Goal: Task Accomplishment & Management: Manage account settings

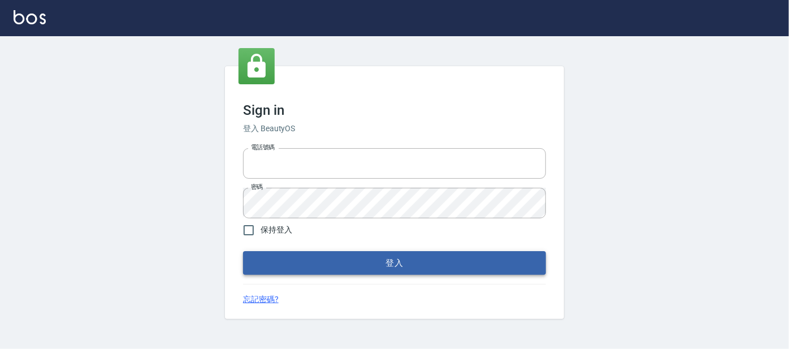
type input "0227605235"
click at [373, 268] on button "登入" at bounding box center [394, 263] width 303 height 24
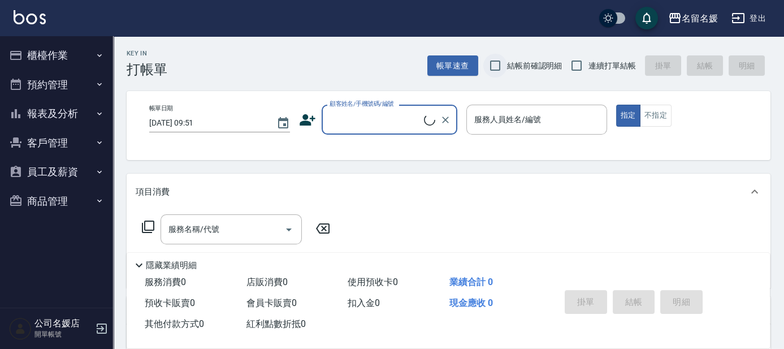
click at [494, 63] on input "結帳前確認明細" at bounding box center [495, 66] width 24 height 24
checkbox input "true"
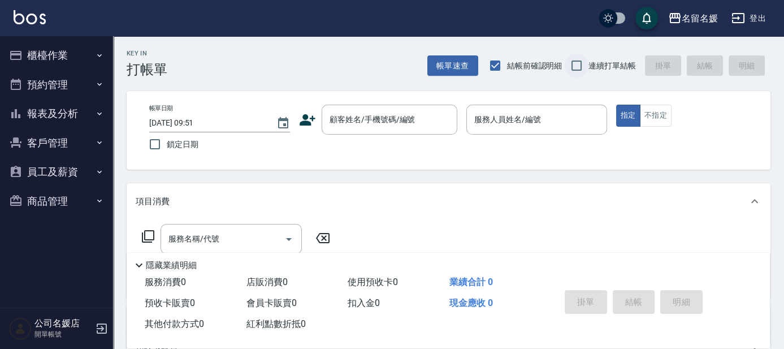
click at [575, 60] on input "連續打單結帳" at bounding box center [576, 66] width 24 height 24
checkbox input "true"
click at [158, 145] on input "鎖定日期" at bounding box center [155, 144] width 24 height 24
checkbox input "true"
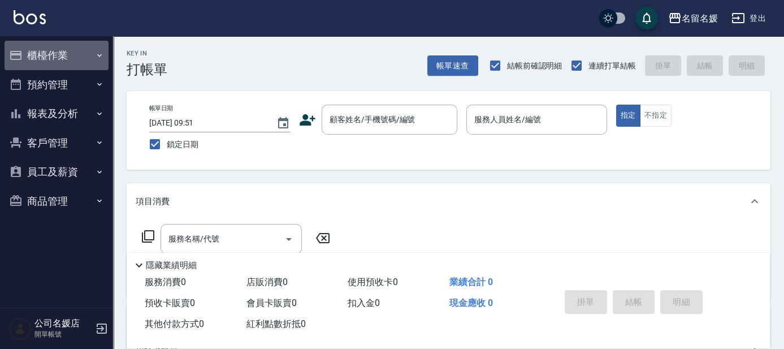
click at [46, 50] on button "櫃檯作業" at bounding box center [57, 55] width 104 height 29
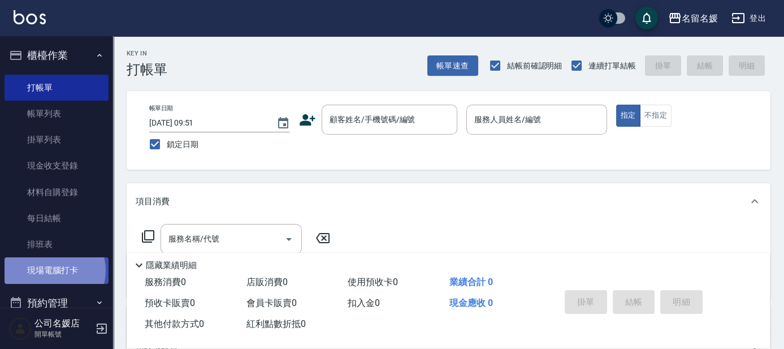
click at [50, 270] on link "現場電腦打卡" at bounding box center [57, 270] width 104 height 26
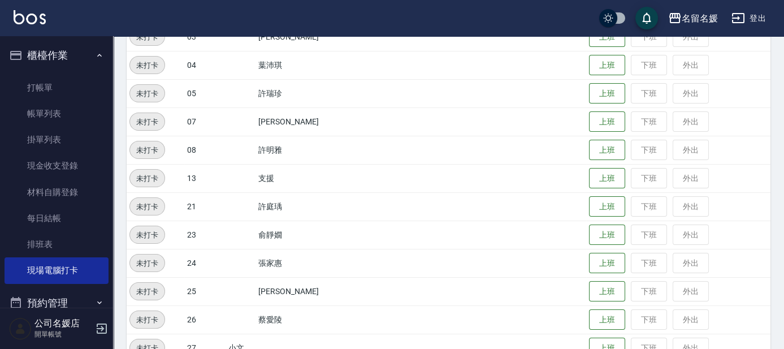
scroll to position [154, 0]
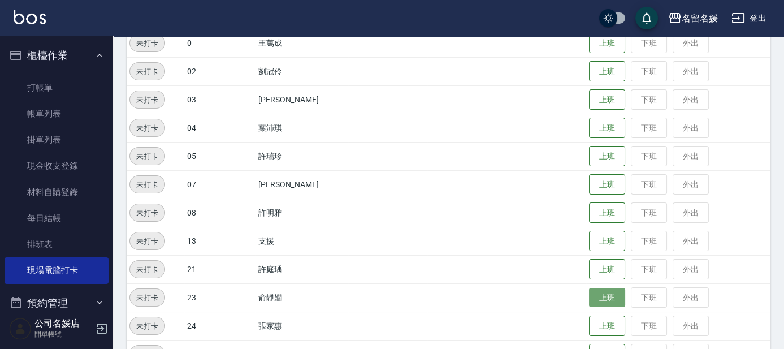
click at [602, 289] on button "上班" at bounding box center [607, 298] width 36 height 20
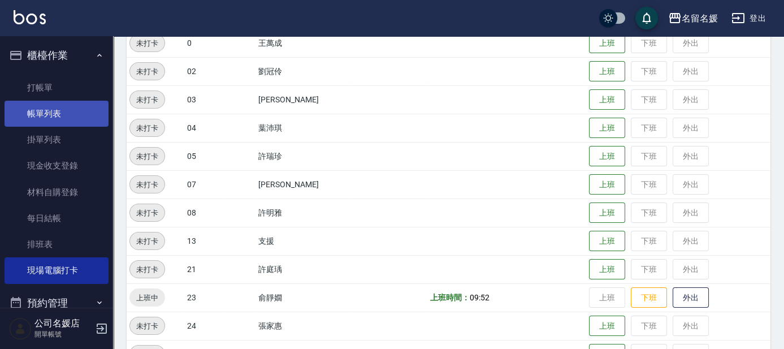
scroll to position [102, 0]
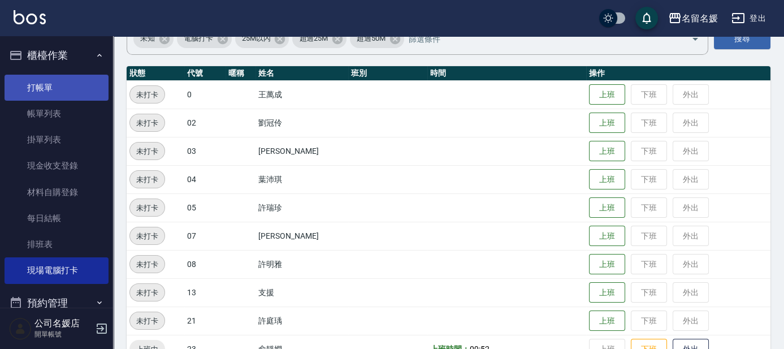
click at [71, 83] on link "打帳單" at bounding box center [57, 88] width 104 height 26
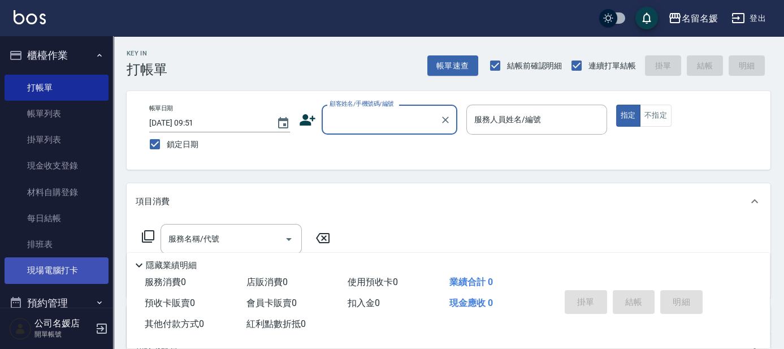
drag, startPoint x: 50, startPoint y: 279, endPoint x: 96, endPoint y: 262, distance: 48.8
click at [50, 279] on link "現場電腦打卡" at bounding box center [57, 270] width 104 height 26
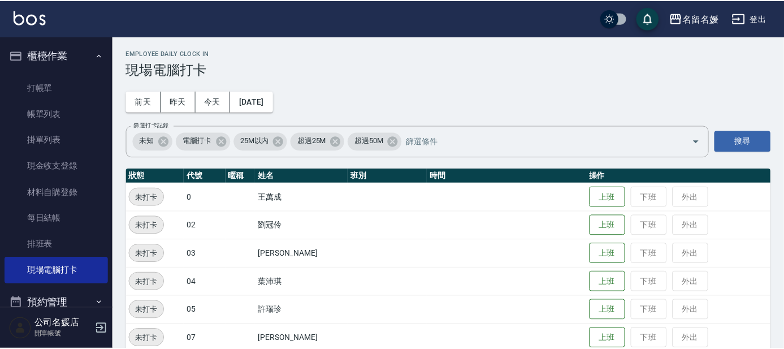
scroll to position [469, 0]
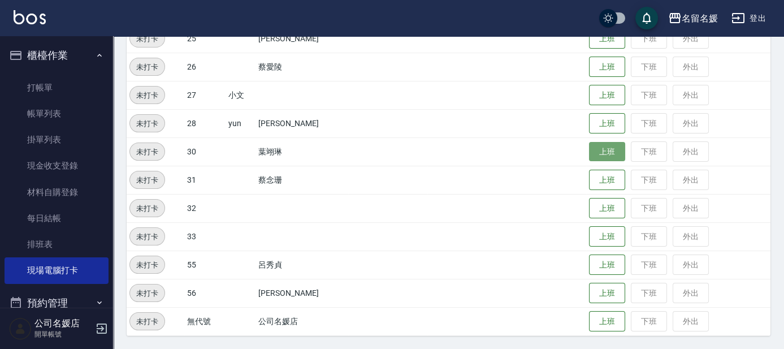
click at [607, 146] on button "上班" at bounding box center [607, 152] width 36 height 20
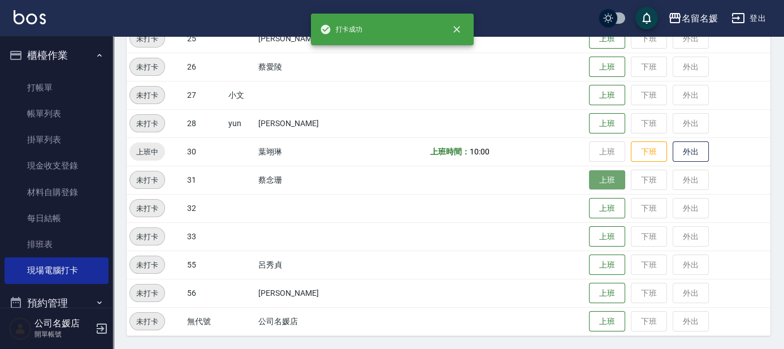
click at [603, 178] on button "上班" at bounding box center [607, 180] width 36 height 20
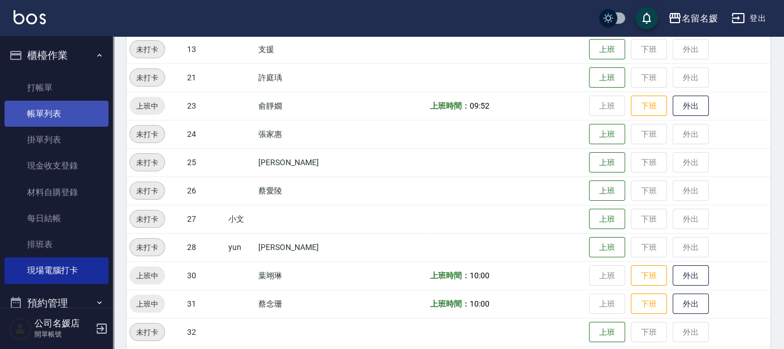
scroll to position [263, 0]
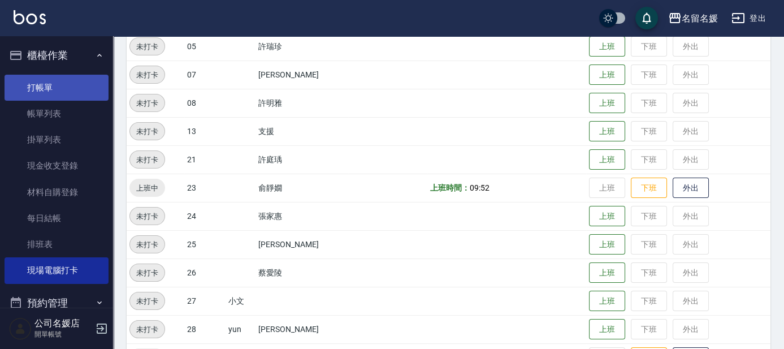
click at [56, 94] on link "打帳單" at bounding box center [57, 88] width 104 height 26
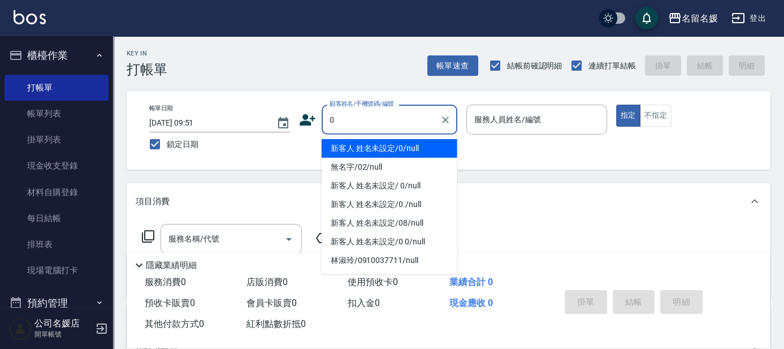
type input "0"
type input "新客人 姓名未設定/0/null"
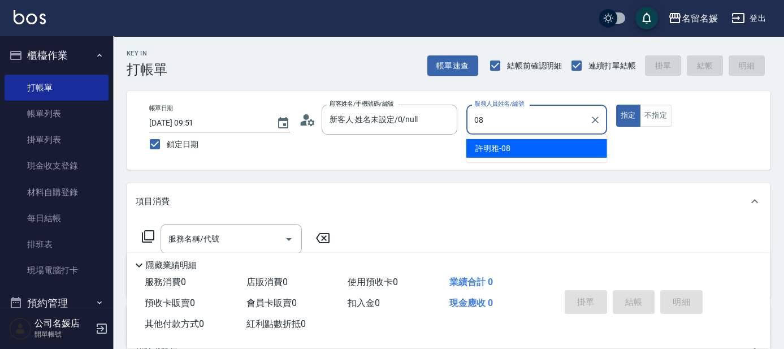
type input "許明雅-08"
type button "true"
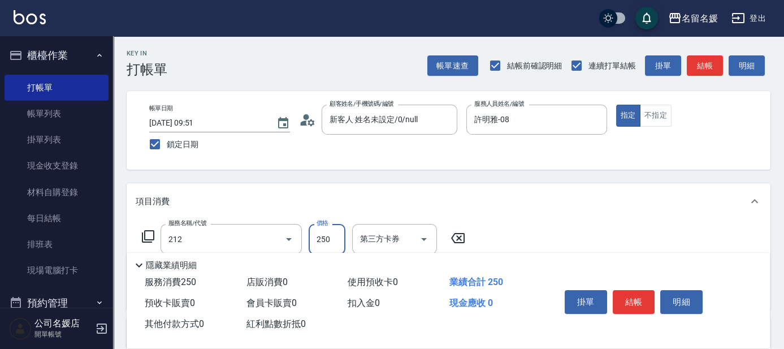
type input "洗髮券-(卡)250(212)"
type input "舊有卡券"
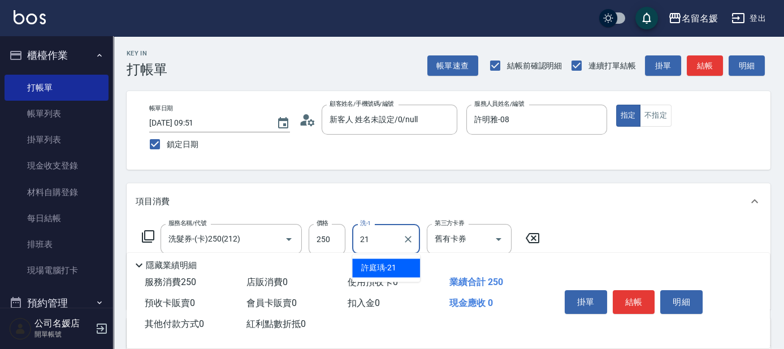
type input "許庭瑀-21"
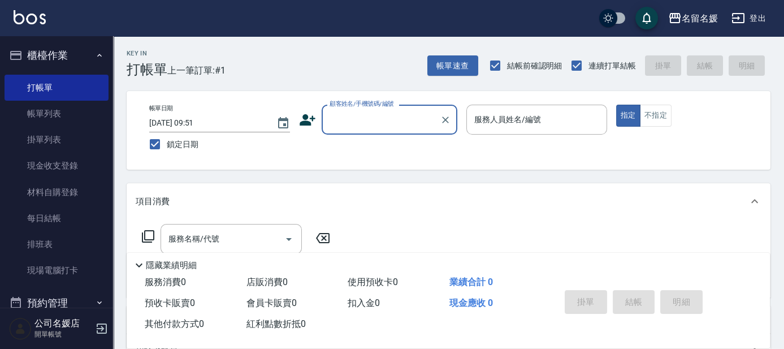
drag, startPoint x: 395, startPoint y: 110, endPoint x: 399, endPoint y: 114, distance: 6.0
click at [396, 110] on input "顧客姓名/手機號碼/編號" at bounding box center [381, 120] width 108 height 20
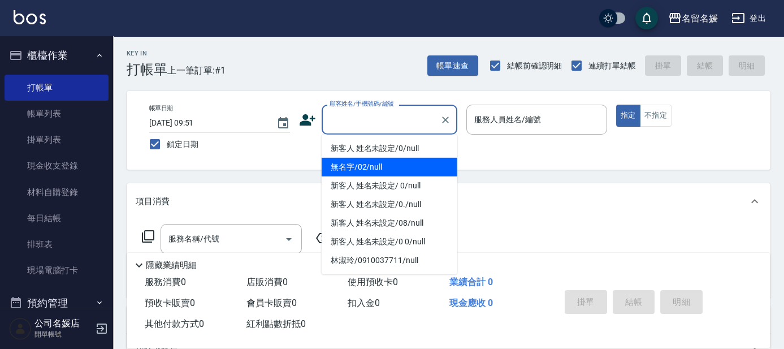
drag, startPoint x: 401, startPoint y: 165, endPoint x: 510, endPoint y: 129, distance: 114.7
click at [401, 165] on li "無名字/02/null" at bounding box center [389, 167] width 136 height 19
type input "無名字/02/null"
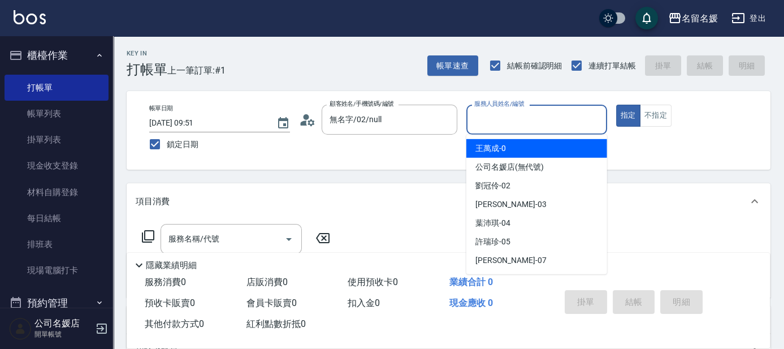
click at [533, 118] on input "服務人員姓名/編號" at bounding box center [536, 120] width 131 height 20
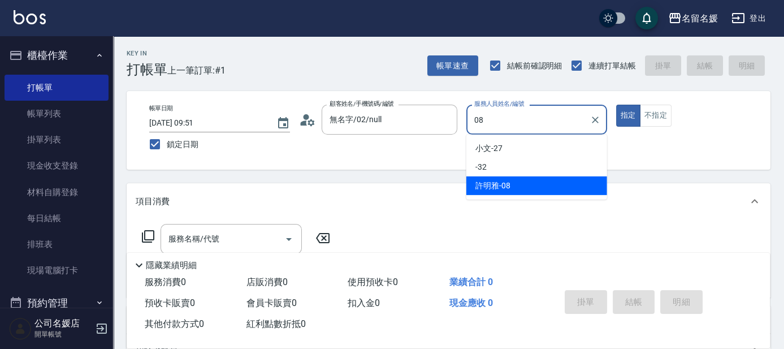
click at [510, 185] on div "[PERSON_NAME]-08" at bounding box center [536, 185] width 141 height 19
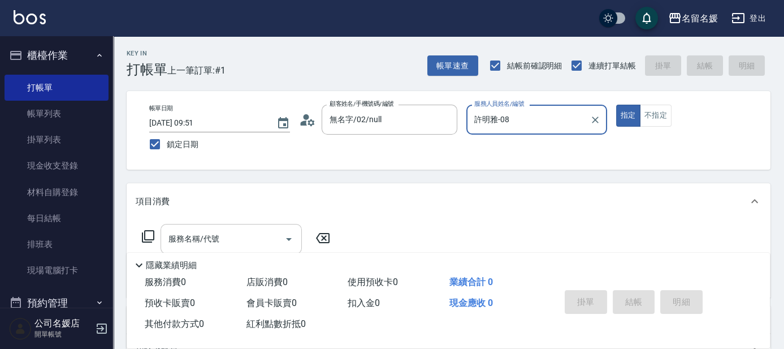
type input "許明雅-08"
click at [226, 240] on input "服務名稱/代號" at bounding box center [223, 239] width 114 height 20
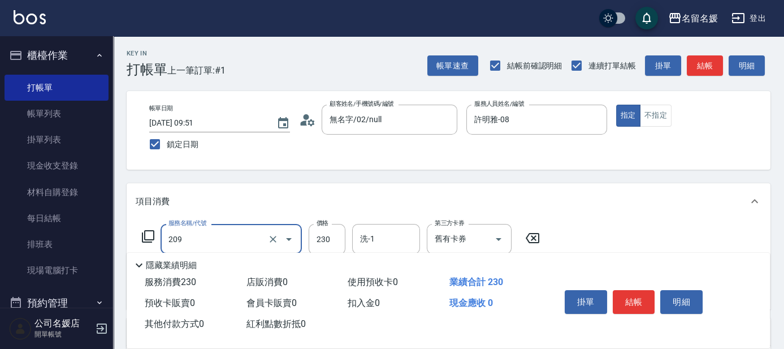
click at [237, 241] on input "209" at bounding box center [215, 239] width 99 height 20
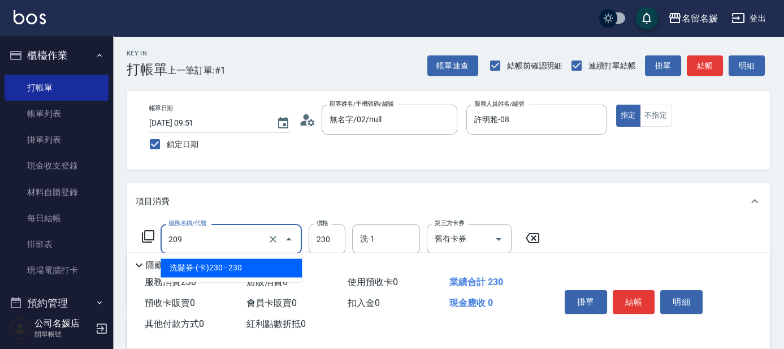
click at [232, 262] on span "洗髮券-(卡)230 - 230" at bounding box center [230, 267] width 141 height 19
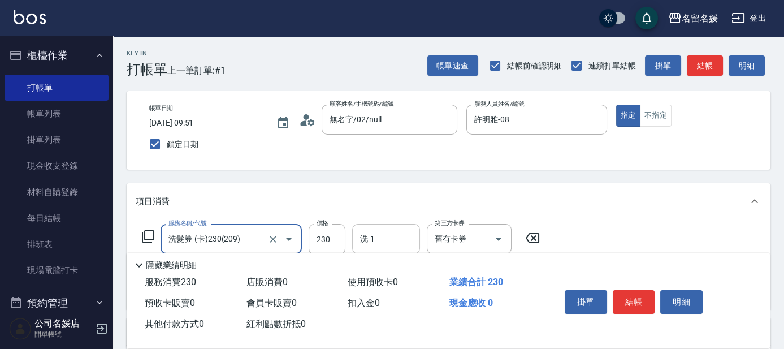
type input "洗髮券-(卡)230(209)"
click at [390, 238] on input "洗-1" at bounding box center [386, 239] width 58 height 20
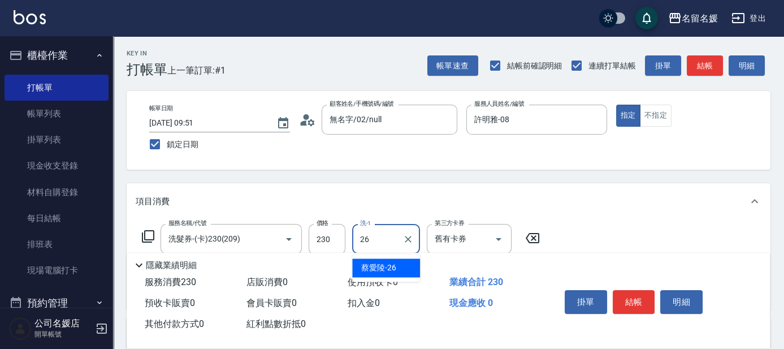
type input "2"
click at [367, 268] on span "[PERSON_NAME]-08" at bounding box center [378, 268] width 35 height 12
type input "許明雅-08"
click at [627, 296] on button "結帳" at bounding box center [633, 302] width 42 height 24
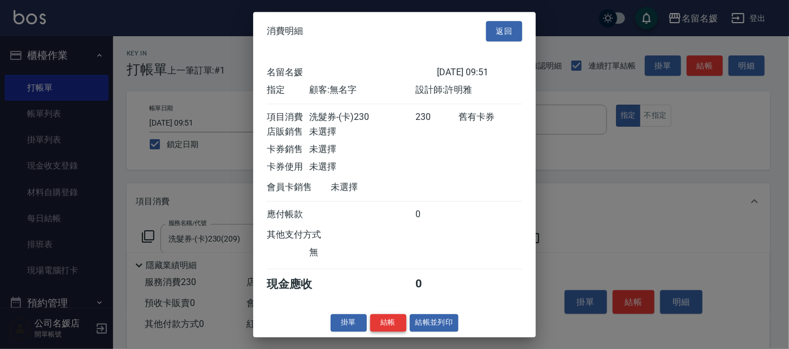
click at [385, 323] on button "結帳" at bounding box center [388, 323] width 36 height 18
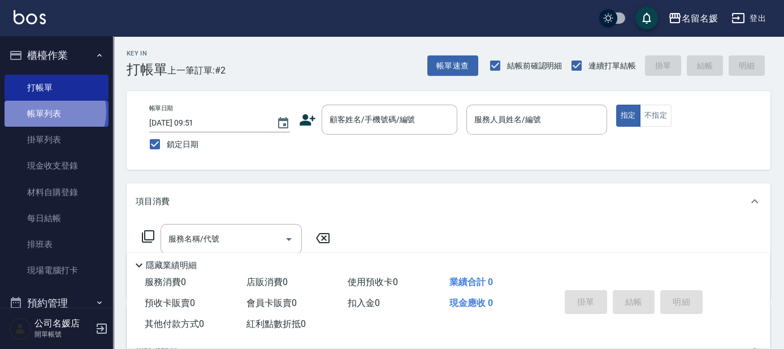
click at [48, 112] on link "帳單列表" at bounding box center [57, 114] width 104 height 26
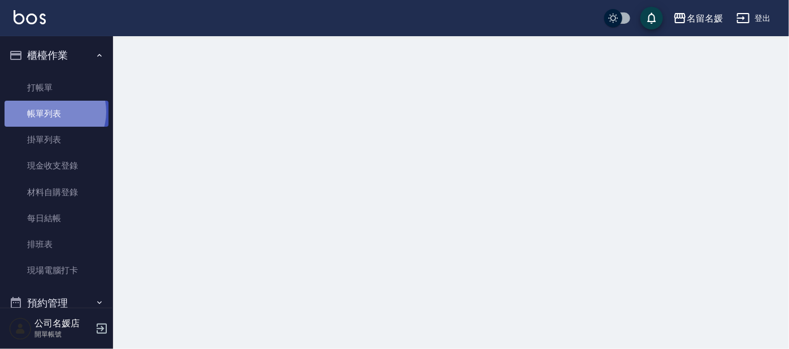
click at [48, 112] on link "帳單列表" at bounding box center [57, 114] width 104 height 26
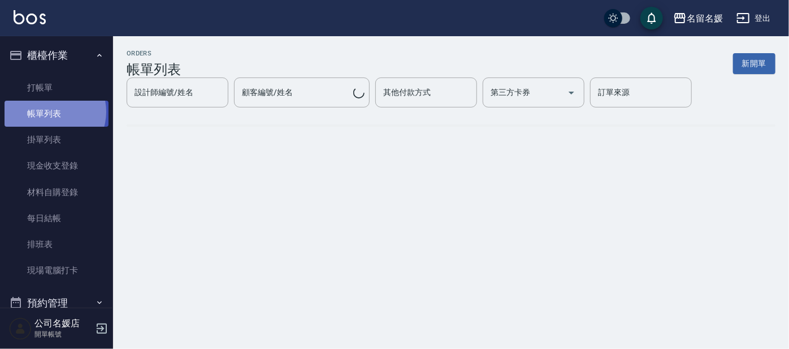
click at [49, 112] on link "帳單列表" at bounding box center [57, 114] width 104 height 26
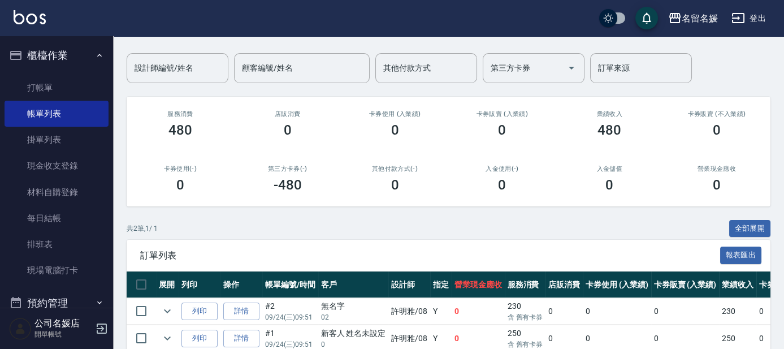
scroll to position [133, 0]
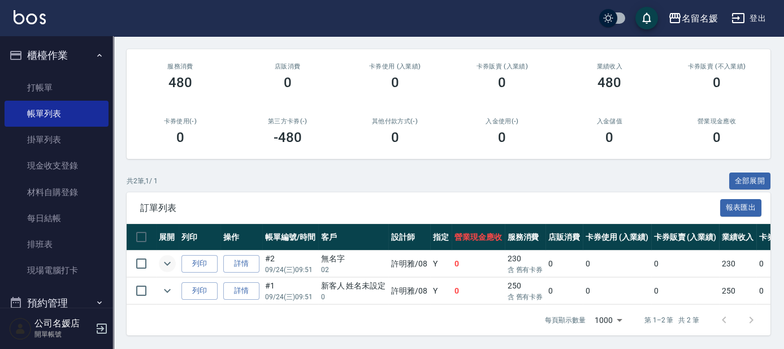
click at [163, 257] on icon "expand row" at bounding box center [167, 264] width 14 height 14
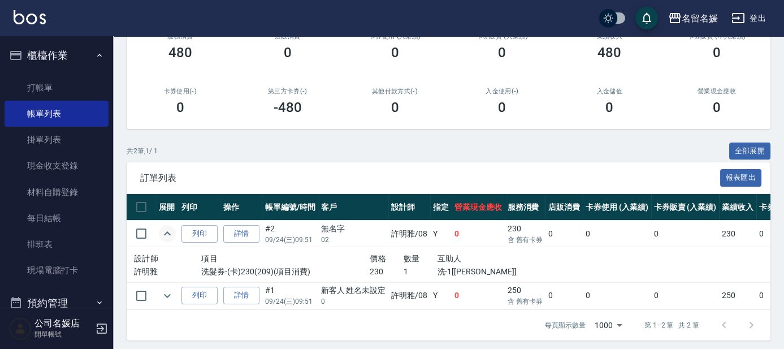
scroll to position [168, 0]
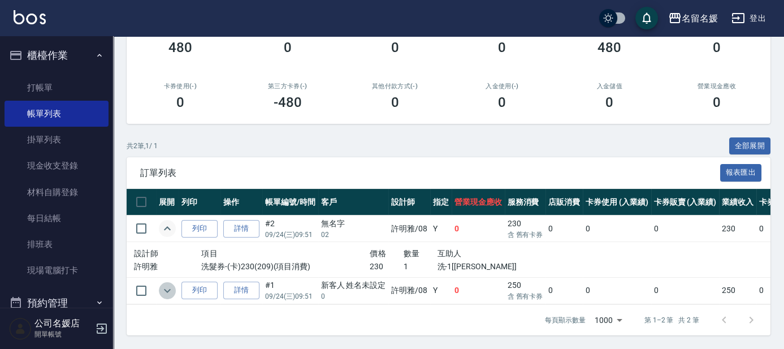
click at [167, 284] on icon "expand row" at bounding box center [167, 291] width 14 height 14
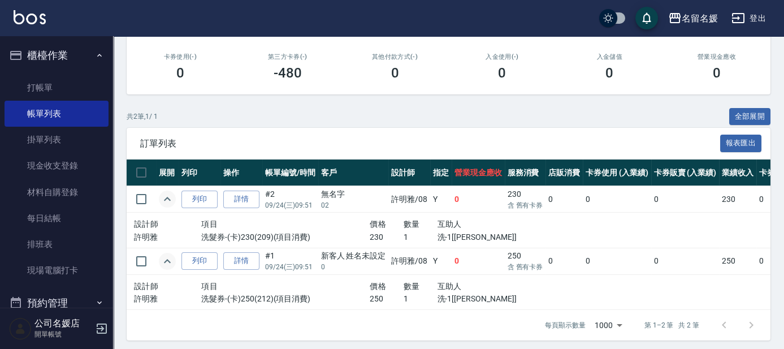
scroll to position [203, 0]
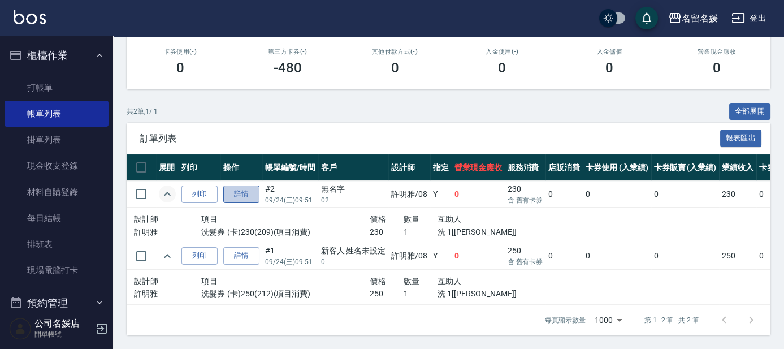
click at [244, 185] on link "詳情" at bounding box center [241, 194] width 36 height 18
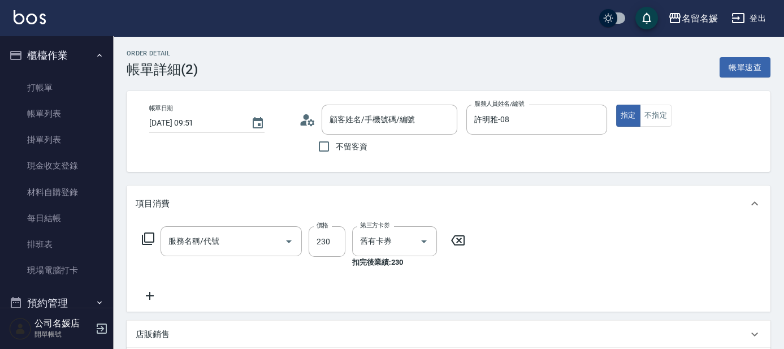
type input "[DATE] 09:51"
type input "許明雅-08"
type input "無名字/02/null"
type input "洗髮券-(卡)230(209)"
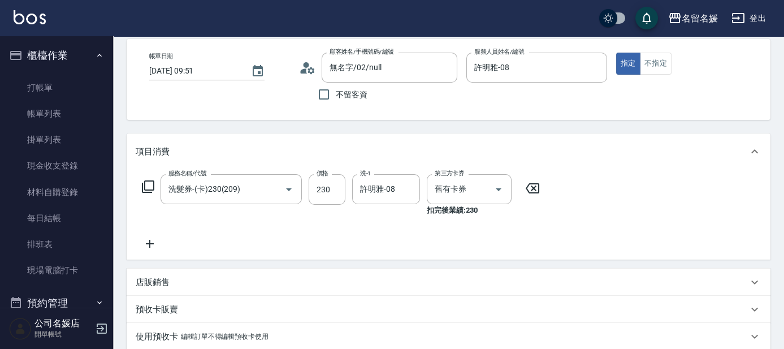
scroll to position [154, 0]
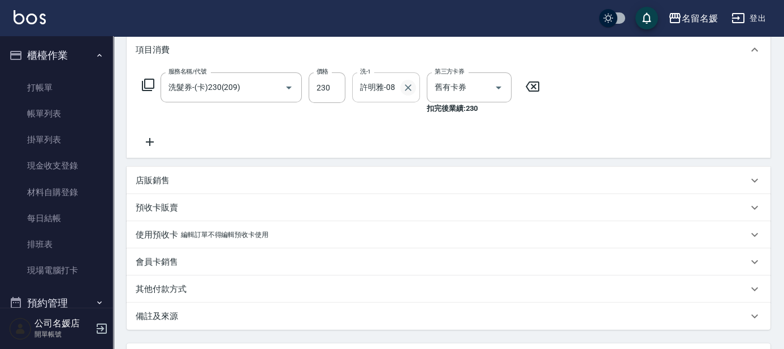
click at [409, 88] on icon "Clear" at bounding box center [408, 87] width 7 height 7
click at [381, 82] on input "洗-1" at bounding box center [386, 87] width 58 height 20
type input "蔡愛陵-26"
click at [154, 136] on icon at bounding box center [150, 142] width 28 height 14
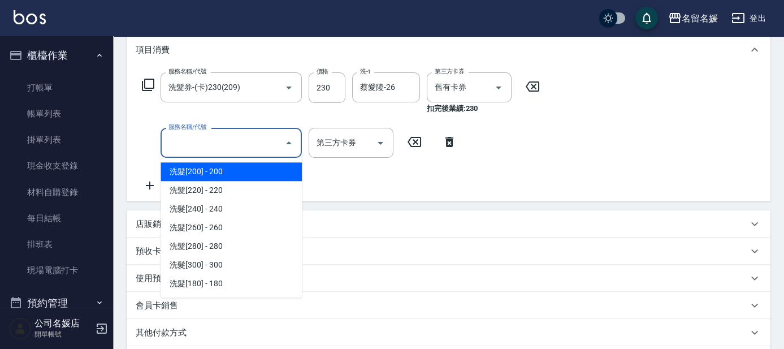
click at [211, 147] on input "服務名稱/代號" at bounding box center [223, 143] width 114 height 20
type input "210"
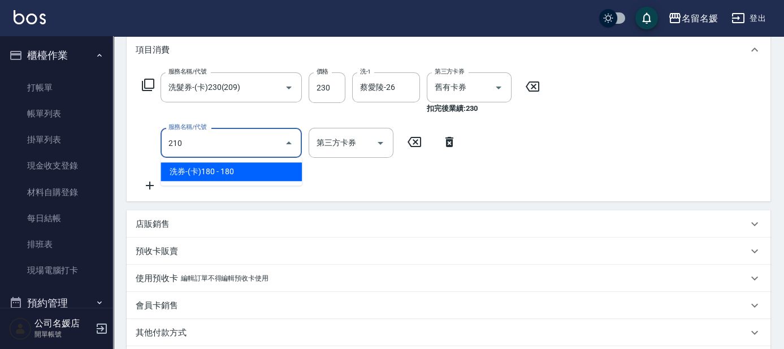
type input "舊有卡券"
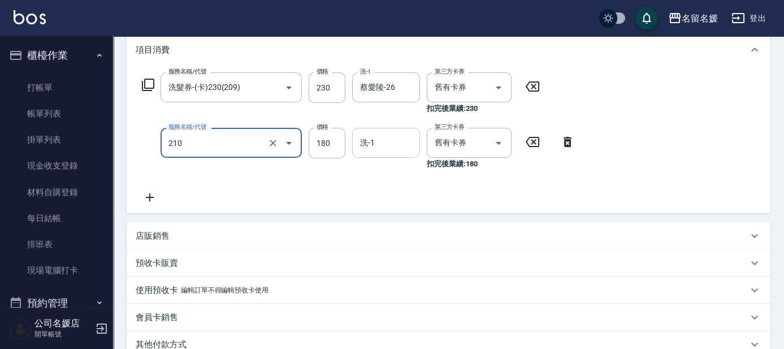
click at [380, 141] on input "洗-1" at bounding box center [386, 143] width 58 height 20
type input "洗券-(卡)180(210)"
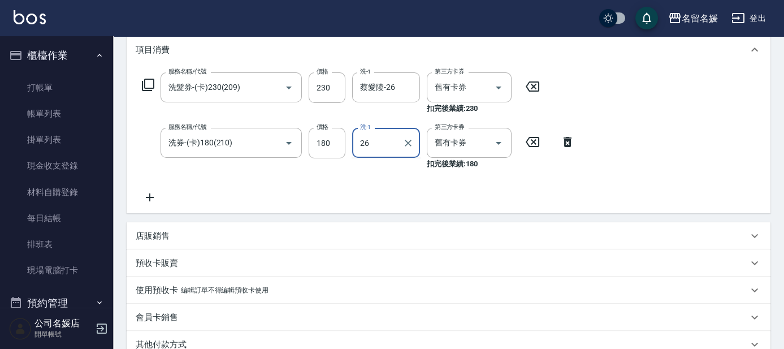
type input "蔡愛陵-26"
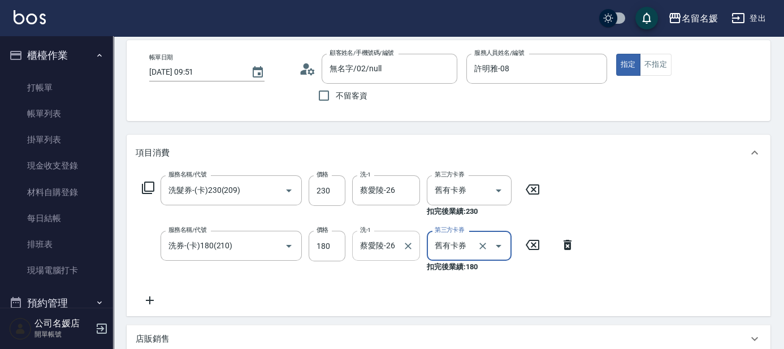
scroll to position [102, 0]
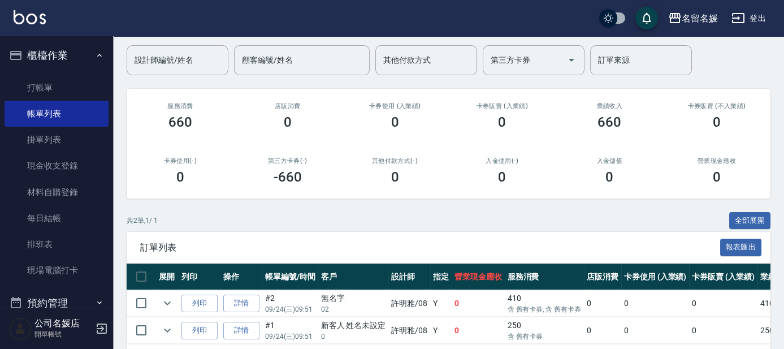
scroll to position [133, 0]
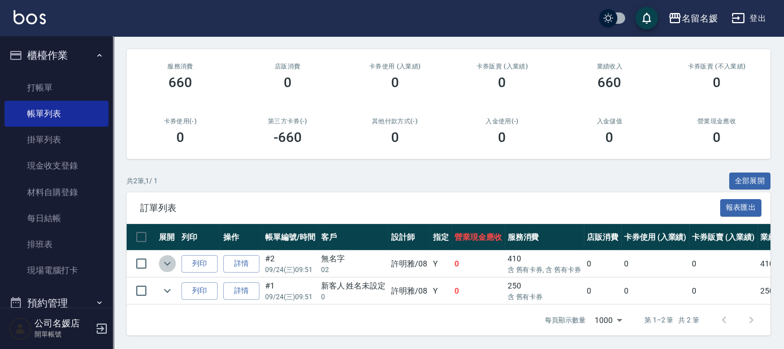
click at [167, 262] on icon "expand row" at bounding box center [167, 264] width 7 height 4
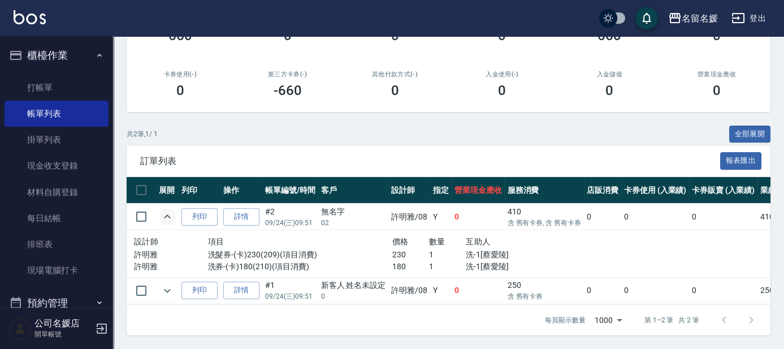
scroll to position [180, 0]
click at [162, 285] on icon "expand row" at bounding box center [167, 291] width 14 height 14
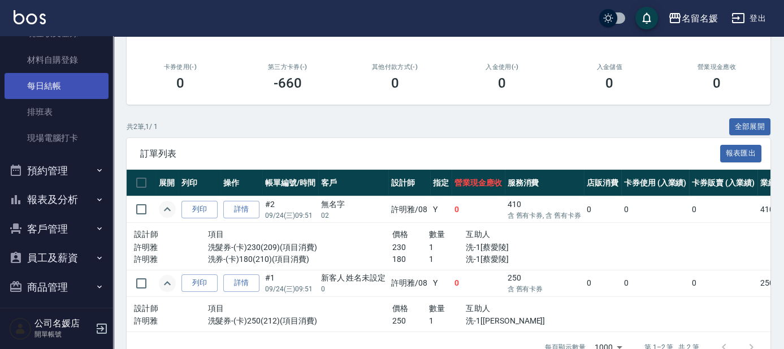
scroll to position [140, 0]
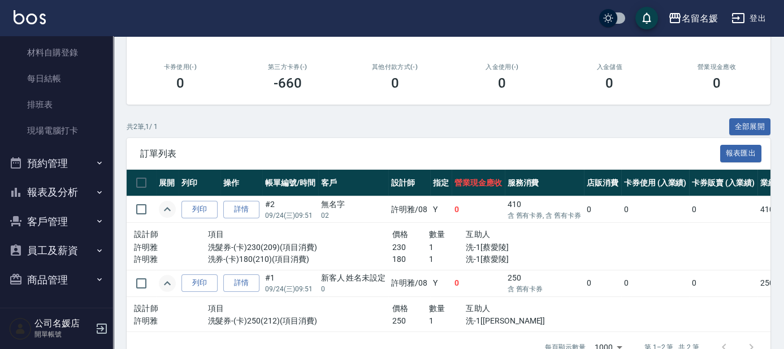
click at [86, 199] on button "報表及分析" at bounding box center [57, 191] width 104 height 29
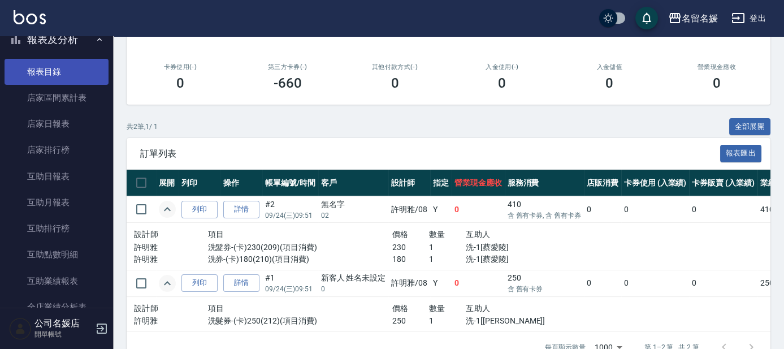
scroll to position [294, 0]
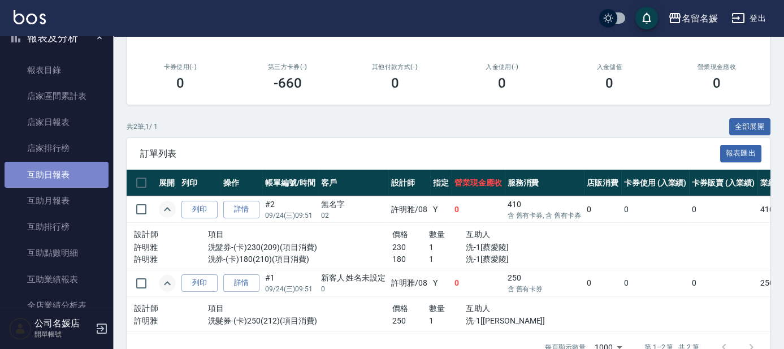
click at [83, 174] on link "互助日報表" at bounding box center [57, 175] width 104 height 26
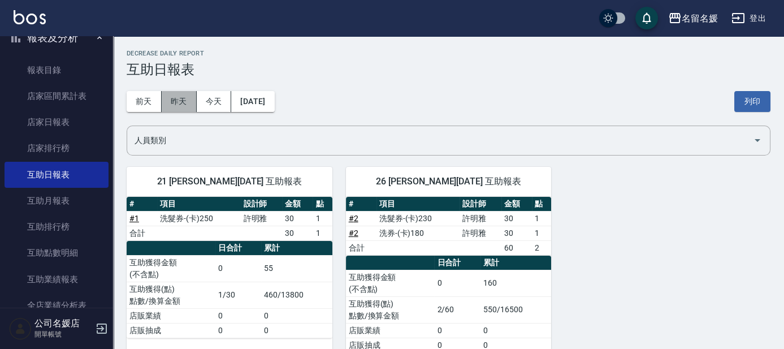
click at [173, 100] on button "昨天" at bounding box center [179, 101] width 35 height 21
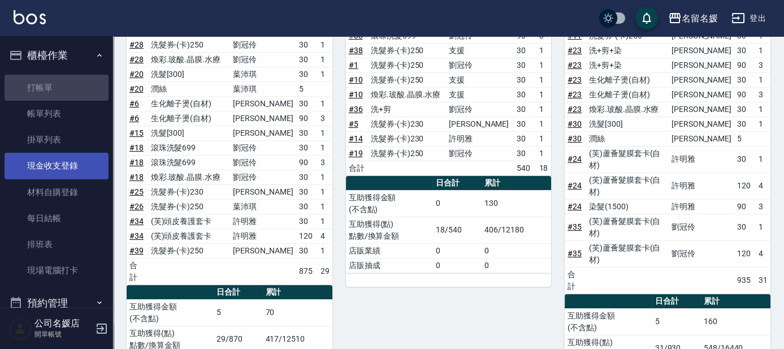
click at [78, 82] on link "打帳單" at bounding box center [57, 88] width 104 height 26
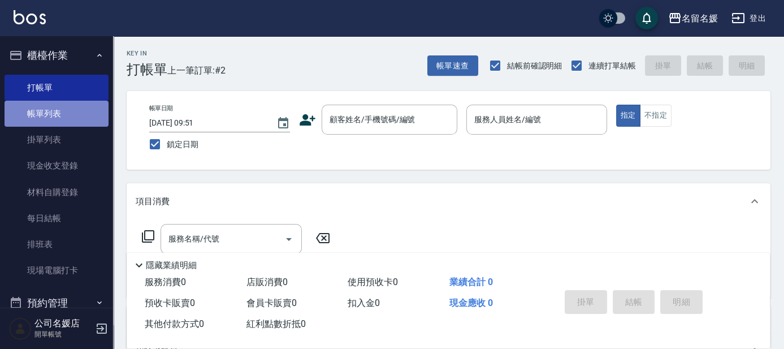
click at [79, 113] on link "帳單列表" at bounding box center [57, 114] width 104 height 26
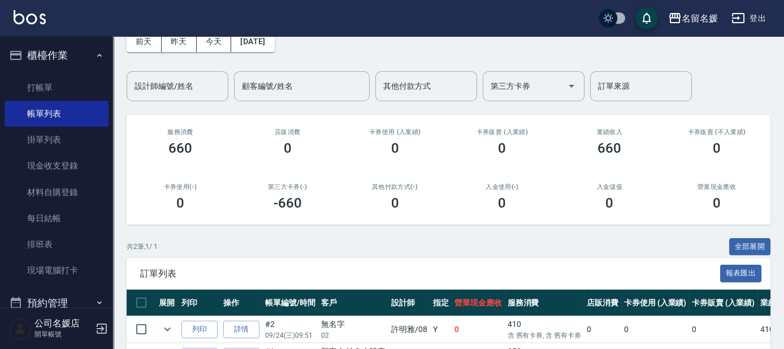
scroll to position [133, 0]
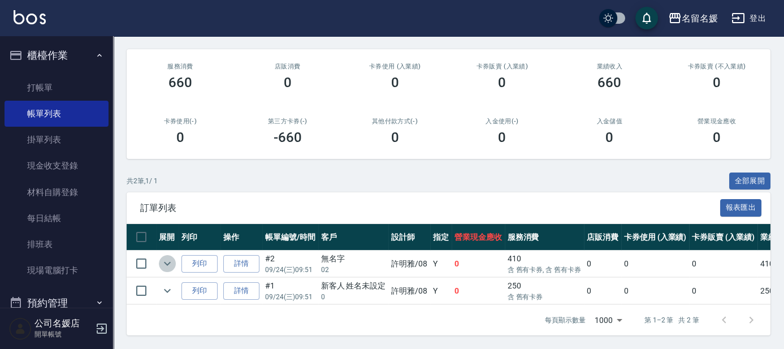
click at [166, 257] on icon "expand row" at bounding box center [167, 264] width 14 height 14
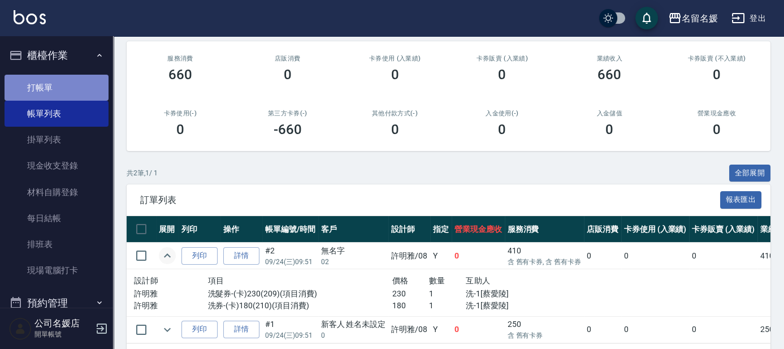
click at [66, 92] on link "打帳單" at bounding box center [57, 88] width 104 height 26
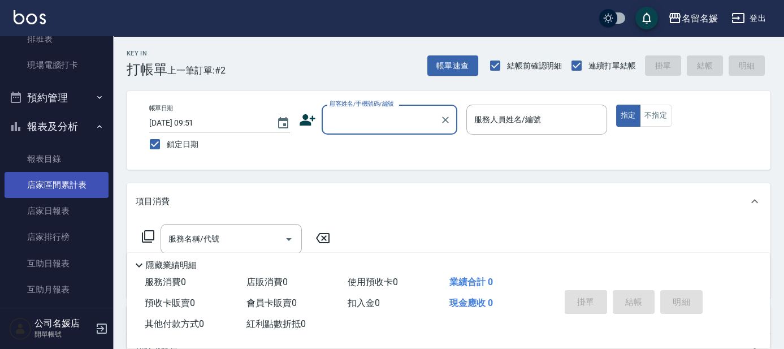
scroll to position [308, 0]
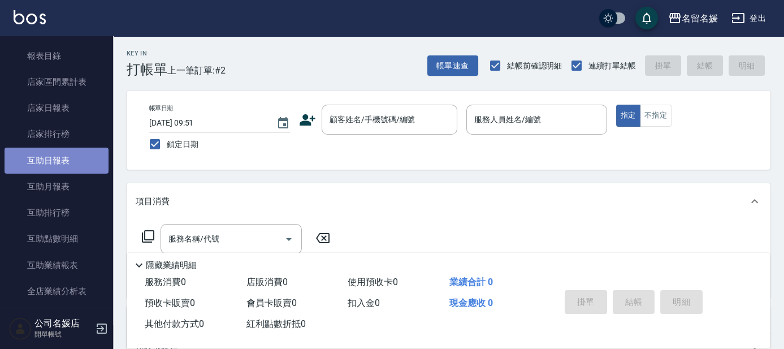
click at [68, 164] on link "互助日報表" at bounding box center [57, 160] width 104 height 26
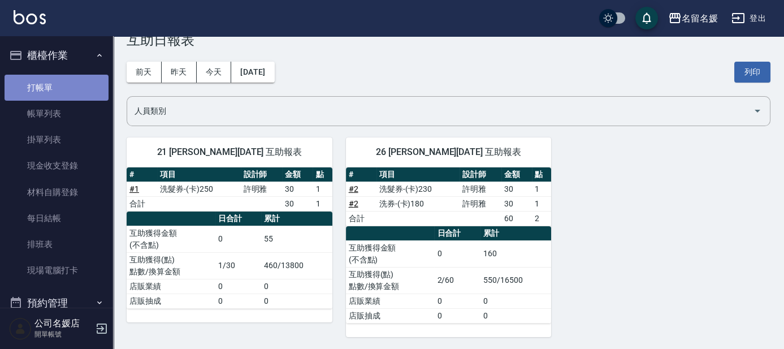
click at [68, 84] on link "打帳單" at bounding box center [57, 88] width 104 height 26
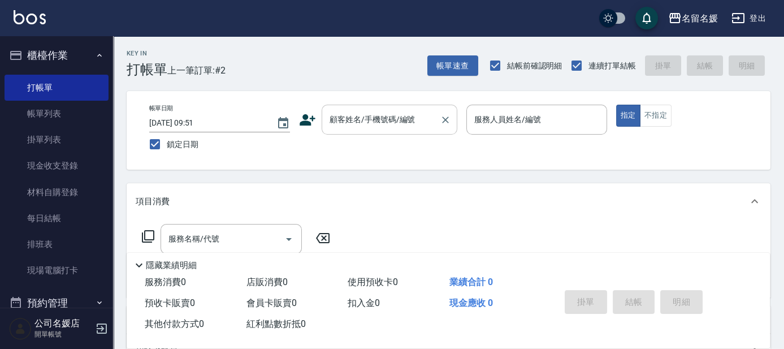
click at [426, 124] on input "顧客姓名/手機號碼/編號" at bounding box center [381, 120] width 108 height 20
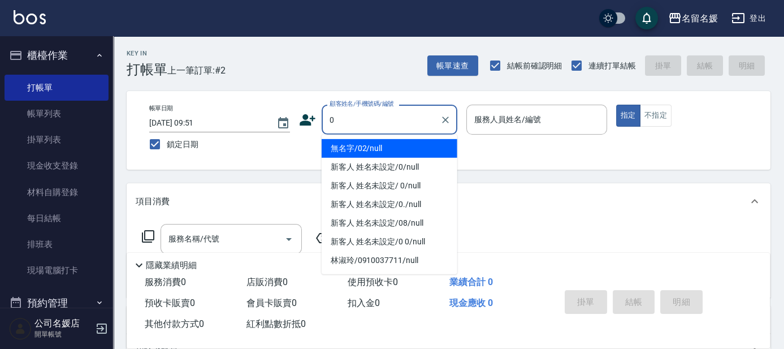
type input "0"
type input "無名字/02/null"
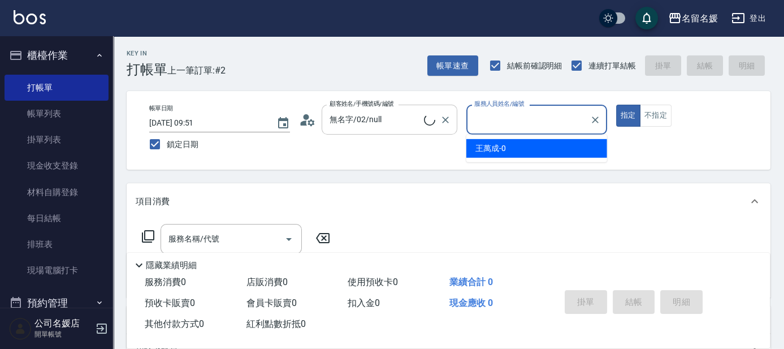
type input "1"
type input "新客人 姓名未設定/0/null"
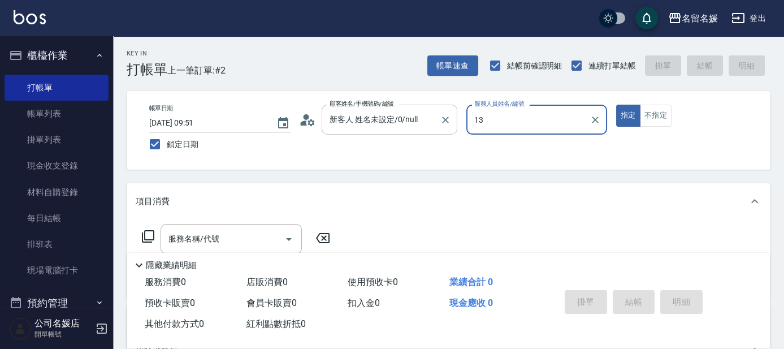
type input "13"
type button "true"
type input "支援-13"
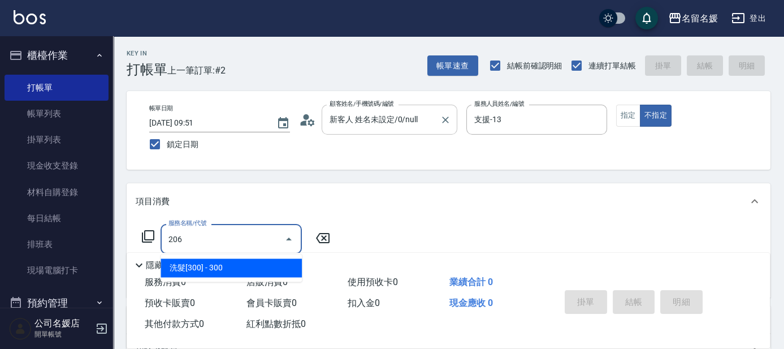
type input "洗髮[300](206)"
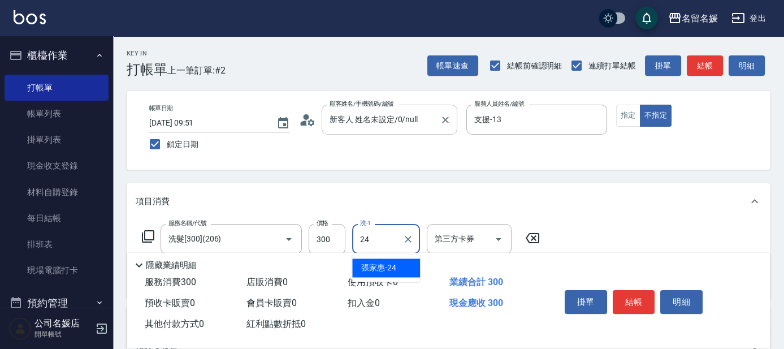
type input "[PERSON_NAME]-24"
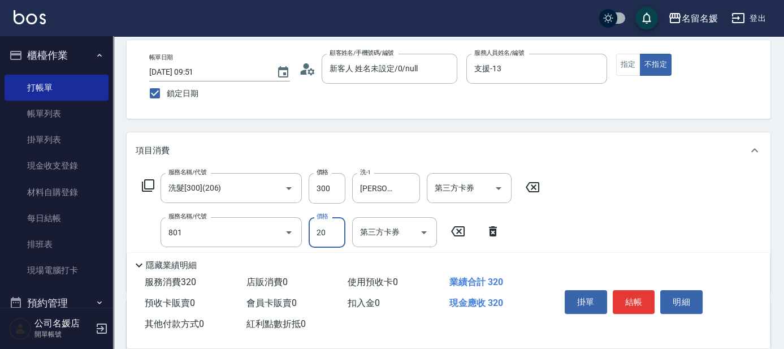
type input "潤絲(801)"
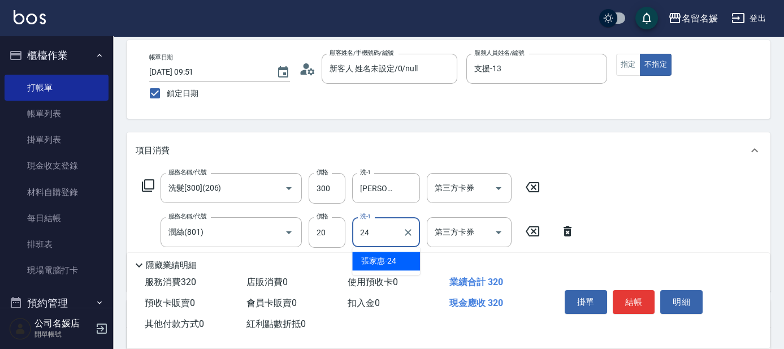
type input "[PERSON_NAME]-24"
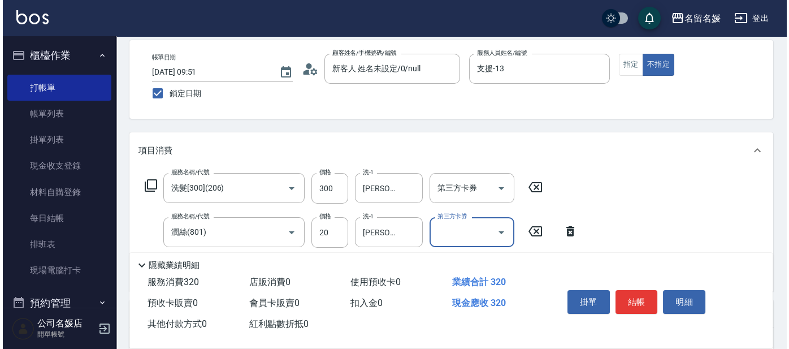
scroll to position [0, 0]
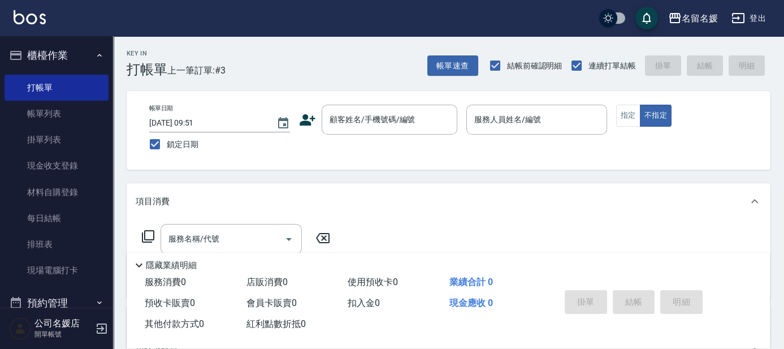
click at [154, 309] on div "預收卡販賣 0" at bounding box center [191, 303] width 102 height 21
drag, startPoint x: 155, startPoint y: 308, endPoint x: 160, endPoint y: 305, distance: 6.0
click at [159, 307] on div "預收卡販賣 0" at bounding box center [191, 303] width 102 height 21
drag, startPoint x: 201, startPoint y: 302, endPoint x: 206, endPoint y: 300, distance: 5.9
click at [202, 301] on div "預收卡販賣 0" at bounding box center [191, 303] width 102 height 21
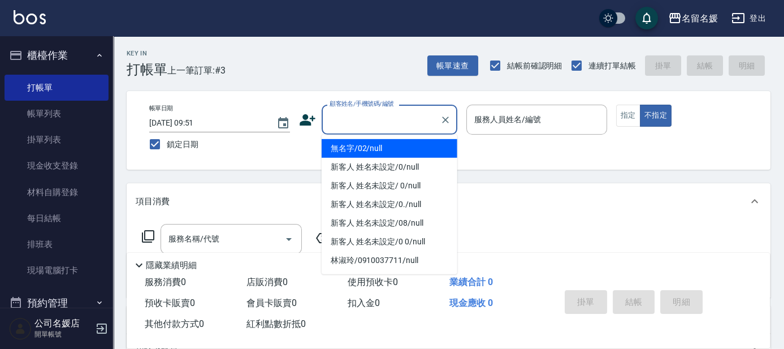
click at [390, 119] on input "顧客姓名/手機號碼/編號" at bounding box center [381, 120] width 108 height 20
click at [382, 140] on li "無名字/02/null" at bounding box center [389, 148] width 136 height 19
type input "無名字/02/null"
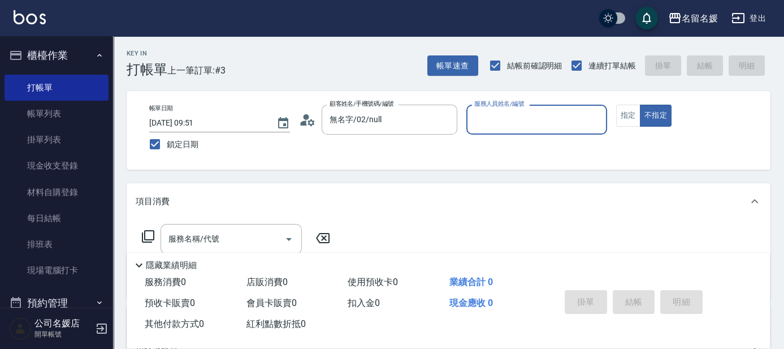
click at [481, 125] on input "服務人員姓名/編號" at bounding box center [536, 120] width 131 height 20
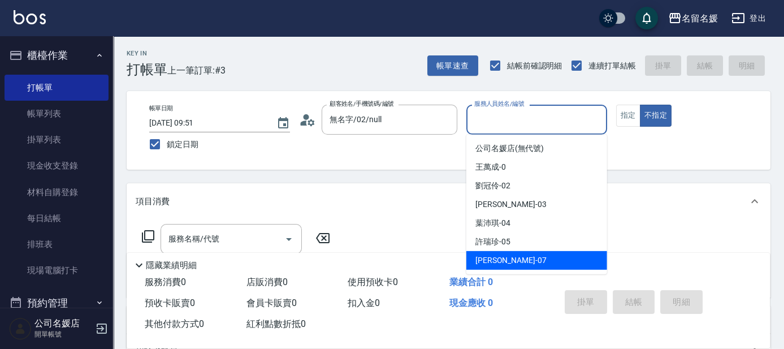
click at [511, 261] on div "[PERSON_NAME] -07" at bounding box center [536, 260] width 141 height 19
type input "[PERSON_NAME]-07"
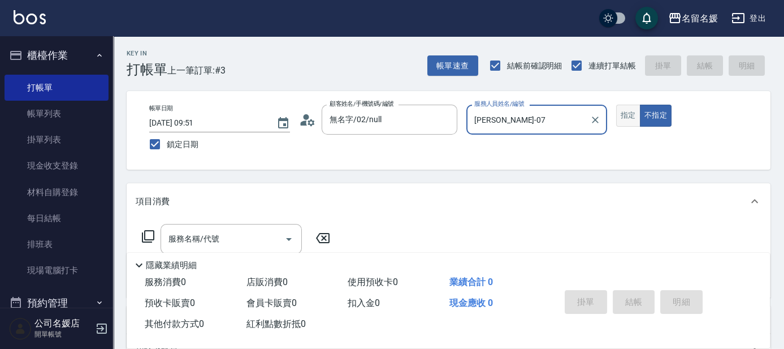
click at [627, 116] on button "指定" at bounding box center [628, 116] width 24 height 22
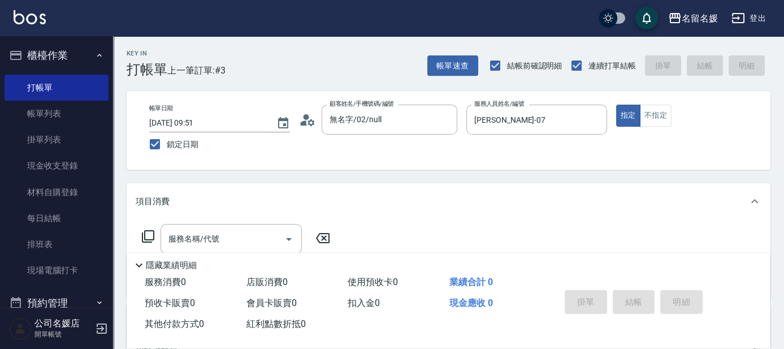
click at [149, 231] on icon at bounding box center [148, 236] width 14 height 14
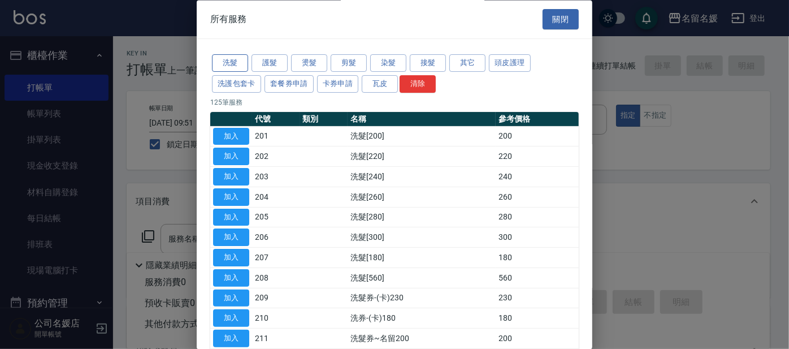
click at [234, 62] on button "洗髮" at bounding box center [230, 64] width 36 height 18
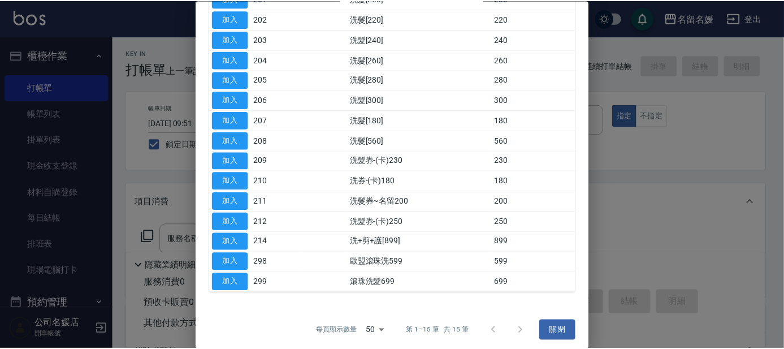
scroll to position [140, 0]
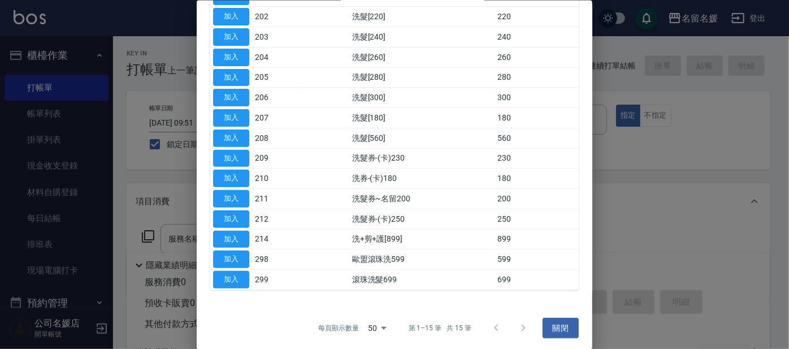
click at [211, 276] on td "加入" at bounding box center [231, 279] width 42 height 20
click at [231, 277] on button "加入" at bounding box center [231, 280] width 36 height 18
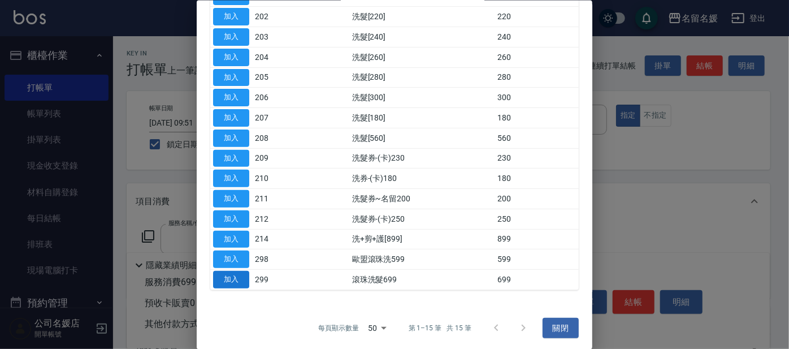
type input "滾珠洗髮699(299)"
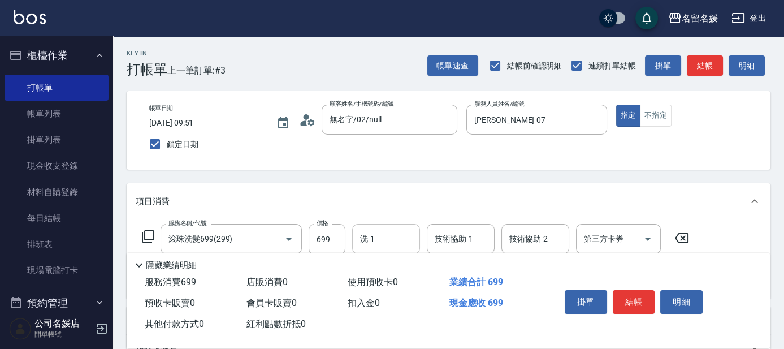
click at [396, 244] on input "洗-1" at bounding box center [386, 239] width 58 height 20
drag, startPoint x: 396, startPoint y: 268, endPoint x: 476, endPoint y: 240, distance: 85.2
click at [399, 267] on div "yun -28" at bounding box center [386, 267] width 68 height 19
type input "yun-28"
click at [477, 238] on input "技術協助-1" at bounding box center [461, 239] width 58 height 20
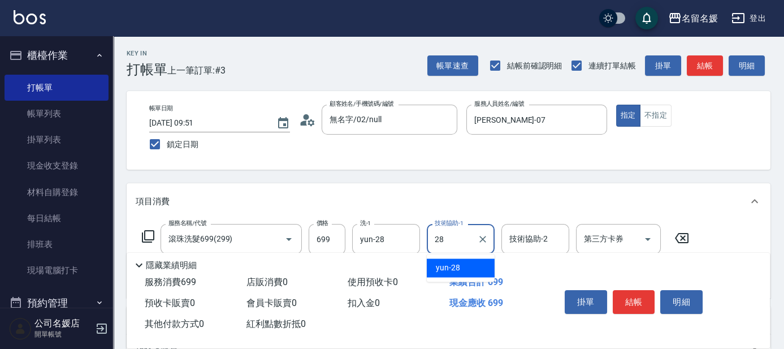
click at [475, 259] on div "yun -28" at bounding box center [461, 267] width 68 height 19
type input "yun-28"
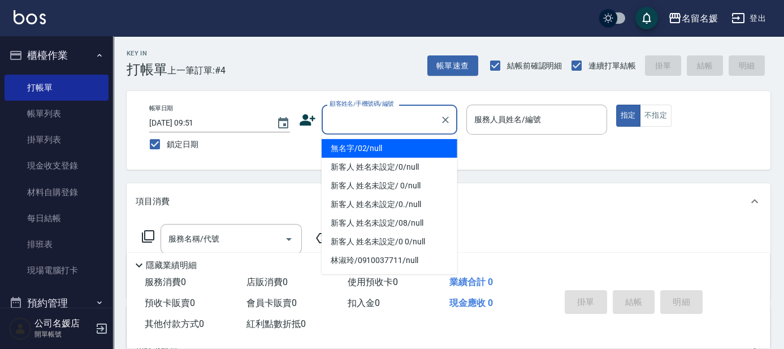
click at [358, 121] on input "顧客姓名/手機號碼/編號" at bounding box center [381, 120] width 108 height 20
click at [385, 149] on li "無名字/02/null" at bounding box center [389, 148] width 136 height 19
type input "無名字/02/null"
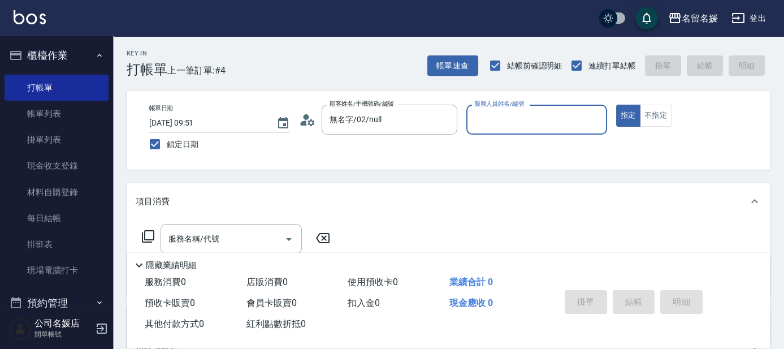
click at [490, 122] on input "服務人員姓名/編號" at bounding box center [536, 120] width 131 height 20
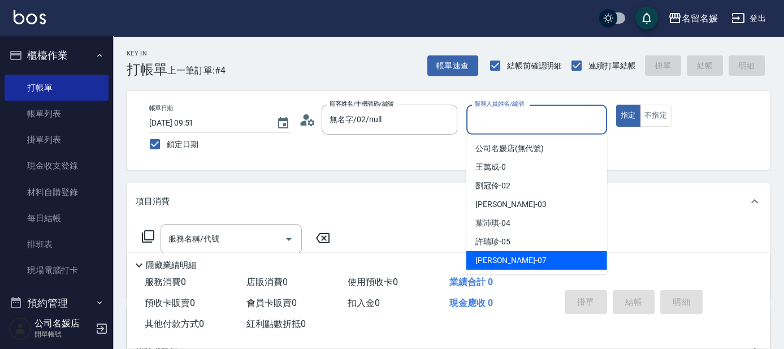
click at [499, 263] on span "[PERSON_NAME] -07" at bounding box center [510, 260] width 71 height 12
type input "[PERSON_NAME]-07"
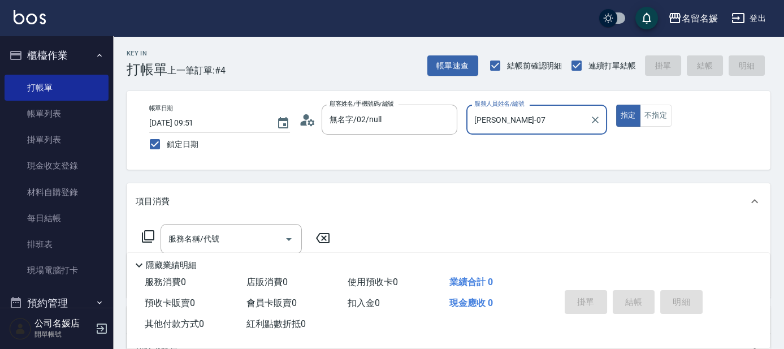
click at [149, 234] on icon at bounding box center [148, 236] width 14 height 14
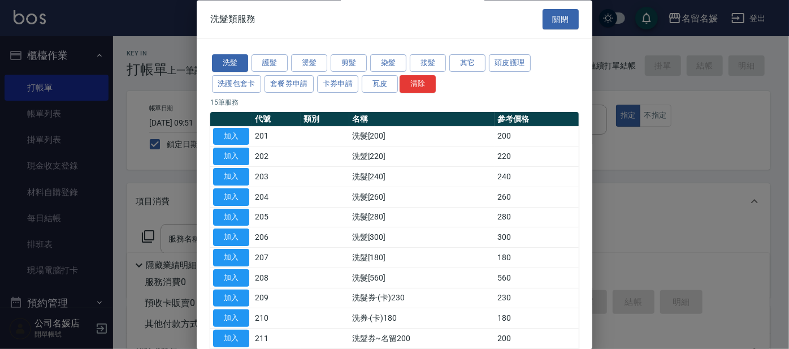
drag, startPoint x: 224, startPoint y: 297, endPoint x: 254, endPoint y: 281, distance: 34.1
click at [224, 297] on button "加入" at bounding box center [231, 298] width 36 height 18
type input "洗髮券-(卡)230(209)"
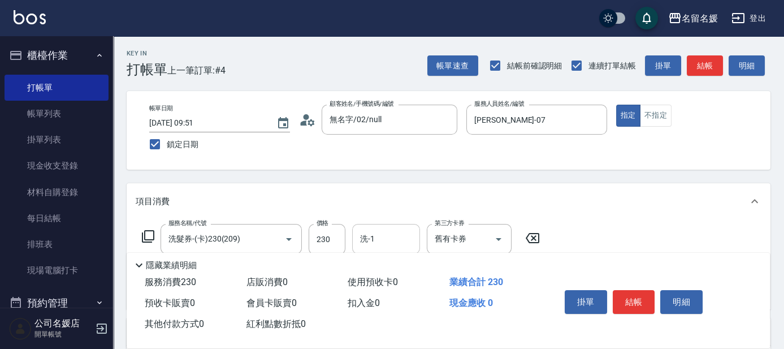
click at [409, 241] on input "洗-1" at bounding box center [386, 239] width 58 height 20
drag, startPoint x: 402, startPoint y: 271, endPoint x: 412, endPoint y: 268, distance: 10.6
click at [402, 271] on div "yun -28" at bounding box center [386, 267] width 68 height 19
type input "yun-28"
click at [452, 241] on input "舊有卡券" at bounding box center [453, 239] width 43 height 20
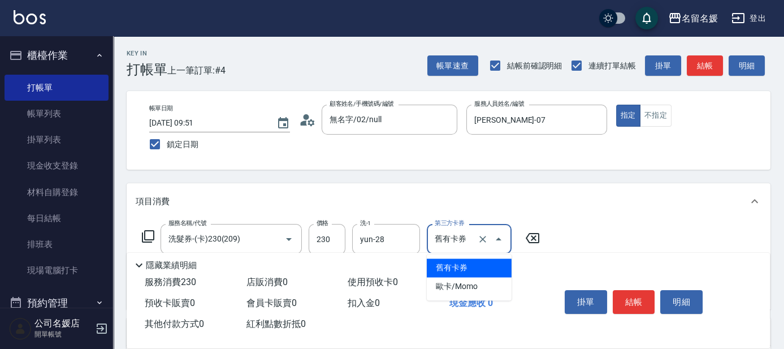
click at [457, 266] on span "舊有卡券" at bounding box center [469, 267] width 85 height 19
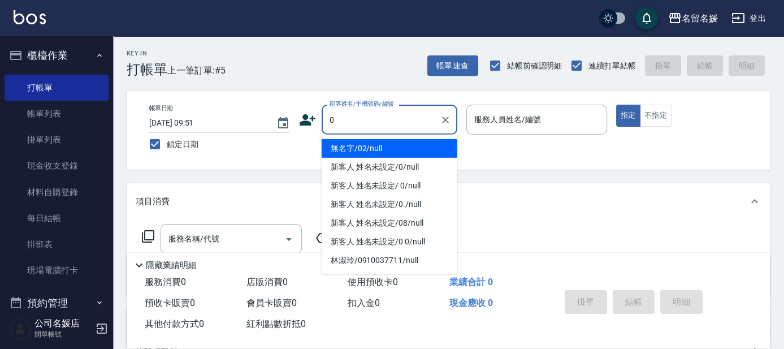
type input "0"
type input "13"
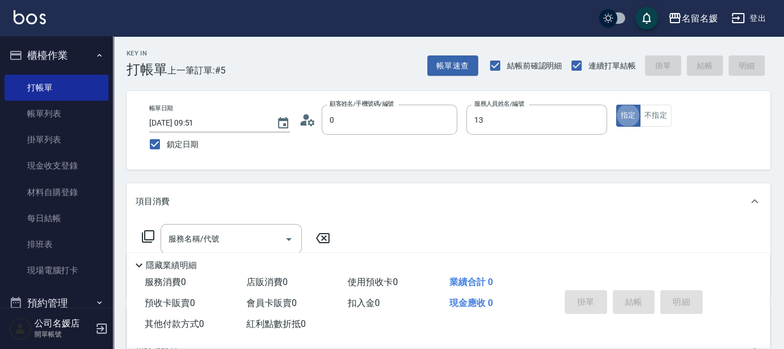
type input "無名字/02/null"
type input "支援-13"
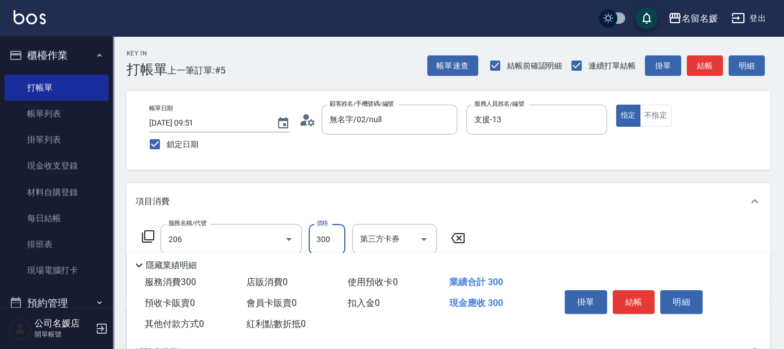
type input "洗髮[300](206)"
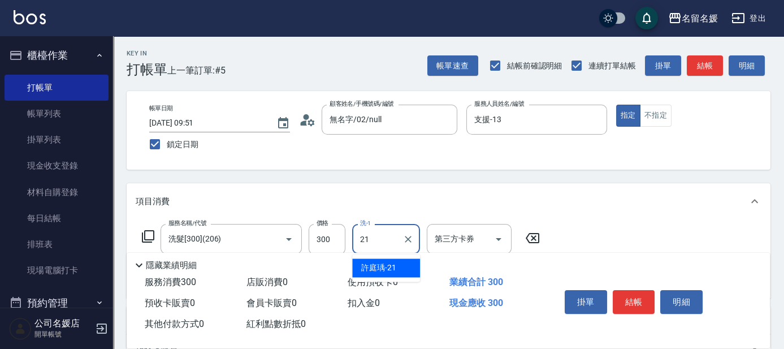
type input "許庭瑀-21"
click at [143, 236] on icon at bounding box center [148, 236] width 14 height 14
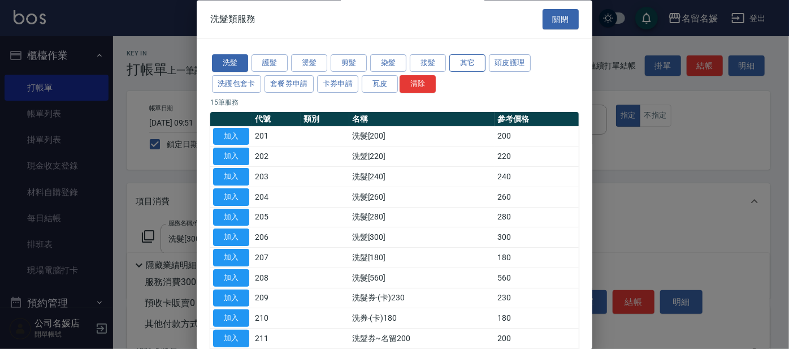
click at [477, 58] on button "其它" at bounding box center [467, 64] width 36 height 18
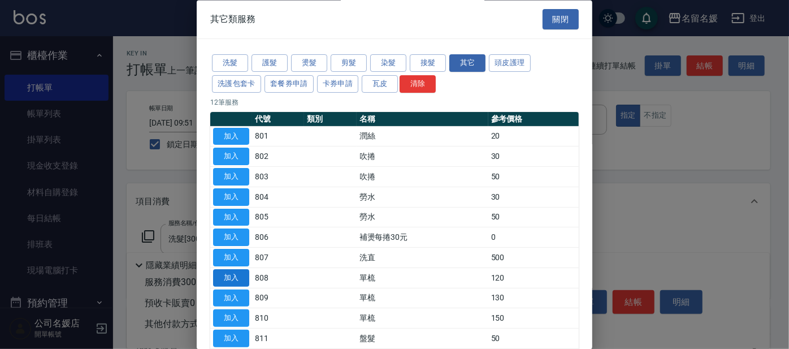
click at [241, 273] on button "加入" at bounding box center [231, 278] width 36 height 18
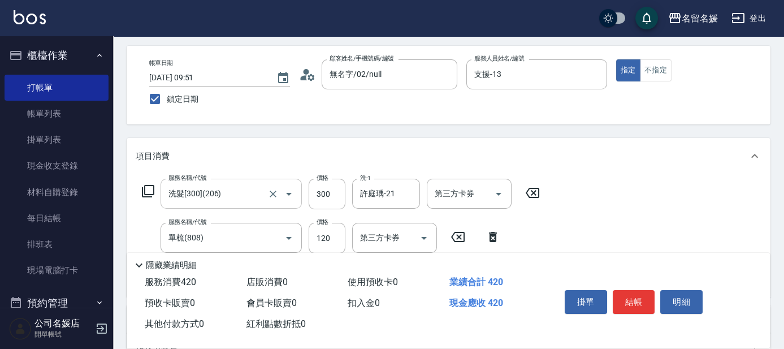
scroll to position [51, 0]
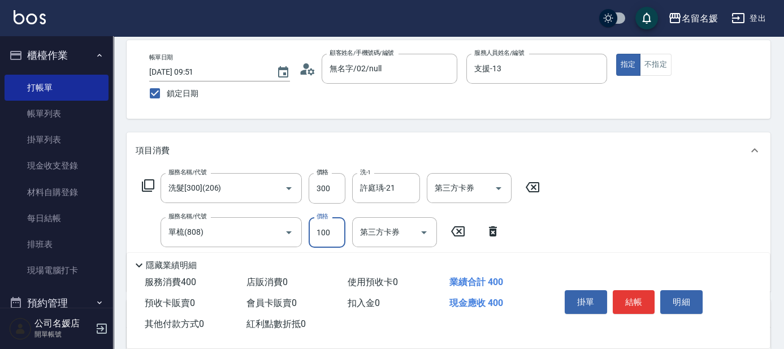
type input "100"
click at [443, 132] on div "項目消費" at bounding box center [449, 150] width 644 height 36
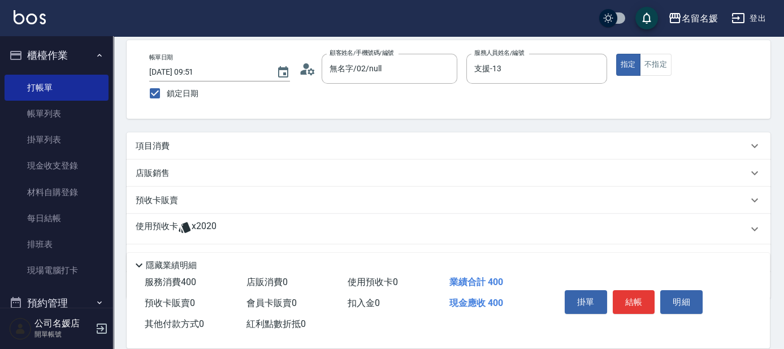
click at [498, 147] on div "項目消費" at bounding box center [442, 146] width 612 height 12
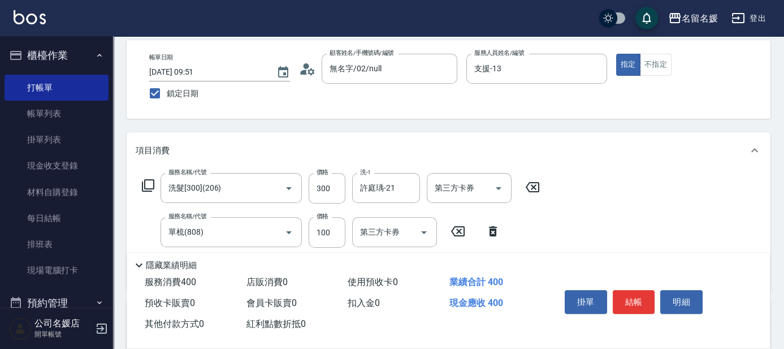
scroll to position [0, 0]
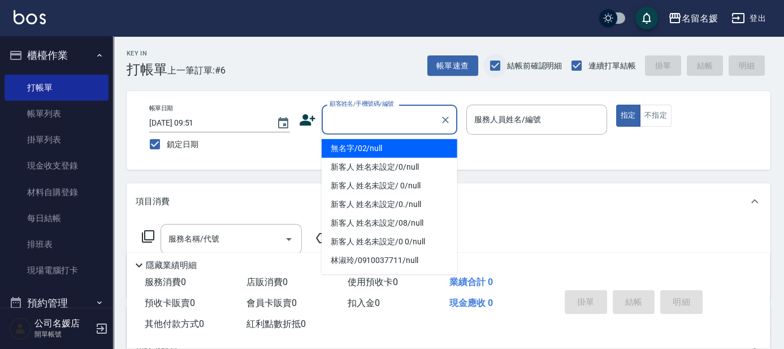
type input "0"
type input "無名字/02/null"
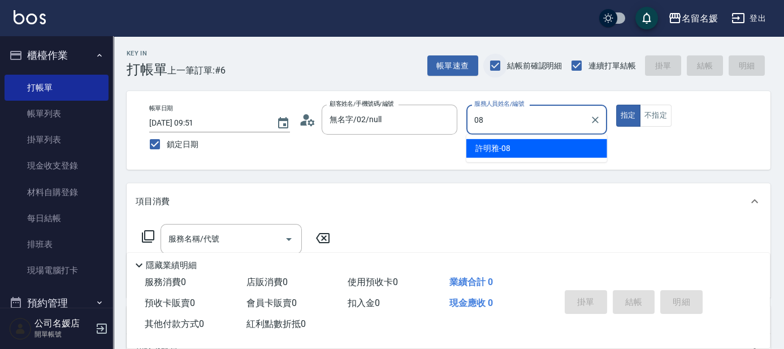
type input "許明雅-08"
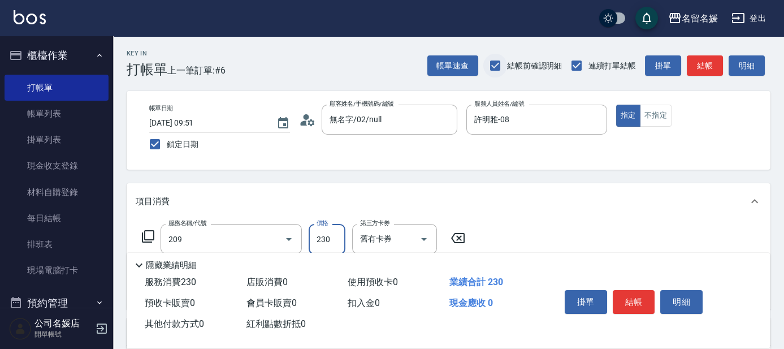
type input "洗髮券-(卡)230(209)"
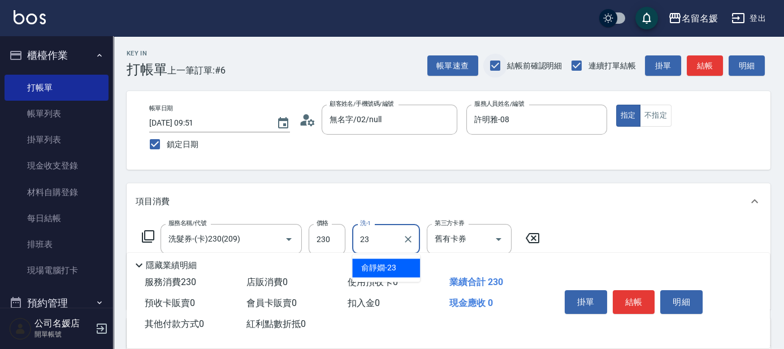
type input "俞靜嫺-23"
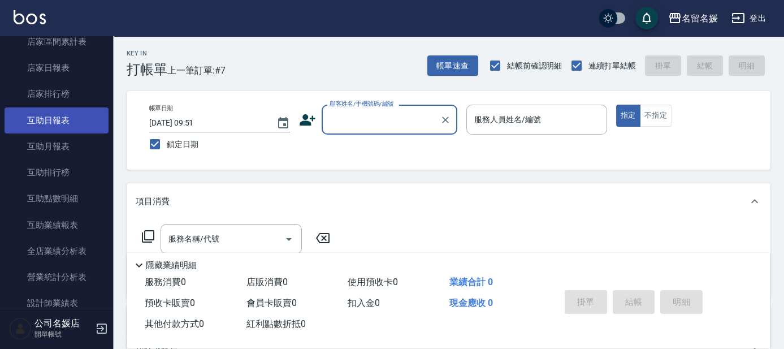
scroll to position [257, 0]
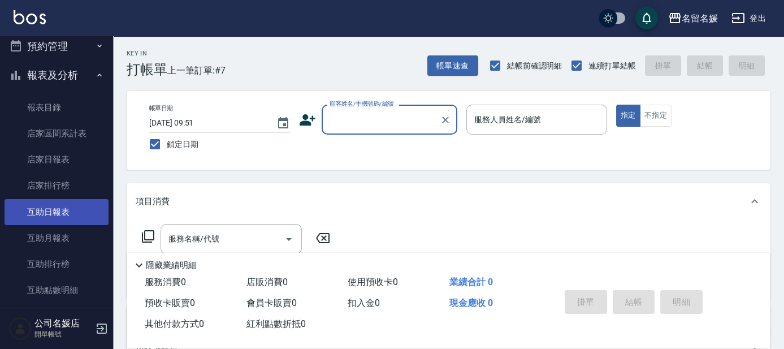
click at [57, 209] on link "互助日報表" at bounding box center [57, 212] width 104 height 26
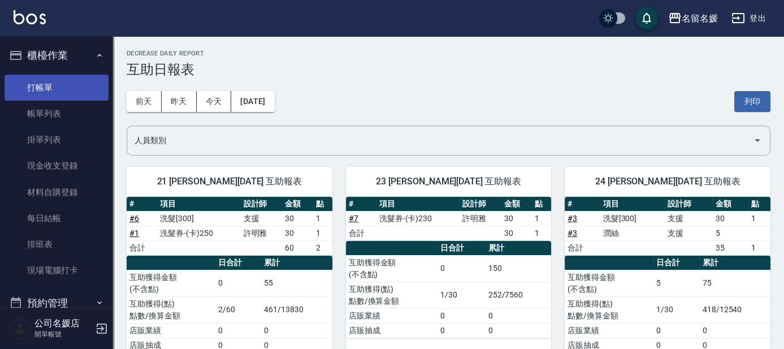
click at [42, 88] on link "打帳單" at bounding box center [57, 88] width 104 height 26
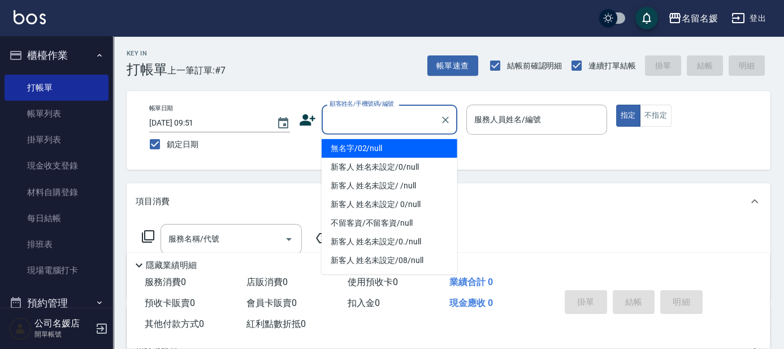
click at [385, 125] on input "顧客姓名/手機號碼/編號" at bounding box center [381, 120] width 108 height 20
drag, startPoint x: 378, startPoint y: 152, endPoint x: 496, endPoint y: 120, distance: 121.9
click at [380, 152] on li "無名字/02/null" at bounding box center [389, 148] width 136 height 19
click at [496, 120] on label "服務人員姓名/編號" at bounding box center [507, 119] width 67 height 11
click at [496, 120] on input "服務人員姓名/編號" at bounding box center [536, 120] width 131 height 20
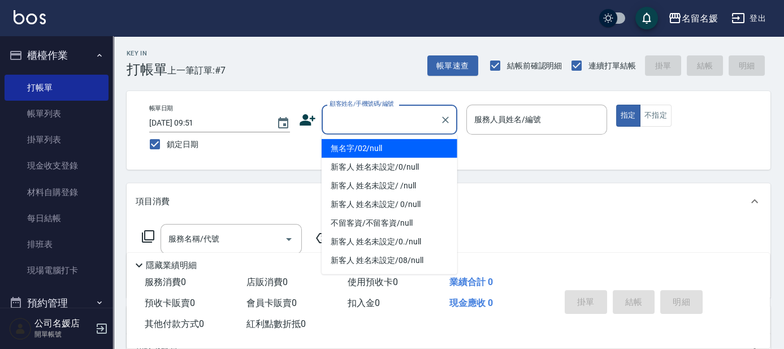
type input "無名字/02/null"
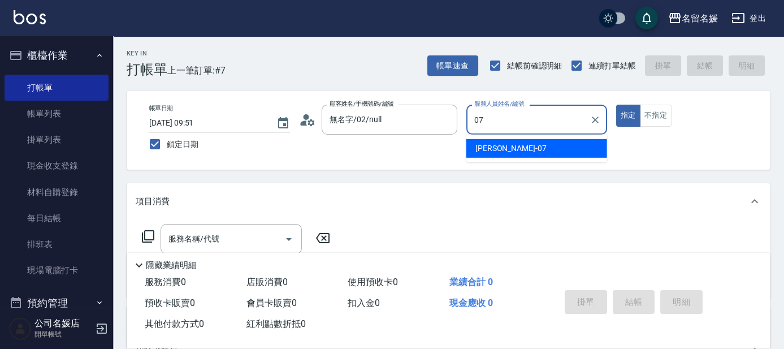
type input "07"
type button "true"
type input "[PERSON_NAME]-07"
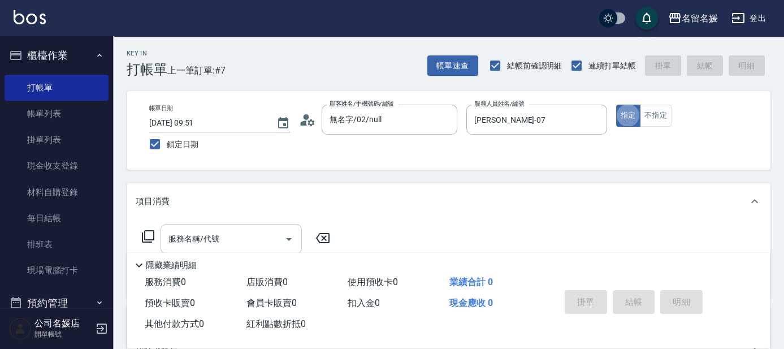
click at [241, 238] on input "服務名稱/代號" at bounding box center [223, 239] width 114 height 20
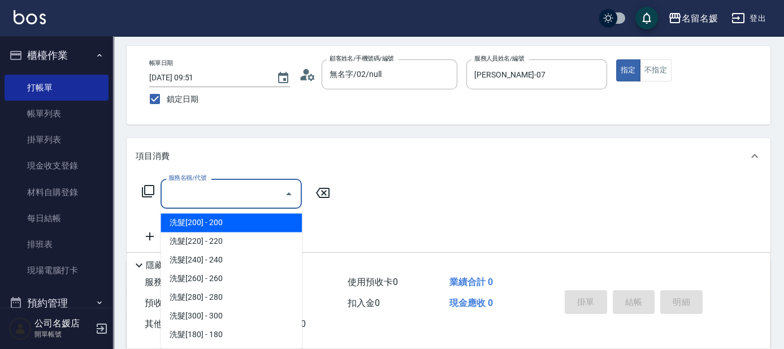
scroll to position [51, 0]
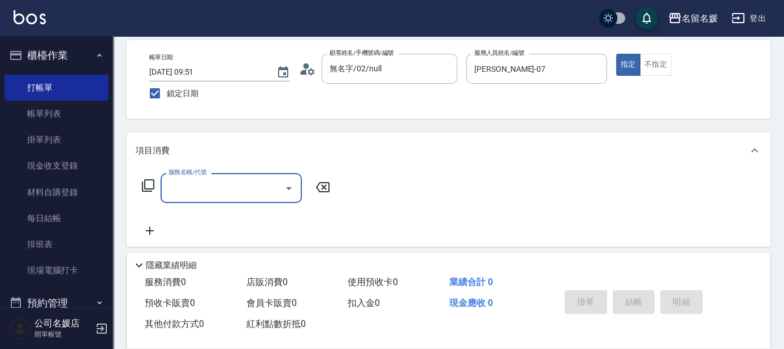
click at [232, 186] on input "服務名稱/代號" at bounding box center [223, 188] width 114 height 20
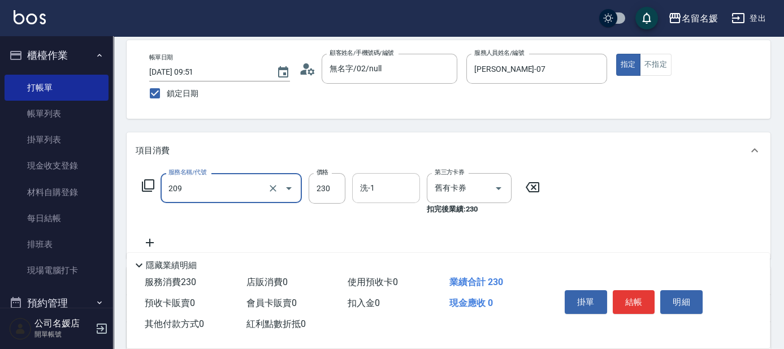
drag, startPoint x: 385, startPoint y: 187, endPoint x: 389, endPoint y: 180, distance: 8.1
click at [387, 184] on input "洗-1" at bounding box center [386, 188] width 58 height 20
type input "洗髮券-(卡)230(209)"
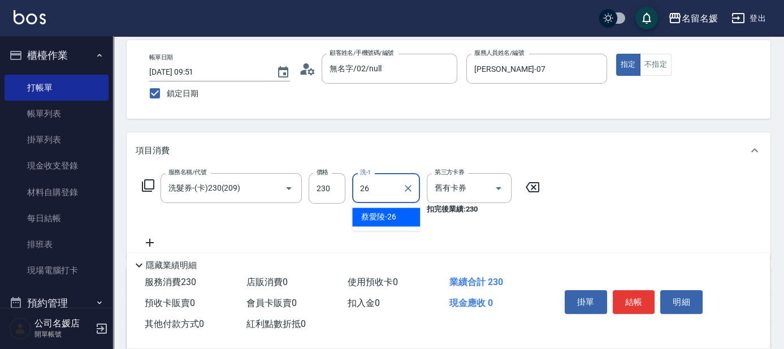
type input "蔡愛陵-26"
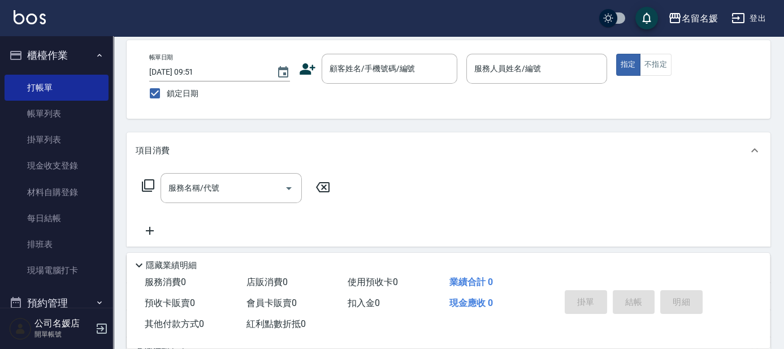
click at [9, 339] on span at bounding box center [20, 328] width 23 height 23
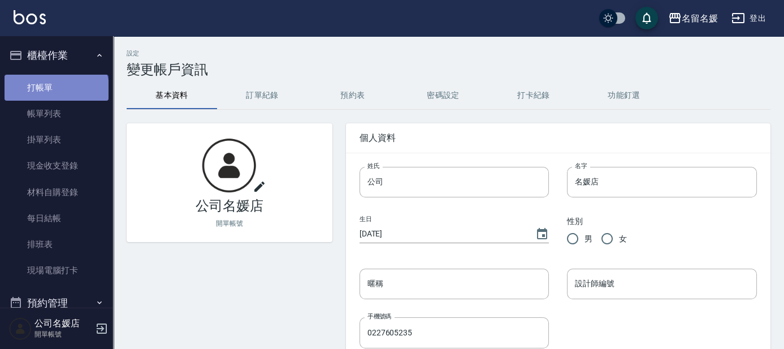
click at [55, 91] on link "打帳單" at bounding box center [57, 88] width 104 height 26
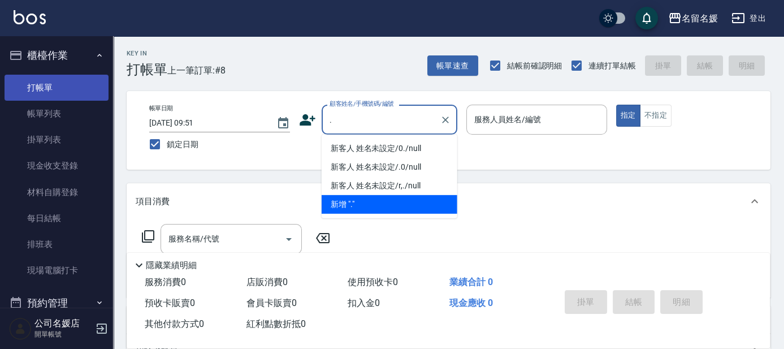
type input "新客人 姓名未設定/0./null"
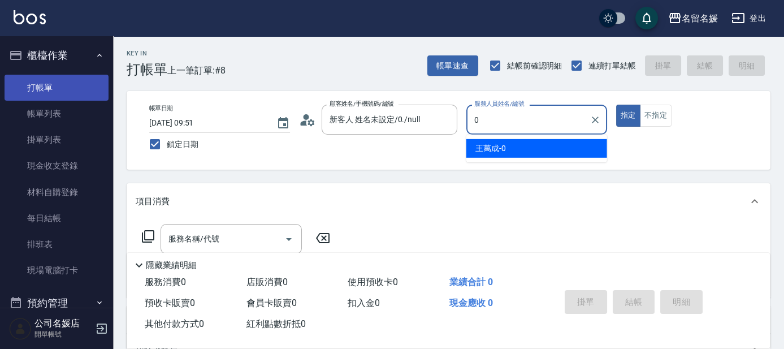
type input "0"
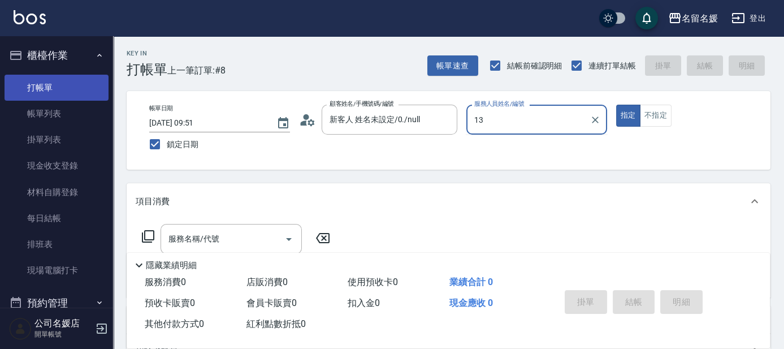
type input "13"
type button "true"
type input "支援-13"
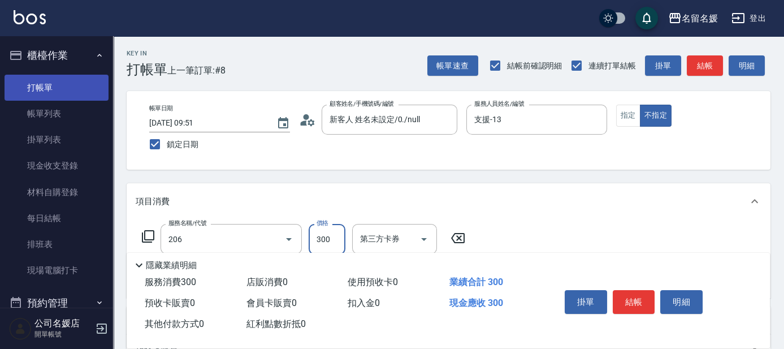
type input "洗髮[300](206)"
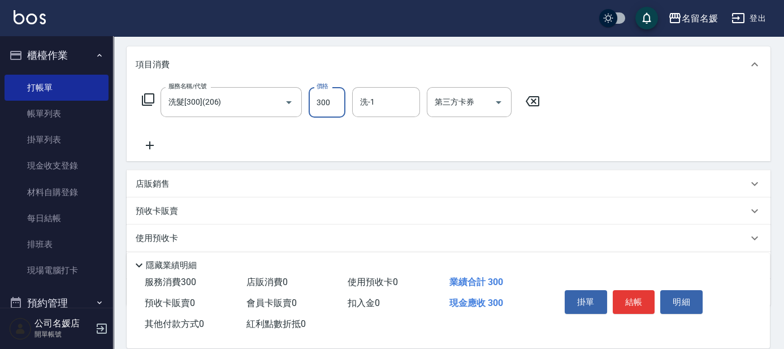
scroll to position [154, 0]
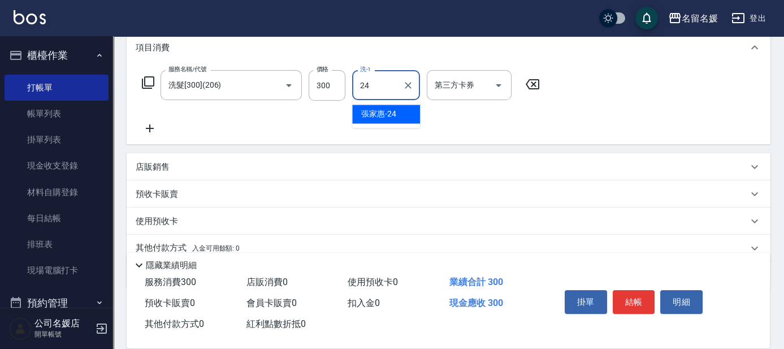
type input "[PERSON_NAME]-24"
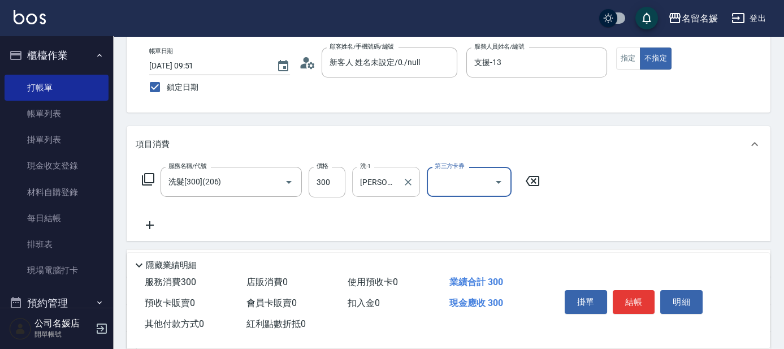
scroll to position [51, 0]
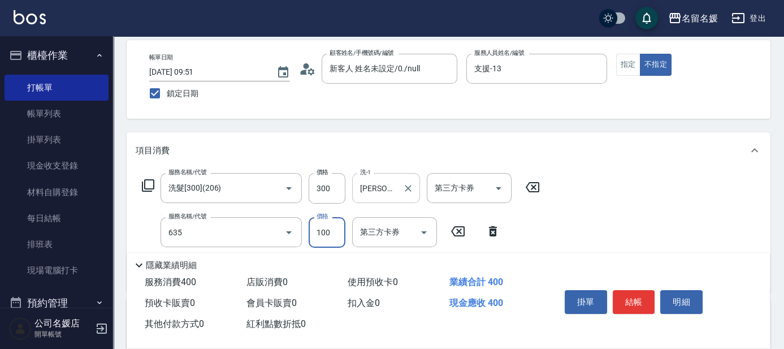
type input "煥彩.玻酸.晶膜.水療(635)"
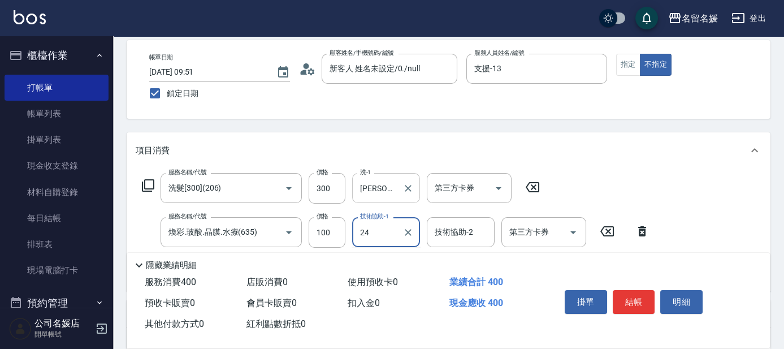
type input "[PERSON_NAME]-24"
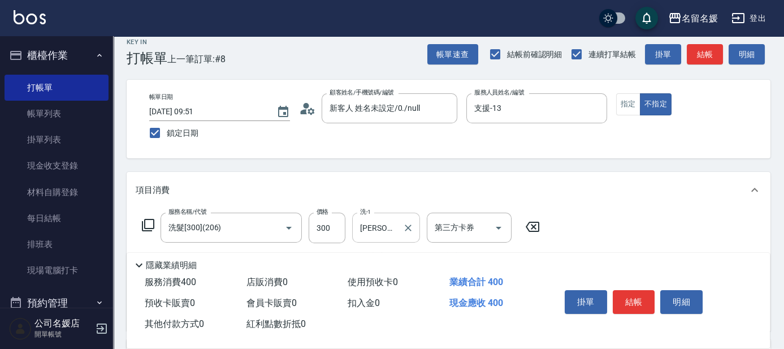
scroll to position [0, 0]
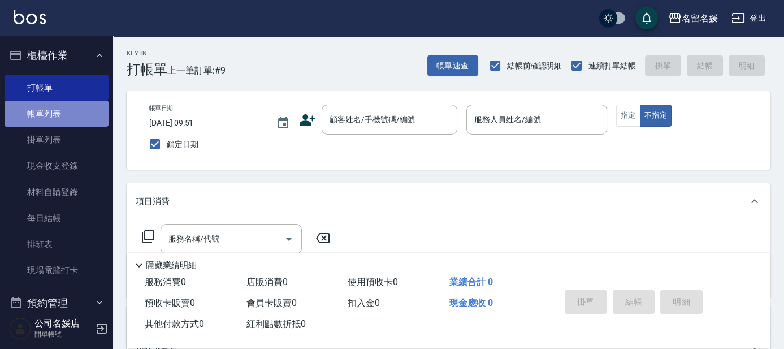
click at [98, 117] on link "帳單列表" at bounding box center [57, 114] width 104 height 26
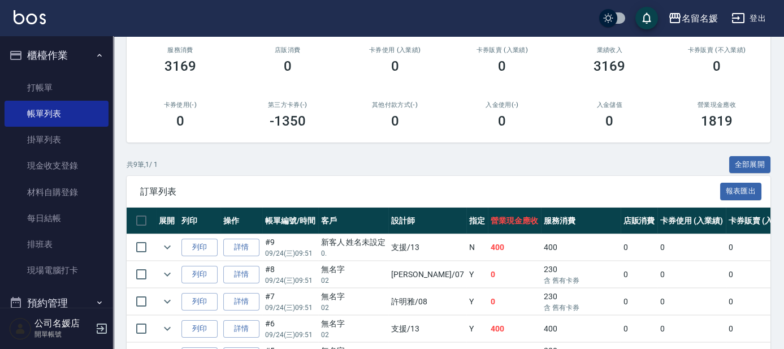
scroll to position [154, 0]
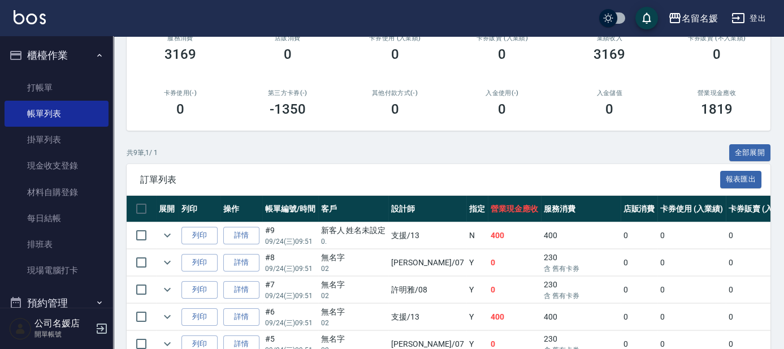
click at [162, 231] on icon "expand row" at bounding box center [167, 235] width 14 height 14
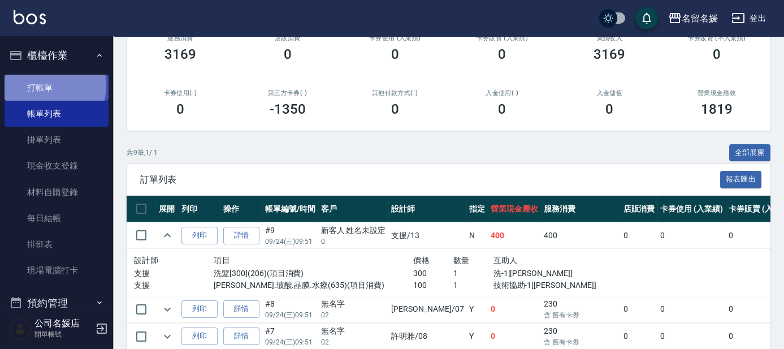
click at [50, 85] on link "打帳單" at bounding box center [57, 88] width 104 height 26
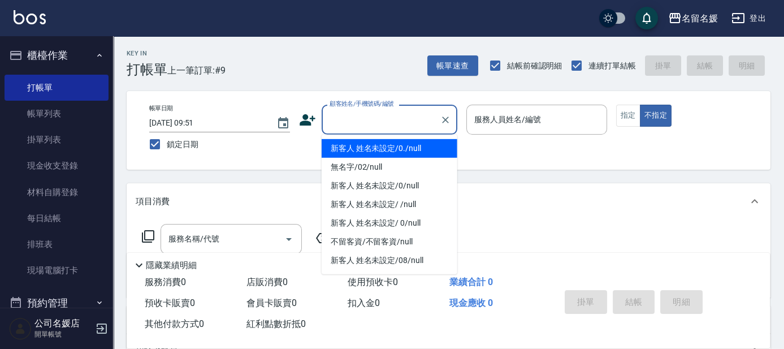
type input "新客人 姓名未設定/0./null"
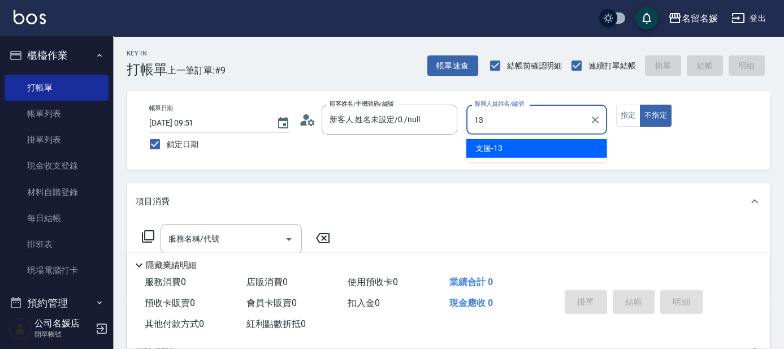
type input "支援-13"
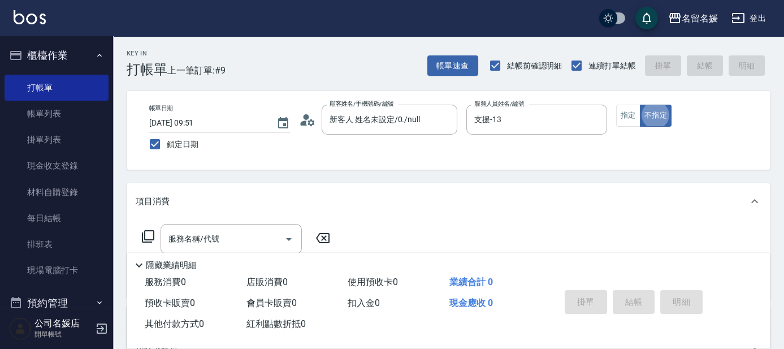
type button "false"
click at [636, 112] on button "指定" at bounding box center [628, 116] width 24 height 22
type button "true"
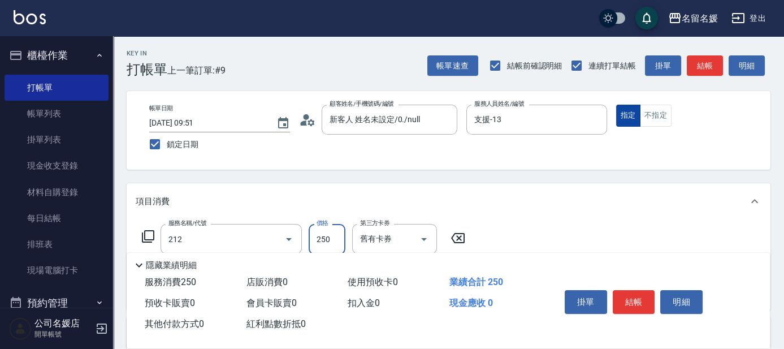
type input "洗髮券-(卡)250(212)"
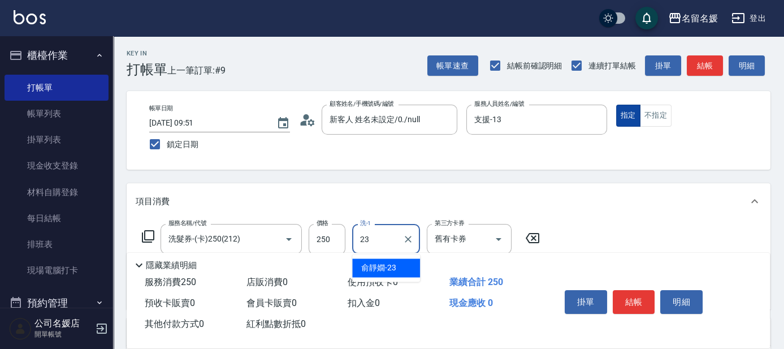
type input "俞靜嫺-23"
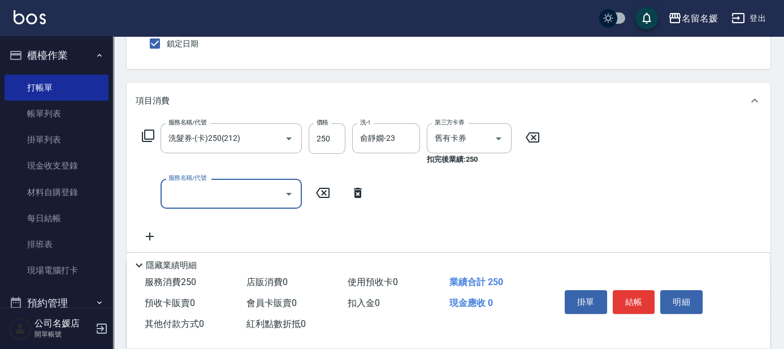
scroll to position [102, 0]
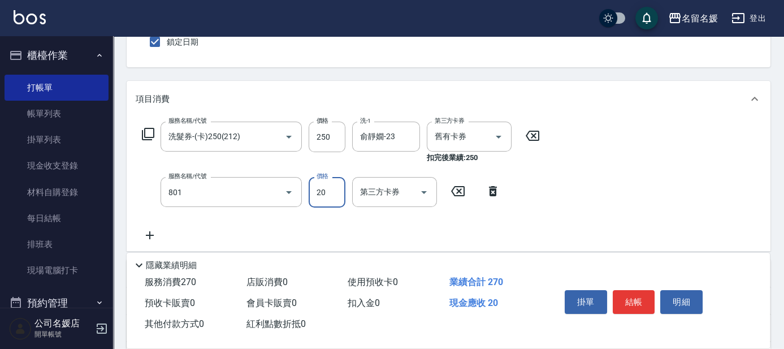
type input "潤絲(801)"
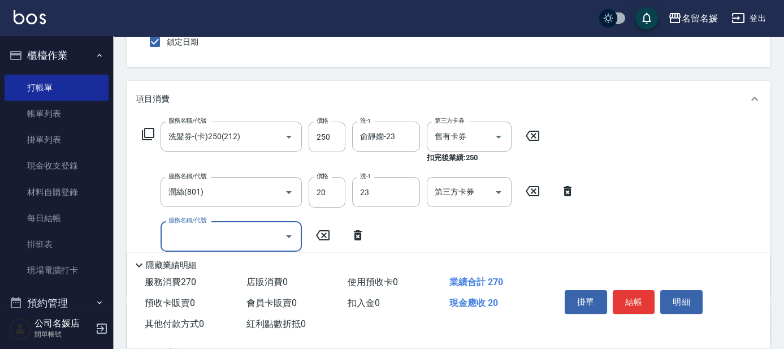
type input "俞靜嫺-23"
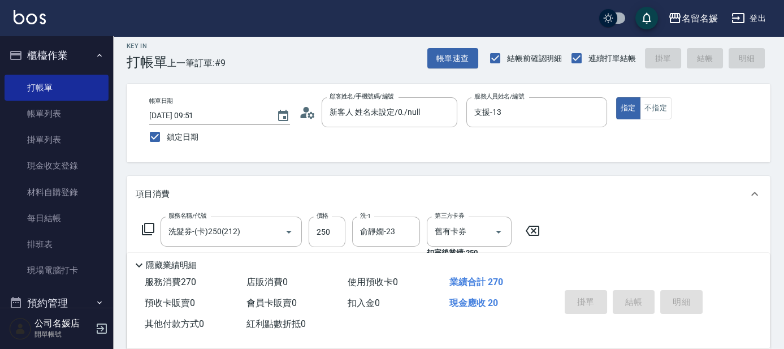
scroll to position [0, 0]
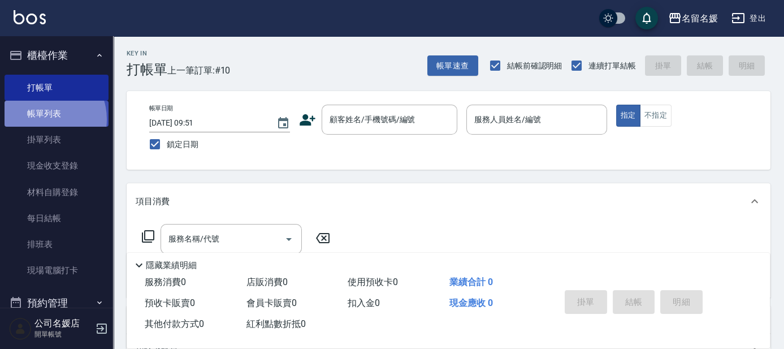
click at [45, 119] on link "帳單列表" at bounding box center [57, 114] width 104 height 26
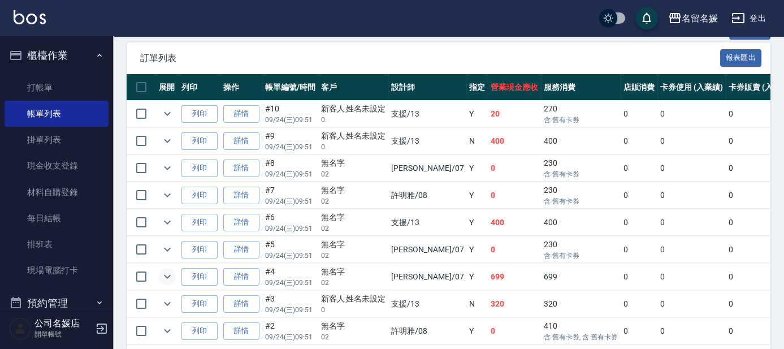
scroll to position [194, 0]
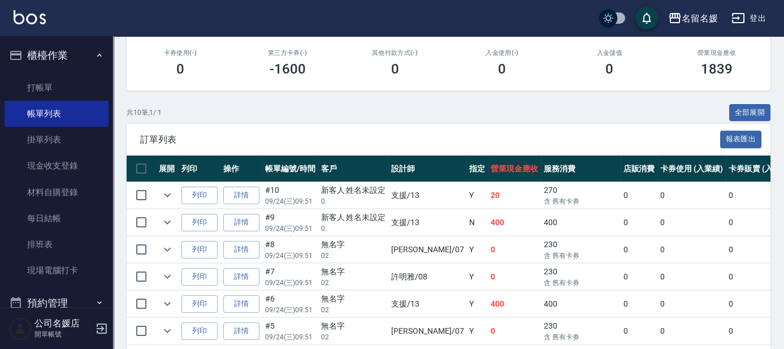
click at [167, 210] on td at bounding box center [167, 222] width 23 height 27
click at [167, 219] on icon "expand row" at bounding box center [167, 222] width 14 height 14
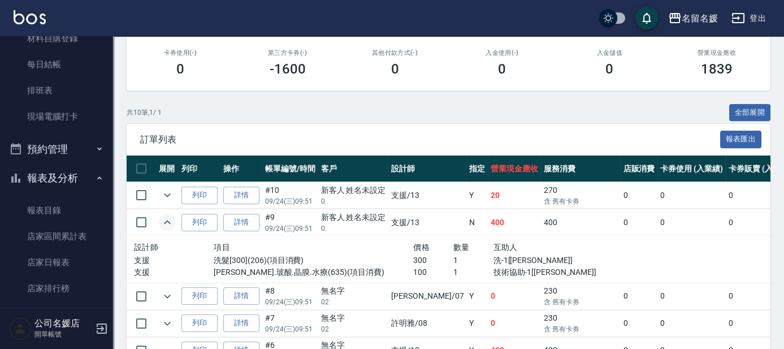
scroll to position [308, 0]
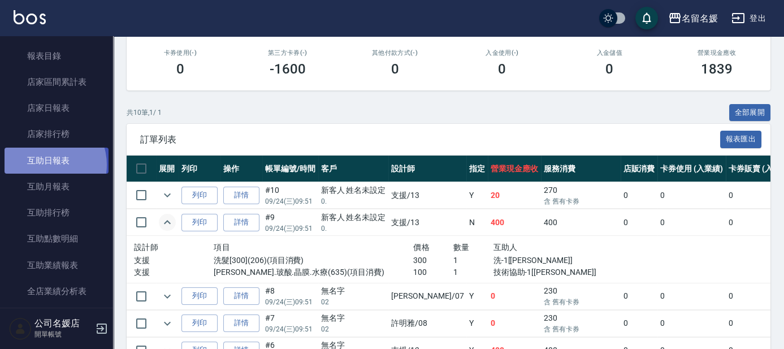
click at [44, 164] on link "互助日報表" at bounding box center [57, 160] width 104 height 26
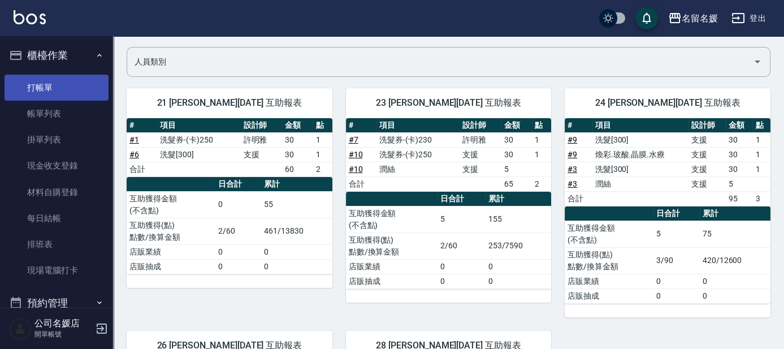
click at [80, 90] on link "打帳單" at bounding box center [57, 88] width 104 height 26
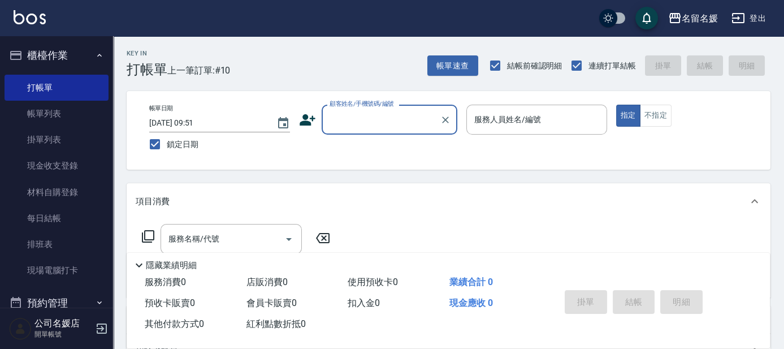
click at [395, 121] on input "顧客姓名/手機號碼/編號" at bounding box center [381, 120] width 108 height 20
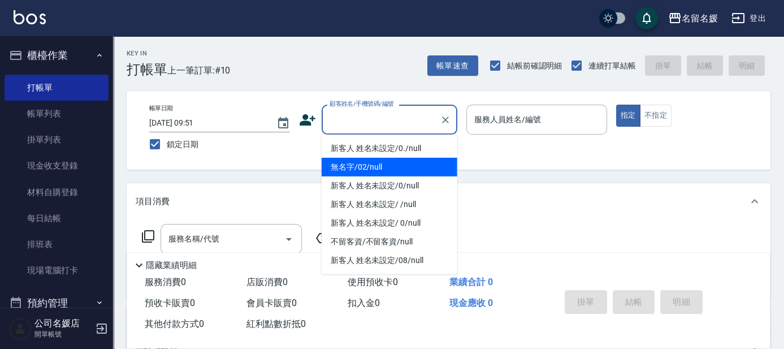
click at [405, 166] on li "無名字/02/null" at bounding box center [389, 167] width 136 height 19
click at [541, 119] on input "服務人員姓名/編號" at bounding box center [536, 120] width 131 height 20
type input "無名字/02/null"
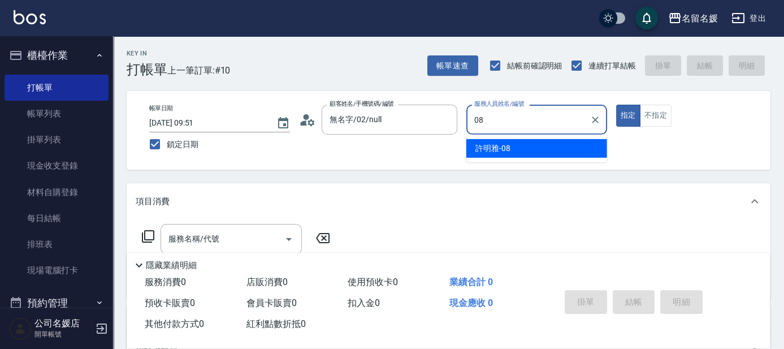
type input "08"
type button "true"
type input "許明雅-08"
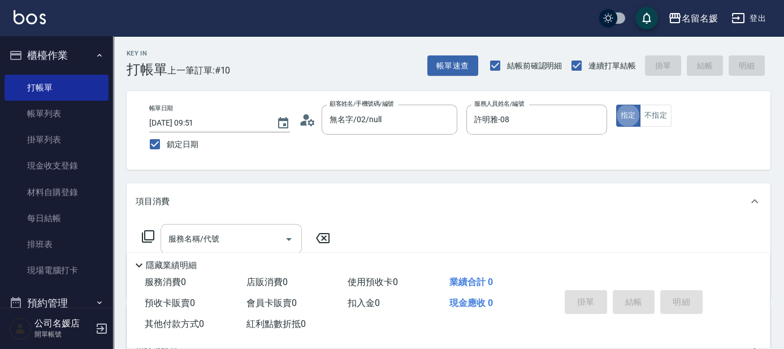
click at [233, 237] on input "服務名稱/代號" at bounding box center [223, 239] width 114 height 20
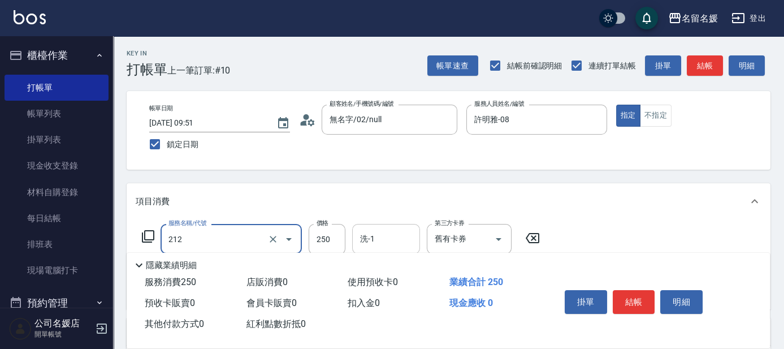
type input "洗髮券-(卡)250(212)"
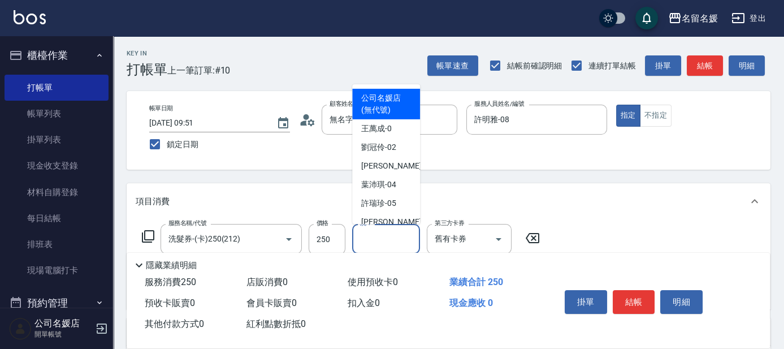
click at [384, 241] on input "洗-1" at bounding box center [386, 239] width 58 height 20
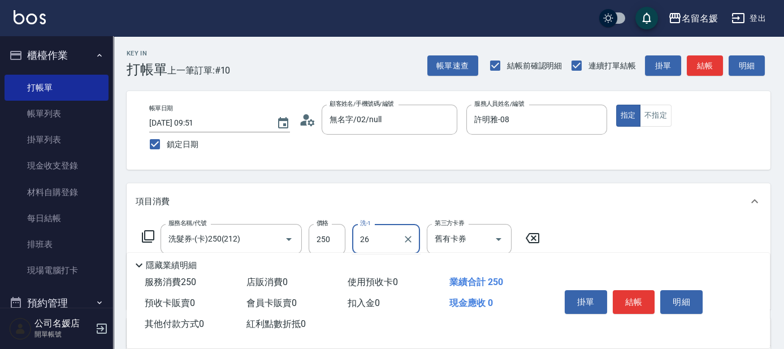
type input "蔡愛陵-26"
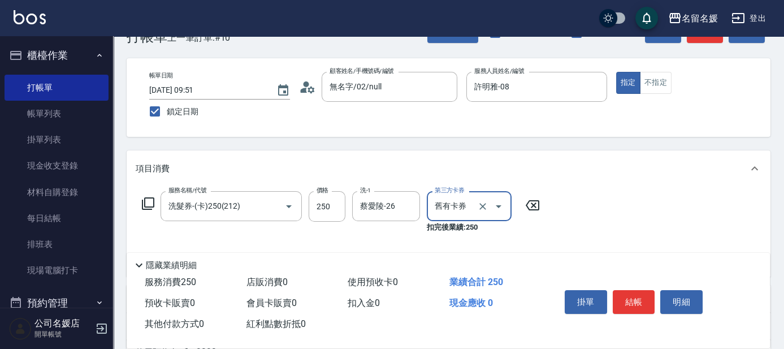
scroll to position [51, 0]
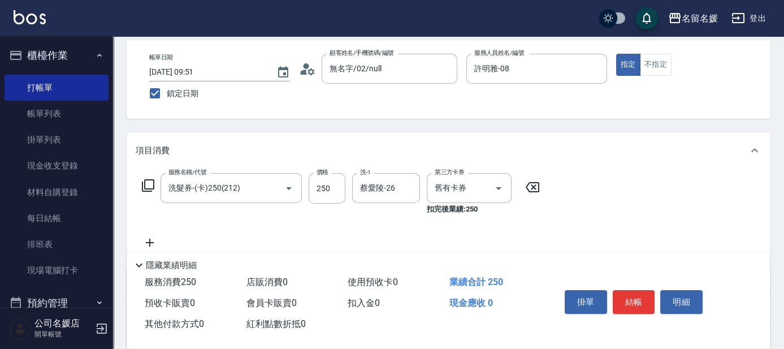
click at [155, 242] on icon at bounding box center [150, 243] width 28 height 14
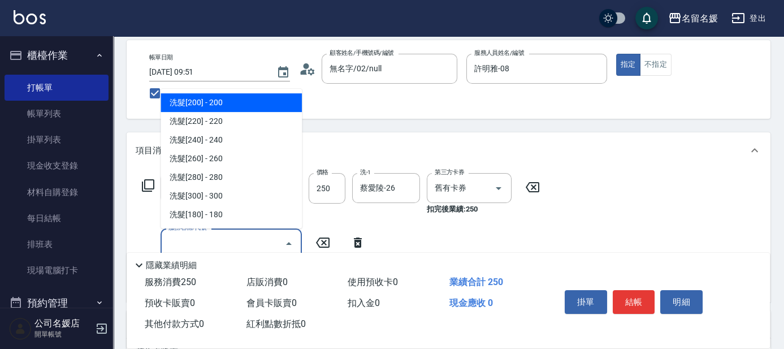
click at [217, 243] on input "服務名稱/代號" at bounding box center [223, 243] width 114 height 20
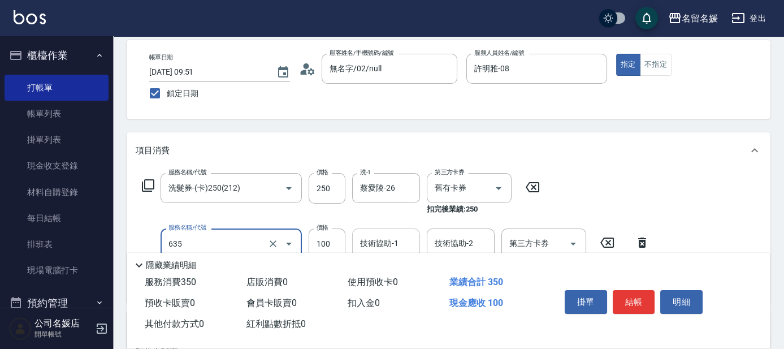
click at [375, 238] on div "技術協助-1 技術協助-1" at bounding box center [386, 243] width 68 height 30
type input "煥彩.玻酸.晶膜.水療(635)"
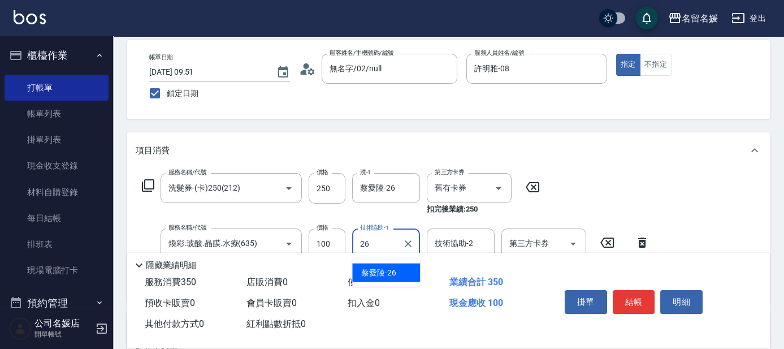
type input "蔡愛陵-26"
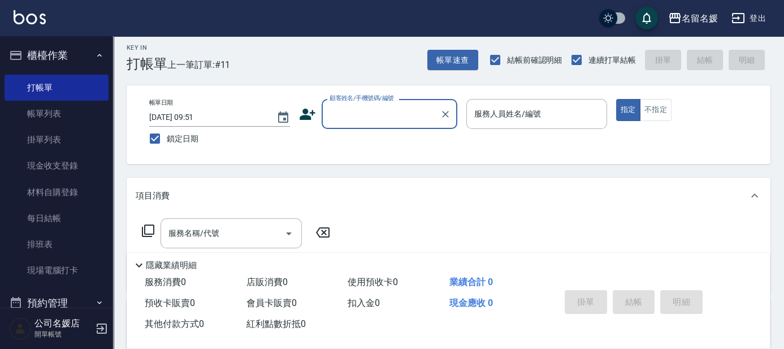
scroll to position [0, 0]
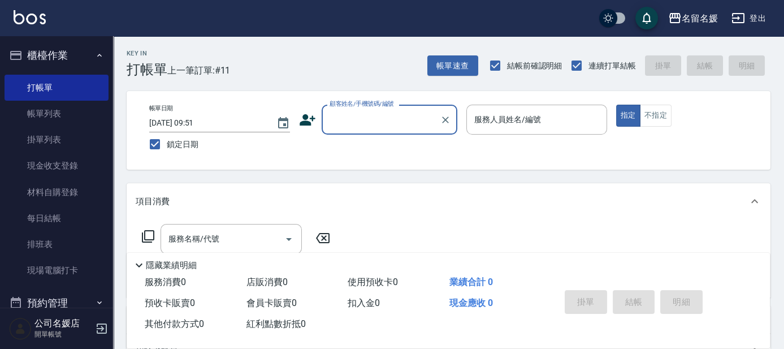
click at [381, 120] on input "顧客姓名/手機號碼/編號" at bounding box center [381, 120] width 108 height 20
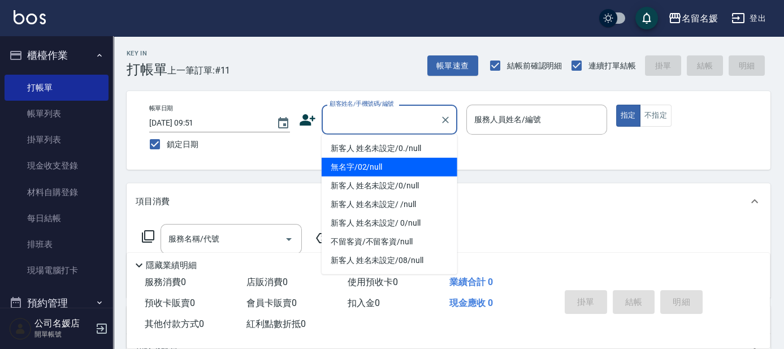
click at [380, 173] on li "無名字/02/null" at bounding box center [389, 167] width 136 height 19
type input "無名字/02/null"
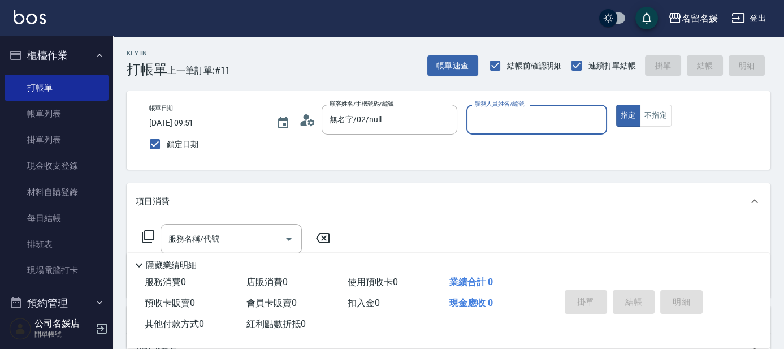
click at [538, 125] on input "服務人員姓名/編號" at bounding box center [536, 120] width 131 height 20
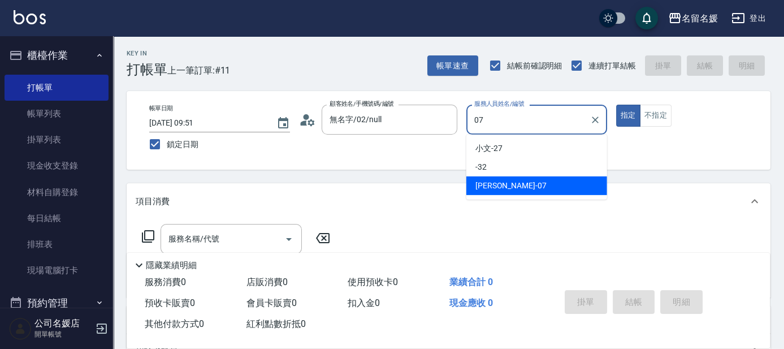
type input "[PERSON_NAME]-07"
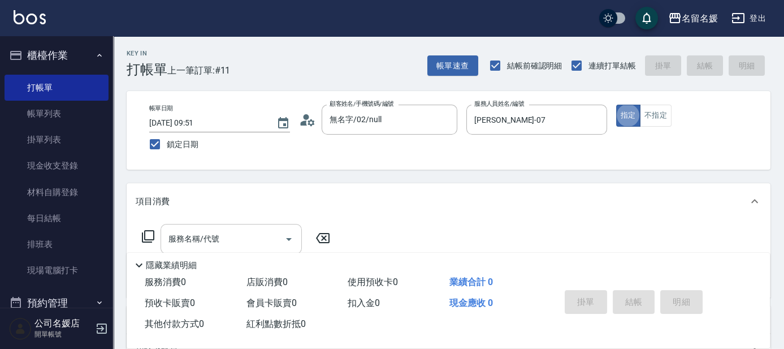
drag, startPoint x: 266, startPoint y: 228, endPoint x: 273, endPoint y: 228, distance: 7.3
click at [268, 228] on div "服務名稱/代號" at bounding box center [230, 239] width 141 height 30
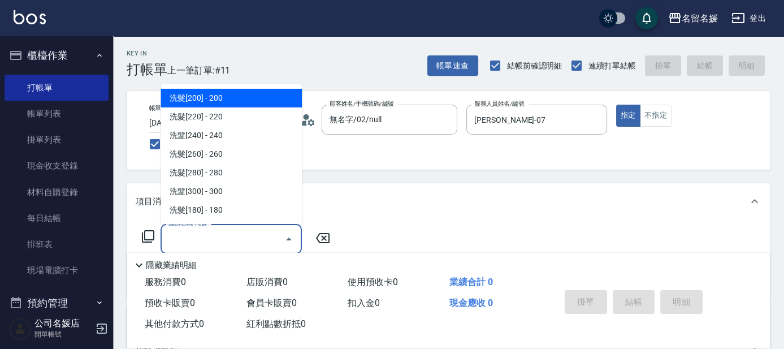
click at [262, 235] on input "服務名稱/代號" at bounding box center [223, 239] width 114 height 20
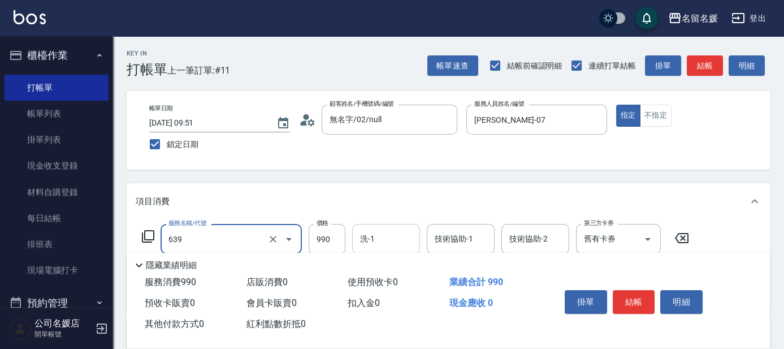
type input "(芙)蘆薈髮膜套卡(自材)(639)"
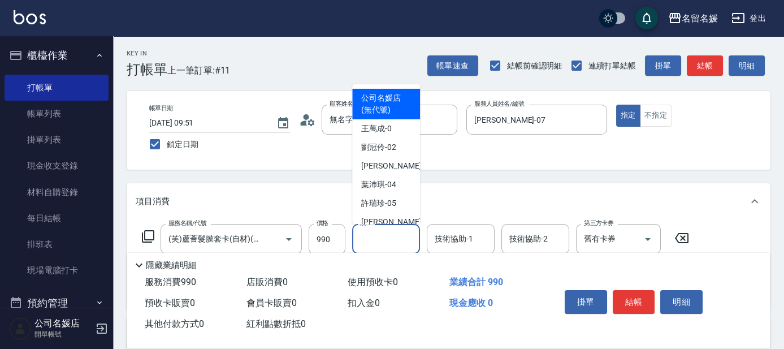
click at [385, 231] on input "洗-1" at bounding box center [386, 239] width 58 height 20
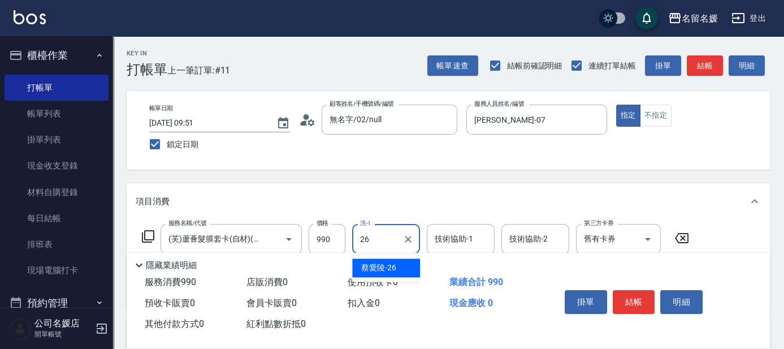
type input "蔡愛陵-26"
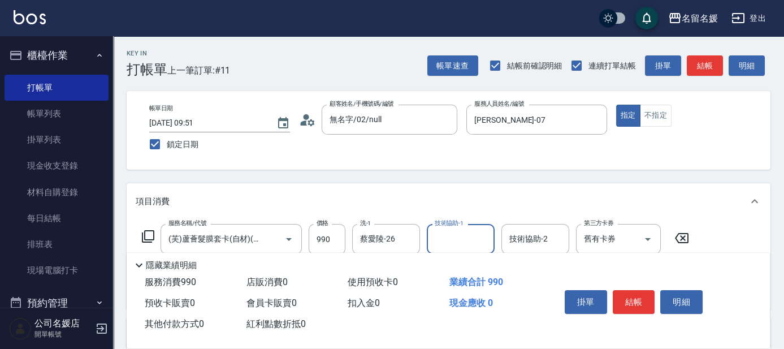
click at [475, 237] on input "技術協助-1" at bounding box center [461, 239] width 58 height 20
type input "蔡愛陵-26"
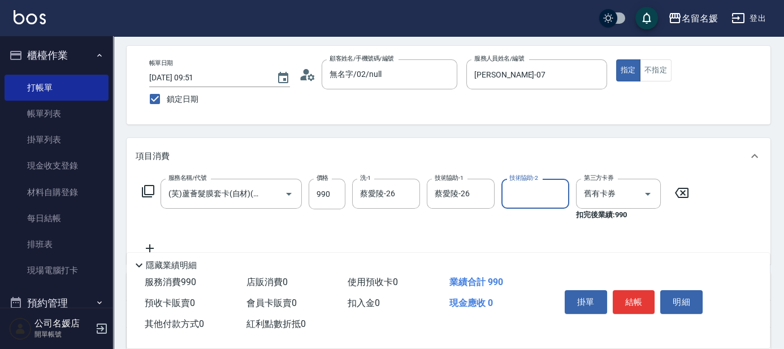
scroll to position [51, 0]
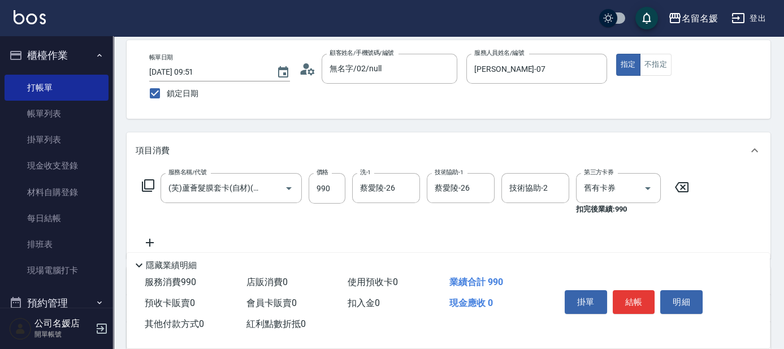
click at [151, 243] on icon at bounding box center [150, 243] width 28 height 14
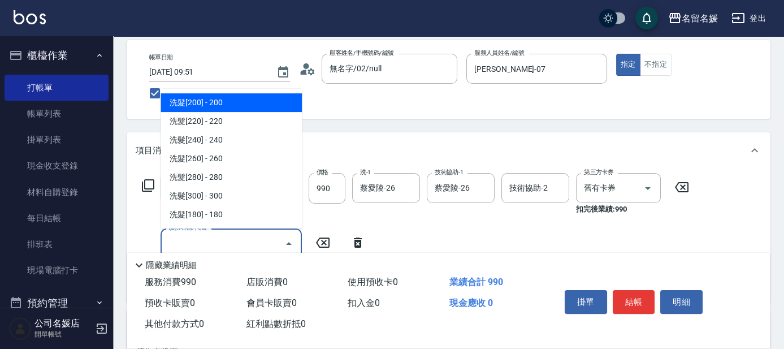
click at [218, 242] on input "服務名稱/代號" at bounding box center [223, 243] width 114 height 20
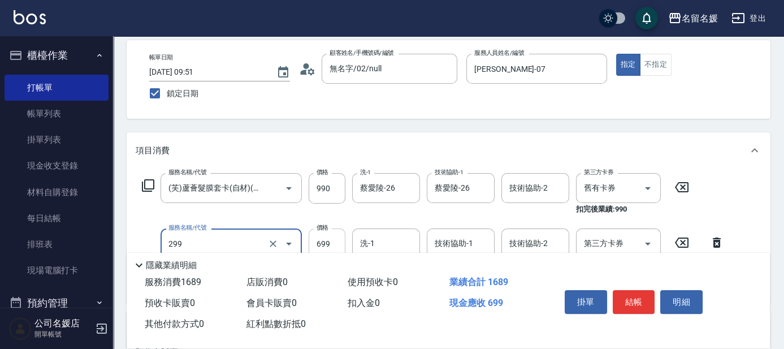
click at [339, 246] on input "699" at bounding box center [326, 243] width 37 height 31
type input "滾珠洗髮699(299)"
type input "700"
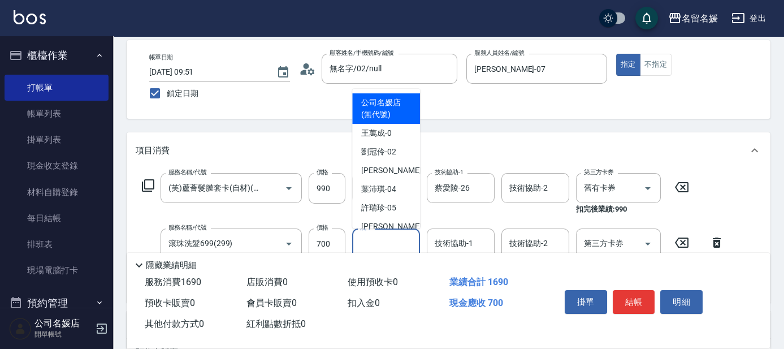
click at [373, 241] on div "洗-1 洗-1" at bounding box center [386, 243] width 68 height 30
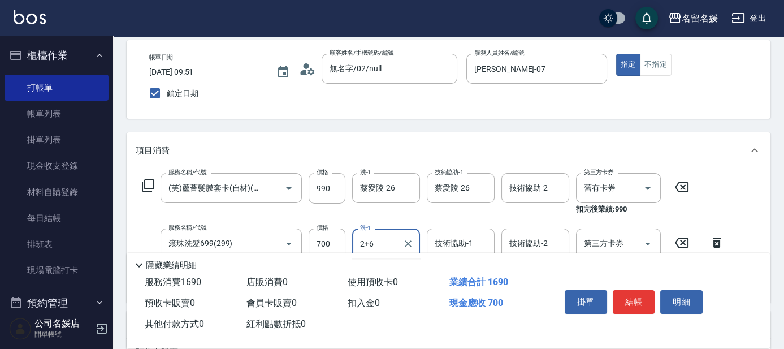
type input "2+6"
click at [373, 241] on input "洗-1" at bounding box center [386, 243] width 58 height 20
type input "蔡愛陵-26"
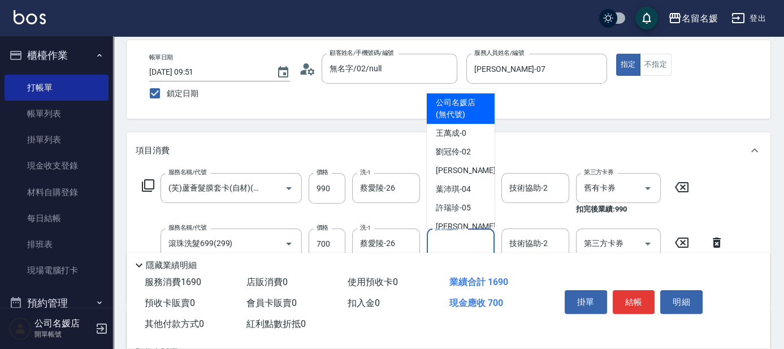
click at [465, 246] on input "技術協助-1" at bounding box center [461, 243] width 58 height 20
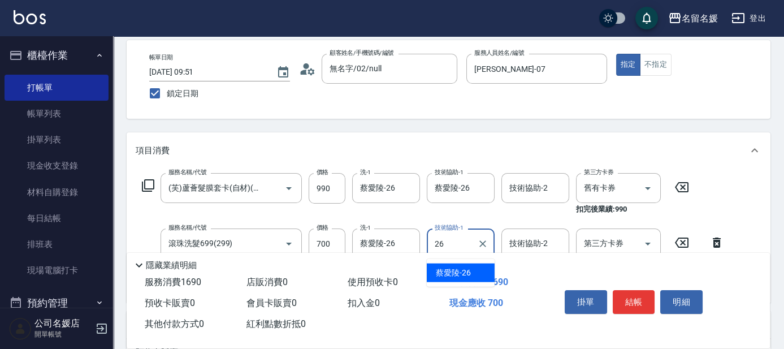
type input "蔡愛陵-26"
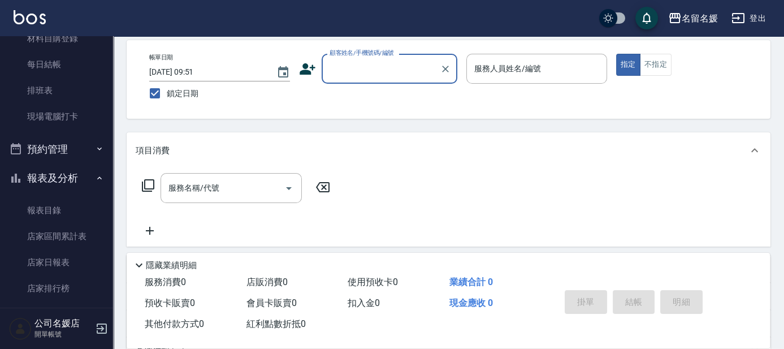
scroll to position [205, 0]
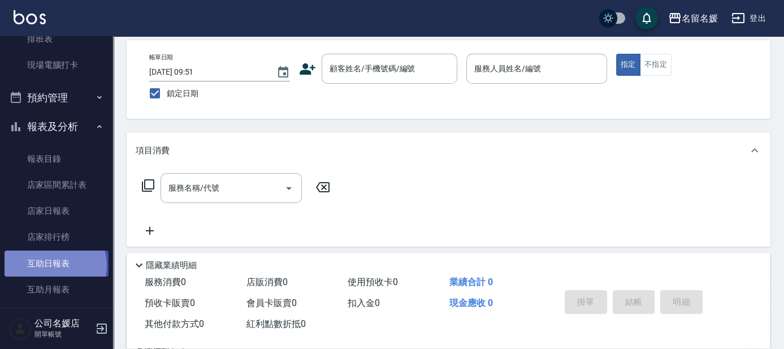
click at [54, 264] on link "互助日報表" at bounding box center [57, 263] width 104 height 26
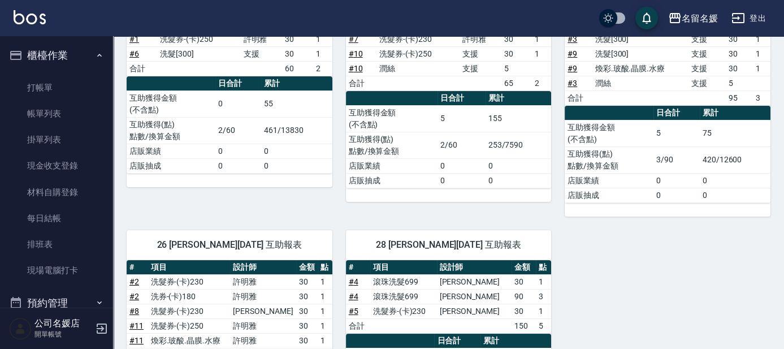
scroll to position [308, 0]
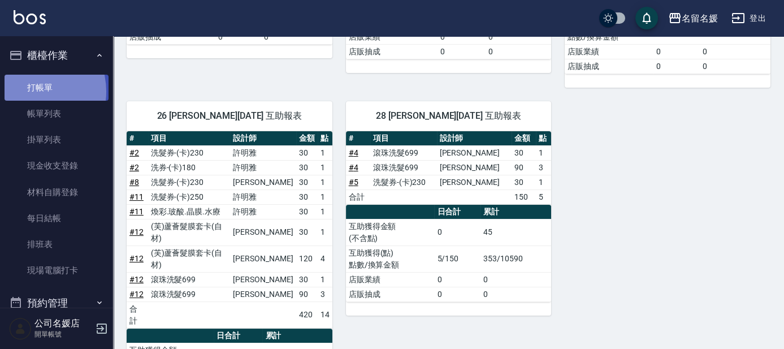
click at [28, 91] on link "打帳單" at bounding box center [57, 88] width 104 height 26
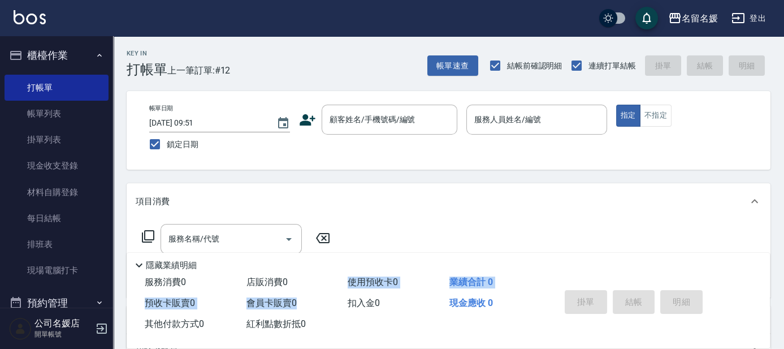
drag, startPoint x: 305, startPoint y: 277, endPoint x: 706, endPoint y: 256, distance: 401.7
click at [303, 298] on div "服務消費 0 店販消費 0 使用預收卡 0 業績合計 0 預收卡販賣 0 會員卡販賣 0 扣入金 0 現金應收 0 其他付款方式 0 紅利點數折抵 0" at bounding box center [337, 303] width 420 height 63
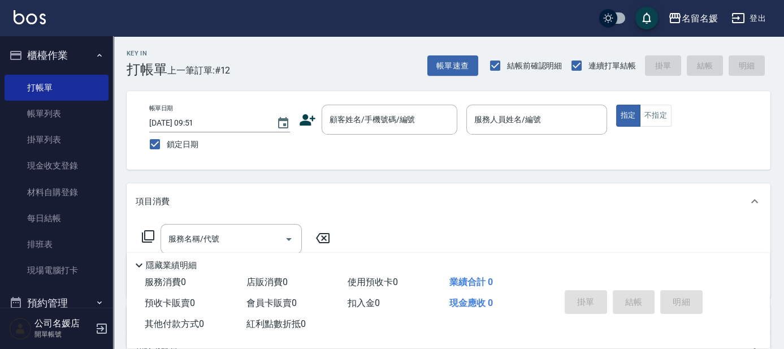
drag, startPoint x: 706, startPoint y: 256, endPoint x: 533, endPoint y: 367, distance: 205.6
click at [533, 348] on html "名留名媛 登出 櫃檯作業 打帳單 帳單列表 掛單列表 現金收支登錄 材料自購登錄 每日結帳 排班表 現場電腦打卡 預約管理 預約管理 單日預約紀錄 單週預約紀…" at bounding box center [392, 274] width 784 height 549
click at [365, 116] on input "顧客姓名/手機號碼/編號" at bounding box center [381, 120] width 108 height 20
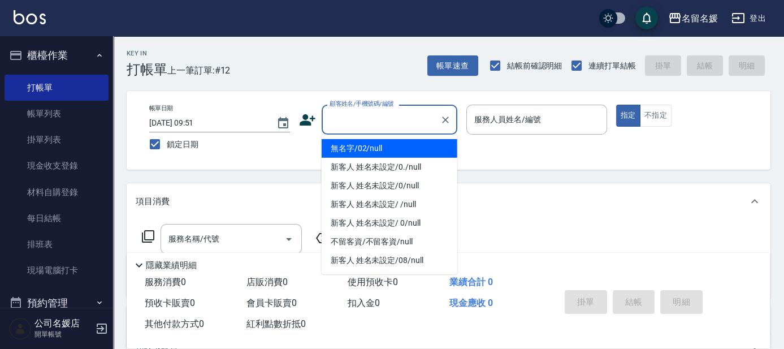
click at [405, 142] on li "無名字/02/null" at bounding box center [389, 148] width 136 height 19
type input "無名字/02/null"
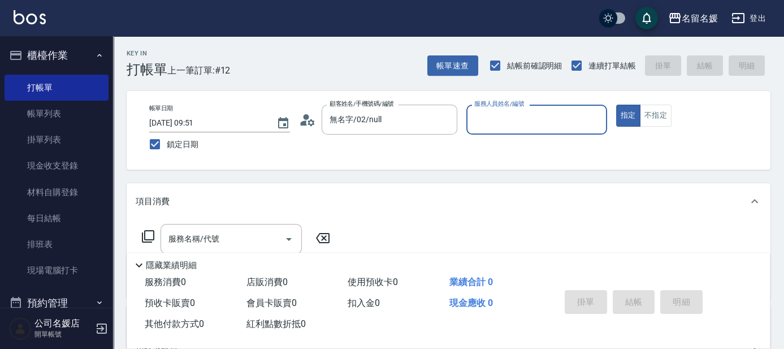
click at [514, 119] on input "服務人員姓名/編號" at bounding box center [536, 120] width 131 height 20
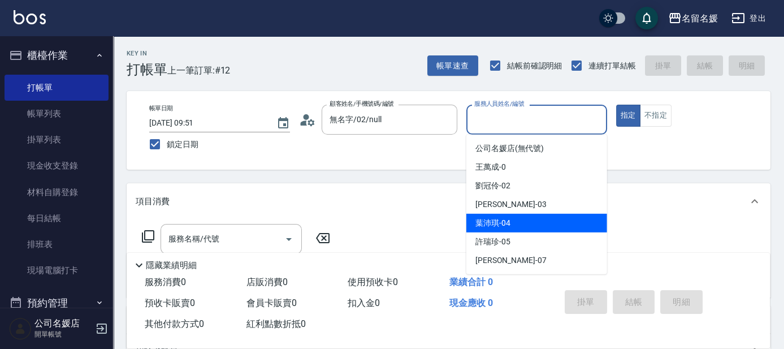
click at [523, 221] on div "[PERSON_NAME]-04" at bounding box center [536, 223] width 141 height 19
type input "[PERSON_NAME]-04"
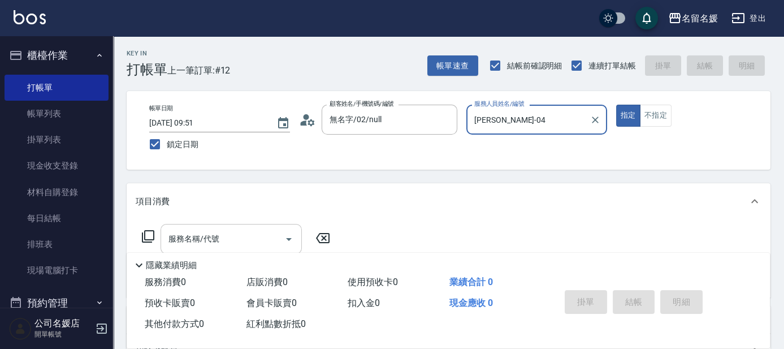
click at [250, 239] on input "服務名稱/代號" at bounding box center [223, 239] width 114 height 20
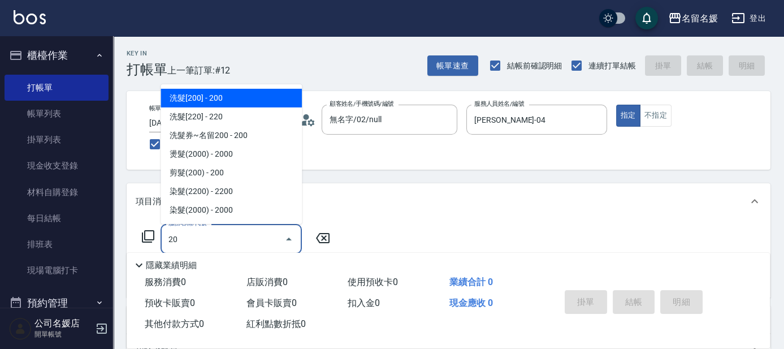
type input "2"
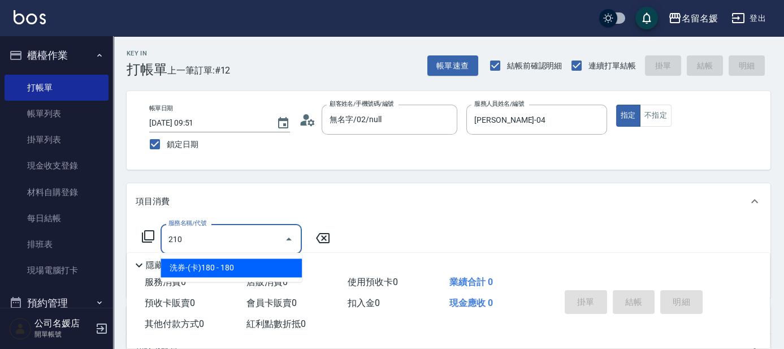
click at [234, 267] on span "洗券-(卡)180 - 180" at bounding box center [230, 267] width 141 height 19
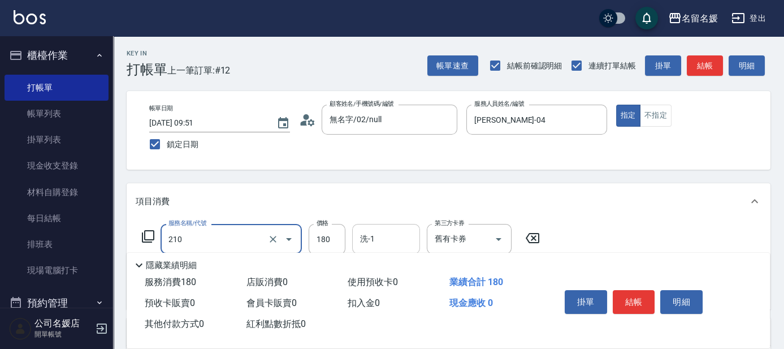
type input "洗券-(卡)180(210)"
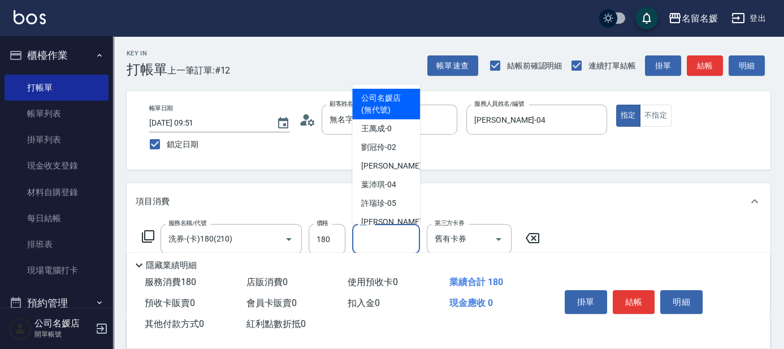
drag, startPoint x: 400, startPoint y: 234, endPoint x: 399, endPoint y: 241, distance: 7.4
click at [399, 236] on input "洗-1" at bounding box center [386, 239] width 58 height 20
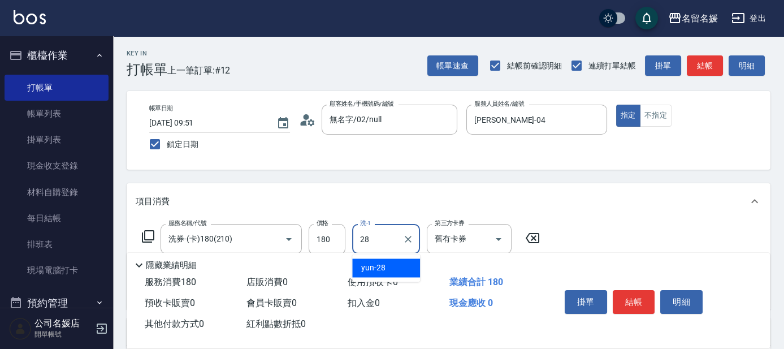
type input "28"
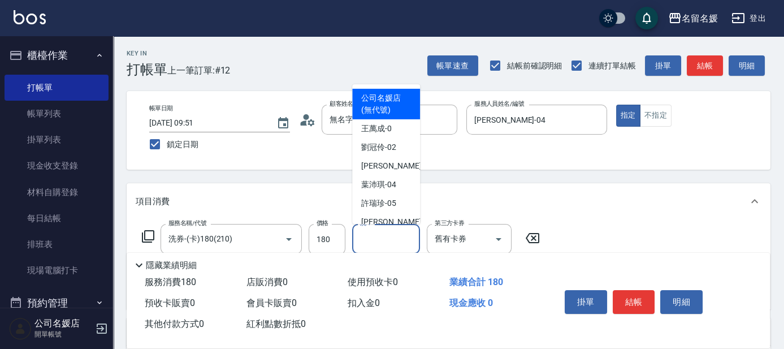
click at [389, 234] on input "洗-1" at bounding box center [386, 239] width 58 height 20
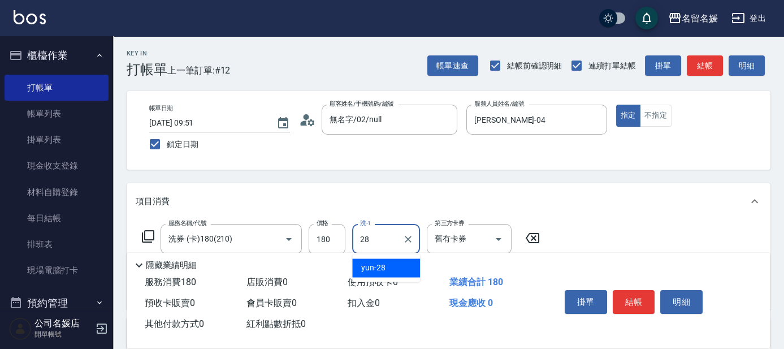
click at [379, 266] on span "yun -28" at bounding box center [373, 268] width 24 height 12
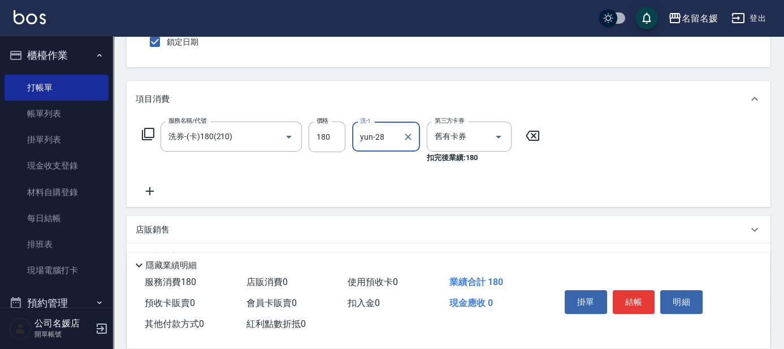
scroll to position [154, 0]
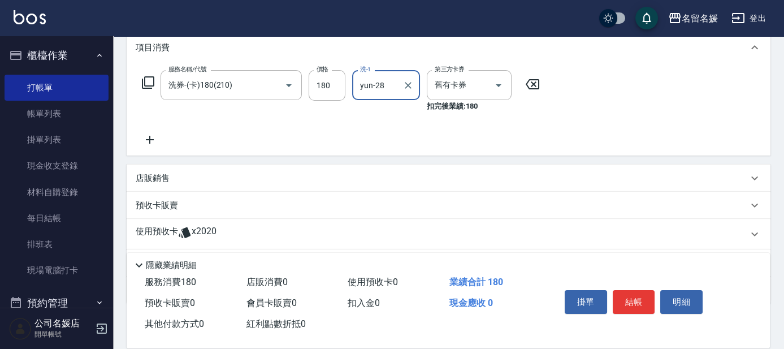
type input "yun-28"
click at [155, 179] on p "店販銷售" at bounding box center [153, 178] width 34 height 12
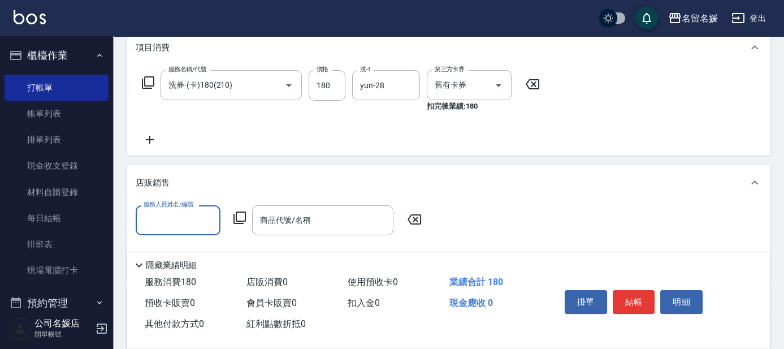
scroll to position [0, 0]
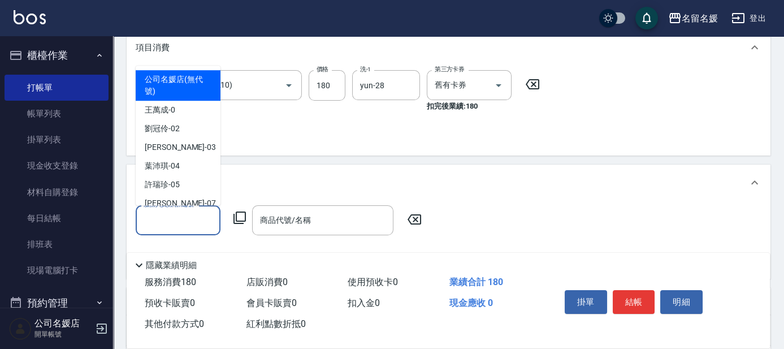
click at [171, 219] on input "服務人員姓名/編號" at bounding box center [178, 220] width 75 height 20
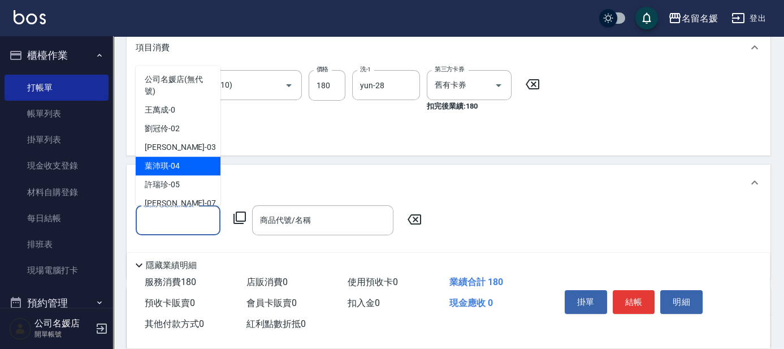
click at [169, 160] on span "[PERSON_NAME]-04" at bounding box center [162, 166] width 35 height 12
type input "[PERSON_NAME]-04"
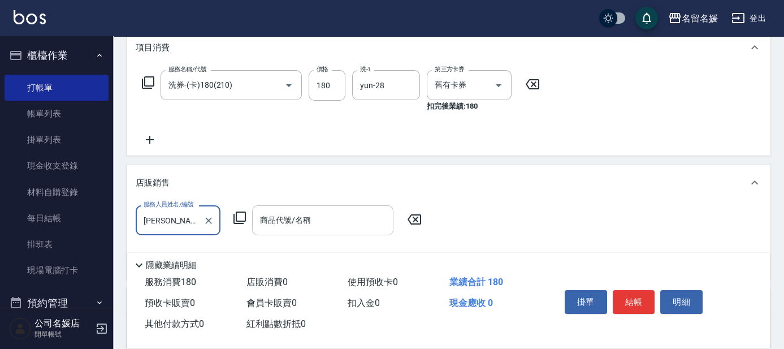
click at [298, 219] on input "商品代號/名稱" at bounding box center [322, 220] width 131 height 20
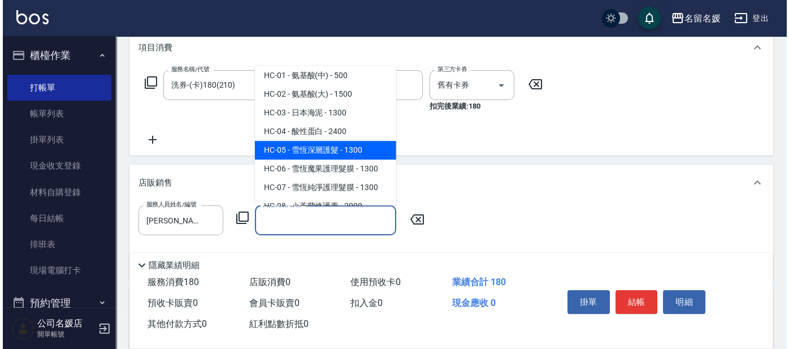
scroll to position [154, 0]
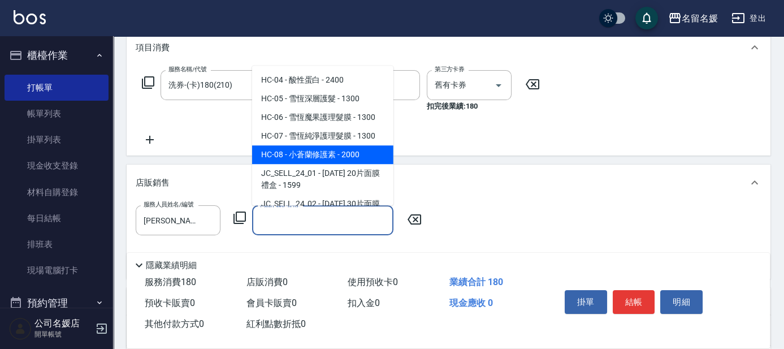
click at [353, 154] on span "HC-08 - 小蒼蘭修護素 - 2000" at bounding box center [322, 154] width 141 height 19
type input "小[PERSON_NAME]修護素"
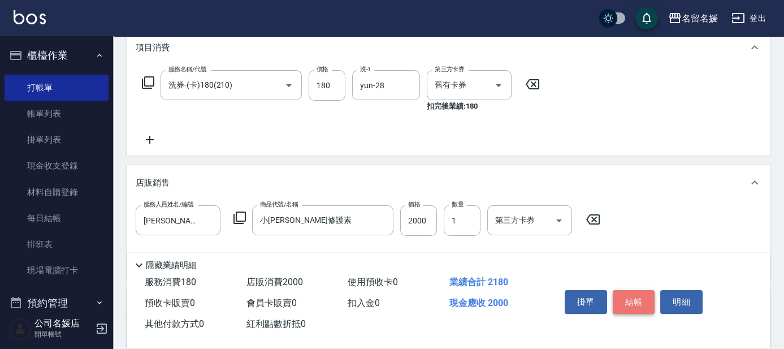
click at [640, 293] on button "結帳" at bounding box center [633, 302] width 42 height 24
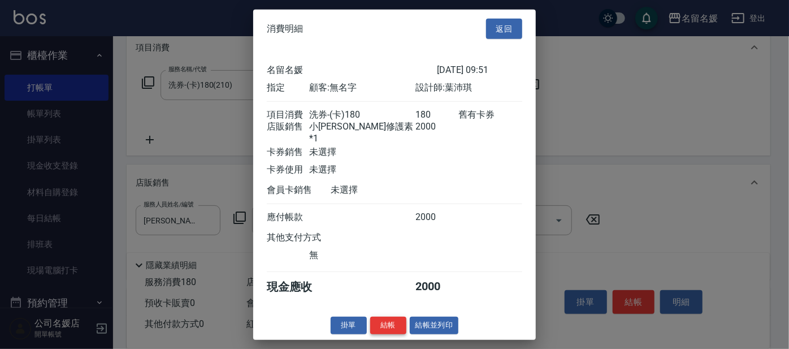
click at [395, 323] on button "結帳" at bounding box center [388, 325] width 36 height 18
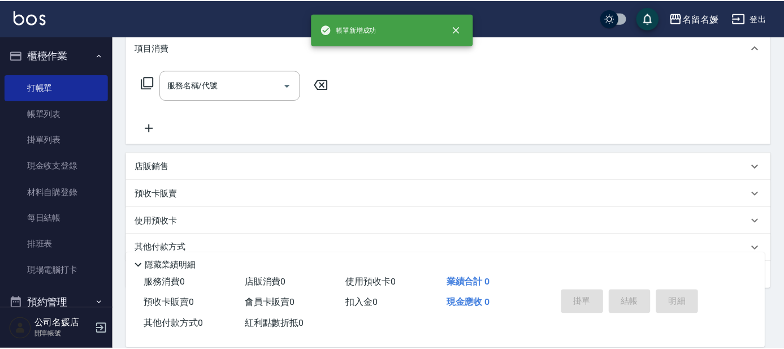
scroll to position [0, 0]
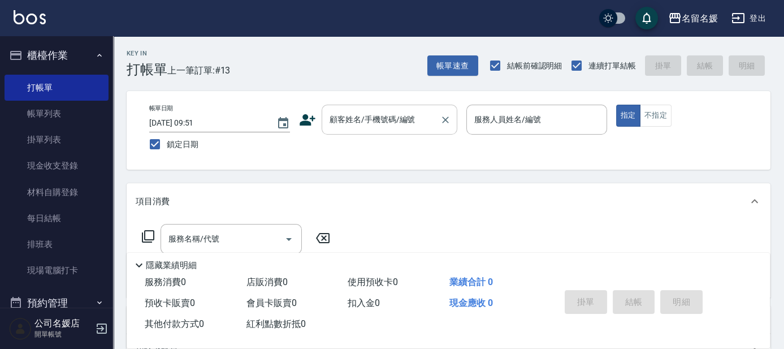
click at [355, 125] on input "顧客姓名/手機號碼/編號" at bounding box center [381, 120] width 108 height 20
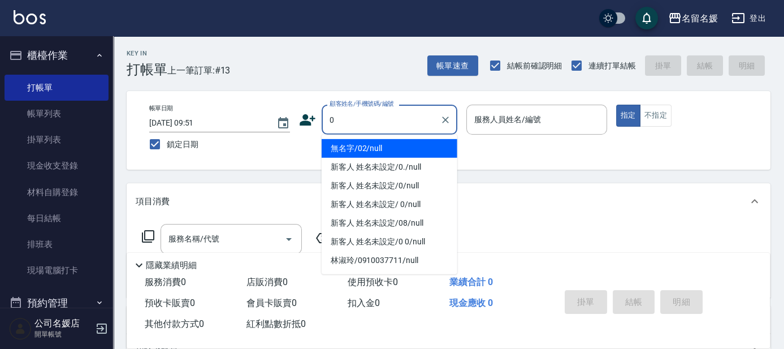
type input "0"
type input "無名字/02/null"
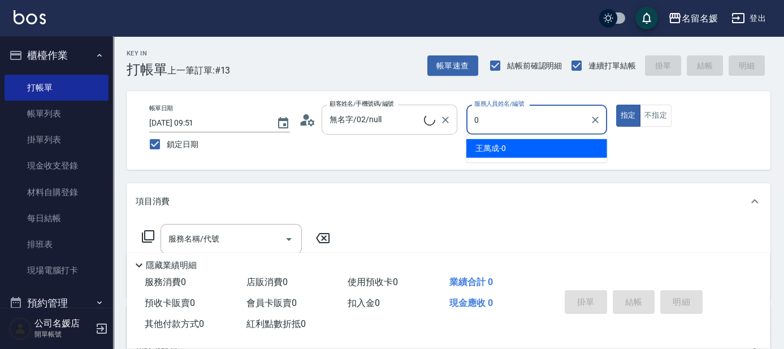
type input "08"
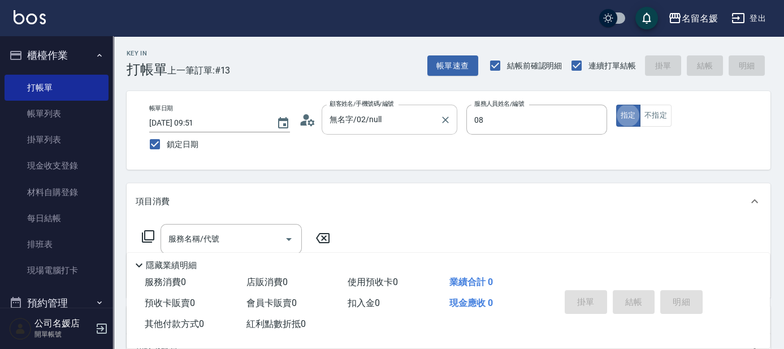
type button "true"
type input "新客人 姓名未設定/0/null"
type input "許明雅-08"
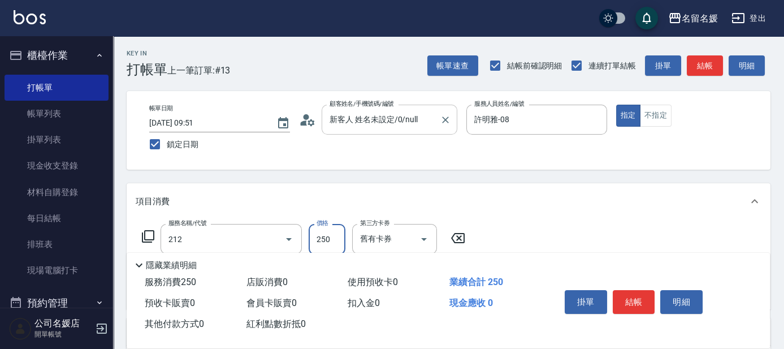
type input "洗髮券-(卡)250(212)"
type input "許庭瑀-21"
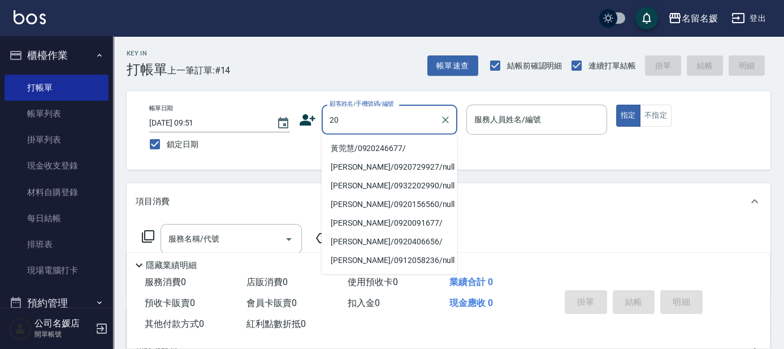
type input "2"
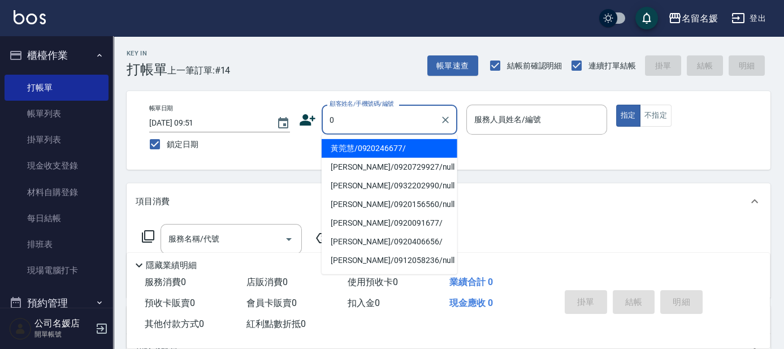
type input "0"
type input "黃莞慧/0920246677/"
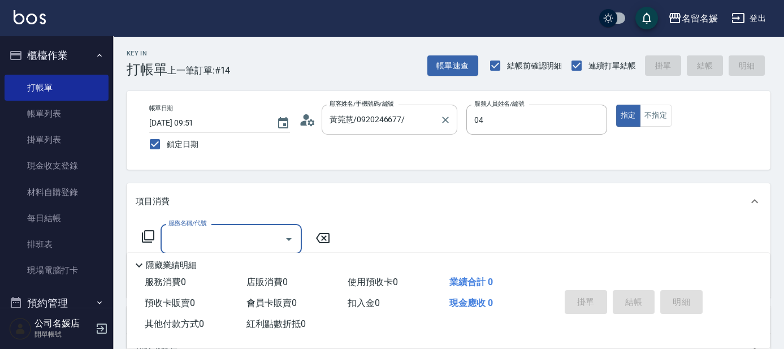
type input "[PERSON_NAME]-04"
type input "新客人 姓名未設定/0/null"
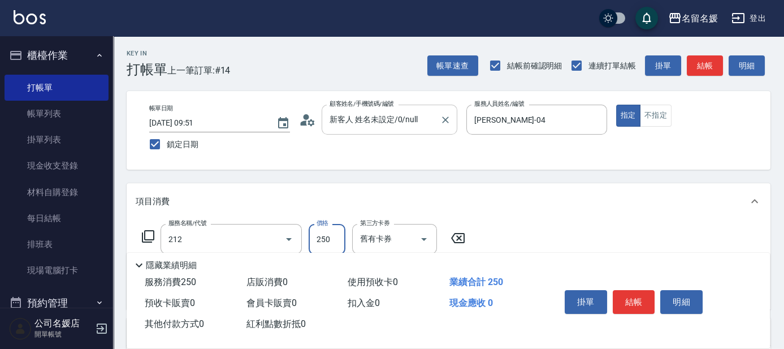
type input "洗髮券-(卡)250(212)"
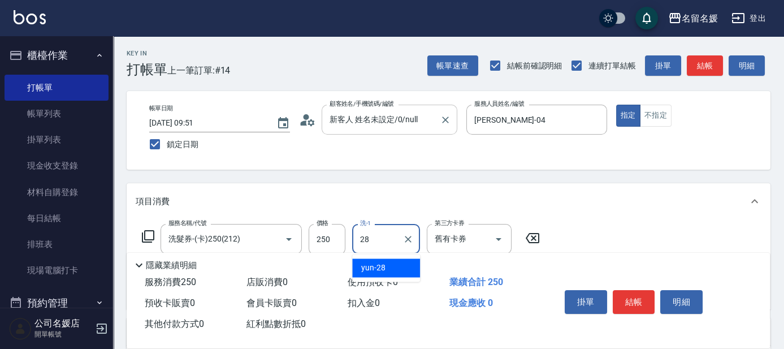
type input "yun-28"
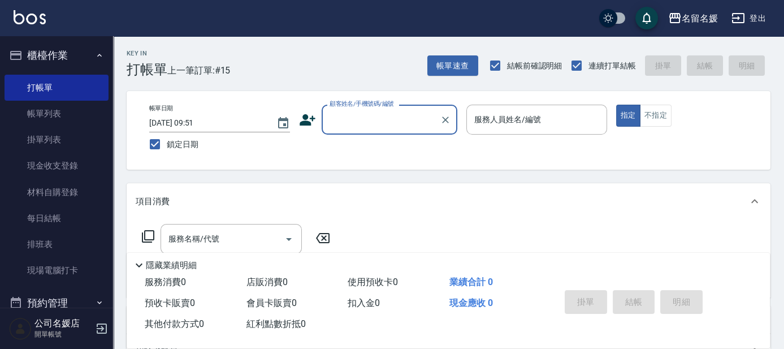
click at [394, 107] on div "顧客姓名/手機號碼/編號" at bounding box center [389, 120] width 136 height 30
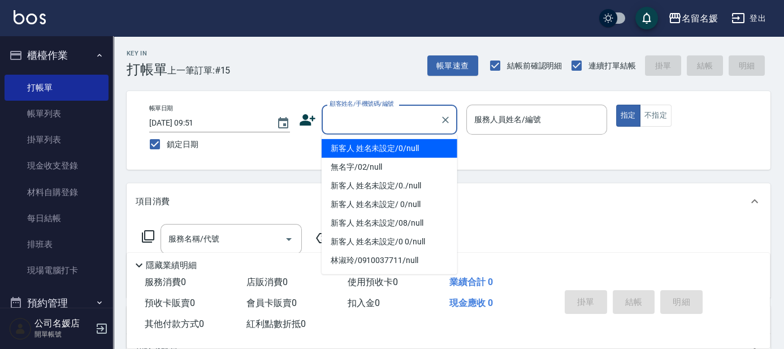
click at [382, 147] on li "新客人 姓名未設定/0/null" at bounding box center [389, 148] width 136 height 19
type input "新客人 姓名未設定/0/null"
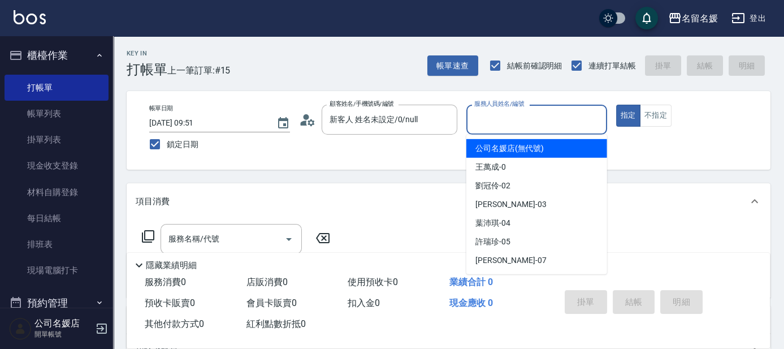
click at [519, 127] on input "服務人員姓名/編號" at bounding box center [536, 120] width 131 height 20
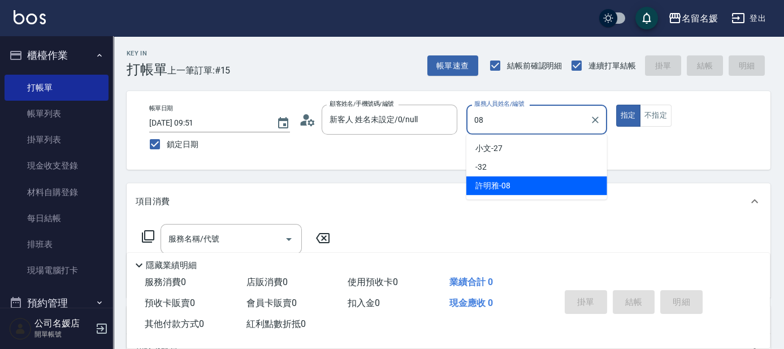
type input "許明雅-08"
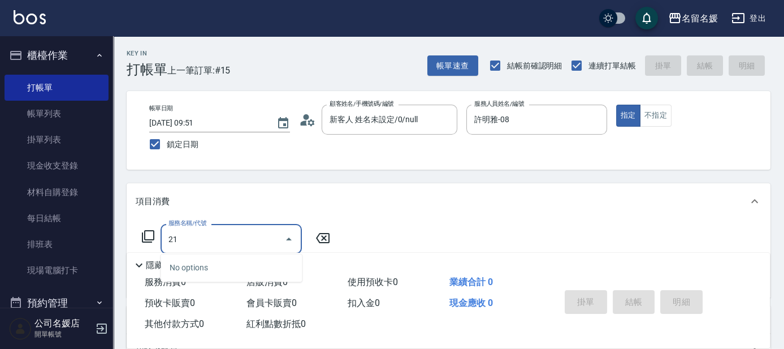
type input "212"
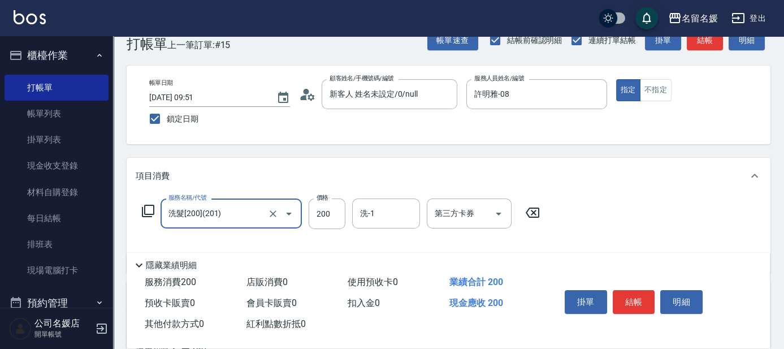
scroll to position [51, 0]
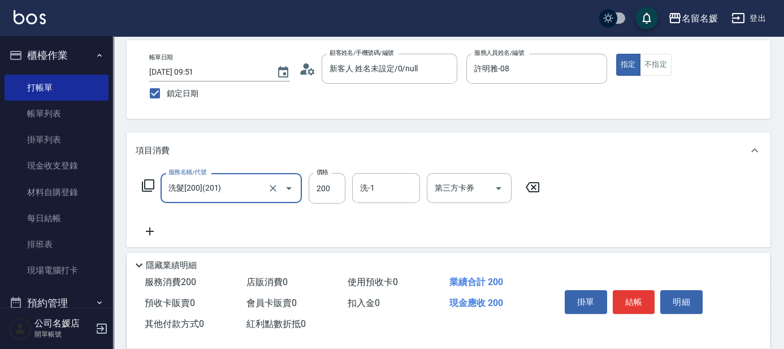
type input "洗髮[200](201)"
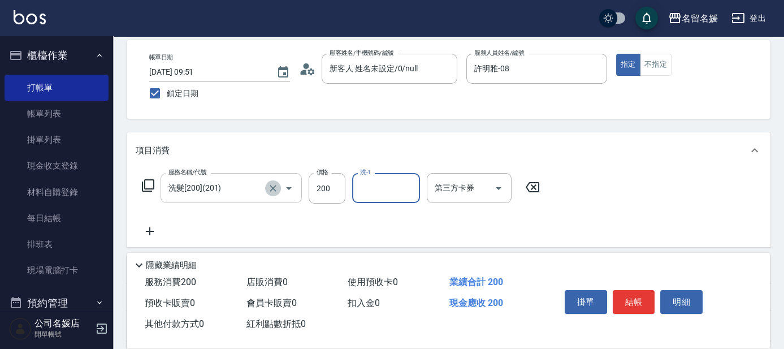
click at [269, 192] on icon "Clear" at bounding box center [272, 187] width 11 height 11
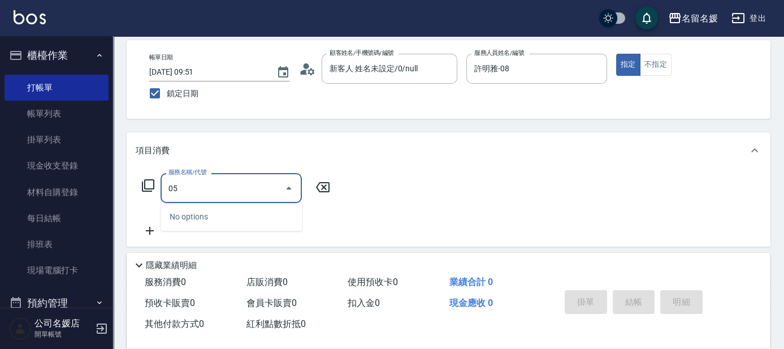
type input "0"
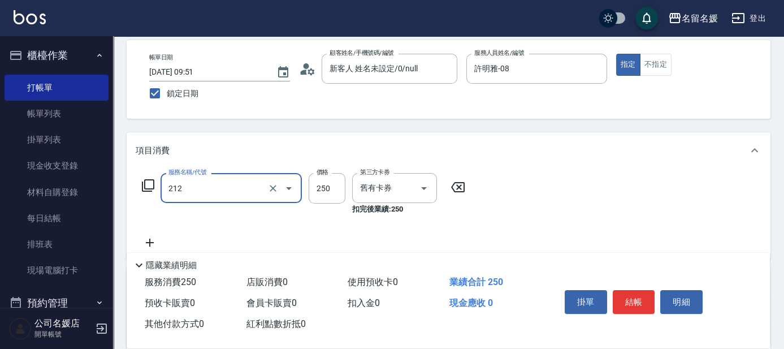
type input "洗髮券-(卡)250(212)"
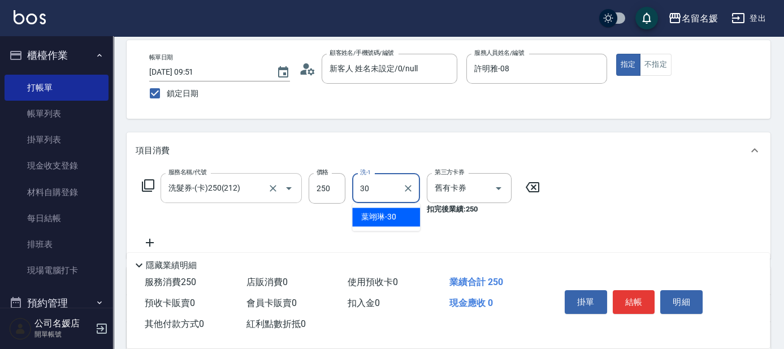
type input "[PERSON_NAME]-30"
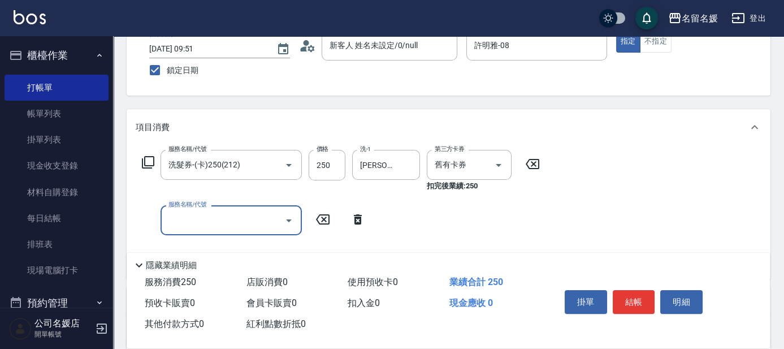
scroll to position [154, 0]
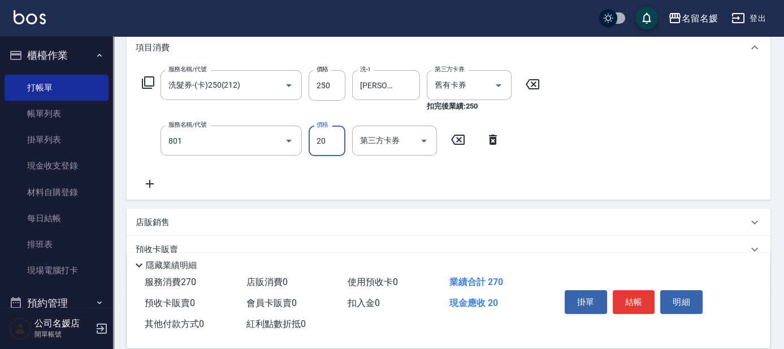
type input "潤絲(801)"
type input "20"
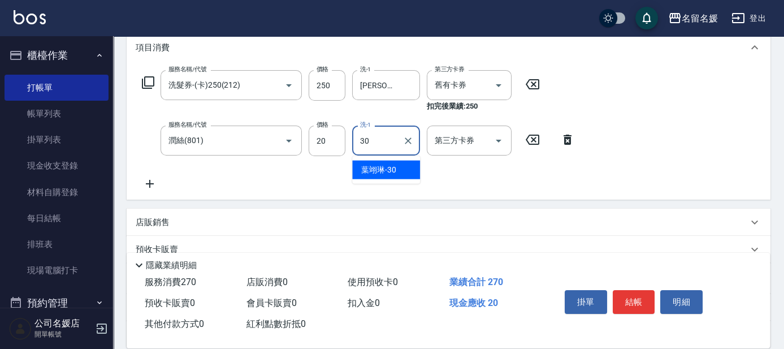
type input "[PERSON_NAME]-30"
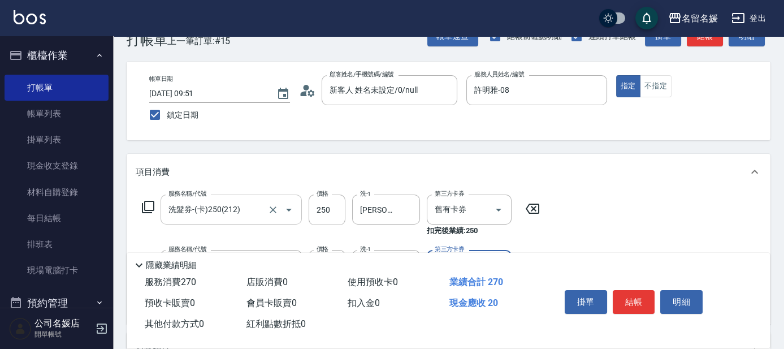
scroll to position [0, 0]
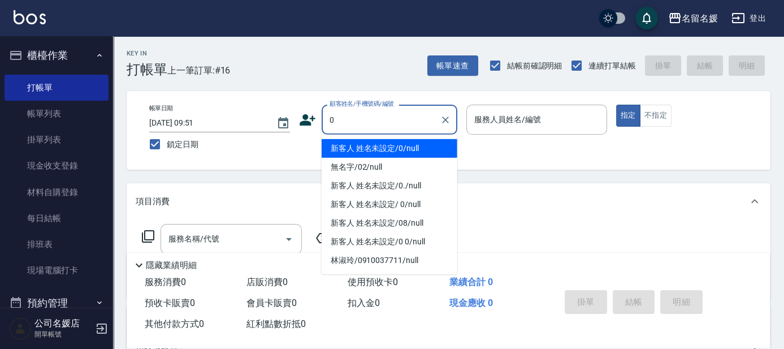
type input "新客人 姓名未設定/0/null"
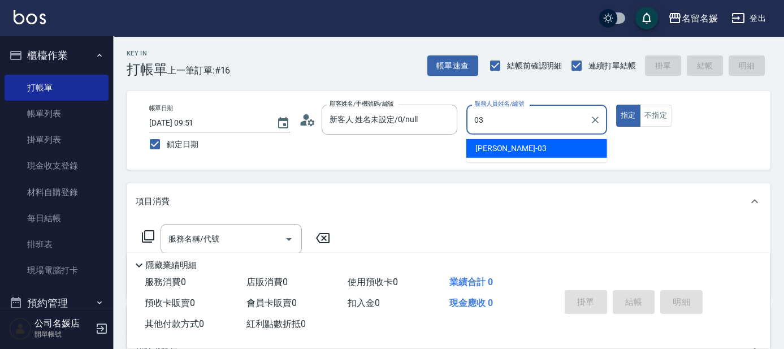
type input "[PERSON_NAME]-03"
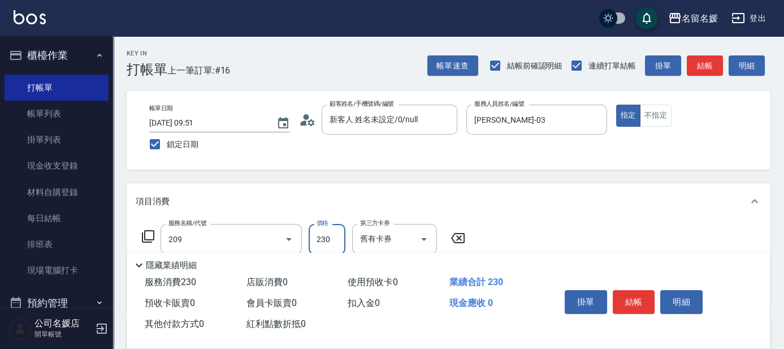
type input "洗髮券-(卡)230(209)"
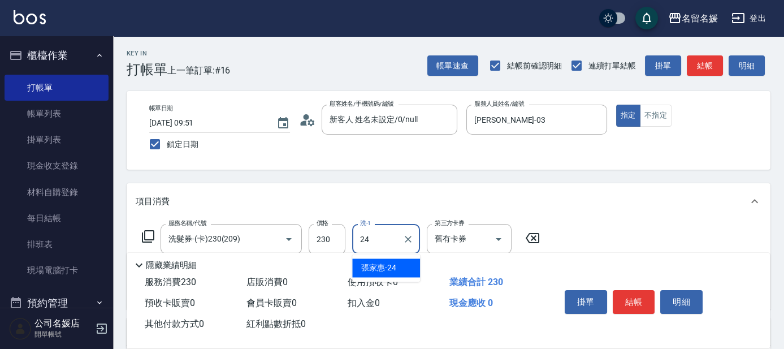
type input "243"
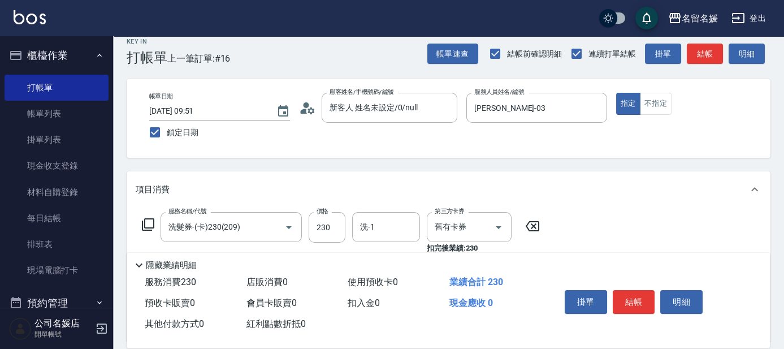
scroll to position [51, 0]
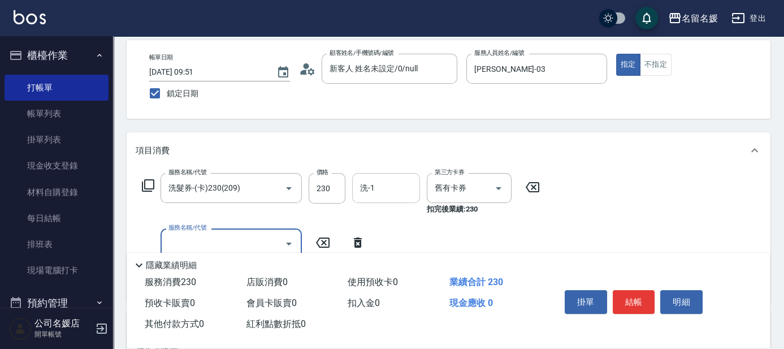
drag, startPoint x: 383, startPoint y: 199, endPoint x: 376, endPoint y: 186, distance: 14.2
click at [381, 195] on div "洗-1" at bounding box center [386, 188] width 68 height 30
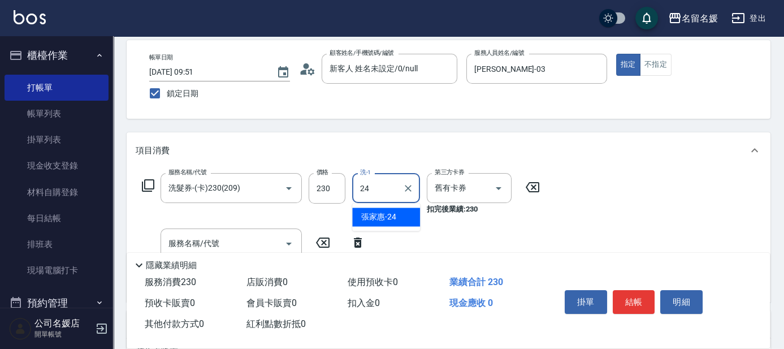
type input "[PERSON_NAME]-24"
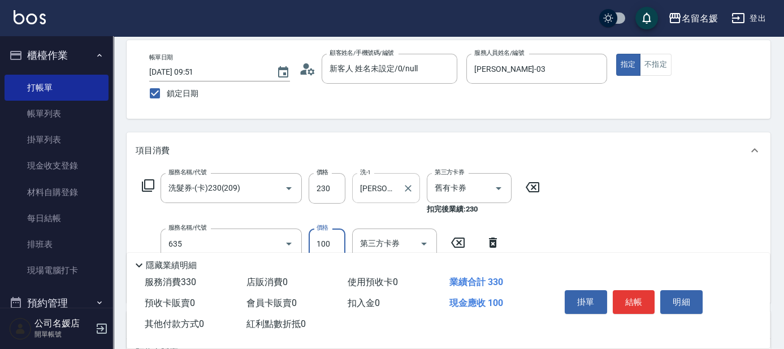
type input "煥彩.玻酸.晶膜.水療(635)"
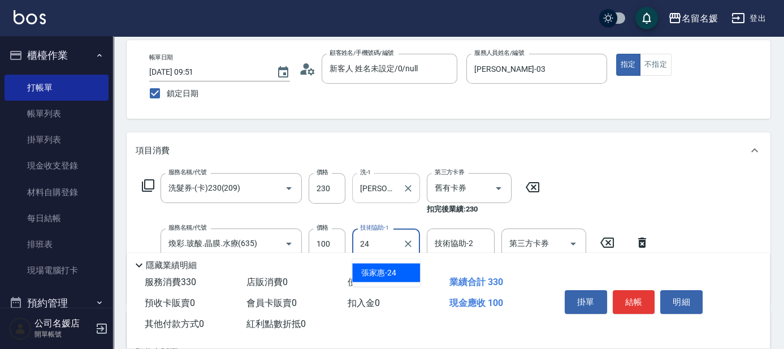
type input "[PERSON_NAME]-24"
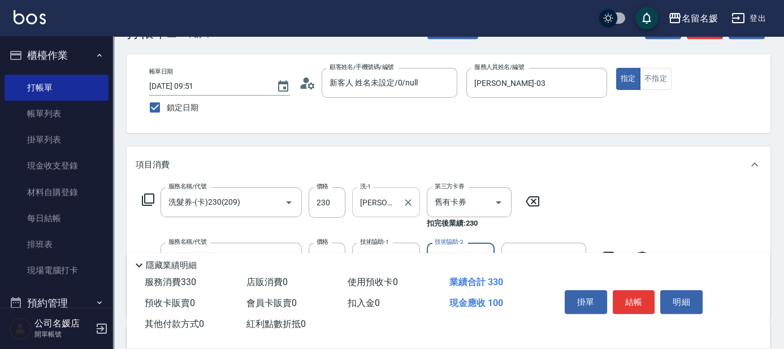
scroll to position [0, 0]
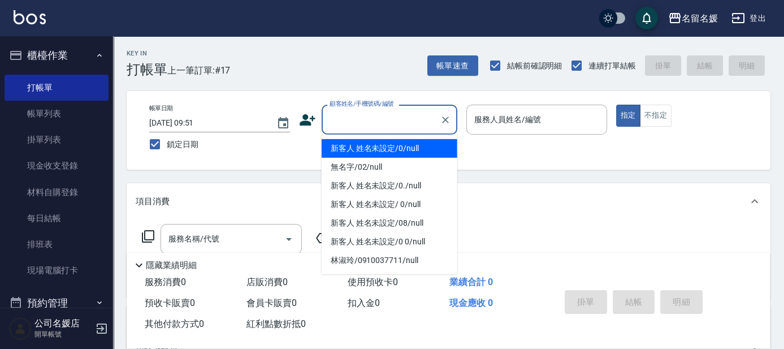
type input "0"
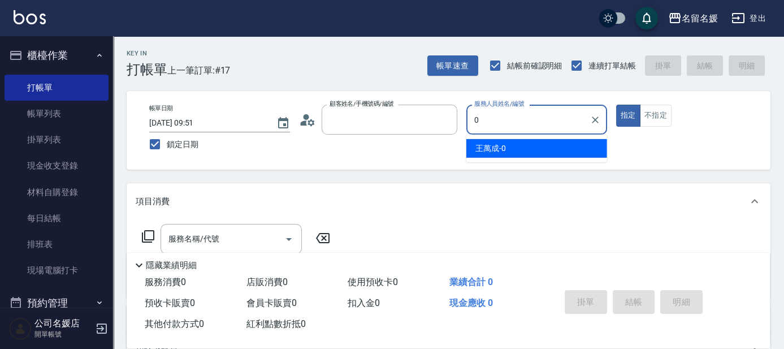
type input "新客人 姓名未設定/0/null"
type input "[PERSON_NAME]-04"
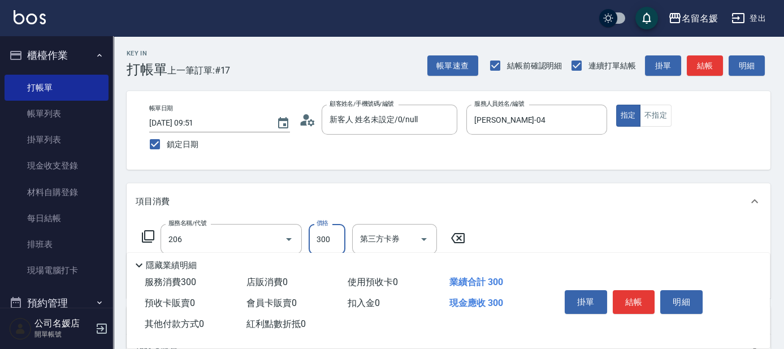
type input "洗髮[300](206)"
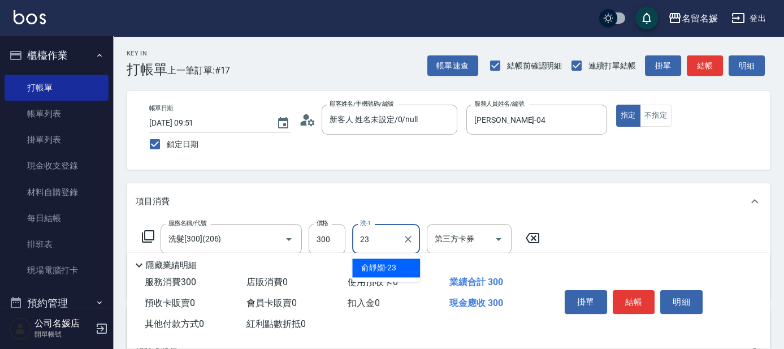
type input "俞靜嫺-23"
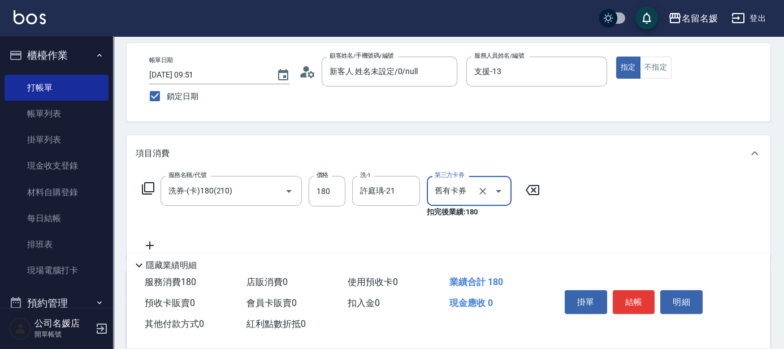
scroll to position [51, 0]
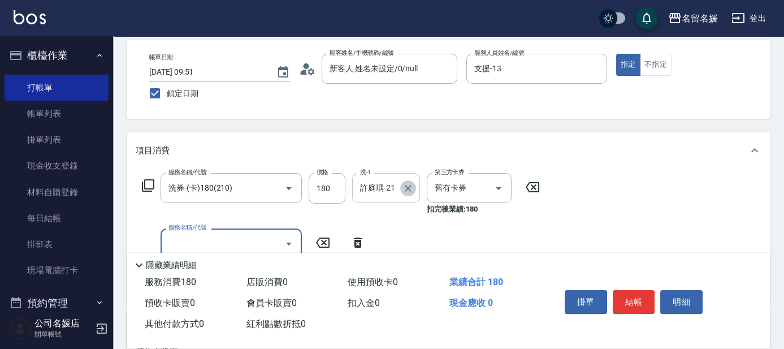
click at [411, 190] on icon "Clear" at bounding box center [407, 187] width 11 height 11
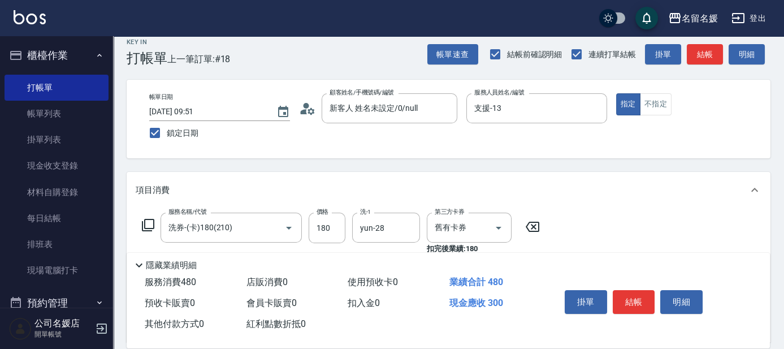
scroll to position [0, 0]
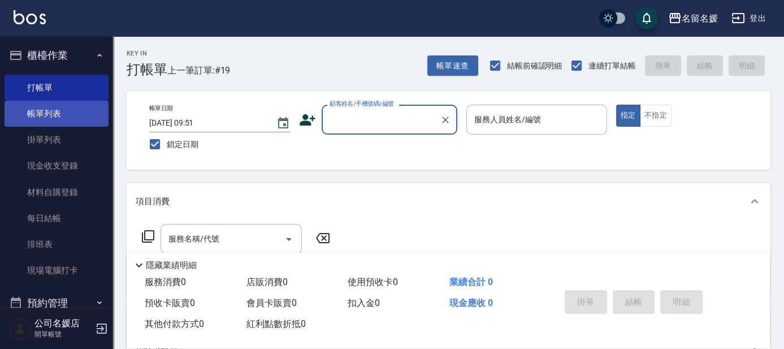
click at [72, 107] on link "帳單列表" at bounding box center [57, 114] width 104 height 26
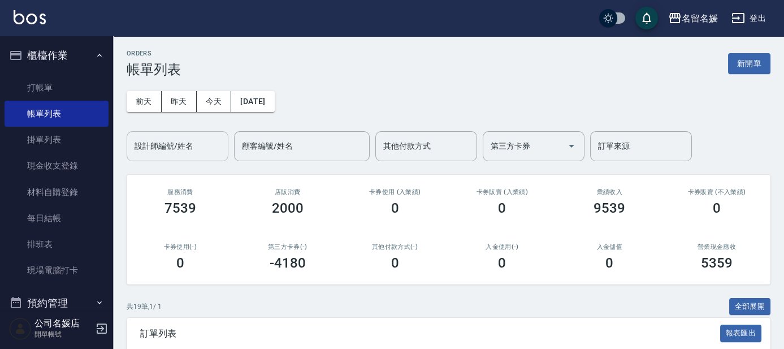
click at [200, 158] on div "設計師編號/姓名" at bounding box center [178, 146] width 102 height 30
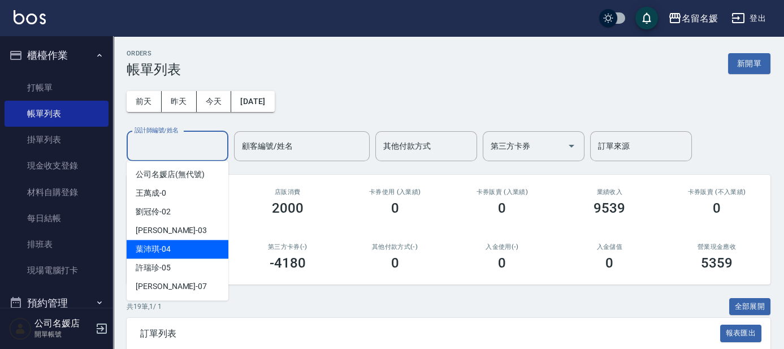
click at [174, 251] on div "[PERSON_NAME]-04" at bounding box center [178, 249] width 102 height 19
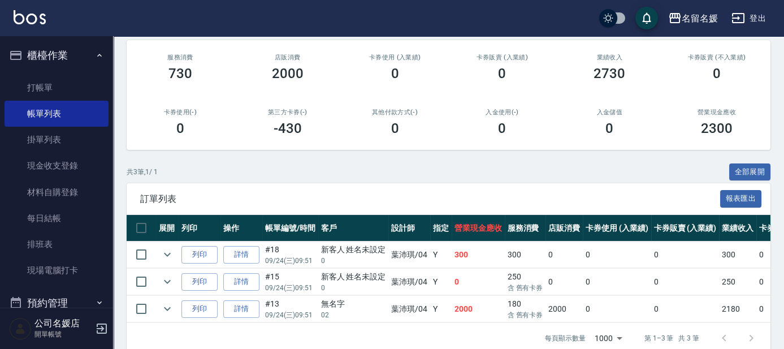
scroll to position [160, 0]
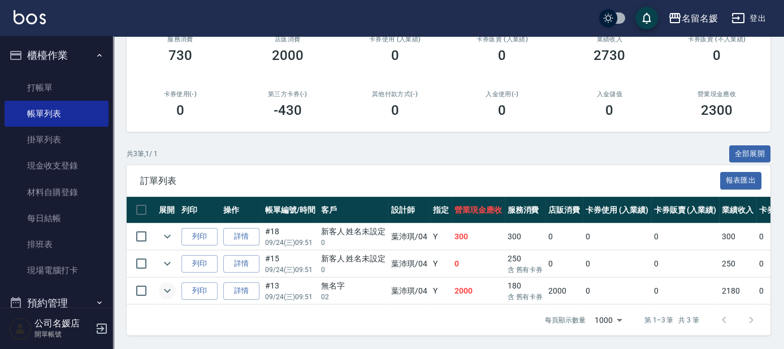
click at [172, 284] on icon "expand row" at bounding box center [167, 291] width 14 height 14
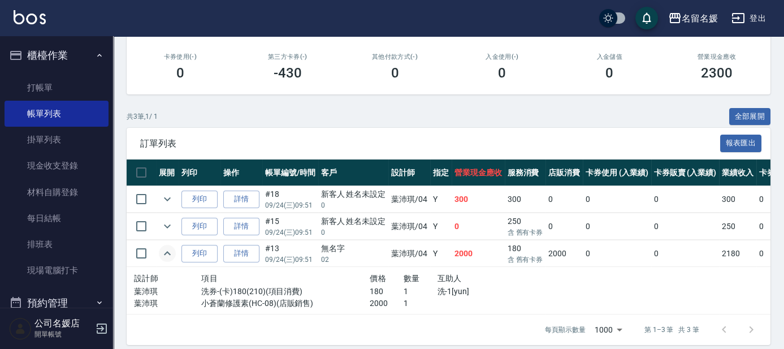
scroll to position [206, 0]
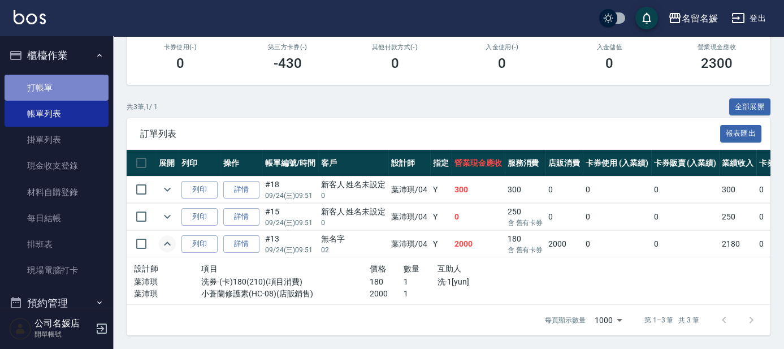
click at [69, 88] on link "打帳單" at bounding box center [57, 88] width 104 height 26
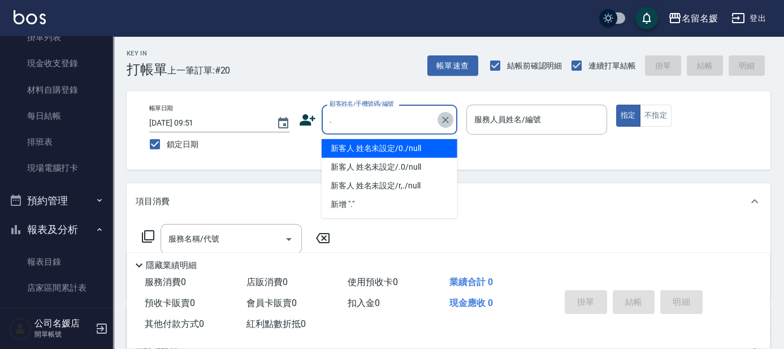
click at [445, 118] on icon "Clear" at bounding box center [445, 119] width 11 height 11
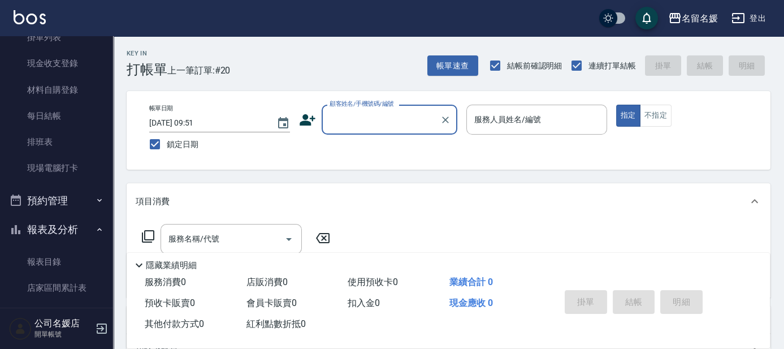
click at [363, 116] on input "顧客姓名/手機號碼/編號" at bounding box center [381, 120] width 108 height 20
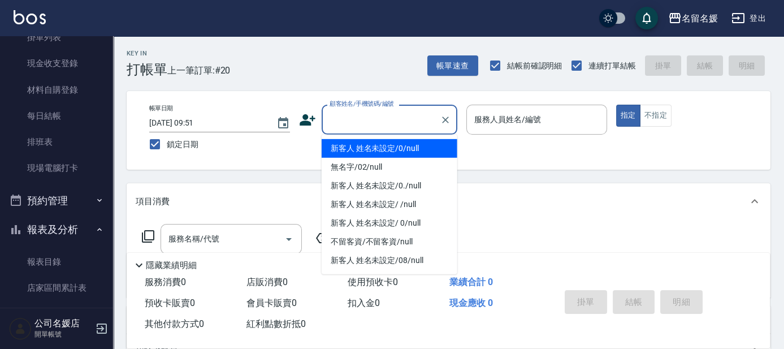
click at [370, 121] on input "顧客姓名/手機號碼/編號" at bounding box center [381, 120] width 108 height 20
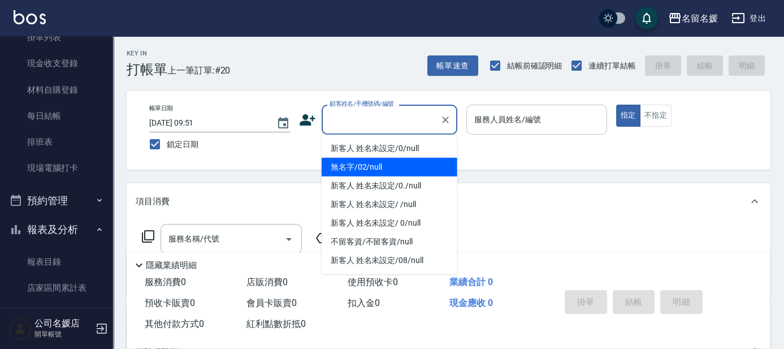
drag, startPoint x: 381, startPoint y: 163, endPoint x: 543, endPoint y: 123, distance: 166.9
click at [390, 162] on li "無名字/02/null" at bounding box center [389, 167] width 136 height 19
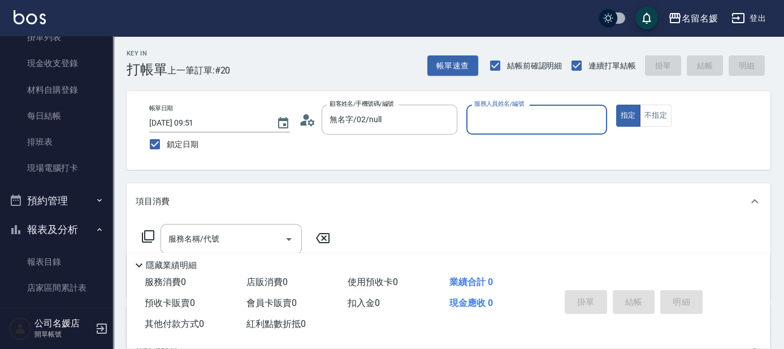
click at [544, 120] on input "服務人員姓名/編號" at bounding box center [536, 120] width 131 height 20
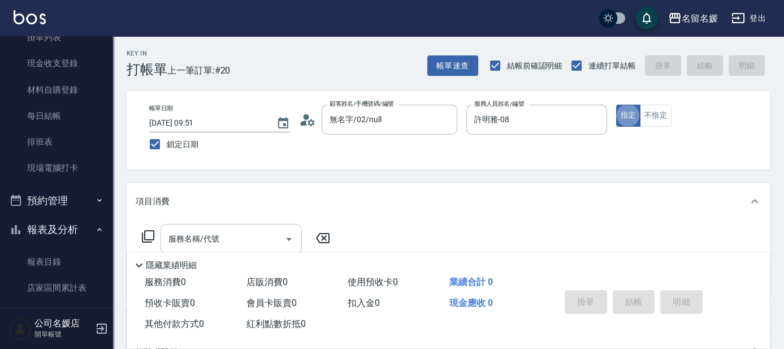
click at [208, 230] on input "服務名稱/代號" at bounding box center [223, 239] width 114 height 20
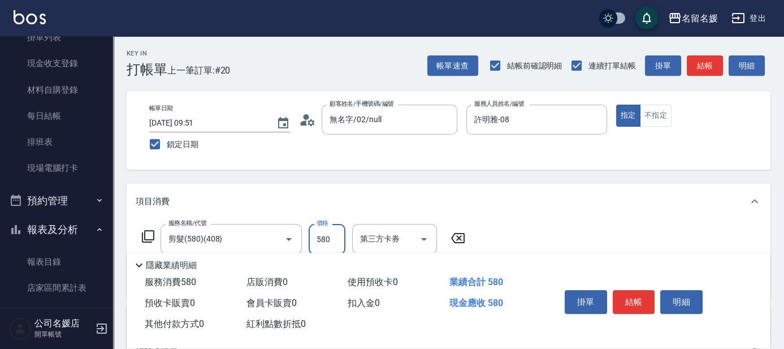
click at [335, 234] on input "580" at bounding box center [326, 239] width 37 height 31
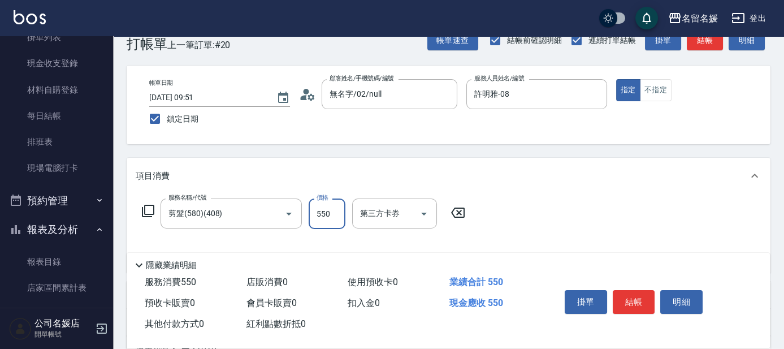
scroll to position [51, 0]
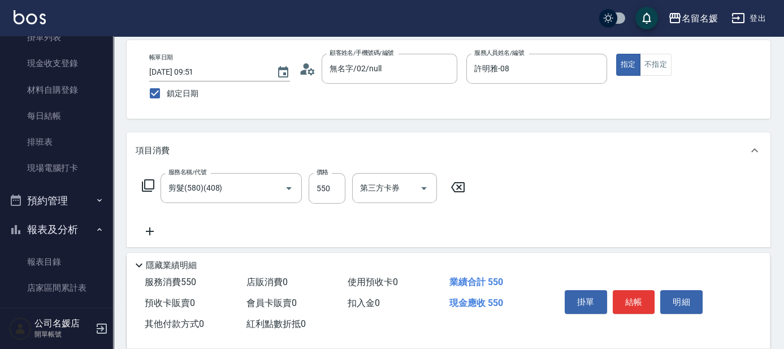
click at [143, 226] on icon at bounding box center [150, 231] width 28 height 14
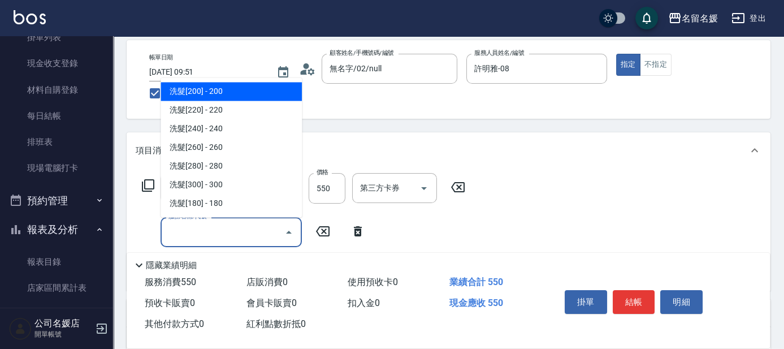
click at [199, 232] on input "服務名稱/代號" at bounding box center [223, 232] width 114 height 20
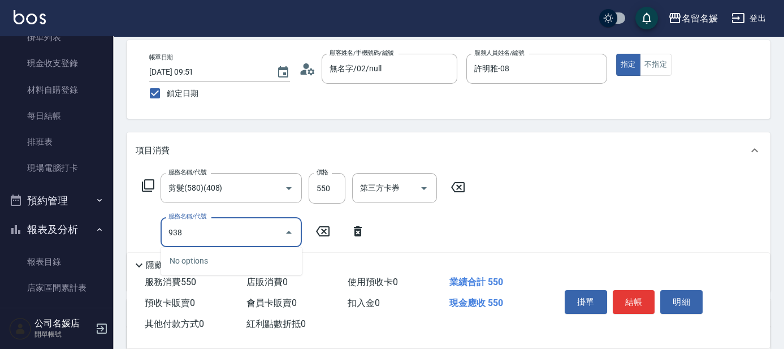
click at [231, 229] on input "938" at bounding box center [223, 232] width 114 height 20
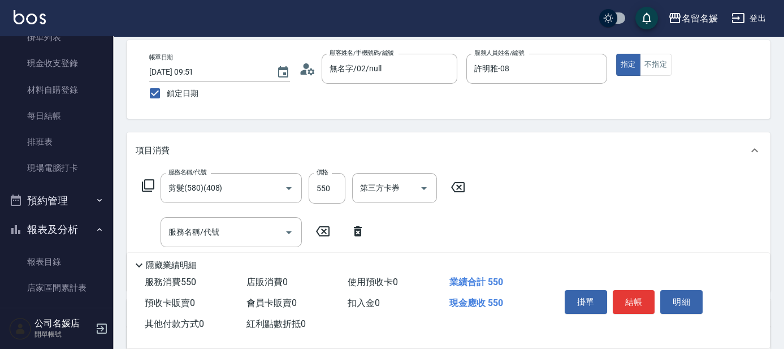
click at [323, 229] on icon at bounding box center [322, 231] width 28 height 14
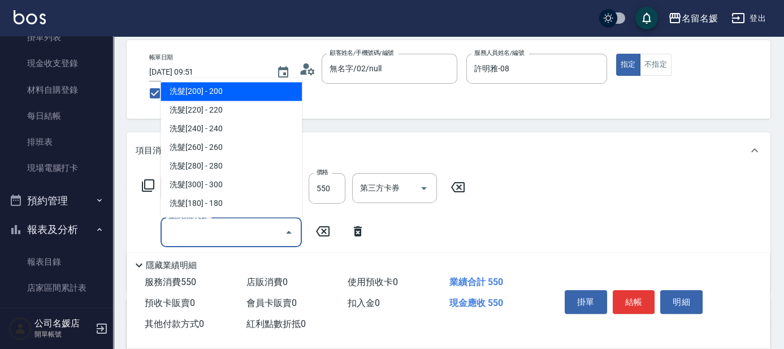
click at [223, 232] on input "服務名稱/代號" at bounding box center [223, 232] width 114 height 20
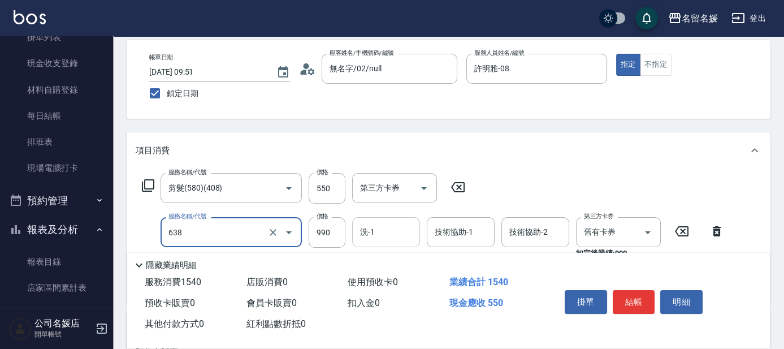
click at [386, 234] on input "洗-1" at bounding box center [386, 232] width 58 height 20
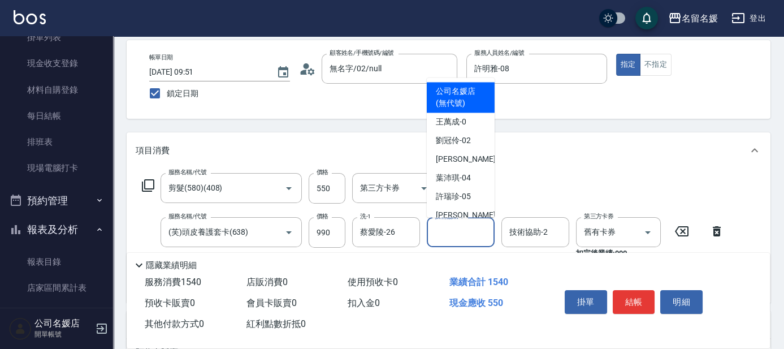
click at [457, 227] on input "技術協助-1" at bounding box center [461, 232] width 58 height 20
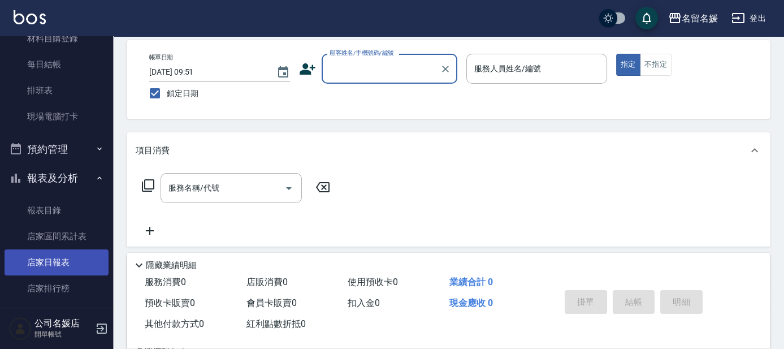
scroll to position [205, 0]
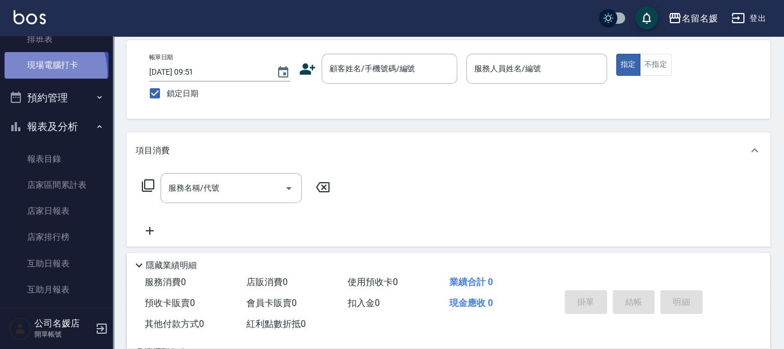
click at [40, 72] on link "現場電腦打卡" at bounding box center [57, 65] width 104 height 26
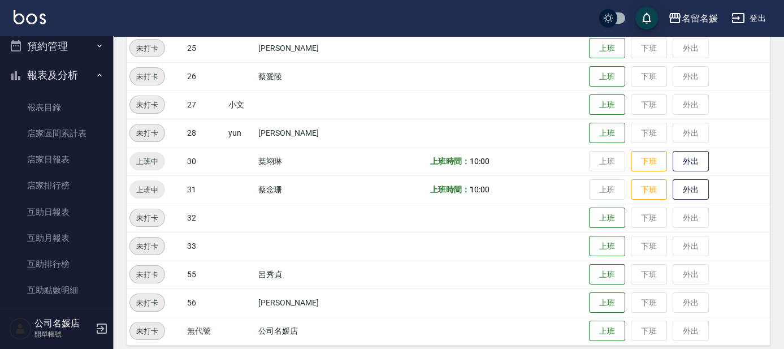
scroll to position [462, 0]
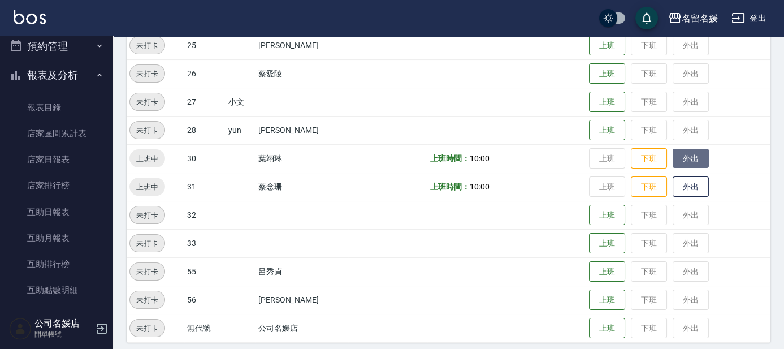
click at [675, 154] on button "外出" at bounding box center [690, 159] width 36 height 20
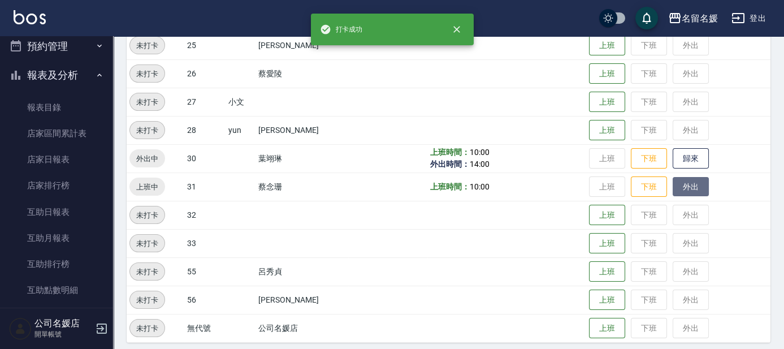
click at [695, 187] on button "外出" at bounding box center [690, 187] width 36 height 20
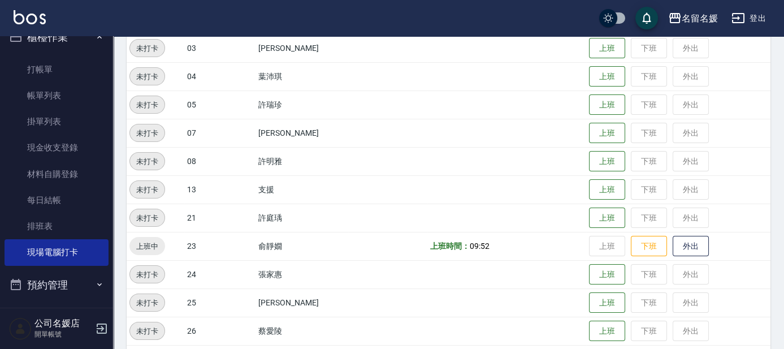
scroll to position [0, 0]
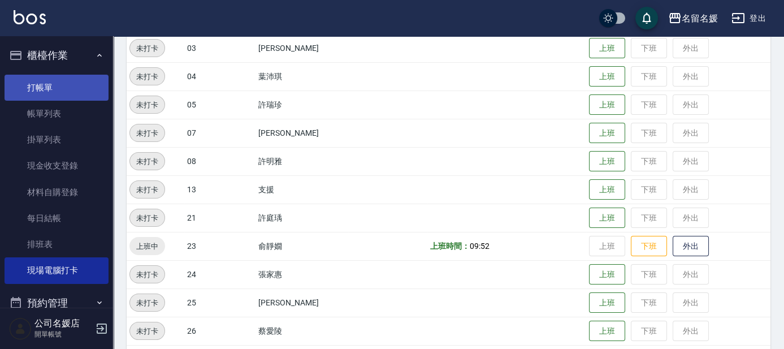
click at [57, 89] on link "打帳單" at bounding box center [57, 88] width 104 height 26
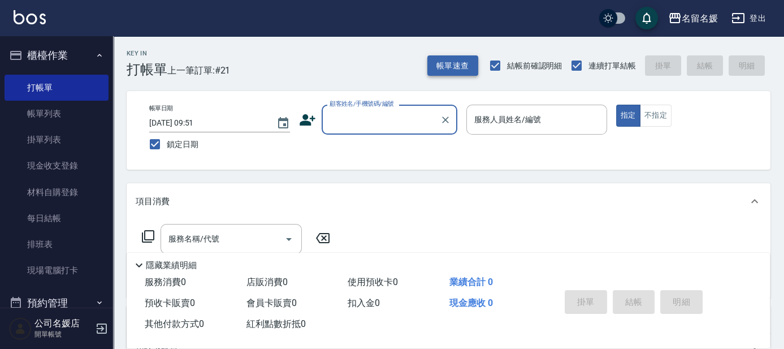
click at [449, 66] on button "帳單速查" at bounding box center [452, 65] width 51 height 21
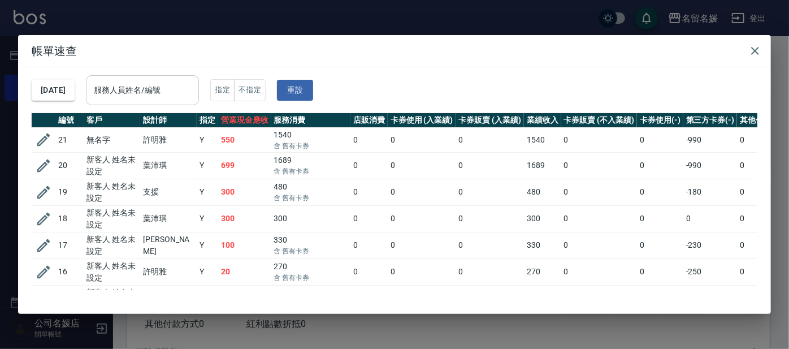
click at [186, 89] on input "服務人員姓名/編號" at bounding box center [142, 90] width 103 height 20
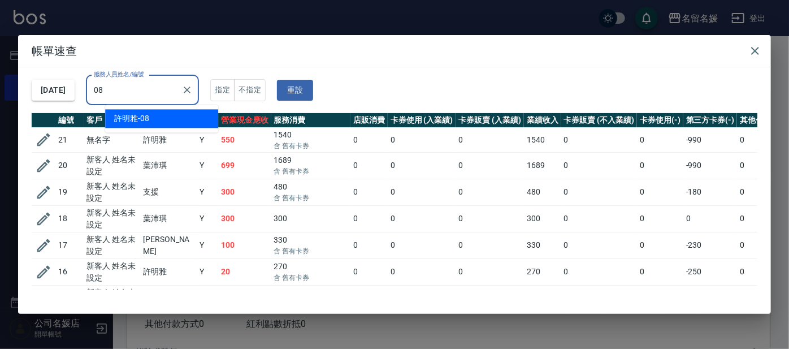
click at [190, 116] on div "[PERSON_NAME]-08" at bounding box center [161, 118] width 113 height 19
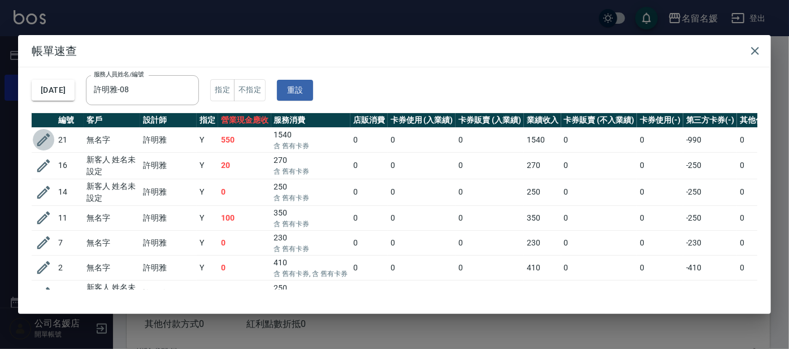
click at [42, 137] on icon "button" at bounding box center [43, 139] width 17 height 17
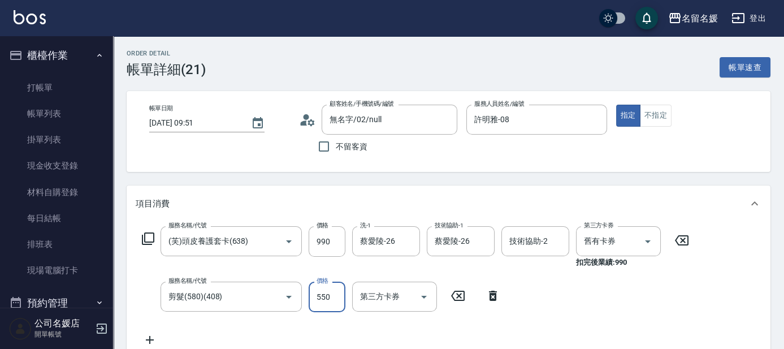
click at [333, 296] on input "550" at bounding box center [326, 296] width 37 height 31
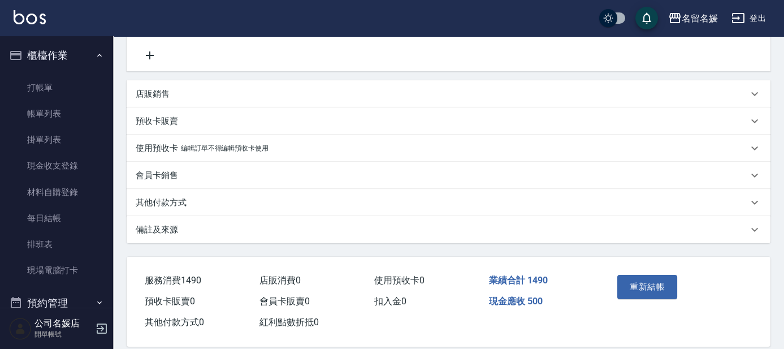
scroll to position [299, 0]
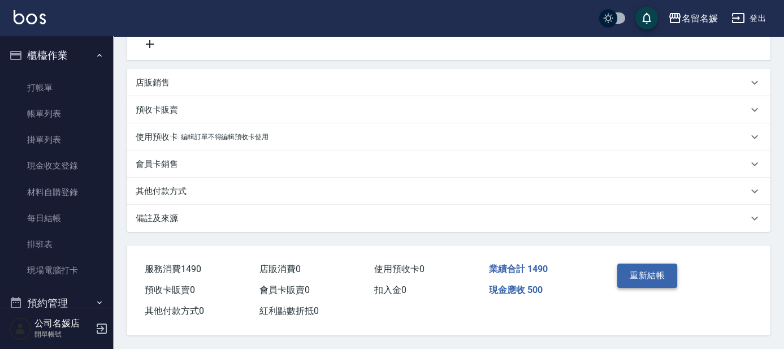
click at [648, 276] on button "重新結帳" at bounding box center [647, 275] width 60 height 24
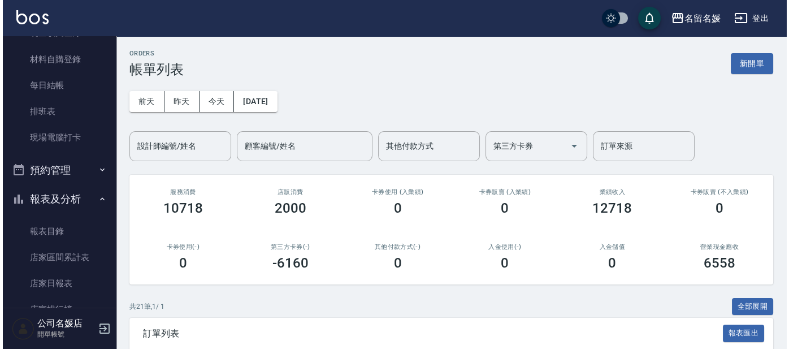
scroll to position [308, 0]
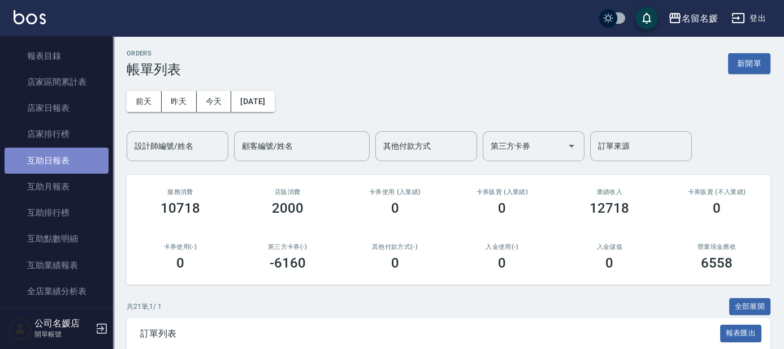
click at [60, 151] on link "互助日報表" at bounding box center [57, 160] width 104 height 26
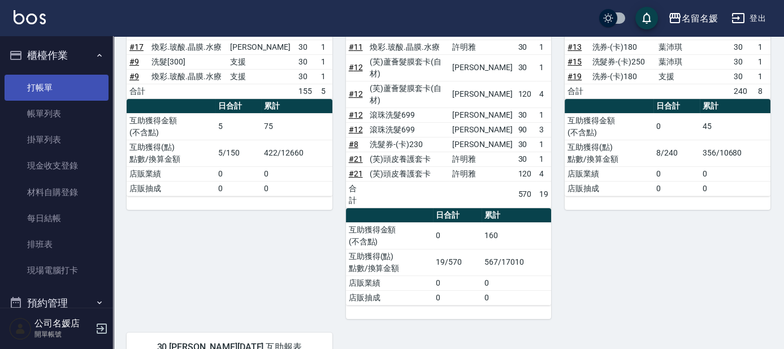
click at [42, 82] on link "打帳單" at bounding box center [57, 88] width 104 height 26
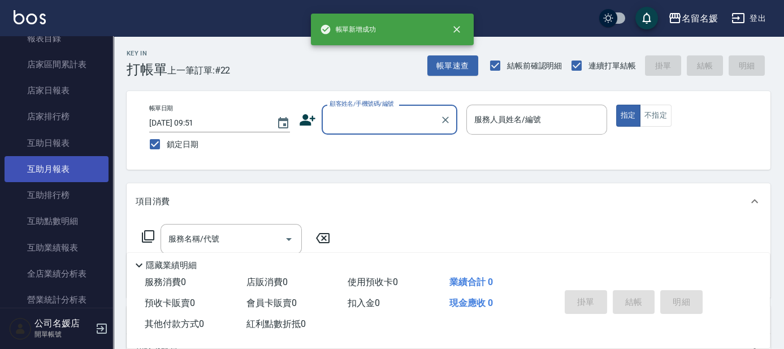
scroll to position [308, 0]
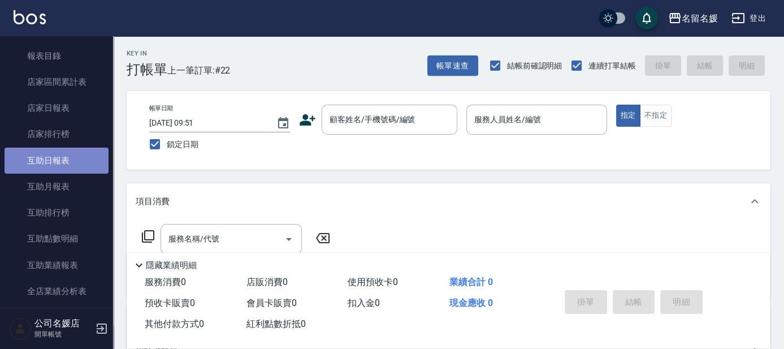
click at [90, 157] on link "互助日報表" at bounding box center [57, 160] width 104 height 26
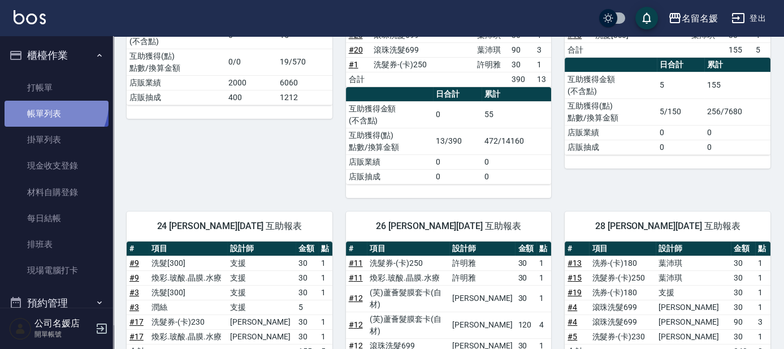
click at [34, 101] on link "帳單列表" at bounding box center [57, 114] width 104 height 26
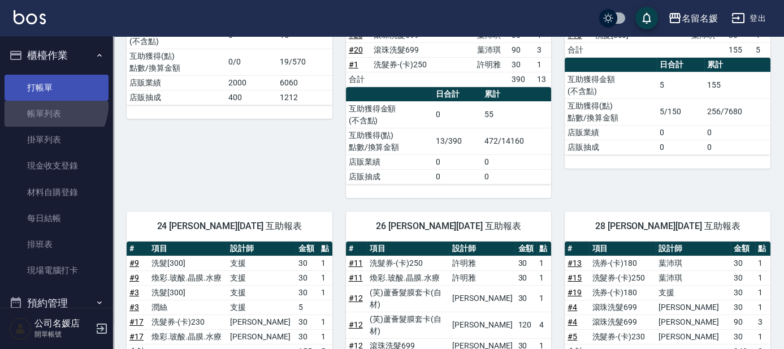
click at [39, 96] on link "打帳單" at bounding box center [57, 88] width 104 height 26
click at [45, 92] on link "打帳單" at bounding box center [57, 88] width 104 height 26
click at [62, 82] on link "打帳單" at bounding box center [57, 88] width 104 height 26
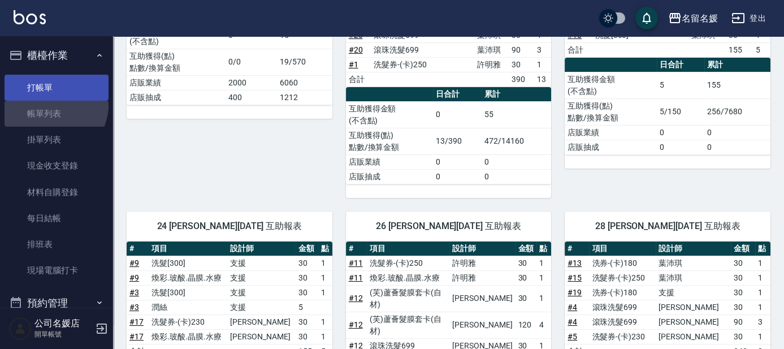
click at [62, 82] on link "打帳單" at bounding box center [57, 88] width 104 height 26
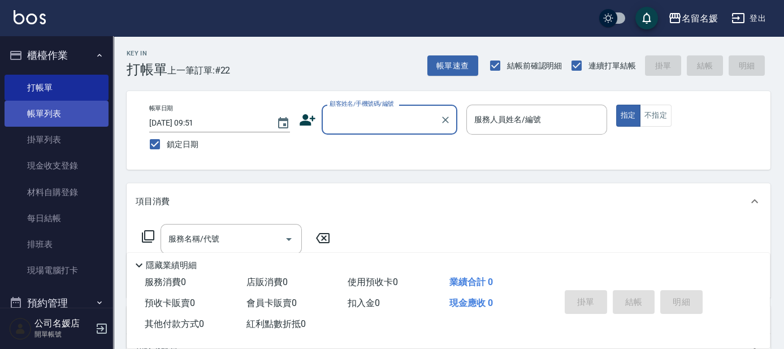
click at [77, 105] on link "帳單列表" at bounding box center [57, 114] width 104 height 26
click at [78, 106] on link "帳單列表" at bounding box center [57, 114] width 104 height 26
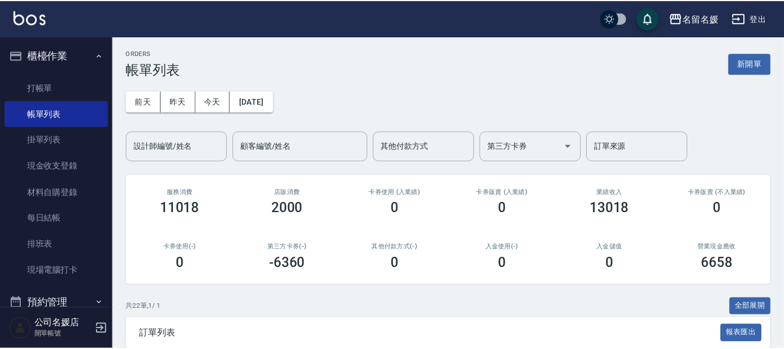
scroll to position [102, 0]
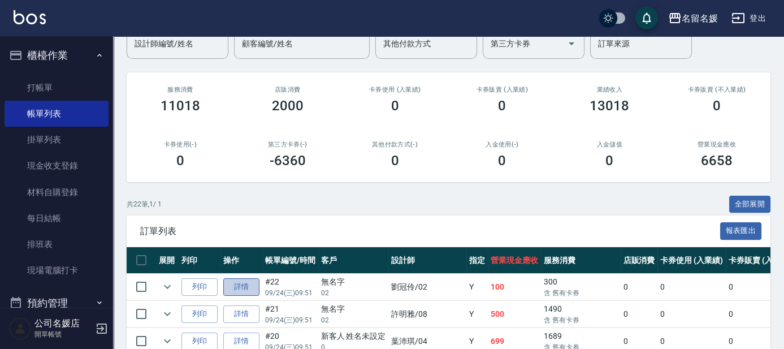
click at [231, 286] on link "詳情" at bounding box center [241, 287] width 36 height 18
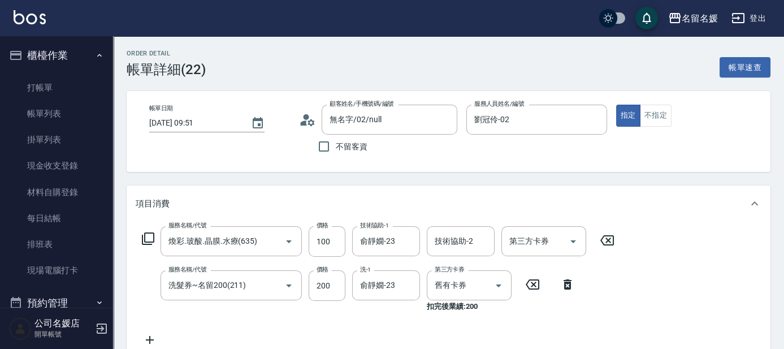
scroll to position [51, 0]
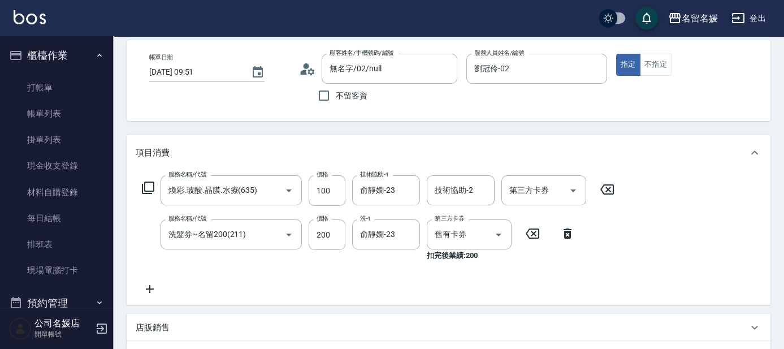
click at [151, 291] on icon at bounding box center [150, 289] width 28 height 14
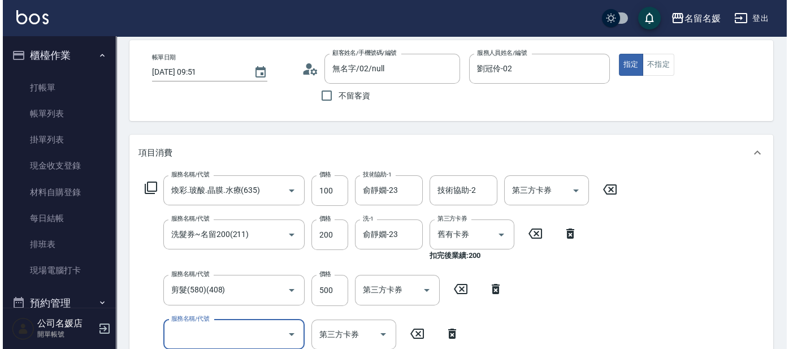
scroll to position [0, 0]
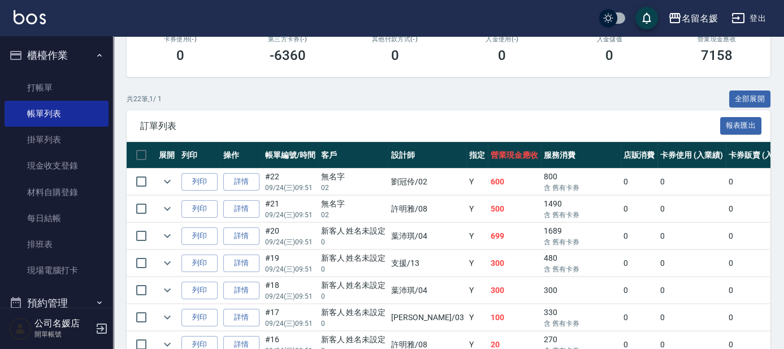
scroll to position [308, 0]
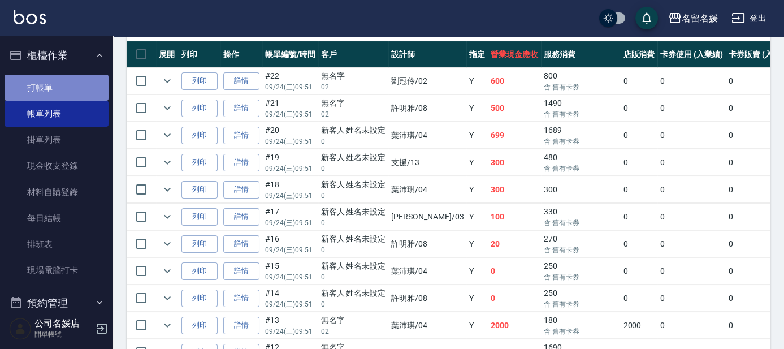
click at [62, 84] on link "打帳單" at bounding box center [57, 88] width 104 height 26
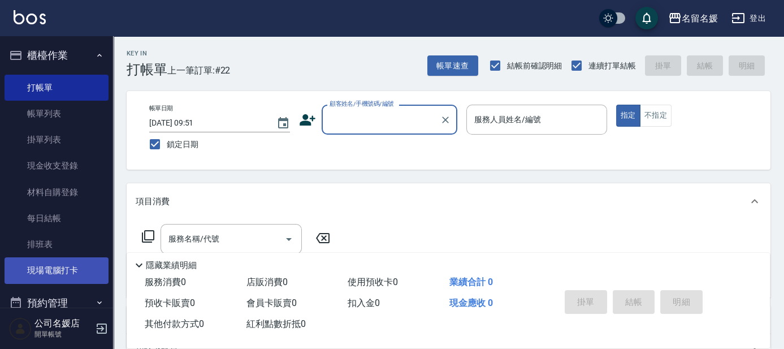
click at [29, 269] on link "現場電腦打卡" at bounding box center [57, 270] width 104 height 26
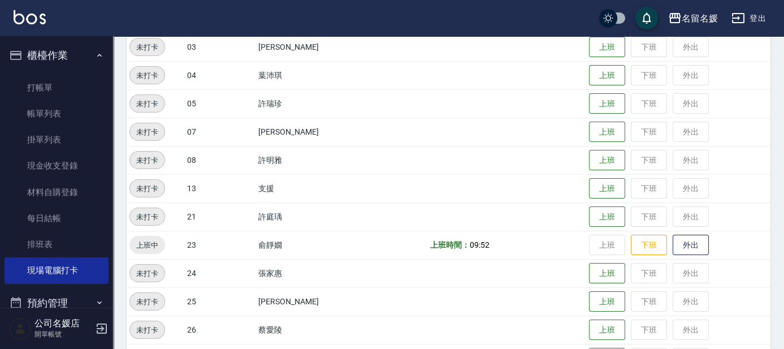
scroll to position [359, 0]
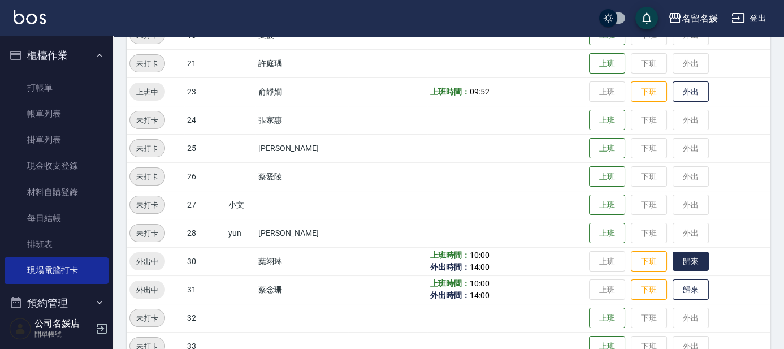
click at [703, 262] on button "歸來" at bounding box center [690, 261] width 36 height 20
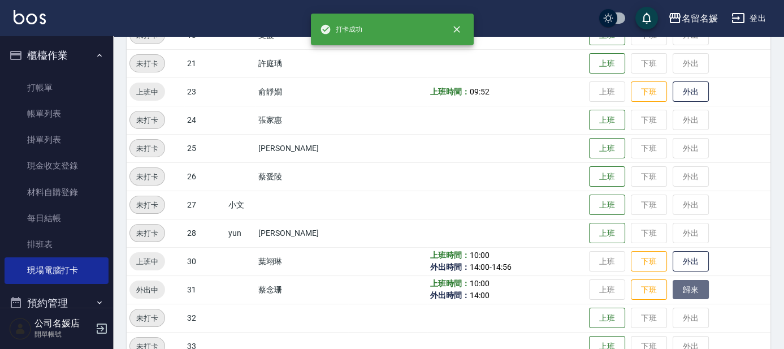
click at [697, 286] on button "歸來" at bounding box center [690, 290] width 36 height 20
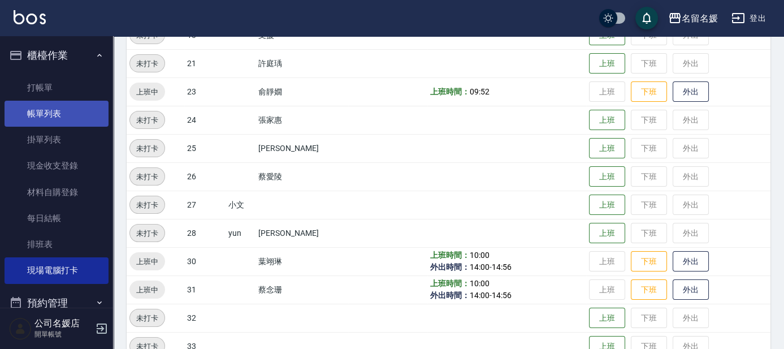
scroll to position [51, 0]
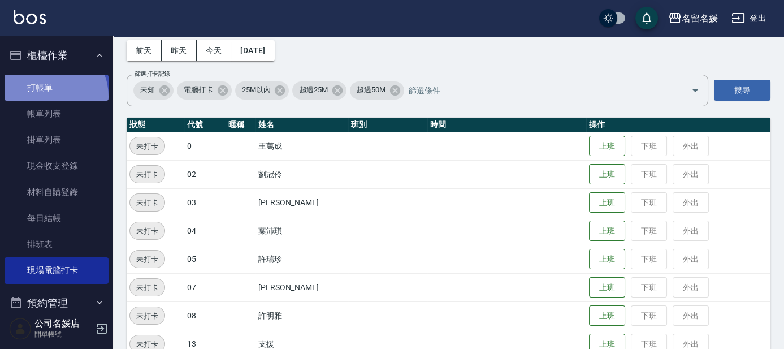
click at [47, 96] on link "打帳單" at bounding box center [57, 88] width 104 height 26
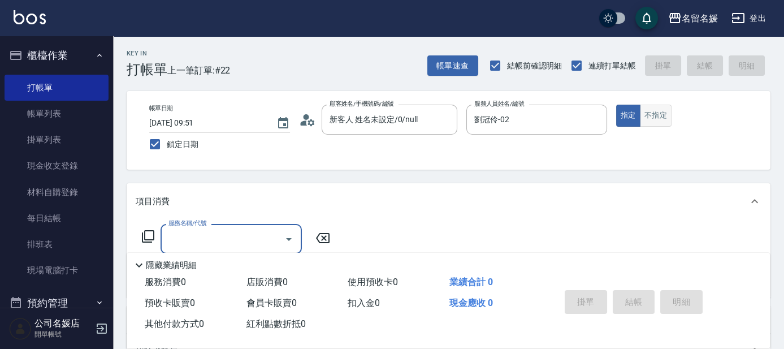
click at [655, 114] on button "不指定" at bounding box center [656, 116] width 32 height 22
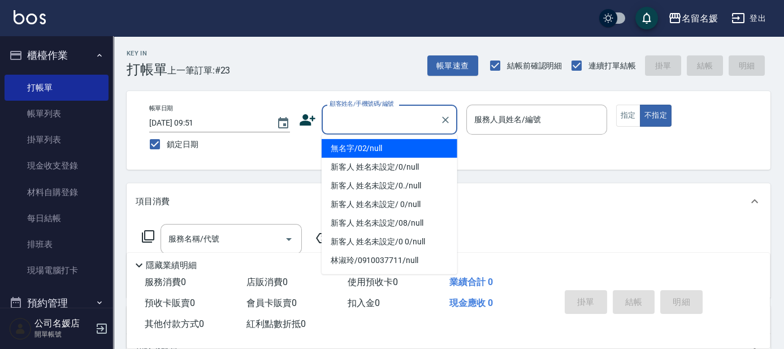
click at [383, 118] on input "顧客姓名/手機號碼/編號" at bounding box center [381, 120] width 108 height 20
click at [385, 149] on li "無名字/02/null" at bounding box center [389, 148] width 136 height 19
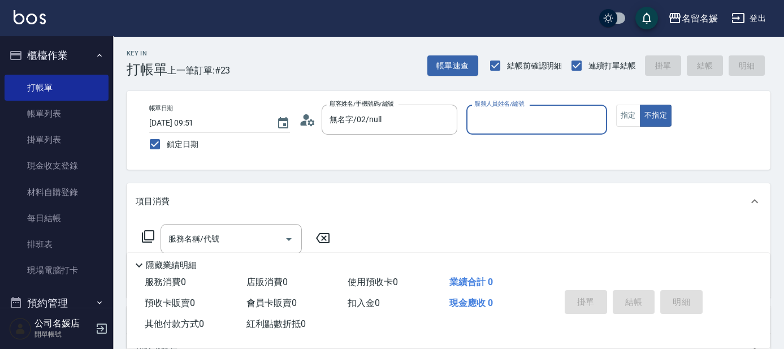
click at [510, 116] on input "服務人員姓名/編號" at bounding box center [536, 120] width 131 height 20
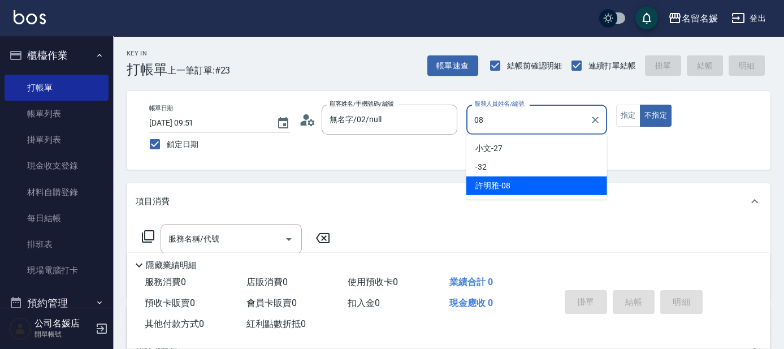
click at [515, 182] on div "[PERSON_NAME]-08" at bounding box center [536, 185] width 141 height 19
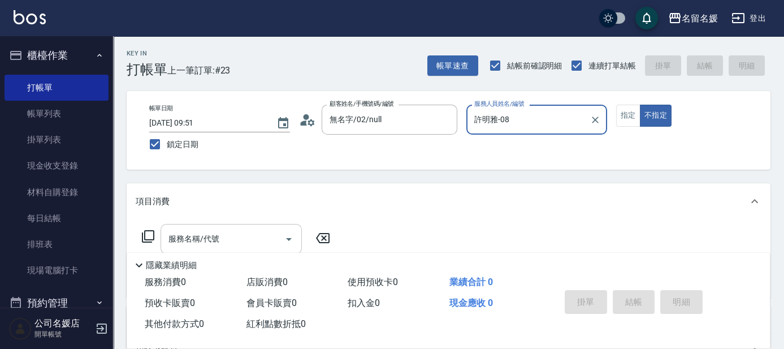
click at [205, 232] on input "服務名稱/代號" at bounding box center [223, 239] width 114 height 20
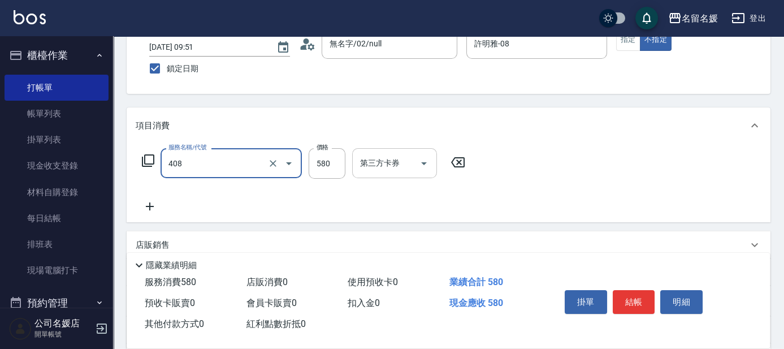
scroll to position [102, 0]
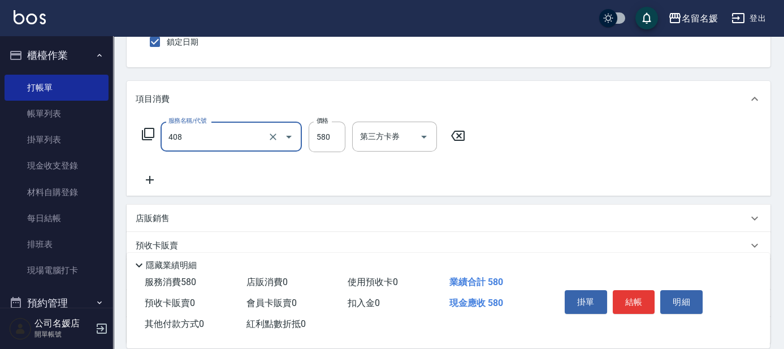
click at [213, 138] on input "408" at bounding box center [215, 137] width 99 height 20
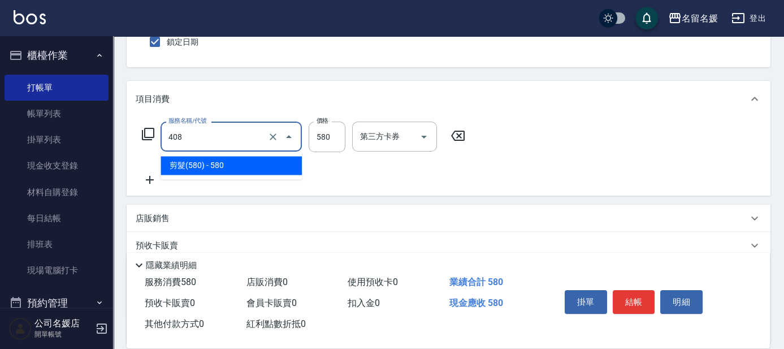
click at [217, 164] on span "剪髮(580) - 580" at bounding box center [230, 165] width 141 height 19
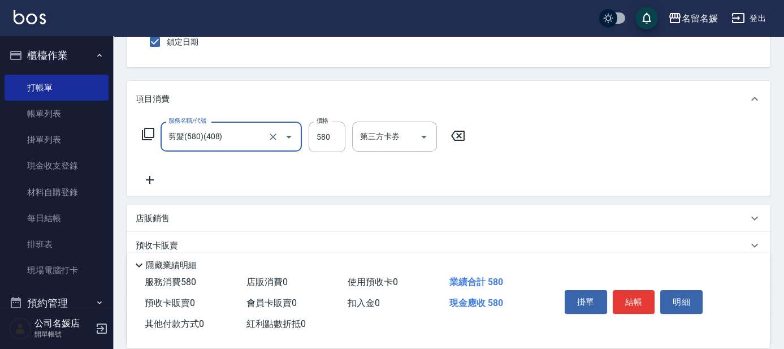
click at [632, 296] on button "結帳" at bounding box center [633, 302] width 42 height 24
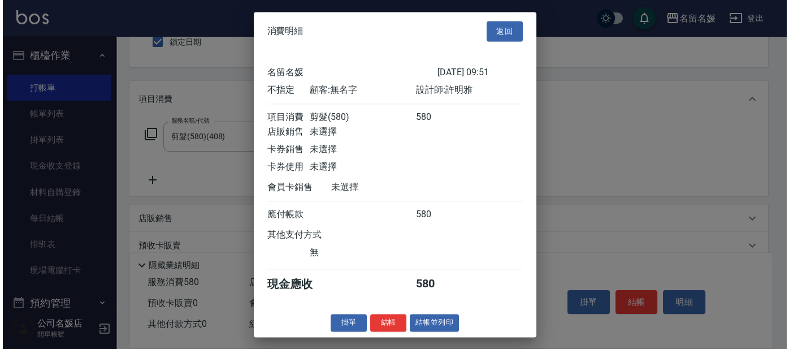
scroll to position [154, 0]
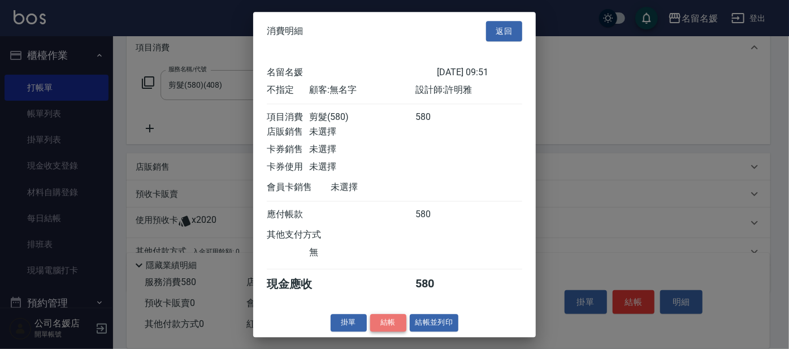
click at [397, 325] on button "結帳" at bounding box center [388, 323] width 36 height 18
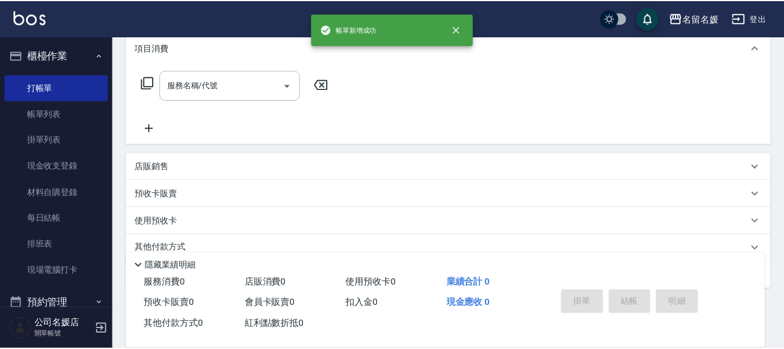
scroll to position [0, 0]
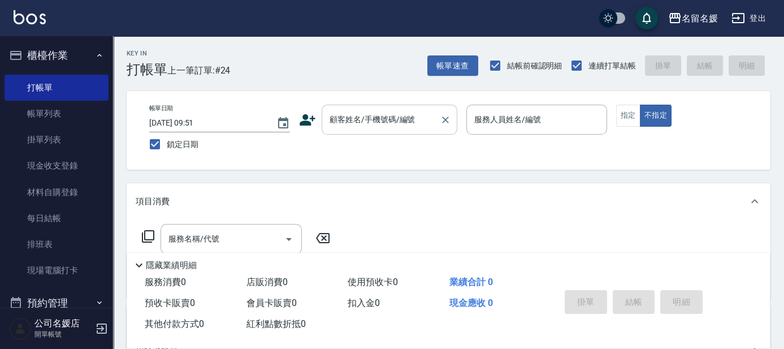
click at [374, 128] on input "顧客姓名/手機號碼/編號" at bounding box center [381, 120] width 108 height 20
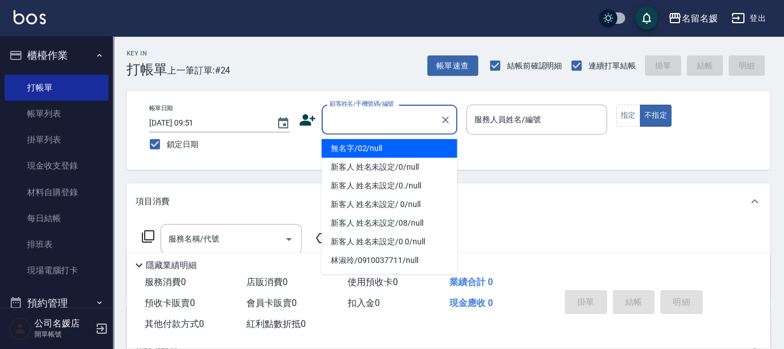
click at [388, 149] on li "無名字/02/null" at bounding box center [389, 148] width 136 height 19
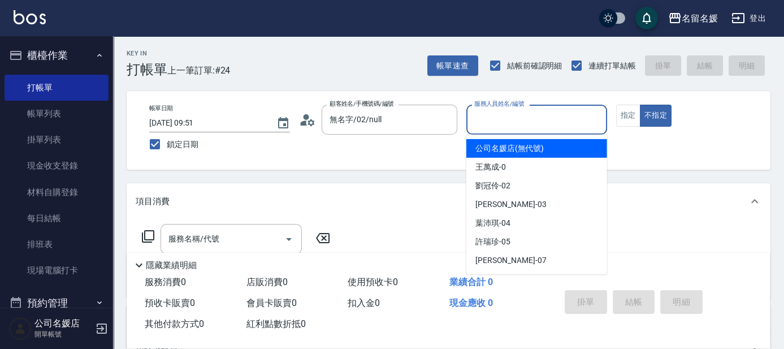
click at [496, 127] on input "服務人員姓名/編號" at bounding box center [536, 120] width 131 height 20
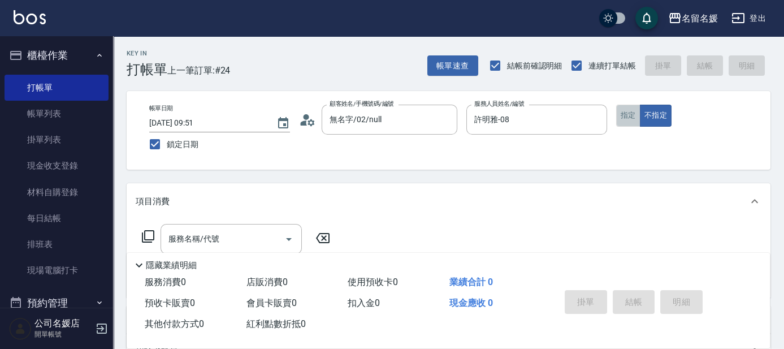
click at [627, 114] on button "指定" at bounding box center [628, 116] width 24 height 22
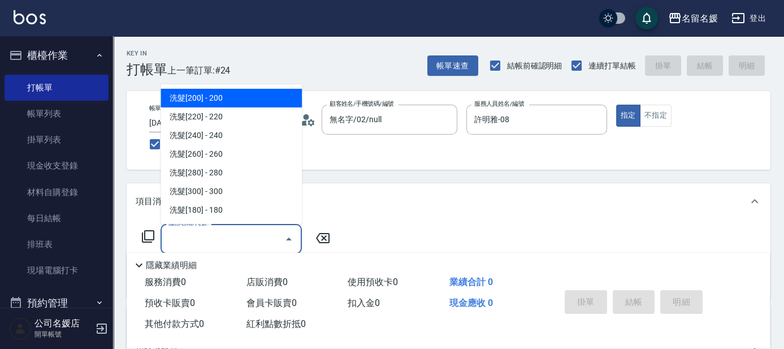
click at [264, 238] on input "服務名稱/代號" at bounding box center [223, 239] width 114 height 20
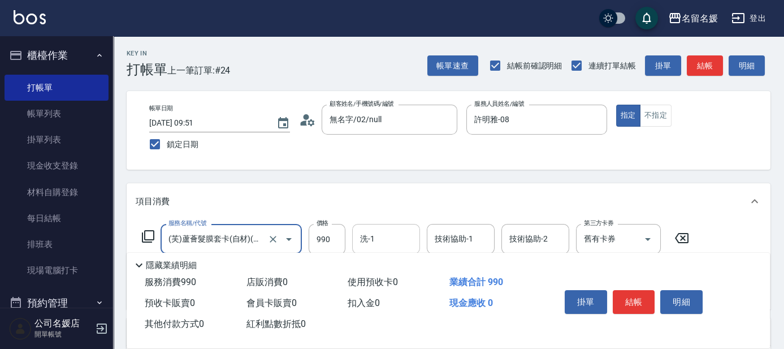
click at [409, 243] on input "洗-1" at bounding box center [386, 239] width 58 height 20
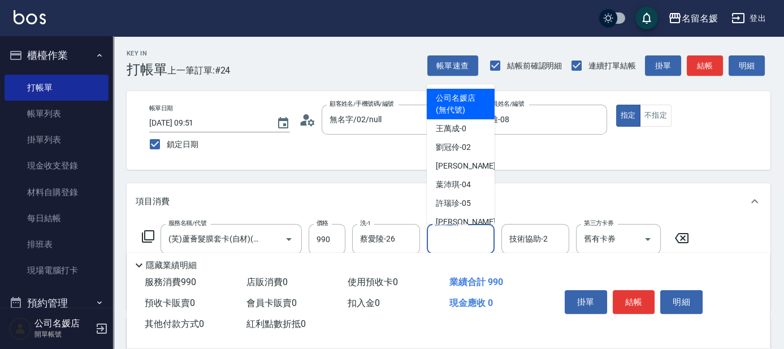
click at [466, 241] on input "技術協助-1" at bounding box center [461, 239] width 58 height 20
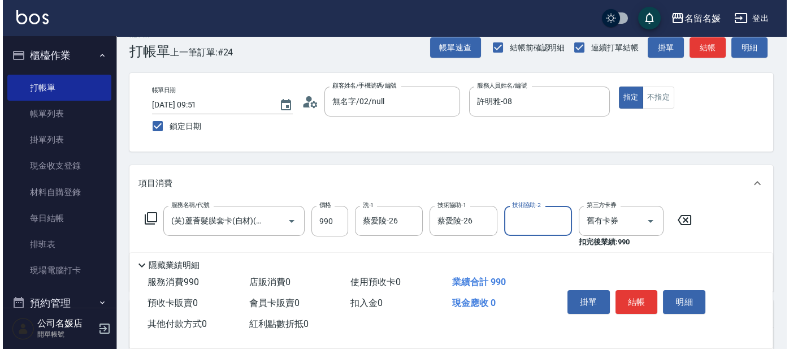
scroll to position [51, 0]
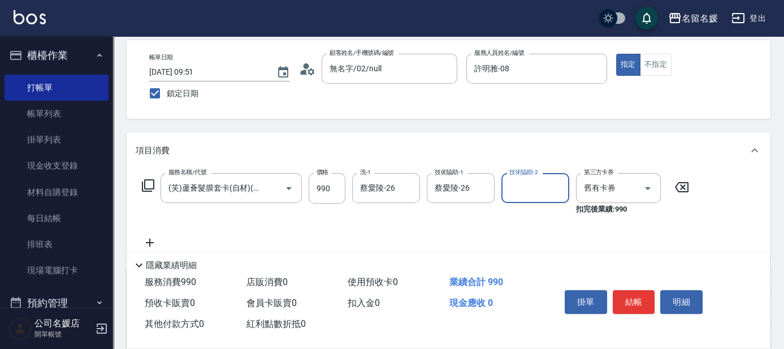
click at [146, 180] on icon at bounding box center [148, 186] width 14 height 14
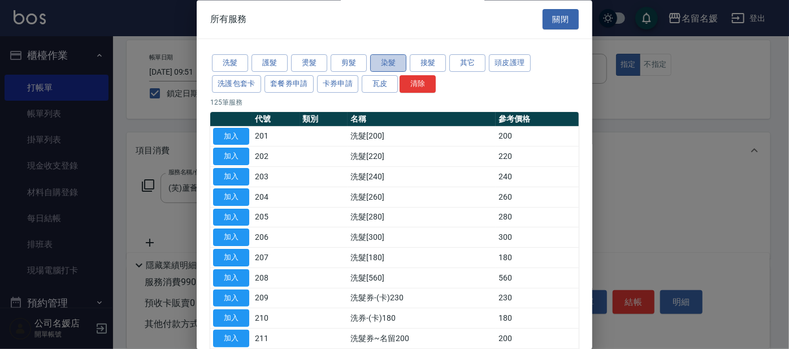
click at [376, 62] on button "染髮" at bounding box center [388, 64] width 36 height 18
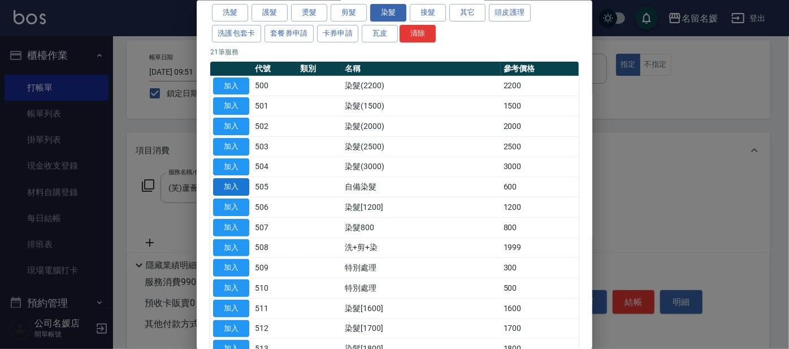
click at [230, 188] on button "加入" at bounding box center [231, 187] width 36 height 18
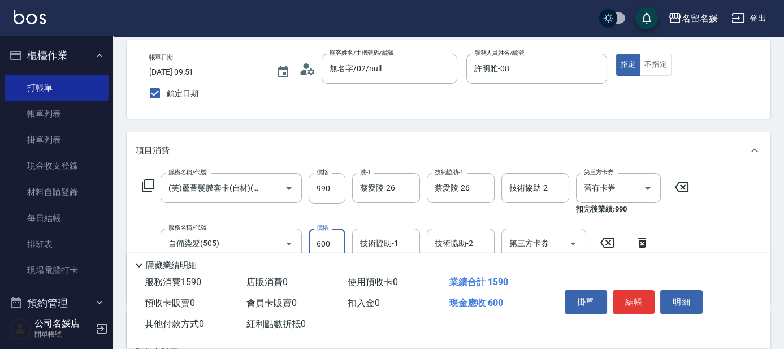
click at [338, 236] on input "600" at bounding box center [326, 243] width 37 height 31
click at [395, 240] on div "技術協助-1 技術協助-1" at bounding box center [386, 243] width 68 height 30
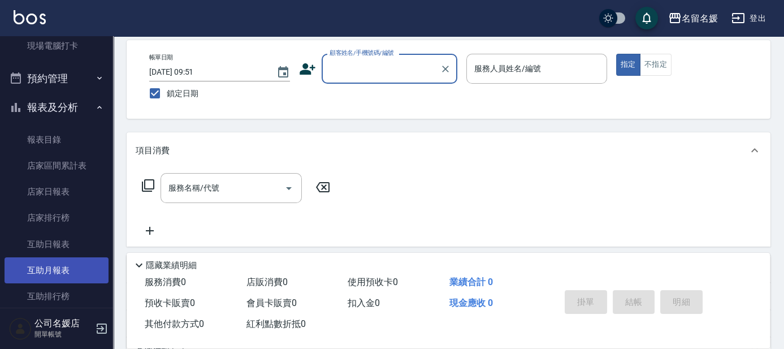
scroll to position [257, 0]
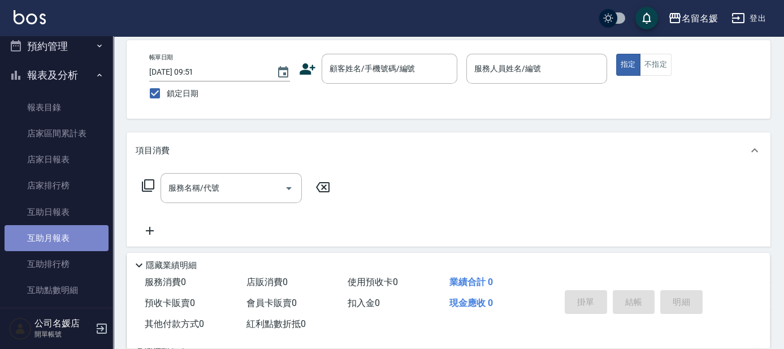
click at [58, 236] on link "互助月報表" at bounding box center [57, 238] width 104 height 26
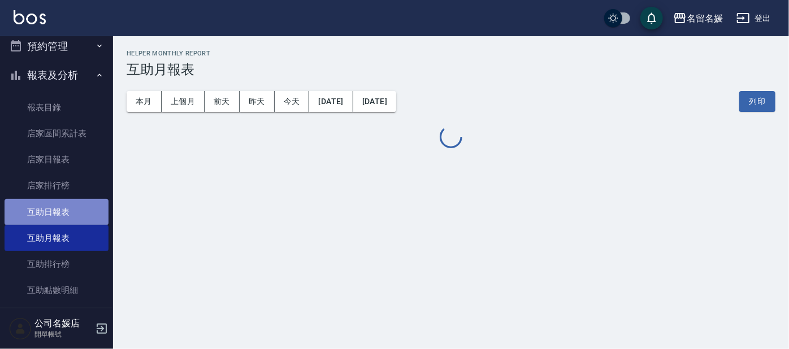
click at [63, 214] on link "互助日報表" at bounding box center [57, 212] width 104 height 26
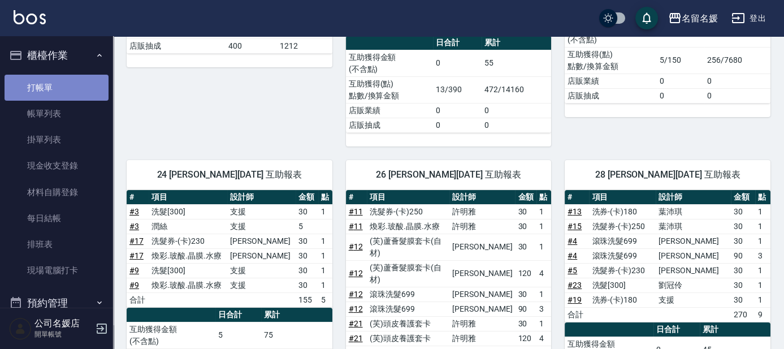
click at [69, 92] on link "打帳單" at bounding box center [57, 88] width 104 height 26
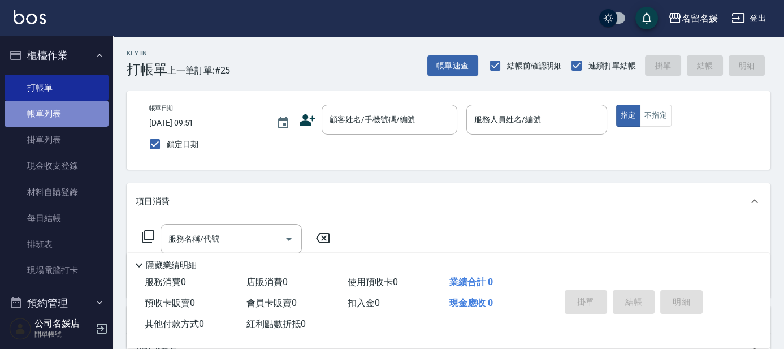
click at [72, 115] on link "帳單列表" at bounding box center [57, 114] width 104 height 26
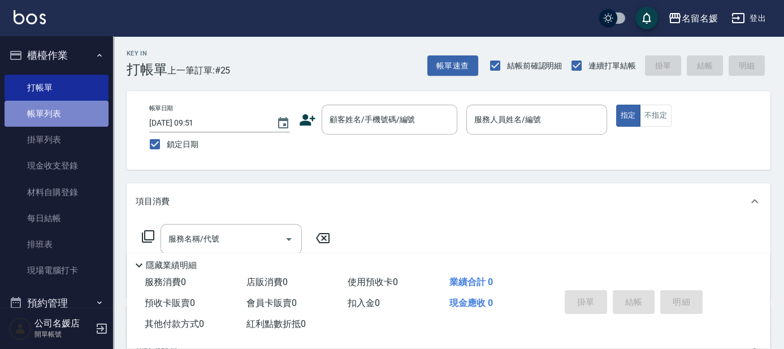
click at [72, 115] on link "帳單列表" at bounding box center [57, 114] width 104 height 26
click at [74, 115] on link "帳單列表" at bounding box center [57, 114] width 104 height 26
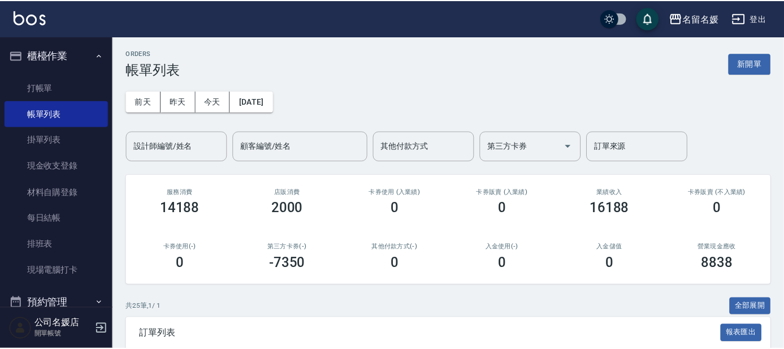
scroll to position [154, 0]
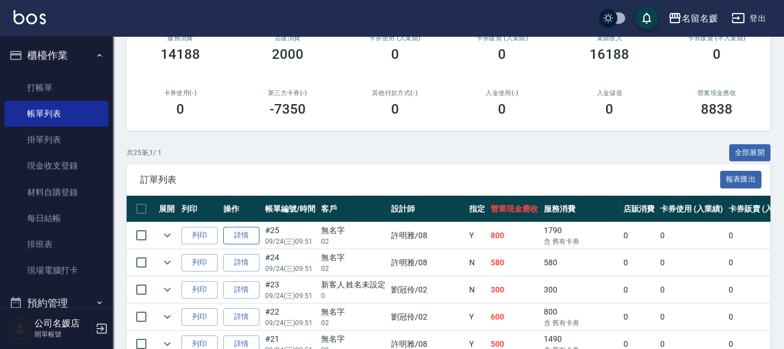
click at [235, 235] on link "詳情" at bounding box center [241, 236] width 36 height 18
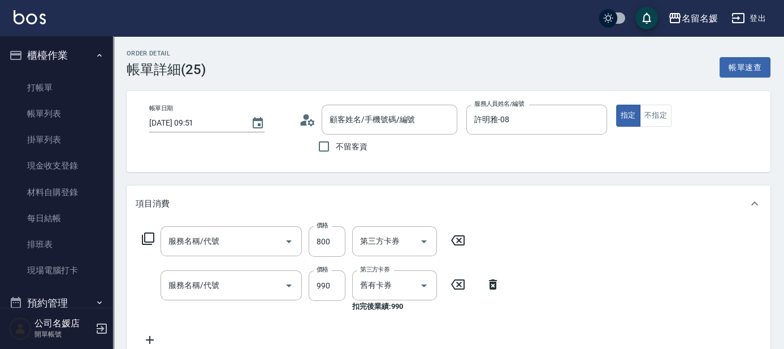
scroll to position [51, 0]
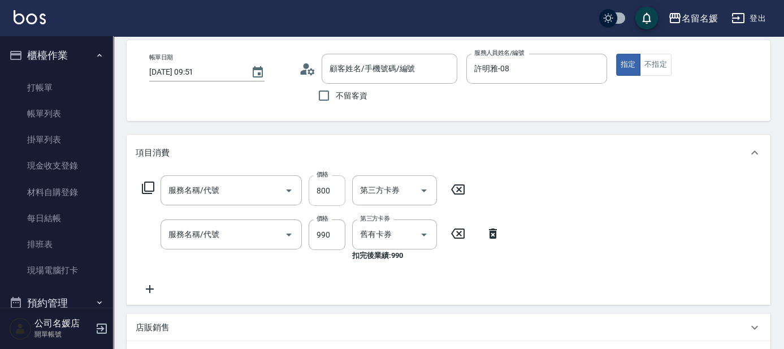
click at [337, 186] on input "800" at bounding box center [326, 190] width 37 height 31
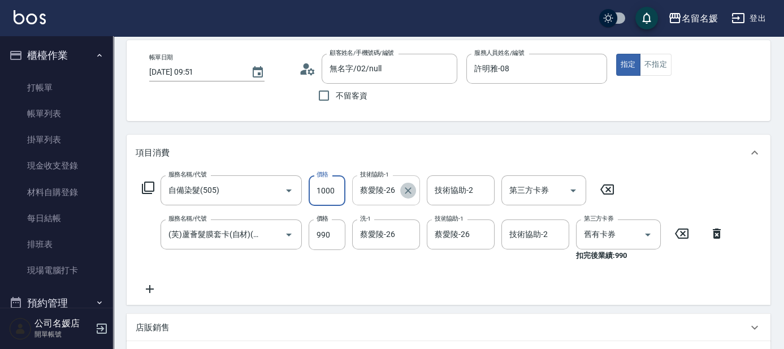
click at [412, 194] on icon "Clear" at bounding box center [407, 190] width 11 height 11
click at [370, 188] on input "技術協助-1" at bounding box center [386, 190] width 58 height 20
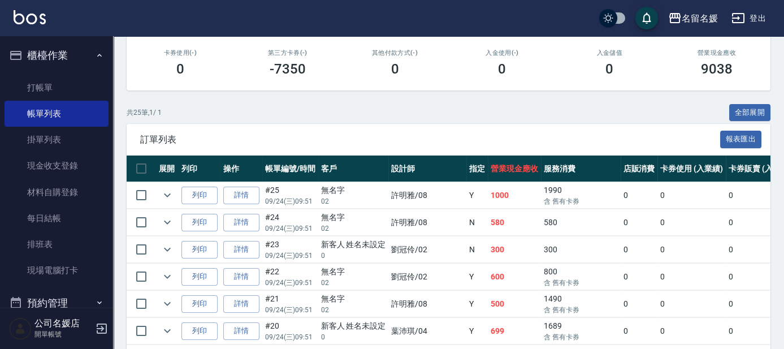
scroll to position [205, 0]
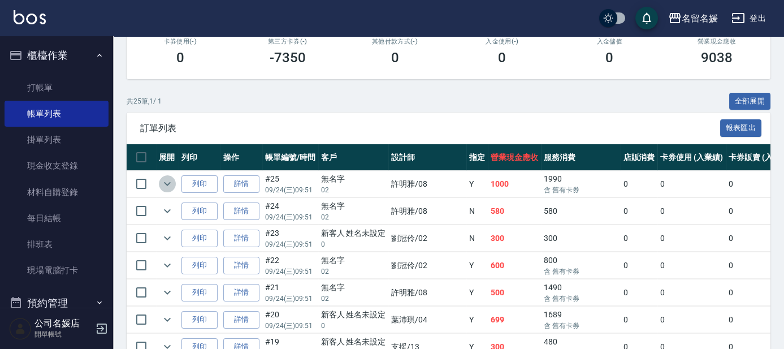
click at [168, 180] on icon "expand row" at bounding box center [167, 184] width 14 height 14
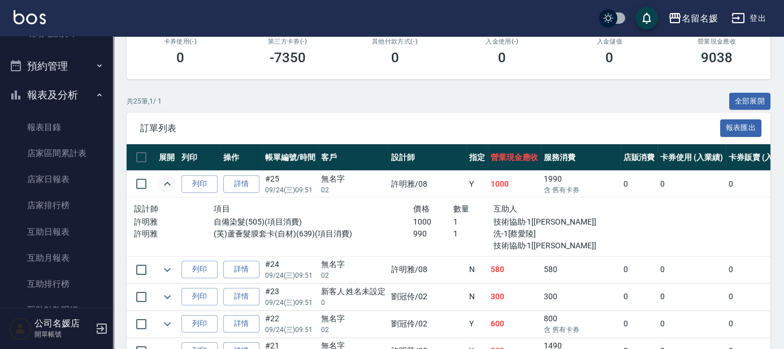
scroll to position [257, 0]
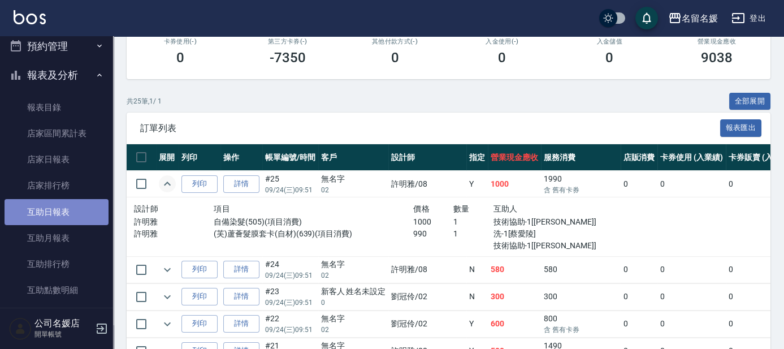
click at [75, 209] on link "互助日報表" at bounding box center [57, 212] width 104 height 26
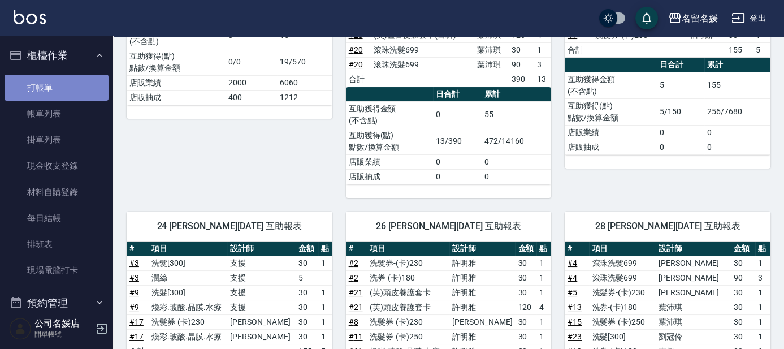
click at [72, 90] on link "打帳單" at bounding box center [57, 88] width 104 height 26
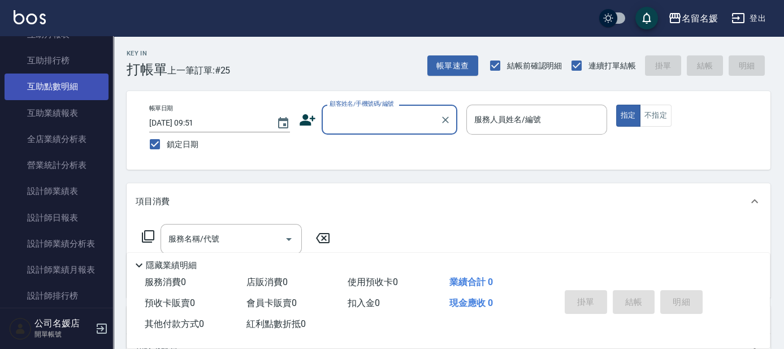
scroll to position [462, 0]
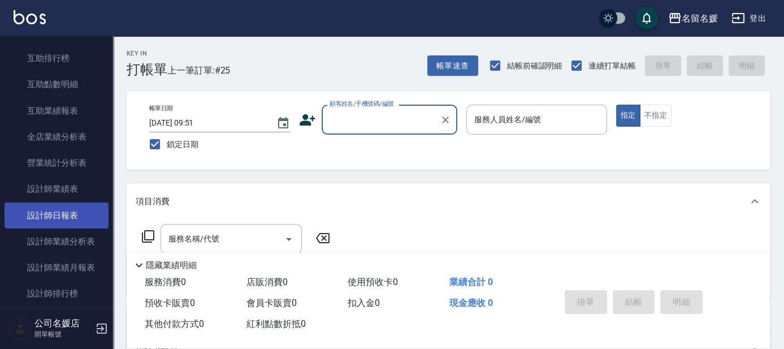
click at [75, 208] on link "設計師日報表" at bounding box center [57, 215] width 104 height 26
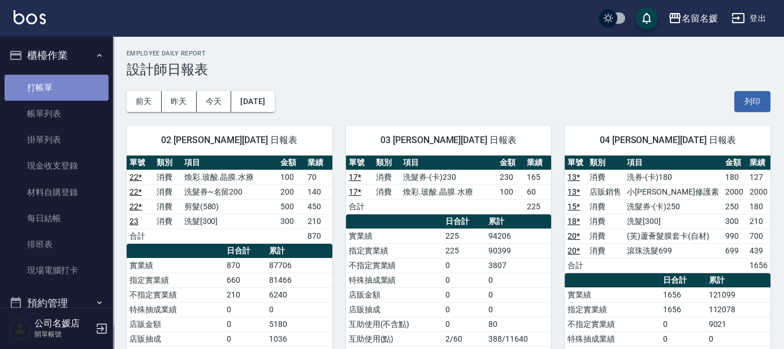
click at [77, 83] on link "打帳單" at bounding box center [57, 88] width 104 height 26
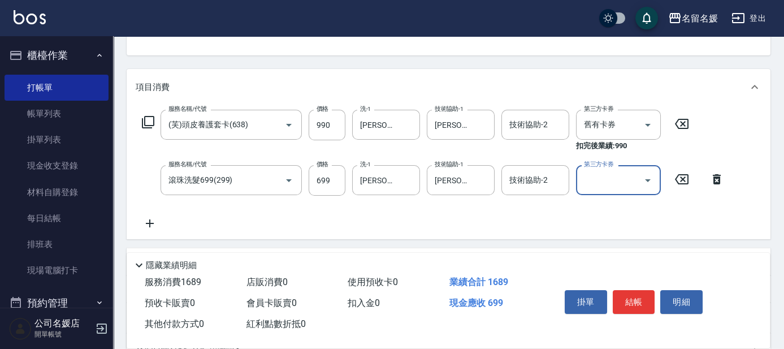
scroll to position [102, 0]
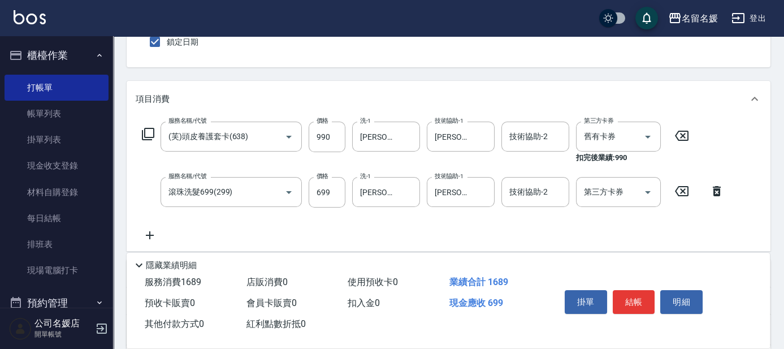
click at [686, 75] on div "Key In 打帳單 上一筆訂單:#26 帳單速查 結帳前確認明細 連續打單結帳 掛單 結帳 明細 帳單日期 [DATE] 09:51 鎖定日期 顧客姓名/手…" at bounding box center [448, 220] width 671 height 572
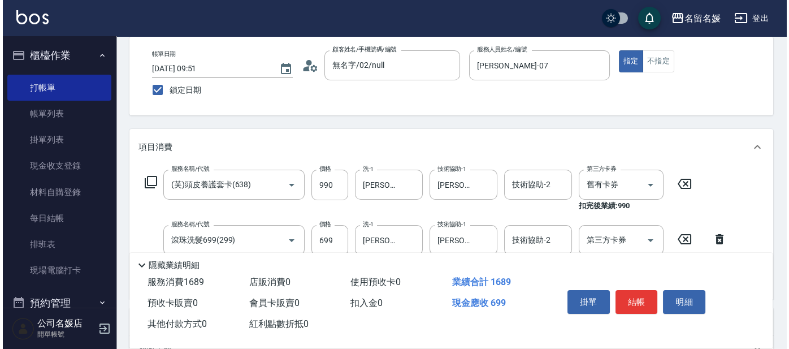
scroll to position [0, 0]
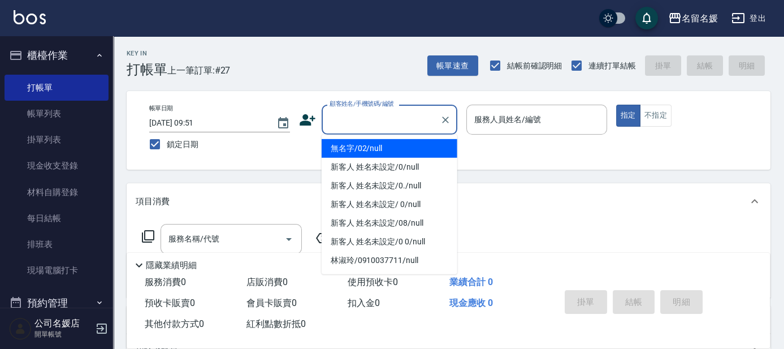
click at [388, 112] on input "顧客姓名/手機號碼/編號" at bounding box center [381, 120] width 108 height 20
click at [393, 150] on li "無名字/02/null" at bounding box center [389, 148] width 136 height 19
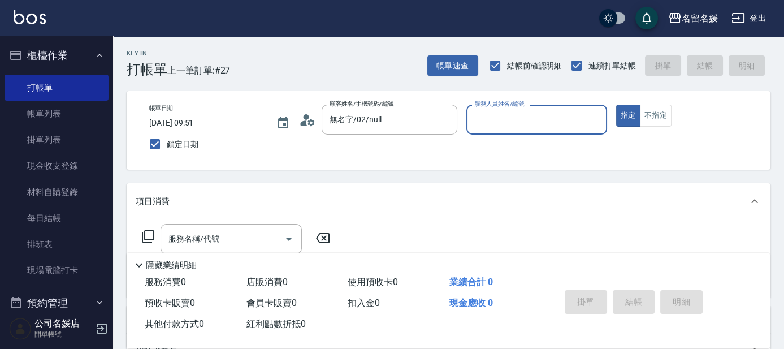
click at [534, 115] on input "服務人員姓名/編號" at bounding box center [536, 120] width 131 height 20
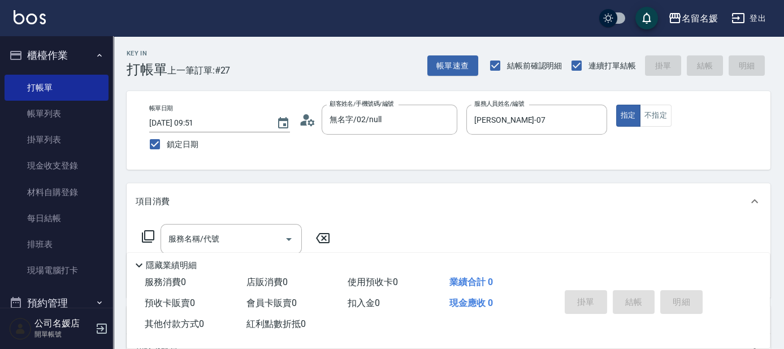
click at [146, 235] on icon at bounding box center [148, 236] width 14 height 14
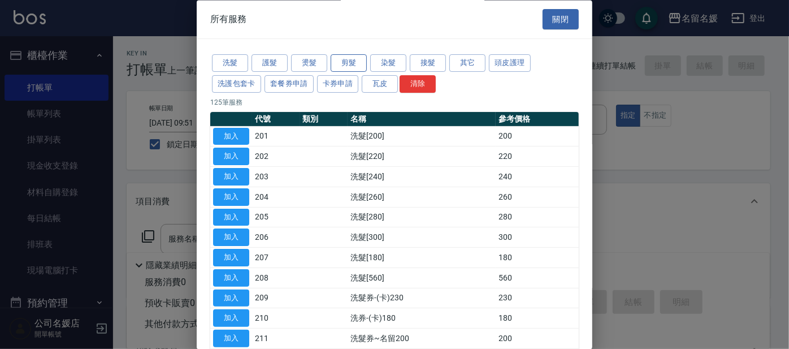
click at [348, 63] on button "剪髮" at bounding box center [349, 64] width 36 height 18
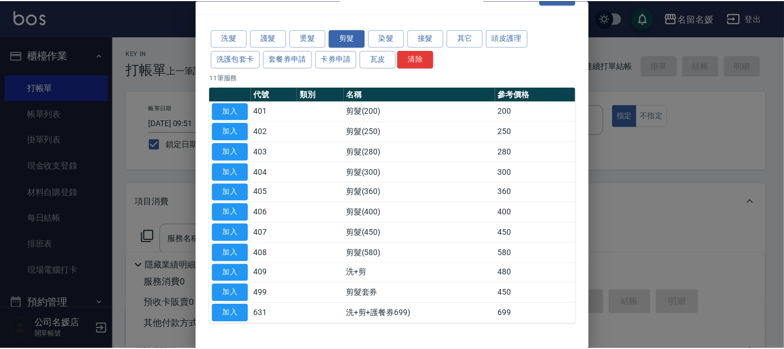
scroll to position [51, 0]
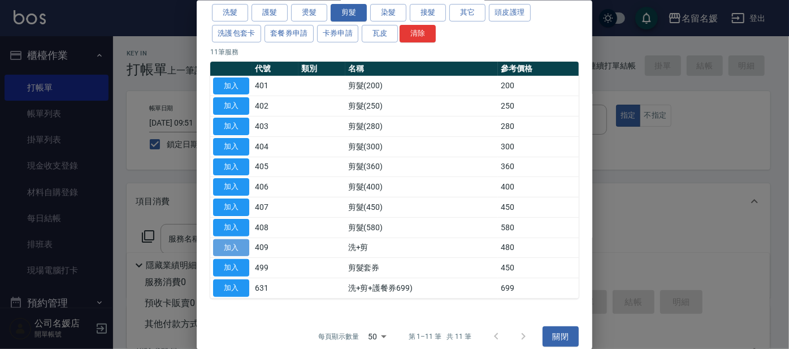
click at [220, 243] on button "加入" at bounding box center [231, 247] width 36 height 18
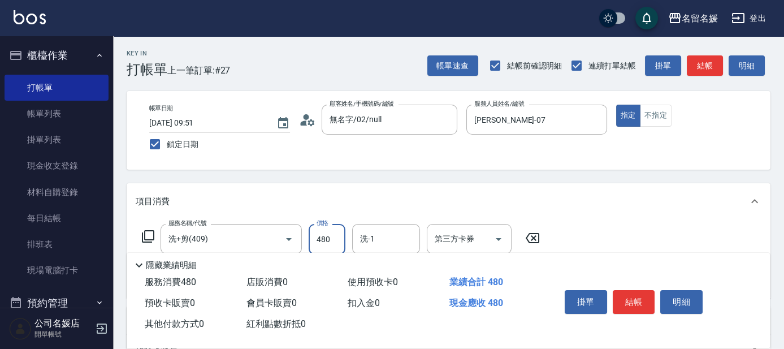
click at [335, 238] on input "480" at bounding box center [326, 239] width 37 height 31
click at [399, 242] on input "洗-1" at bounding box center [386, 239] width 58 height 20
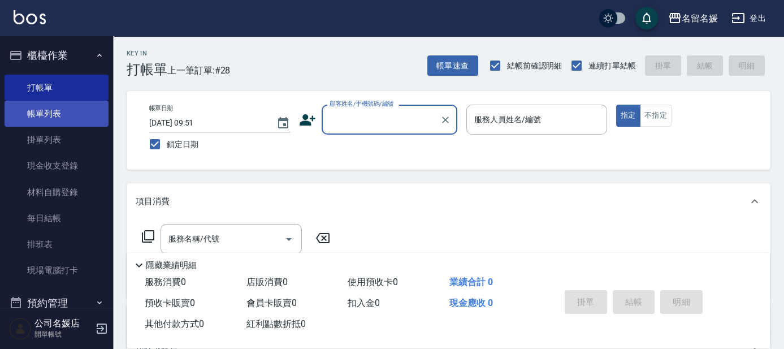
click at [37, 116] on link "帳單列表" at bounding box center [57, 114] width 104 height 26
click at [3, 103] on nav "櫃檯作業 打帳單 帳單列表 掛單列表 現金收支登錄 材料自購登錄 每日結帳 排班表 現場電腦打卡 預約管理 預約管理 單日預約紀錄 單週預約紀錄 報表及分析 …" at bounding box center [56, 171] width 113 height 271
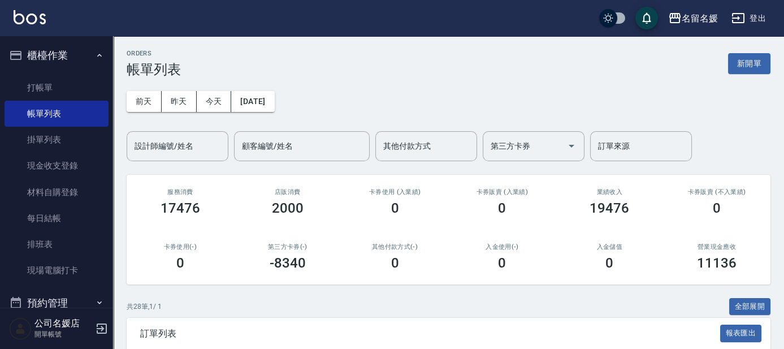
scroll to position [205, 0]
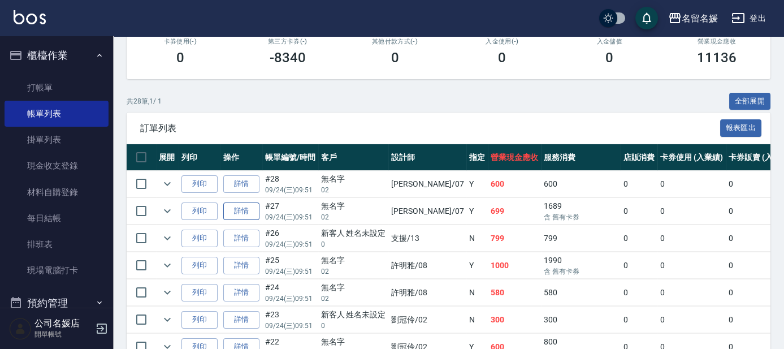
click at [247, 210] on link "詳情" at bounding box center [241, 211] width 36 height 18
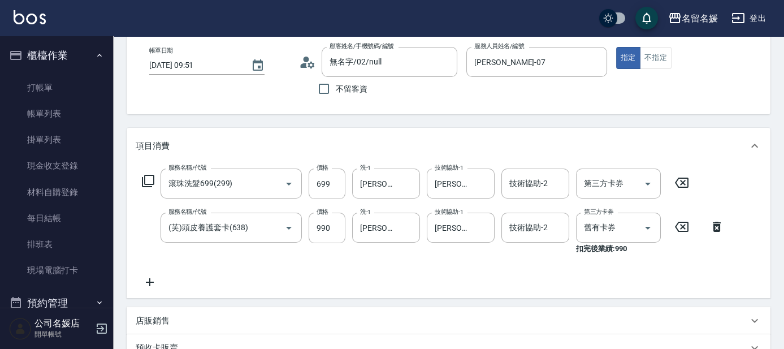
scroll to position [102, 0]
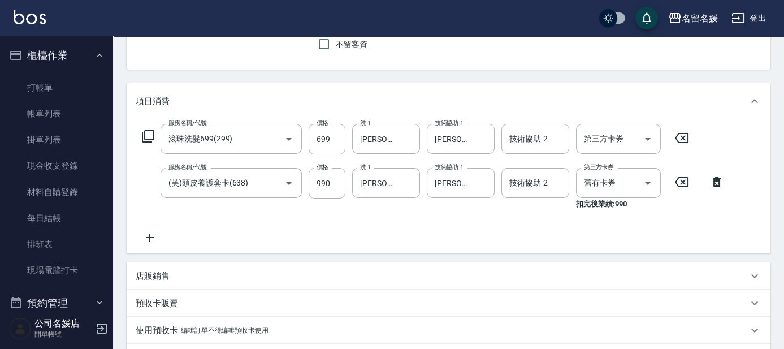
click at [157, 238] on icon at bounding box center [150, 238] width 28 height 14
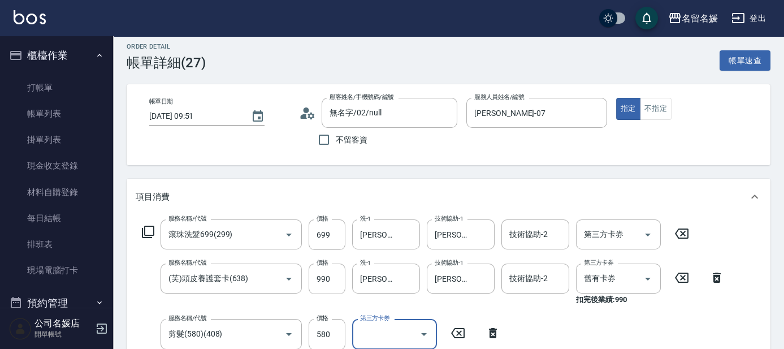
scroll to position [0, 0]
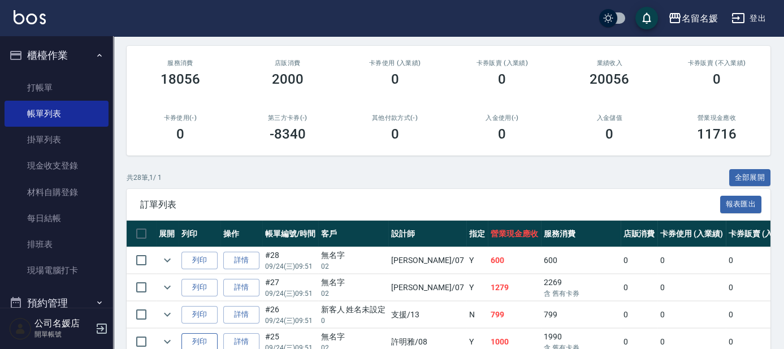
scroll to position [205, 0]
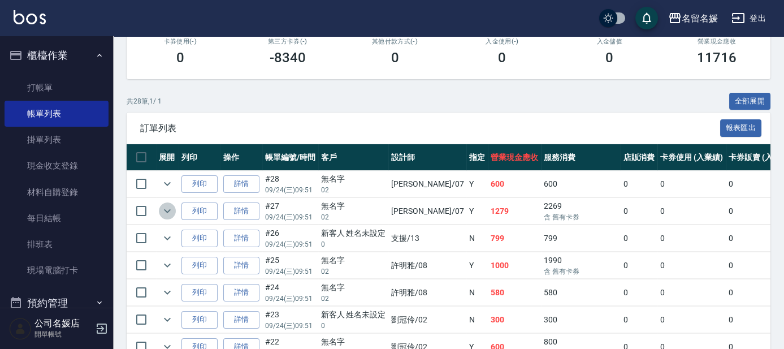
click at [167, 216] on icon "expand row" at bounding box center [167, 211] width 14 height 14
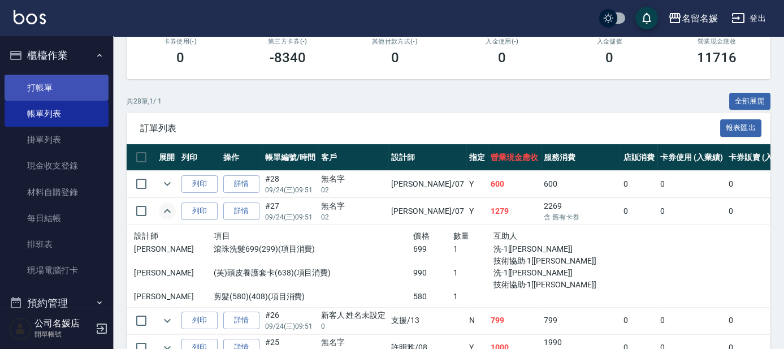
click at [66, 83] on link "打帳單" at bounding box center [57, 88] width 104 height 26
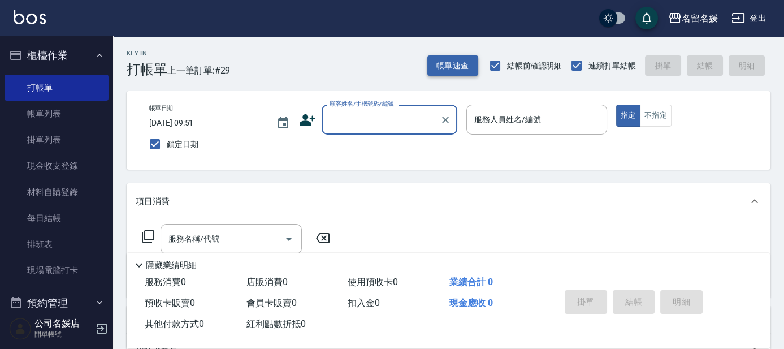
click at [450, 64] on button "帳單速查" at bounding box center [452, 65] width 51 height 21
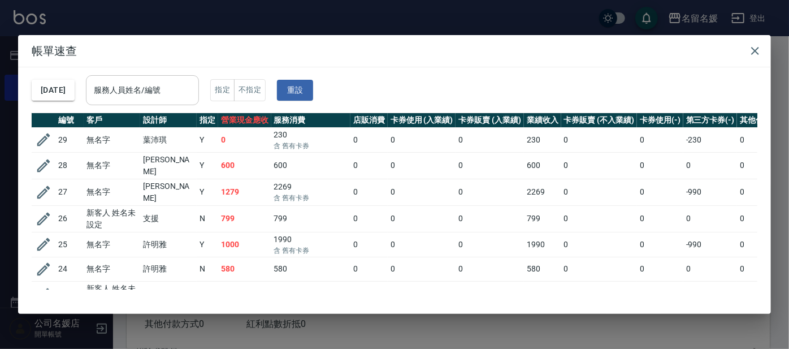
click at [174, 88] on div "服務人員姓名/編號 服務人員姓名/編號" at bounding box center [142, 90] width 113 height 30
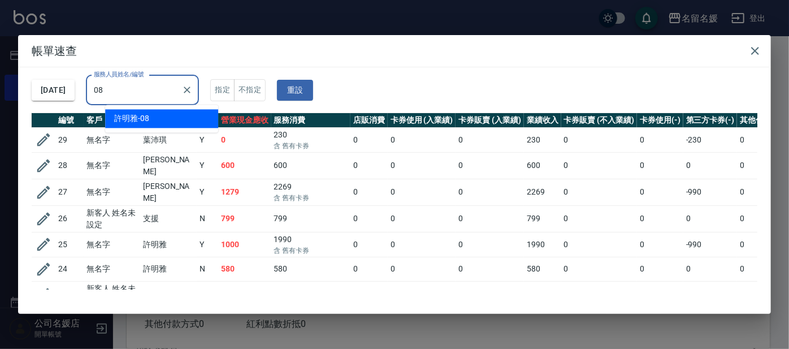
click at [183, 121] on div "[PERSON_NAME]-08" at bounding box center [161, 118] width 113 height 19
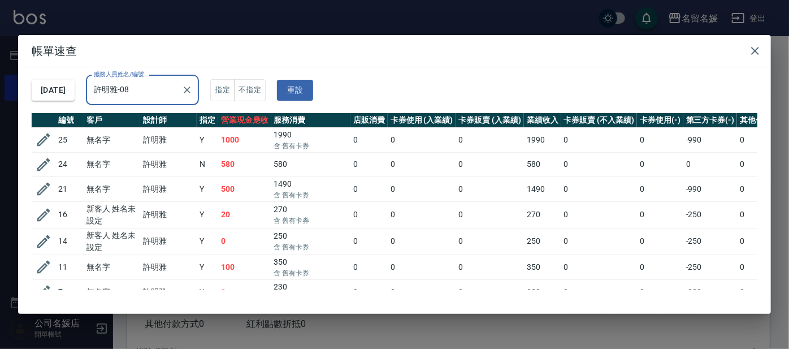
scroll to position [88, 0]
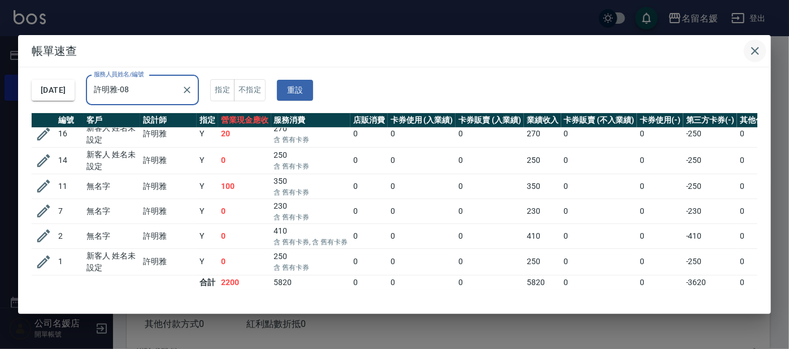
click at [754, 51] on icon "button" at bounding box center [755, 51] width 8 height 8
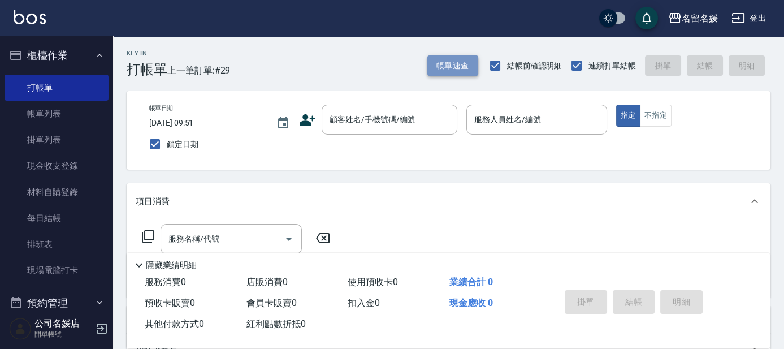
click at [456, 67] on button "帳單速查" at bounding box center [452, 65] width 51 height 21
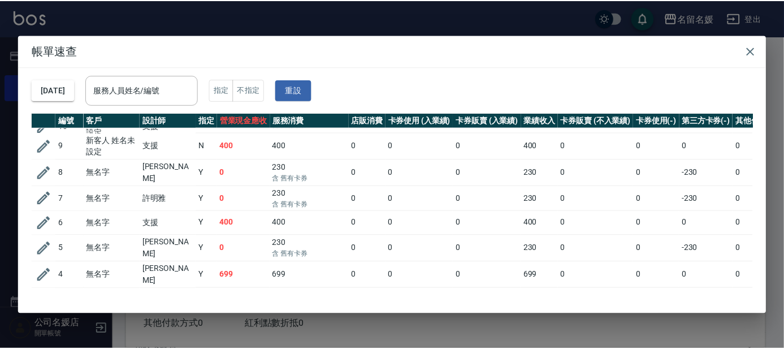
scroll to position [597, 0]
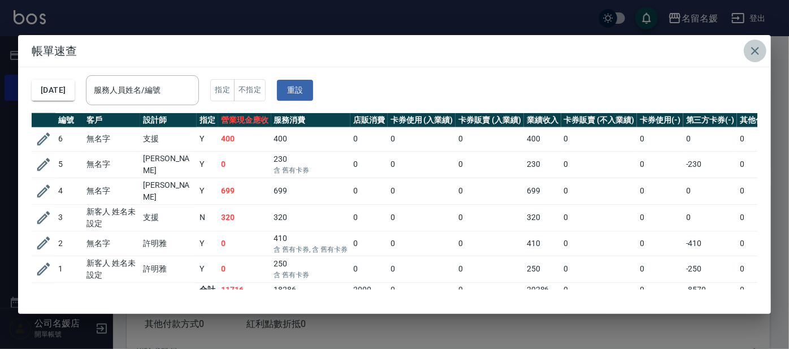
click at [750, 50] on icon "button" at bounding box center [755, 51] width 14 height 14
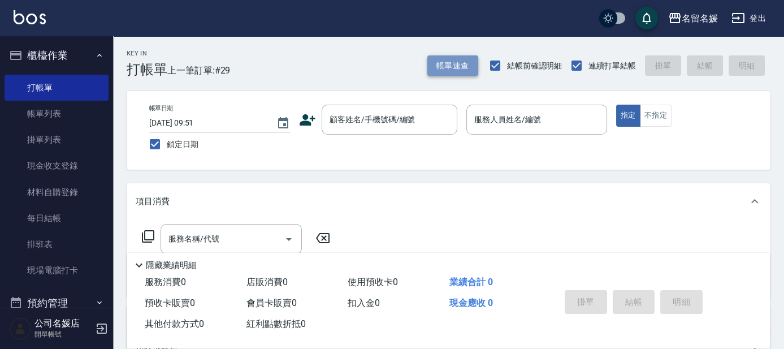
click at [470, 67] on button "帳單速查" at bounding box center [452, 65] width 51 height 21
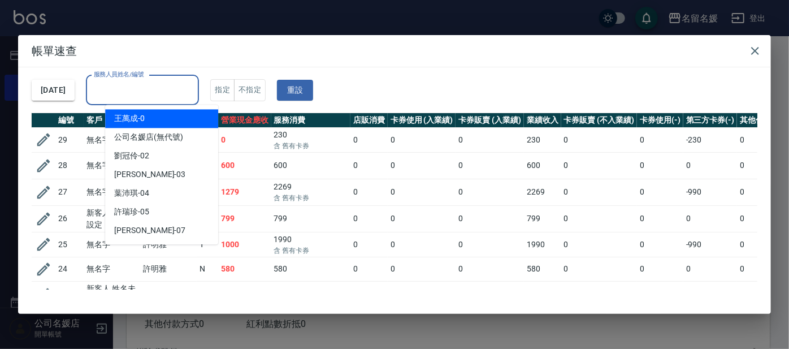
click at [173, 88] on div "服務人員姓名/編號 服務人員姓名/編號" at bounding box center [142, 90] width 113 height 30
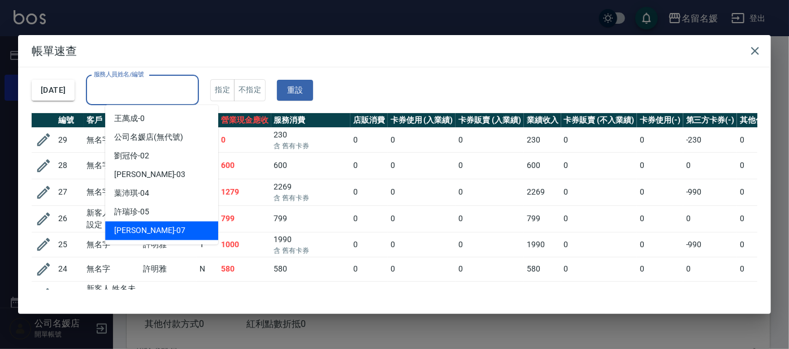
click at [158, 230] on div "[PERSON_NAME] -07" at bounding box center [161, 230] width 113 height 19
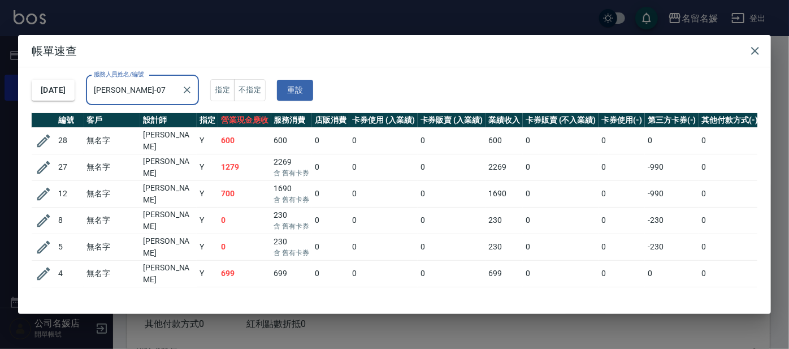
drag, startPoint x: 756, startPoint y: 50, endPoint x: 735, endPoint y: 67, distance: 27.0
click at [755, 50] on icon "button" at bounding box center [755, 51] width 14 height 14
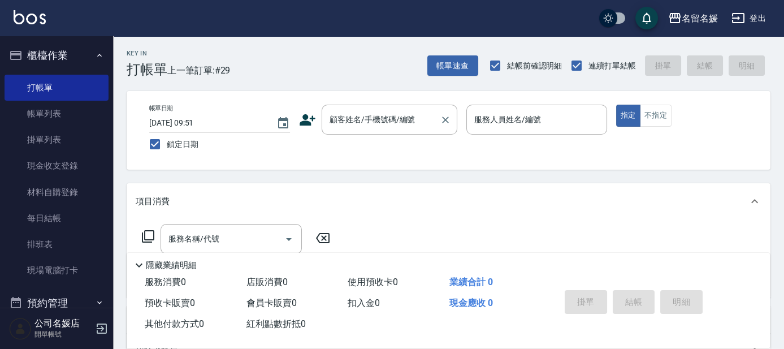
drag, startPoint x: 362, startPoint y: 122, endPoint x: 333, endPoint y: 106, distance: 33.6
click at [361, 121] on input "顧客姓名/手機號碼/編號" at bounding box center [381, 120] width 108 height 20
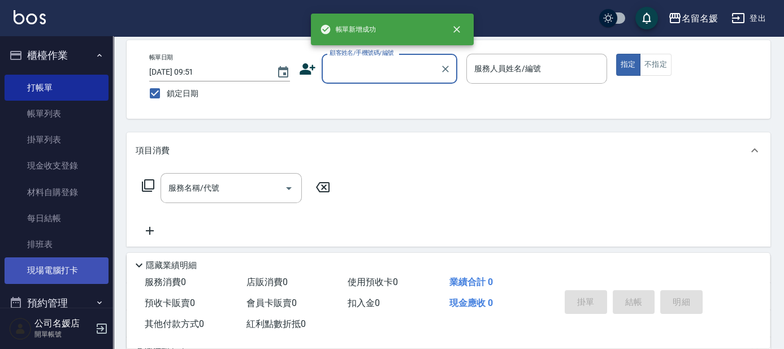
scroll to position [0, 0]
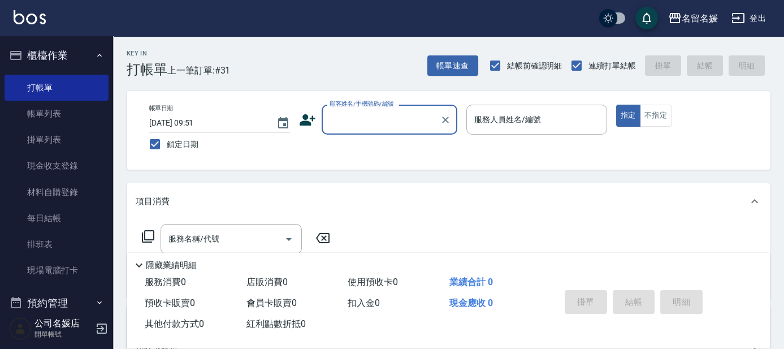
click at [147, 280] on span "服務消費 0" at bounding box center [165, 281] width 41 height 11
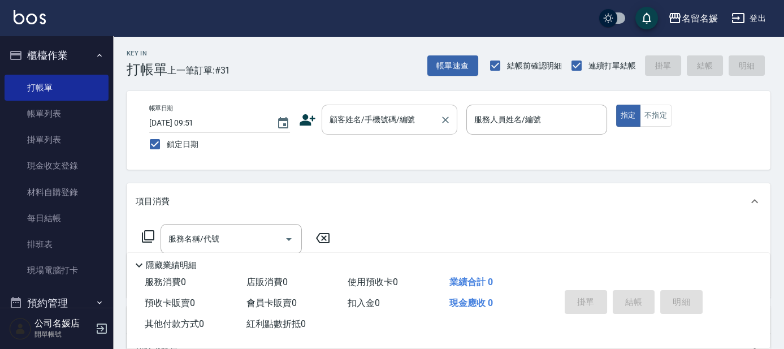
click at [397, 110] on input "顧客姓名/手機號碼/編號" at bounding box center [381, 120] width 108 height 20
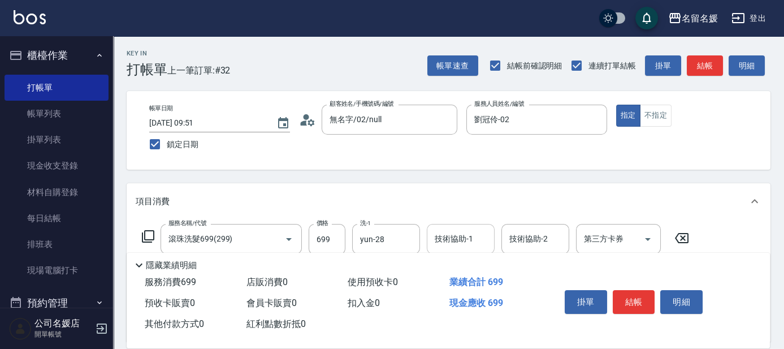
click at [470, 240] on div "技術協助-1 技術協助-1" at bounding box center [461, 239] width 68 height 30
click at [470, 240] on label "技術協助-1" at bounding box center [453, 238] width 38 height 11
click at [470, 240] on input "技術協助-1" at bounding box center [461, 239] width 58 height 20
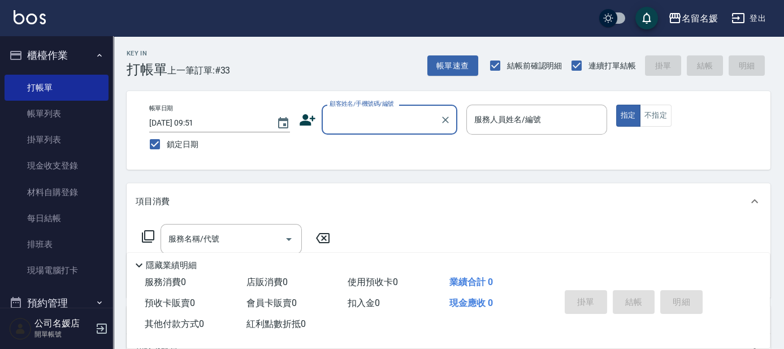
click at [425, 131] on div "顧客姓名/手機號碼/編號" at bounding box center [389, 120] width 136 height 30
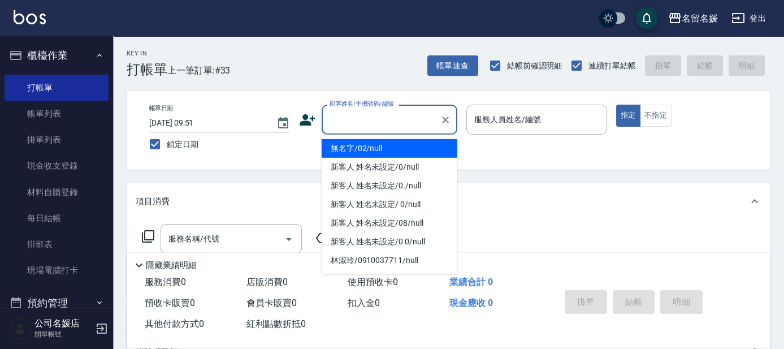
click at [422, 144] on li "無名字/02/null" at bounding box center [389, 148] width 136 height 19
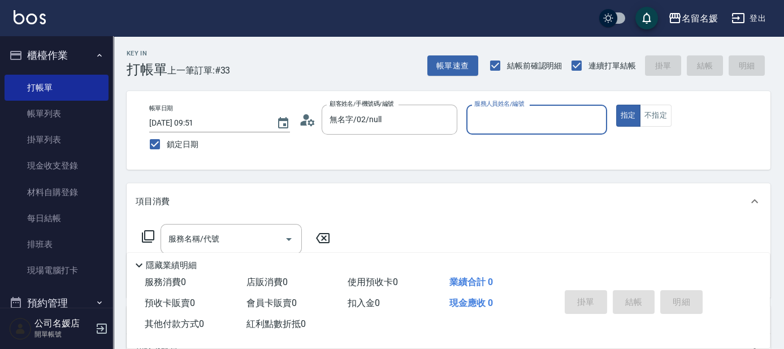
click at [395, 144] on div "帳單日期 [DATE] 09:51 鎖定日期 顧客姓名/手機號碼/編號 無名字/02/null 顧客姓名/手機號碼/編號 服務人員姓名/編號 服務人員姓名/編…" at bounding box center [448, 130] width 616 height 51
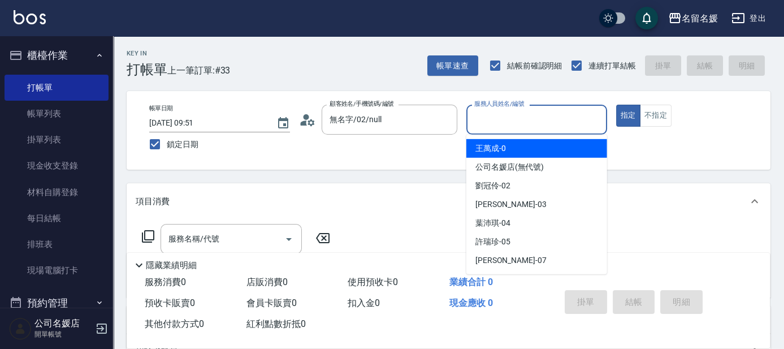
click at [497, 124] on input "服務人員姓名/編號" at bounding box center [536, 120] width 131 height 20
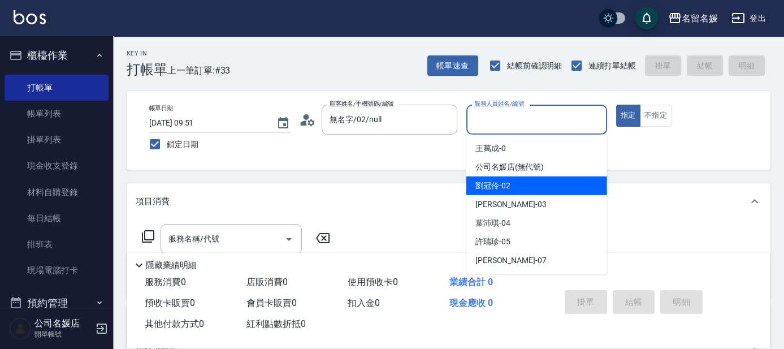
click at [501, 176] on div "劉冠伶 -02" at bounding box center [536, 185] width 141 height 19
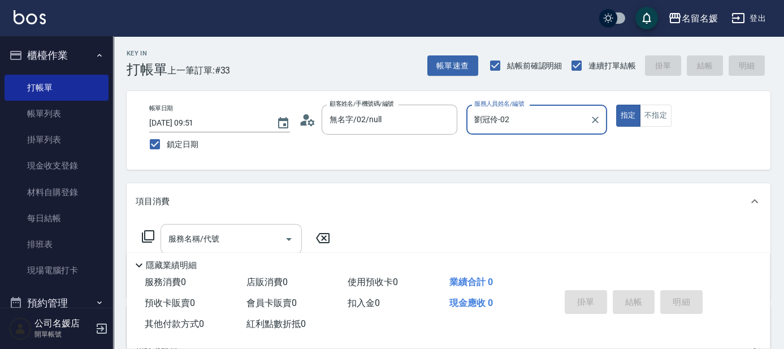
click at [225, 229] on input "服務名稱/代號" at bounding box center [223, 239] width 114 height 20
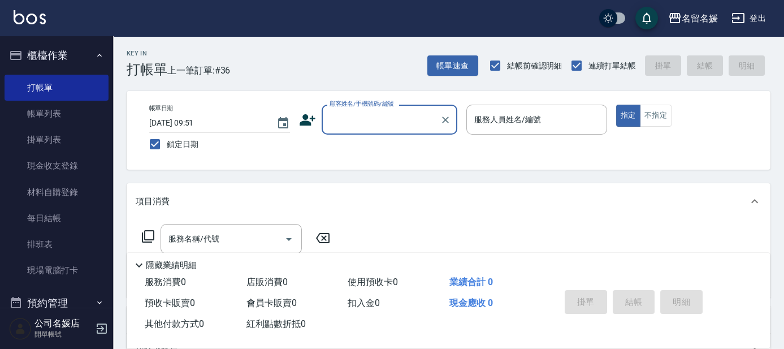
click at [396, 123] on input "顧客姓名/手機號碼/編號" at bounding box center [381, 120] width 108 height 20
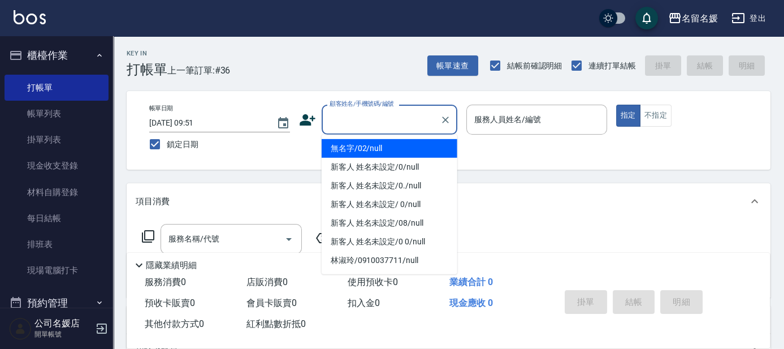
click at [389, 148] on li "無名字/02/null" at bounding box center [389, 148] width 136 height 19
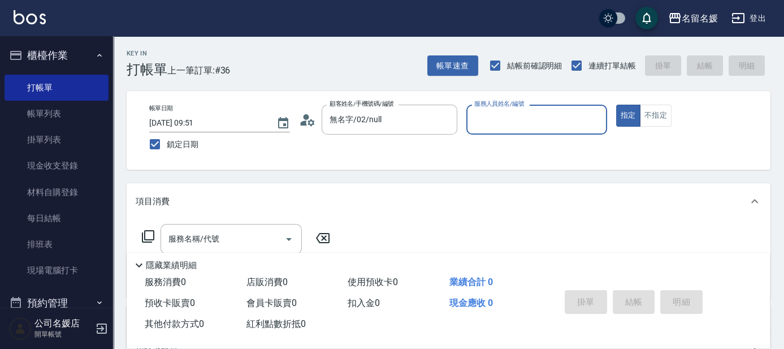
click at [531, 122] on input "服務人員姓名/編號" at bounding box center [536, 120] width 131 height 20
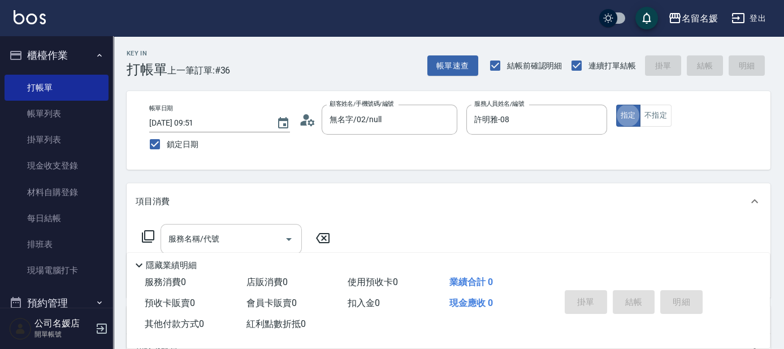
click at [212, 231] on div "服務名稱/代號 服務名稱/代號" at bounding box center [230, 239] width 141 height 30
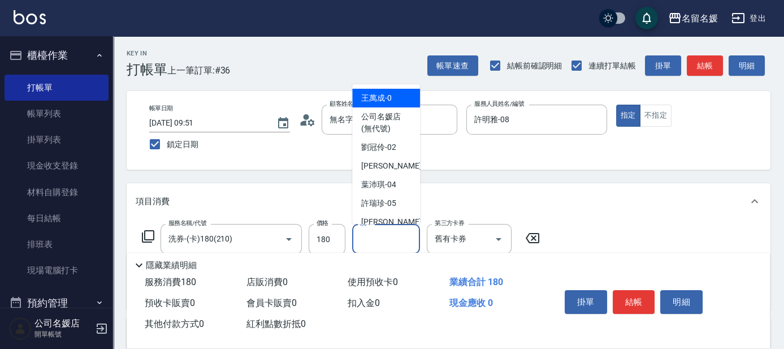
click at [372, 231] on input "洗-1" at bounding box center [386, 239] width 58 height 20
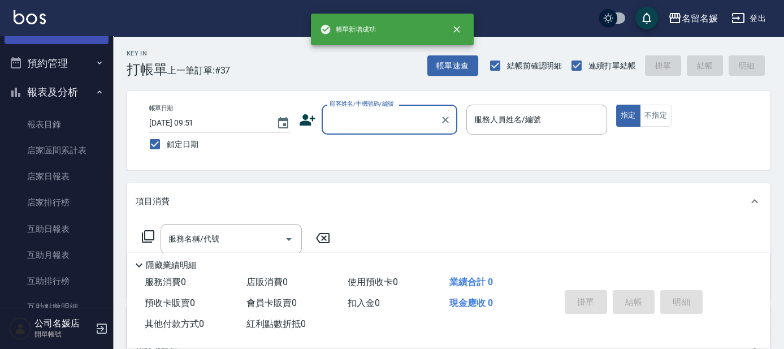
scroll to position [257, 0]
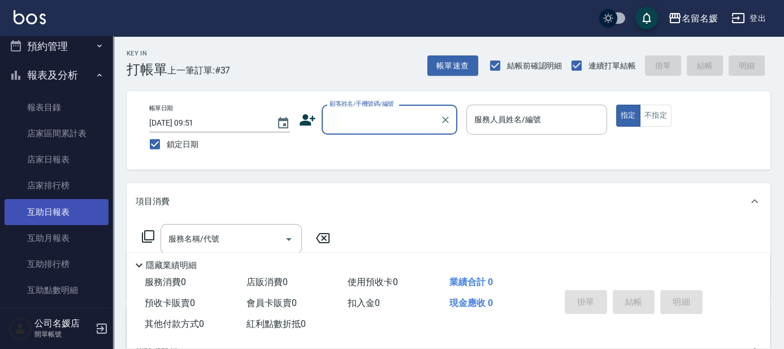
click at [60, 213] on link "互助日報表" at bounding box center [57, 212] width 104 height 26
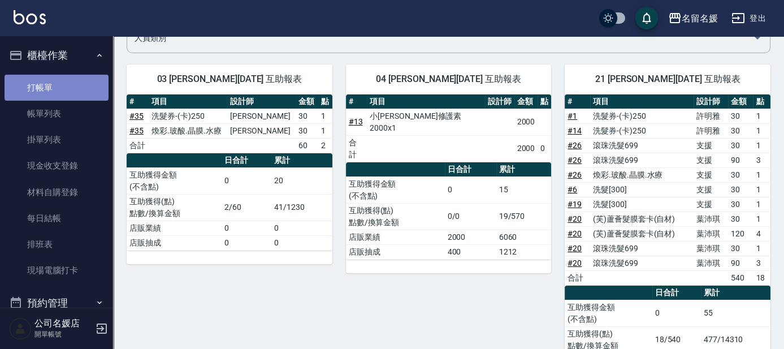
click at [67, 83] on link "打帳單" at bounding box center [57, 88] width 104 height 26
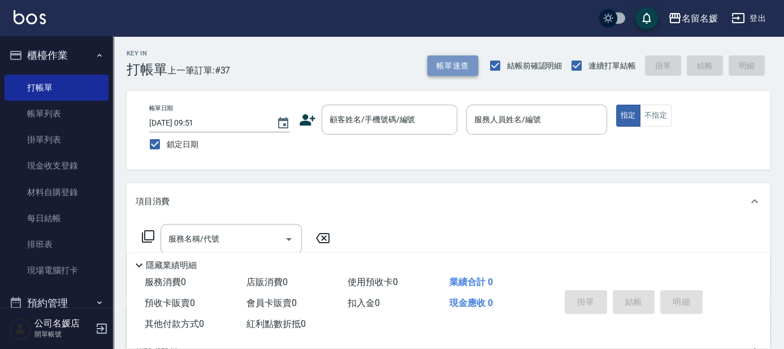
click at [472, 60] on button "帳單速查" at bounding box center [452, 65] width 51 height 21
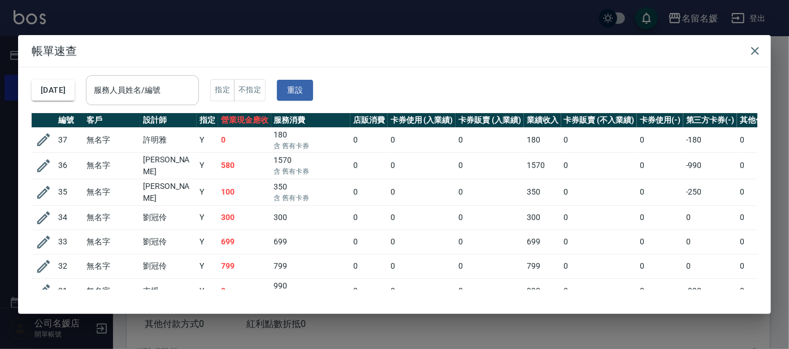
click at [155, 86] on div "服務人員姓名/編號 服務人員姓名/編號" at bounding box center [142, 90] width 113 height 30
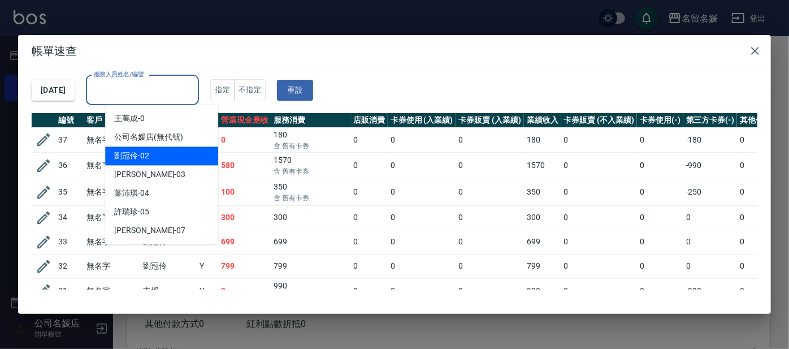
click at [168, 158] on div "劉冠伶 -02" at bounding box center [161, 155] width 113 height 19
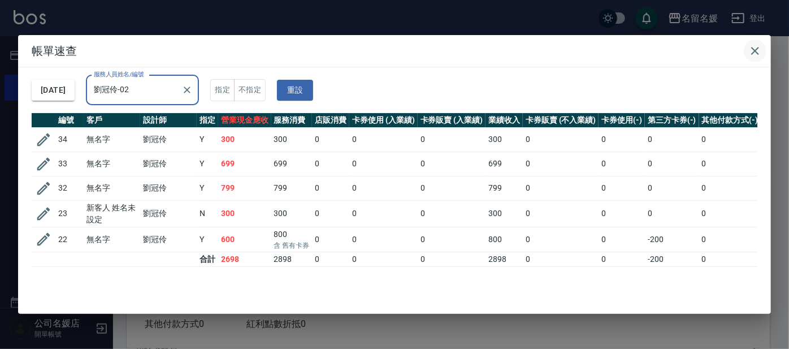
click at [756, 53] on icon "button" at bounding box center [755, 51] width 14 height 14
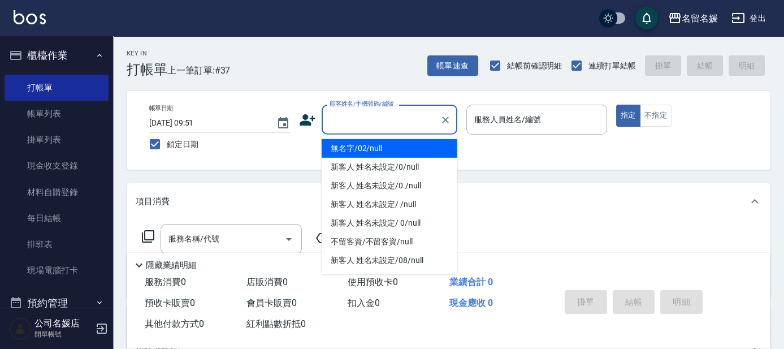
click at [373, 116] on div "顧客姓名/手機號碼/編號 顧客姓名/手機號碼/編號" at bounding box center [389, 120] width 136 height 30
click at [373, 145] on li "無名字/02/null" at bounding box center [389, 148] width 136 height 19
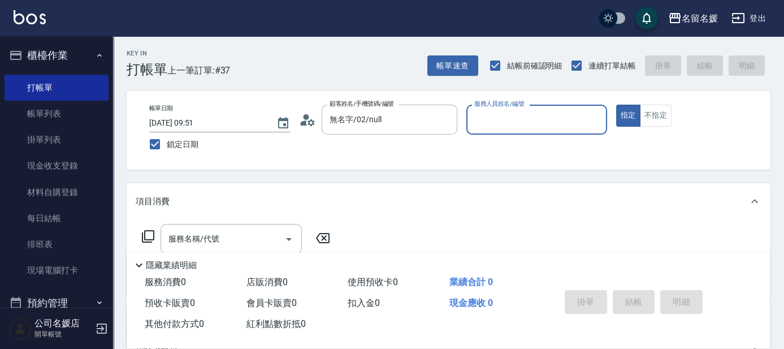
click at [507, 115] on input "服務人員姓名/編號" at bounding box center [536, 120] width 131 height 20
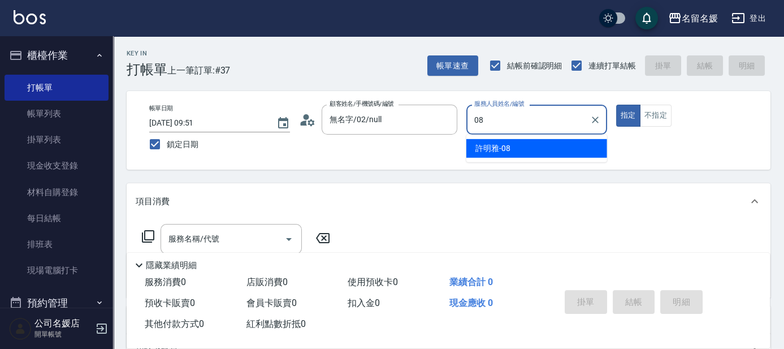
click at [525, 146] on div "[PERSON_NAME]-08" at bounding box center [536, 148] width 141 height 19
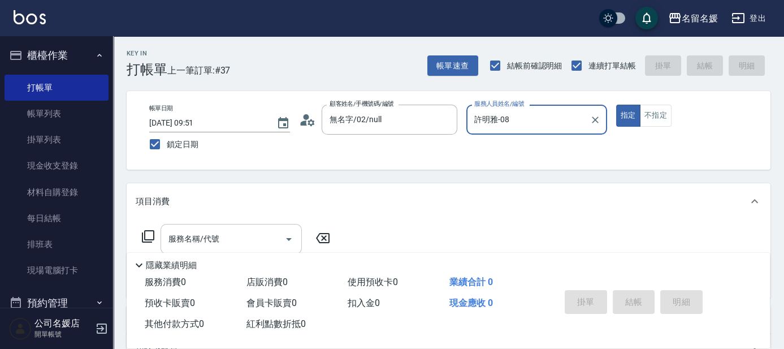
click at [253, 230] on input "服務名稱/代號" at bounding box center [223, 239] width 114 height 20
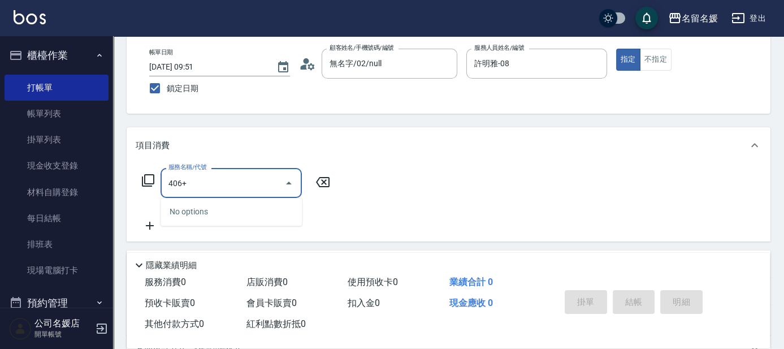
scroll to position [102, 0]
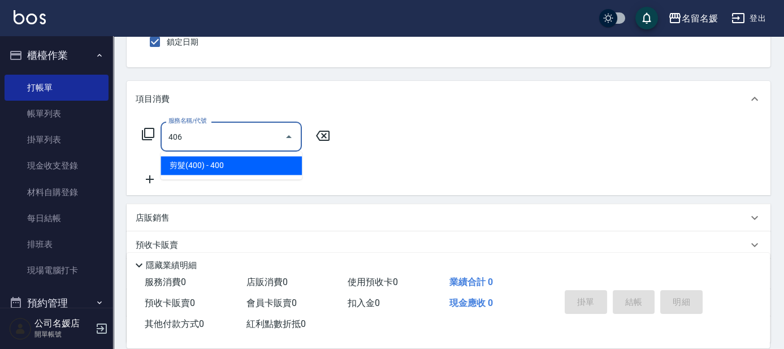
click at [251, 166] on span "剪髮(400) - 400" at bounding box center [230, 165] width 141 height 19
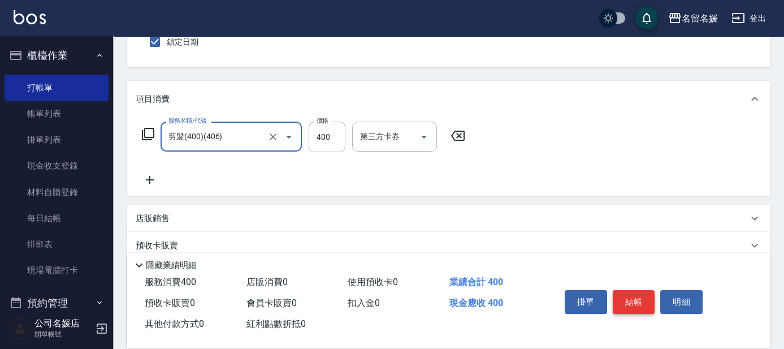
click at [653, 294] on button "結帳" at bounding box center [633, 302] width 42 height 24
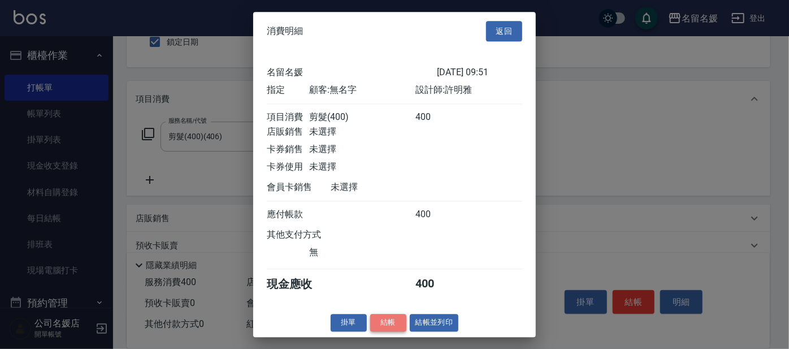
click at [389, 331] on button "結帳" at bounding box center [388, 323] width 36 height 18
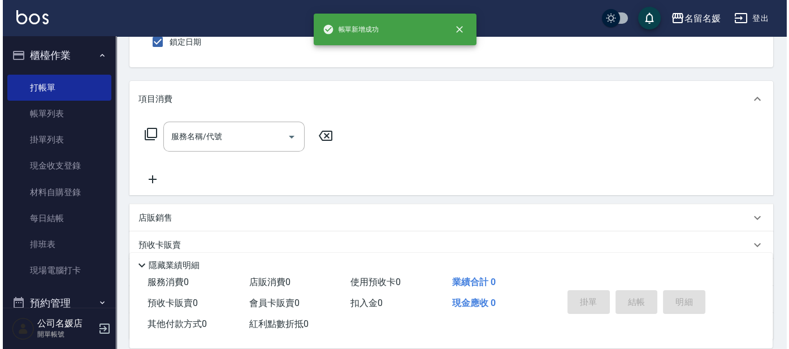
scroll to position [0, 0]
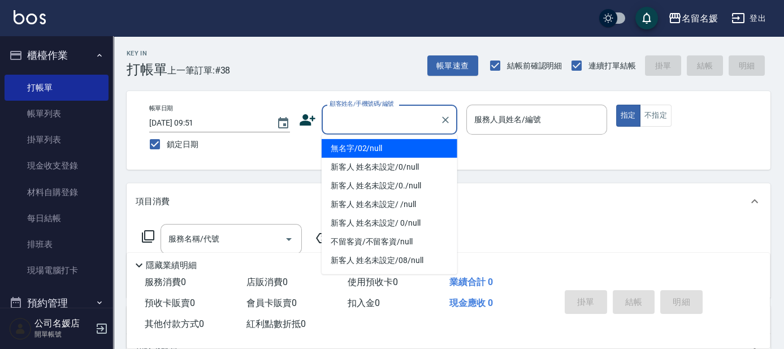
click at [331, 121] on input "顧客姓名/手機號碼/編號" at bounding box center [381, 120] width 108 height 20
drag, startPoint x: 348, startPoint y: 147, endPoint x: 502, endPoint y: 118, distance: 156.5
click at [349, 147] on li "無名字/02/null" at bounding box center [389, 148] width 136 height 19
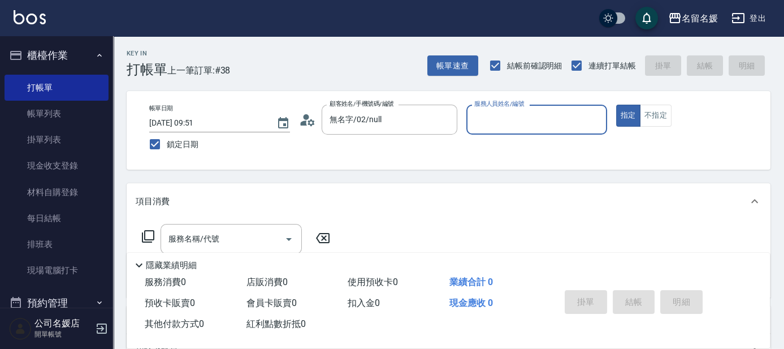
click at [502, 118] on input "服務人員姓名/編號" at bounding box center [536, 120] width 131 height 20
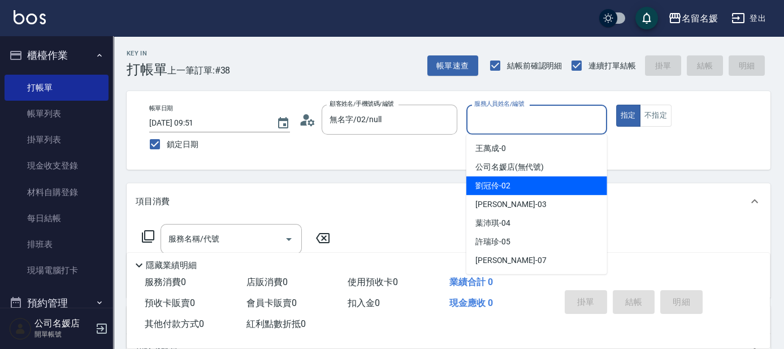
click at [494, 189] on span "劉冠伶 -02" at bounding box center [492, 186] width 35 height 12
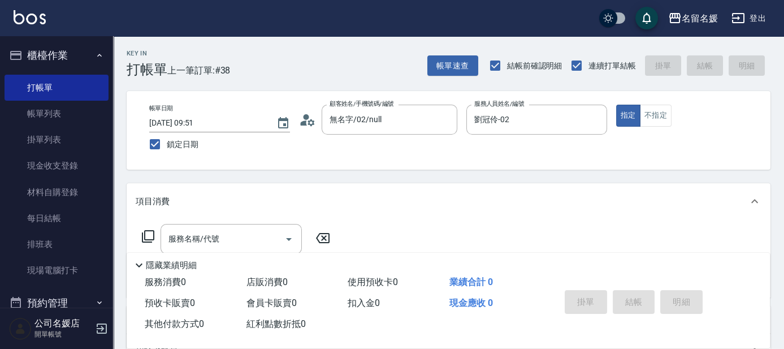
click at [152, 236] on icon at bounding box center [148, 236] width 14 height 14
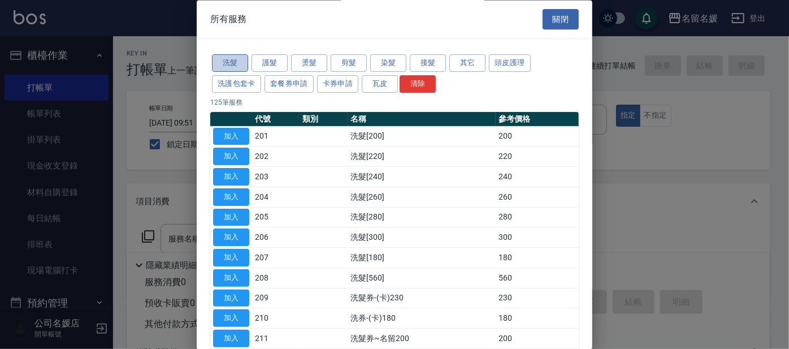
click at [215, 67] on button "洗髮" at bounding box center [230, 64] width 36 height 18
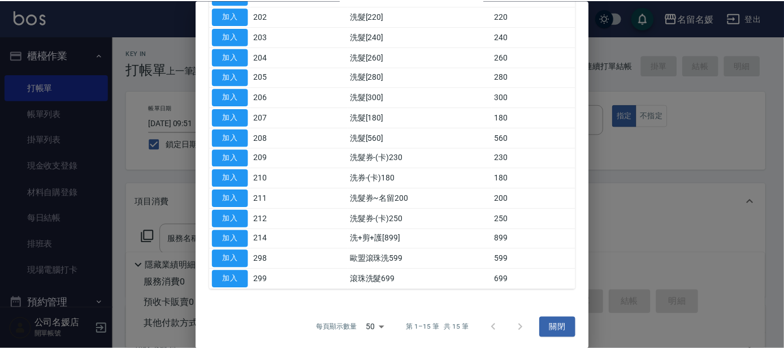
scroll to position [140, 0]
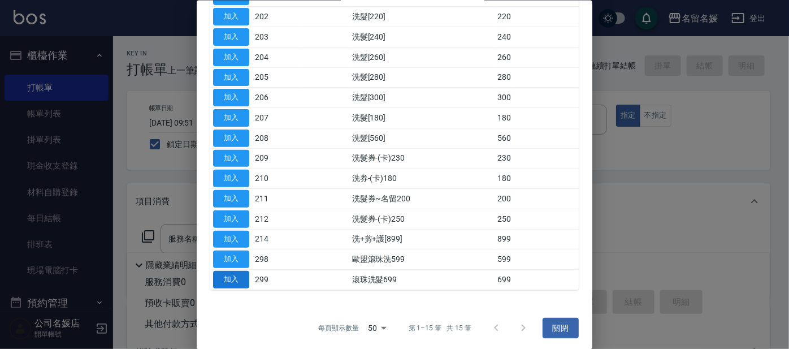
click at [233, 280] on button "加入" at bounding box center [231, 280] width 36 height 18
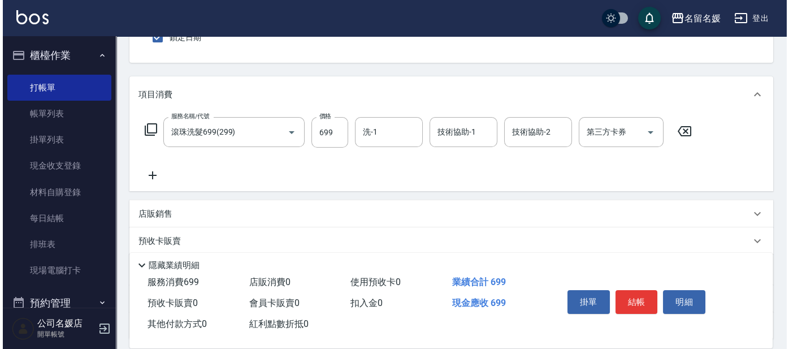
scroll to position [154, 0]
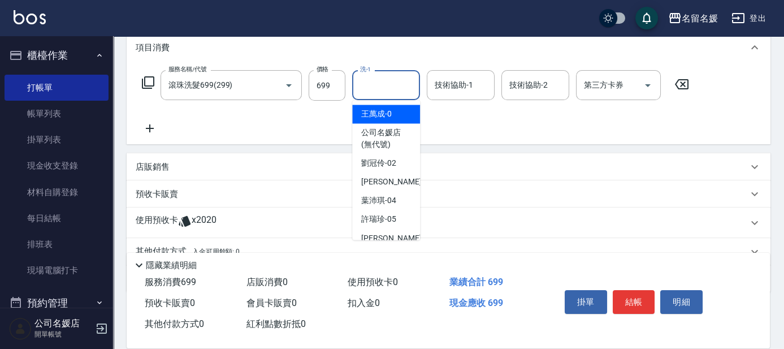
click at [361, 88] on div "洗-1 洗-1" at bounding box center [386, 85] width 68 height 30
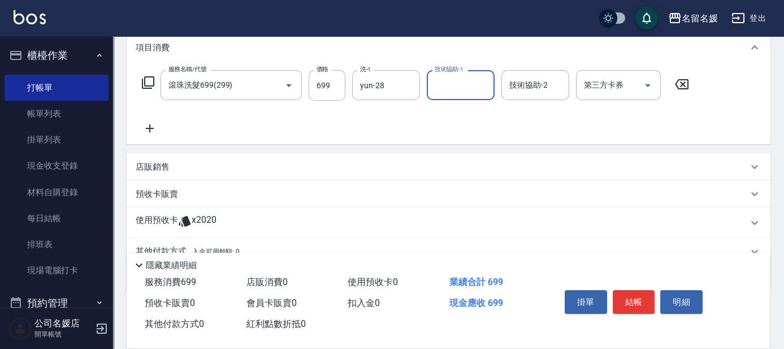
click at [466, 79] on input "技術協助-1" at bounding box center [461, 85] width 58 height 20
click at [147, 80] on icon at bounding box center [148, 83] width 14 height 14
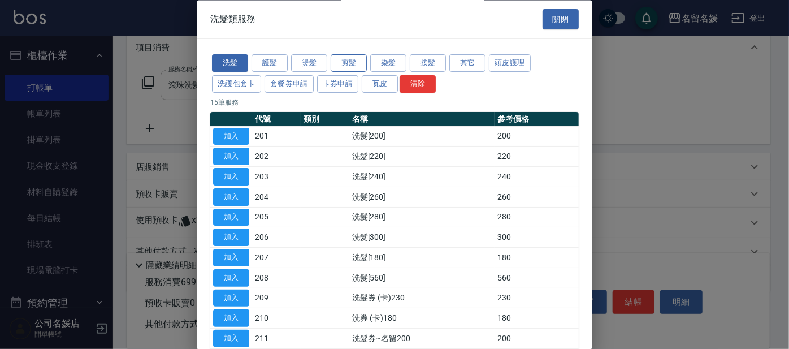
click at [341, 66] on button "剪髮" at bounding box center [349, 64] width 36 height 18
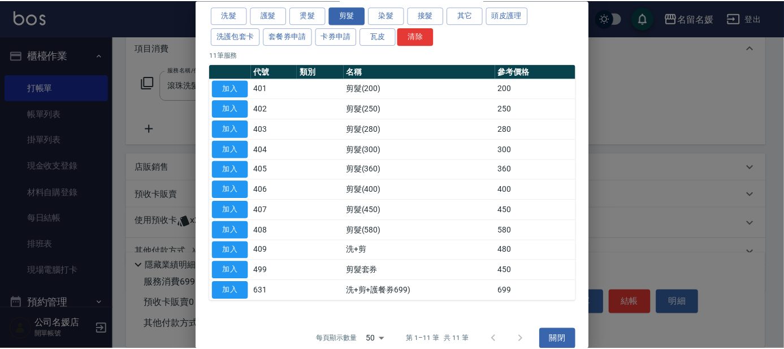
scroll to position [60, 0]
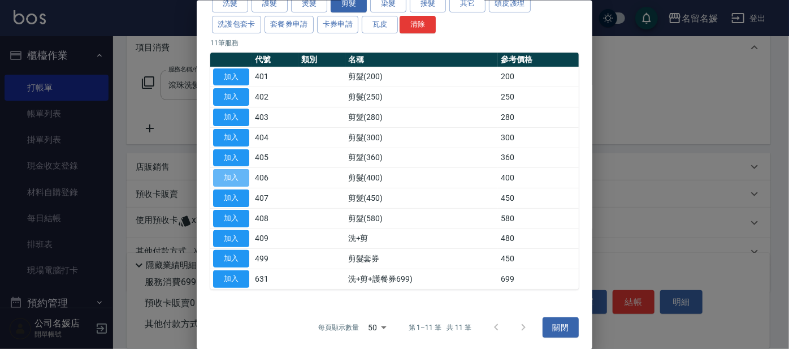
drag, startPoint x: 229, startPoint y: 179, endPoint x: 272, endPoint y: 187, distance: 43.8
click at [229, 178] on button "加入" at bounding box center [231, 178] width 36 height 18
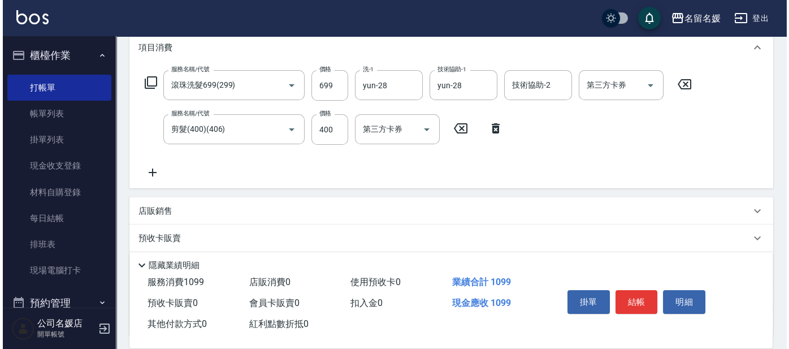
scroll to position [249, 0]
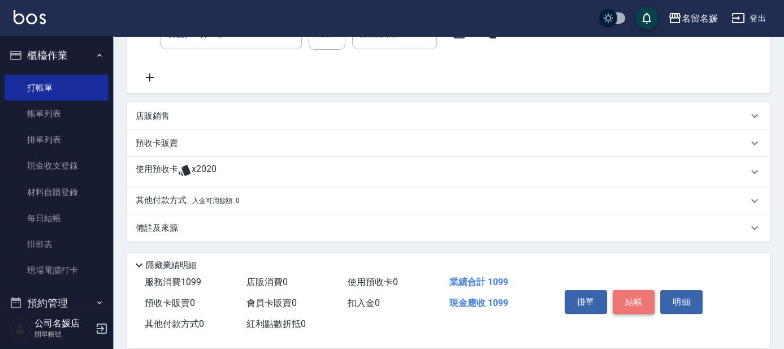
click at [635, 297] on button "結帳" at bounding box center [633, 302] width 42 height 24
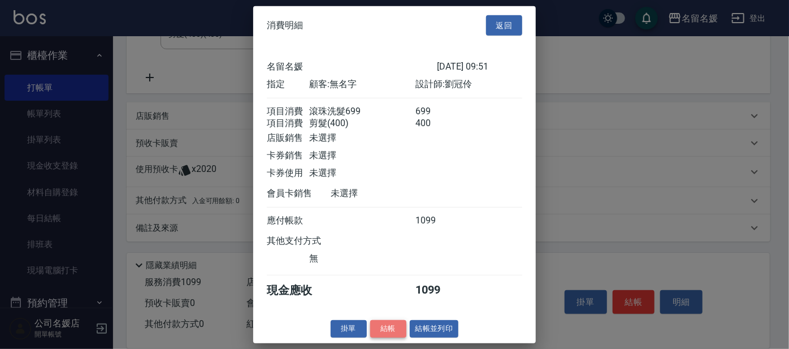
click at [384, 337] on button "結帳" at bounding box center [388, 329] width 36 height 18
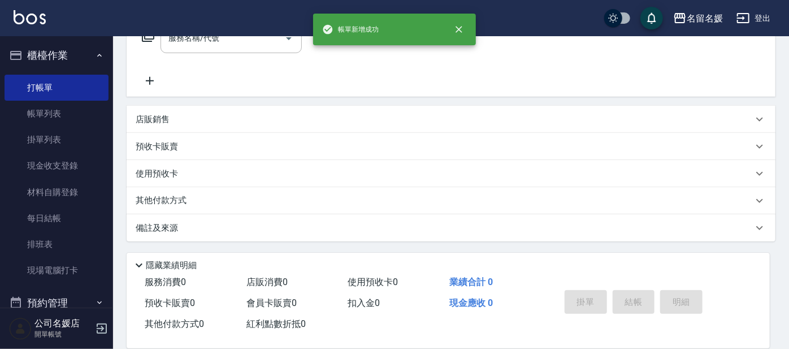
scroll to position [0, 0]
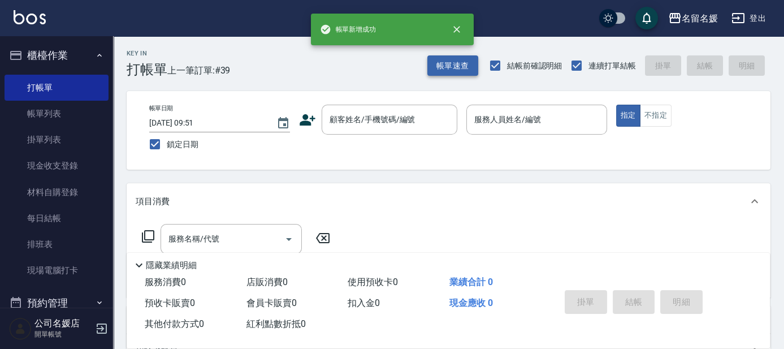
click at [457, 61] on button "帳單速查" at bounding box center [452, 65] width 51 height 21
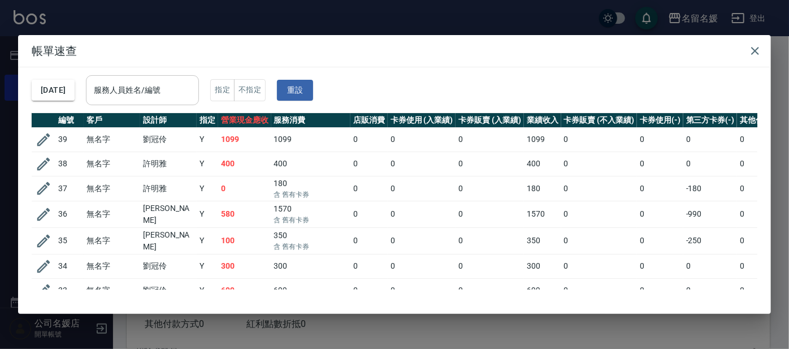
click at [136, 89] on input "服務人員姓名/編號" at bounding box center [142, 90] width 103 height 20
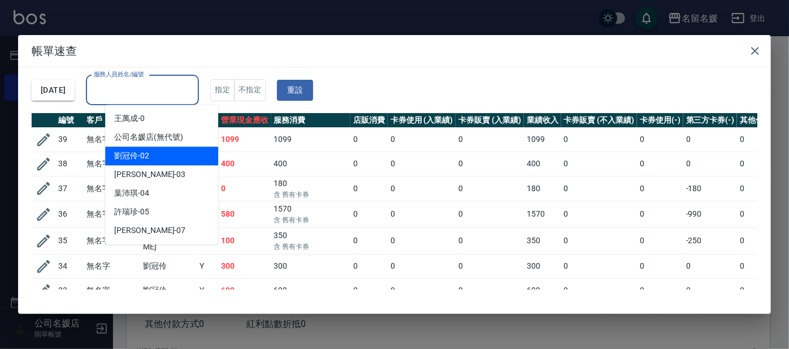
click at [164, 157] on div "劉冠伶 -02" at bounding box center [161, 155] width 113 height 19
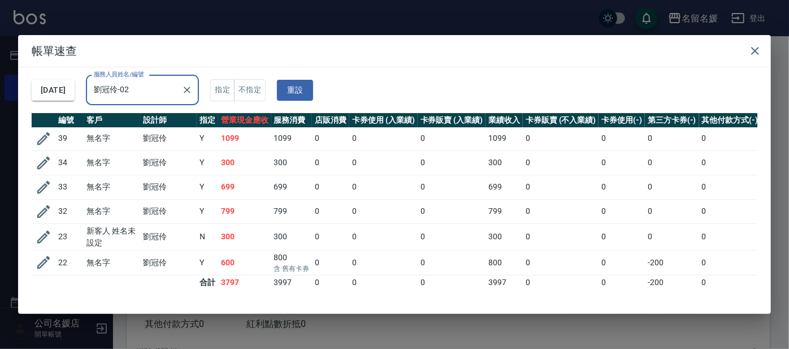
scroll to position [8, 0]
click at [753, 48] on icon "button" at bounding box center [755, 51] width 14 height 14
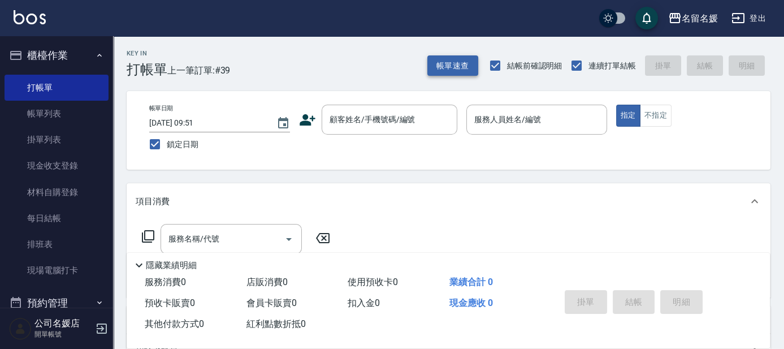
click at [445, 62] on button "帳單速查" at bounding box center [452, 65] width 51 height 21
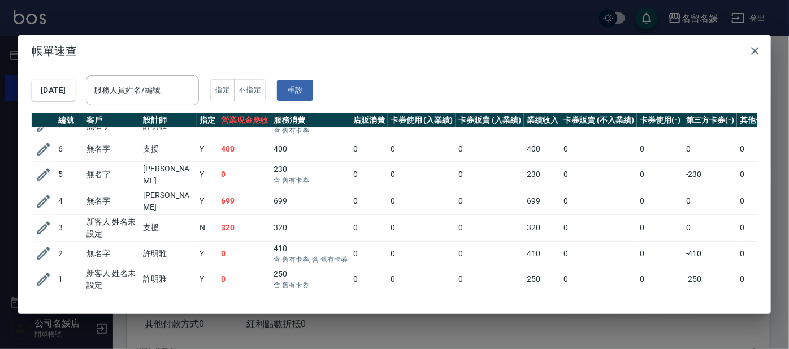
scroll to position [843, 0]
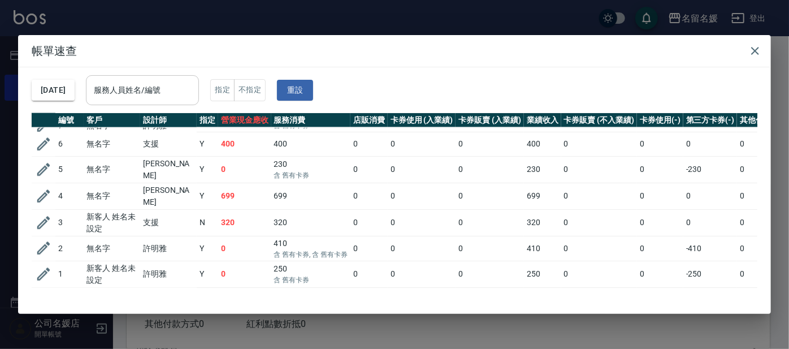
click at [190, 94] on input "服務人員姓名/編號" at bounding box center [142, 90] width 103 height 20
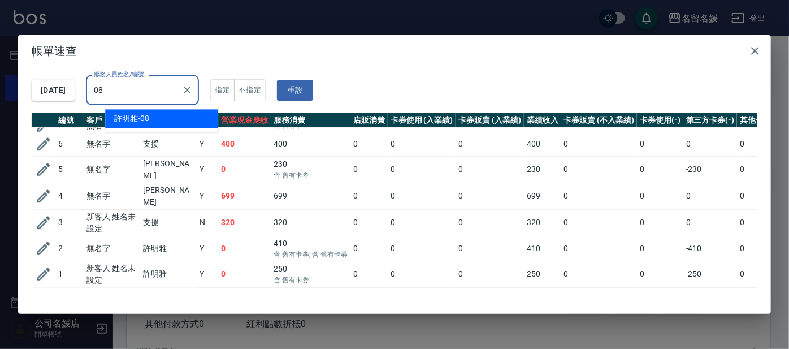
click at [202, 120] on div "[PERSON_NAME]-08" at bounding box center [161, 118] width 113 height 19
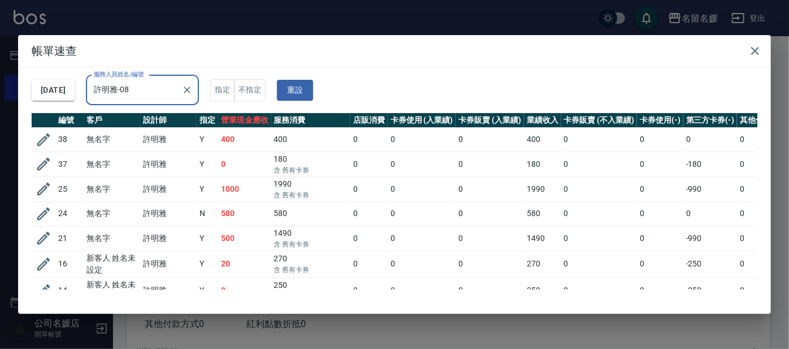
scroll to position [137, 0]
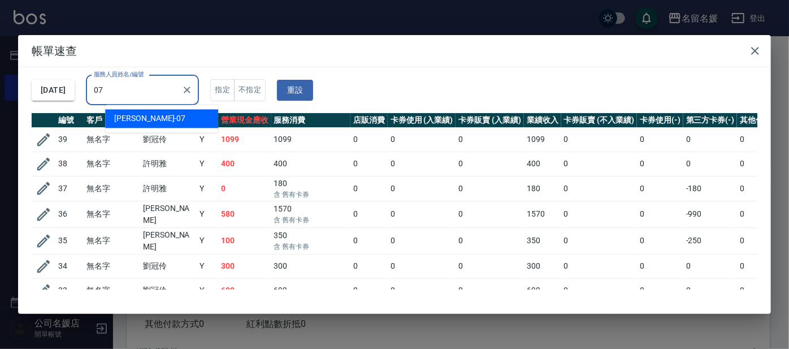
click at [195, 120] on div "[PERSON_NAME] -07" at bounding box center [161, 118] width 113 height 19
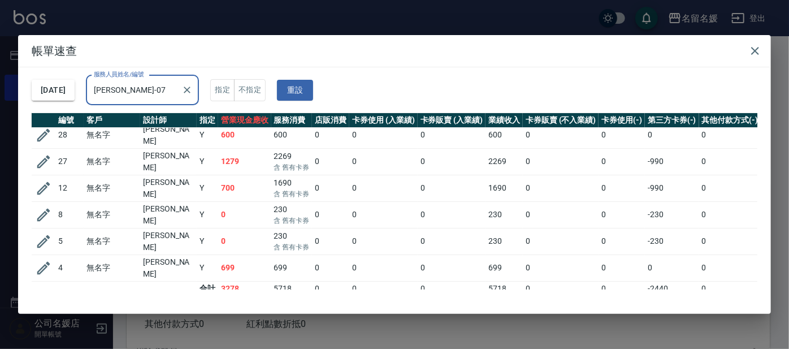
scroll to position [8, 0]
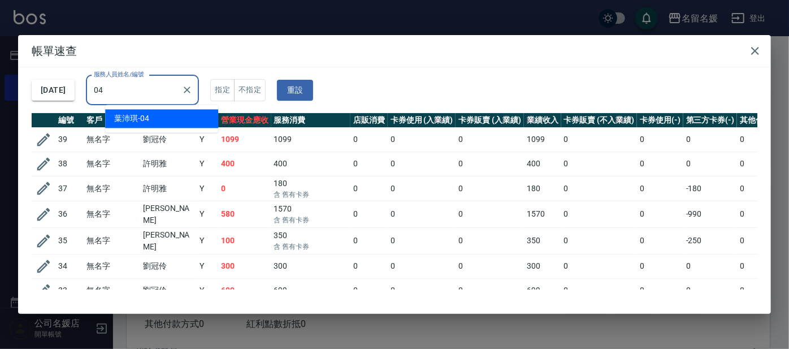
click at [155, 112] on div "[PERSON_NAME]-04" at bounding box center [161, 118] width 113 height 19
click at [160, 114] on div "[PERSON_NAME]-08" at bounding box center [161, 118] width 113 height 19
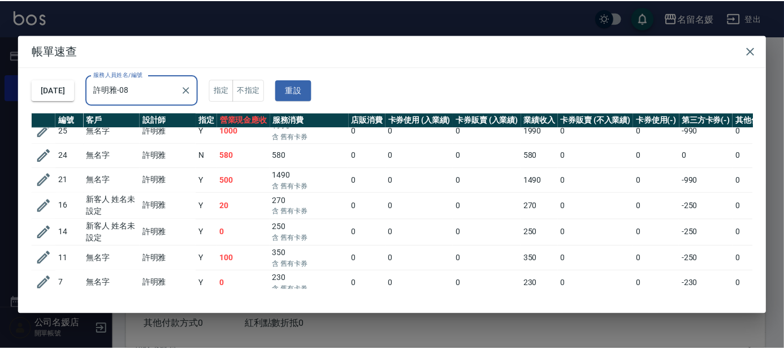
scroll to position [0, 0]
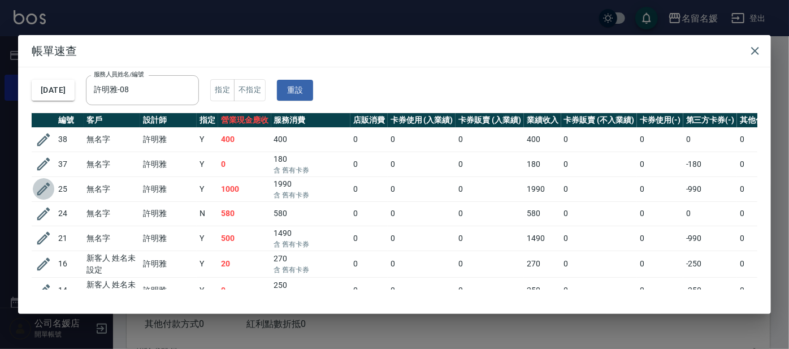
click at [40, 189] on icon "button" at bounding box center [43, 188] width 13 height 13
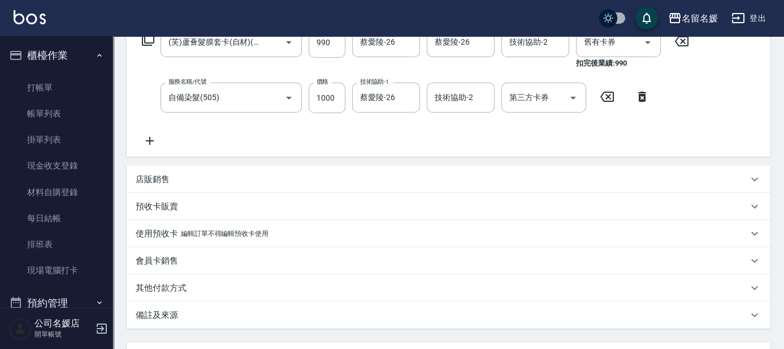
scroll to position [299, 0]
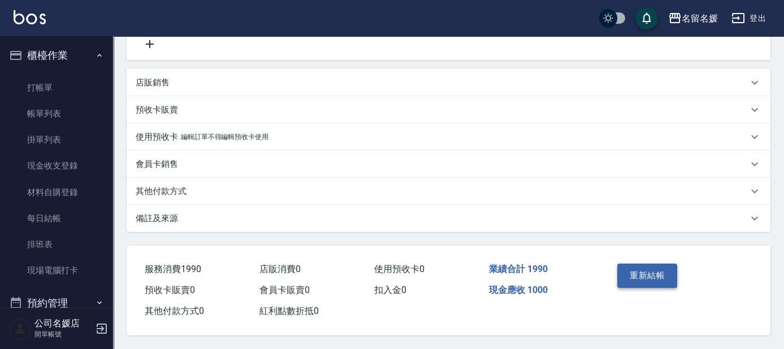
click at [655, 268] on button "重新結帳" at bounding box center [647, 275] width 60 height 24
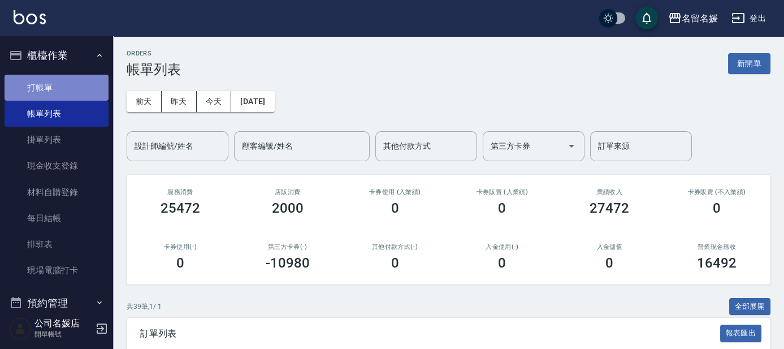
click at [63, 82] on link "打帳單" at bounding box center [57, 88] width 104 height 26
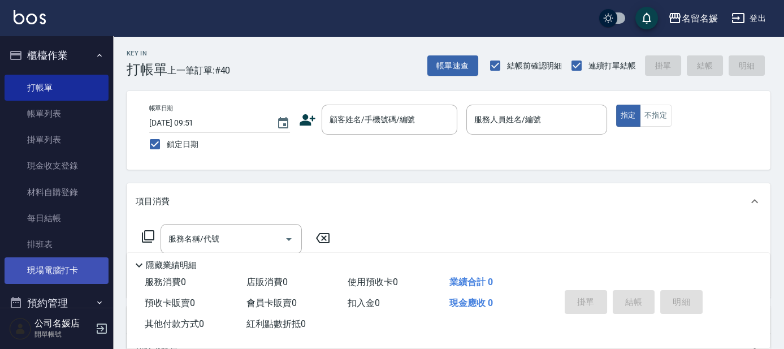
click at [67, 270] on link "現場電腦打卡" at bounding box center [57, 270] width 104 height 26
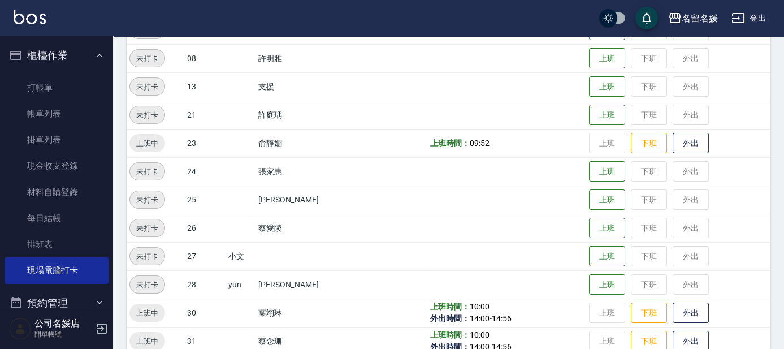
scroll to position [411, 0]
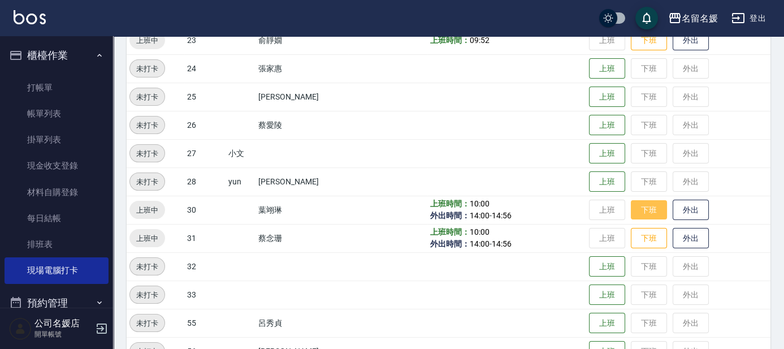
click at [636, 207] on button "下班" at bounding box center [649, 210] width 36 height 20
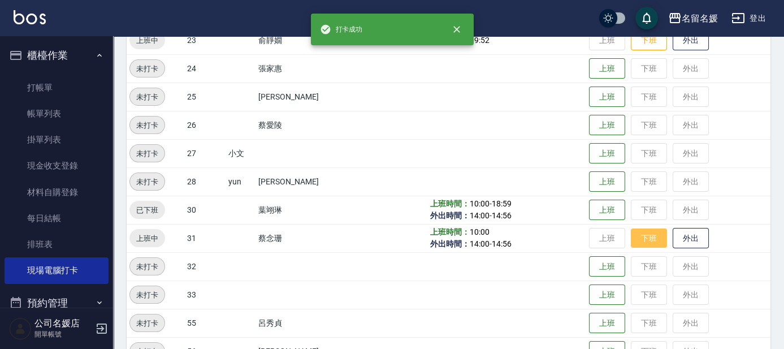
click at [647, 234] on button "下班" at bounding box center [649, 238] width 36 height 20
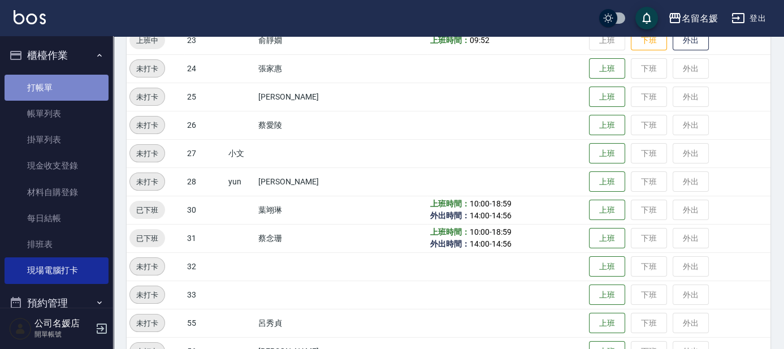
click at [64, 90] on link "打帳單" at bounding box center [57, 88] width 104 height 26
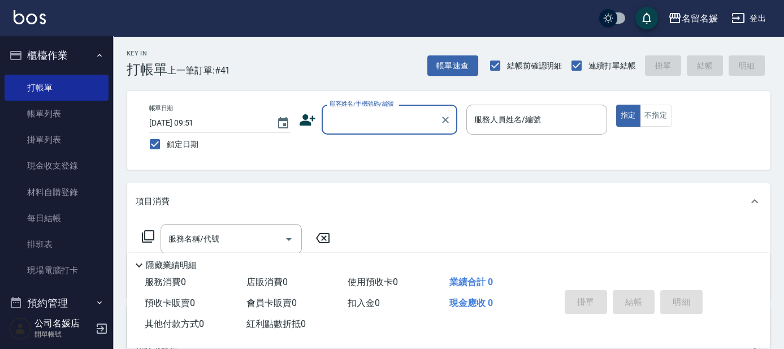
drag, startPoint x: 512, startPoint y: 24, endPoint x: 516, endPoint y: 45, distance: 21.4
click at [516, 40] on div "名留名媛 登出 櫃檯作業 打帳單 帳單列表 掛單列表 現金收支登錄 材料自購登錄 每日結帳 排班表 現場電腦打卡 預約管理 預約管理 單日預約紀錄 單週預約紀…" at bounding box center [392, 274] width 784 height 549
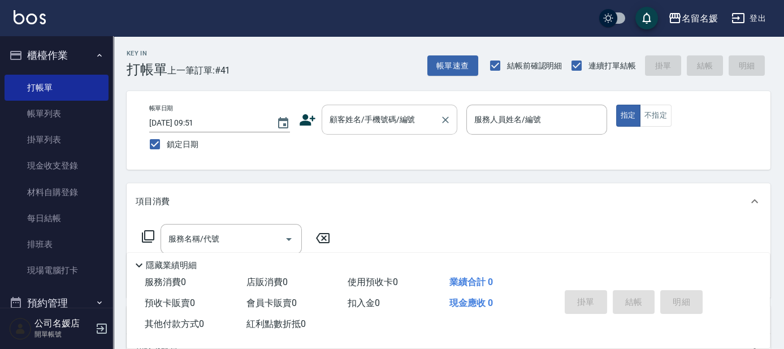
click at [365, 127] on input "顧客姓名/手機號碼/編號" at bounding box center [381, 120] width 108 height 20
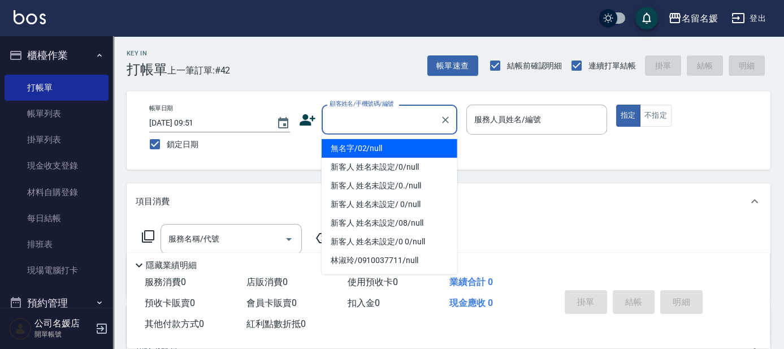
drag, startPoint x: 390, startPoint y: 123, endPoint x: 387, endPoint y: 131, distance: 8.6
click at [390, 123] on input "顧客姓名/手機號碼/編號" at bounding box center [381, 120] width 108 height 20
drag, startPoint x: 377, startPoint y: 149, endPoint x: 503, endPoint y: 118, distance: 129.9
click at [380, 149] on li "無名字/02/null" at bounding box center [389, 148] width 136 height 19
click at [503, 123] on label "服務人員姓名/編號" at bounding box center [507, 119] width 67 height 11
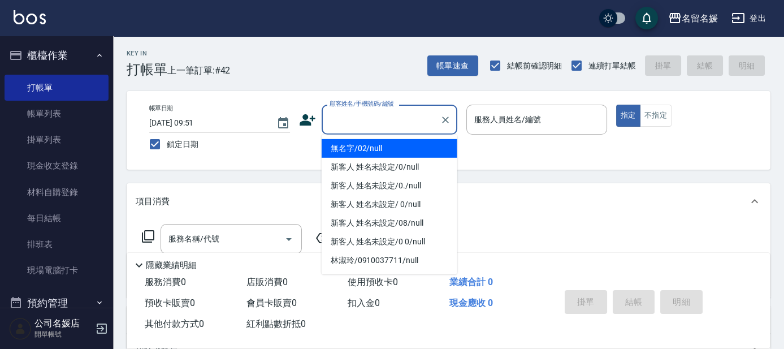
click at [503, 123] on input "服務人員姓名/編號" at bounding box center [536, 120] width 131 height 20
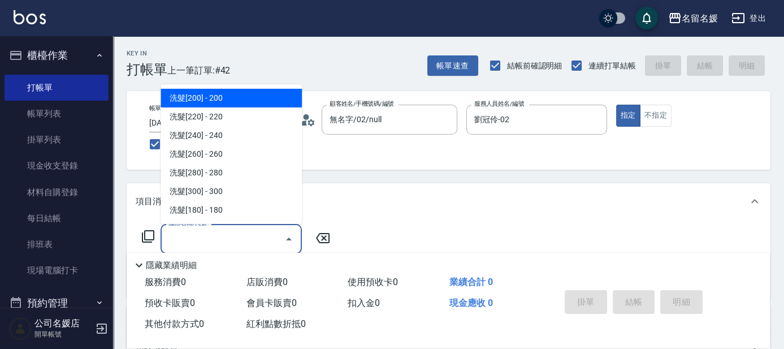
click at [251, 231] on input "服務名稱/代號" at bounding box center [223, 239] width 114 height 20
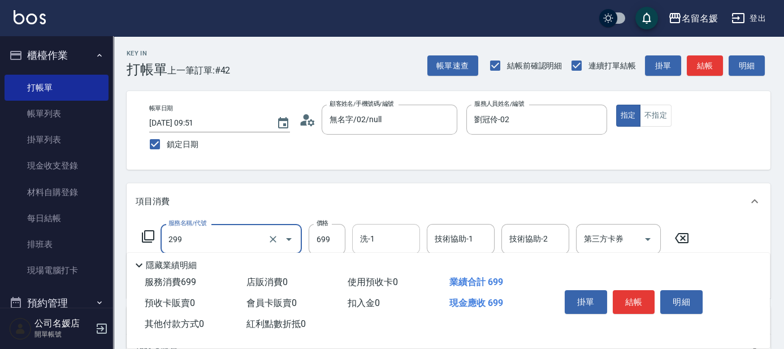
click at [398, 236] on input "洗-1" at bounding box center [386, 239] width 58 height 20
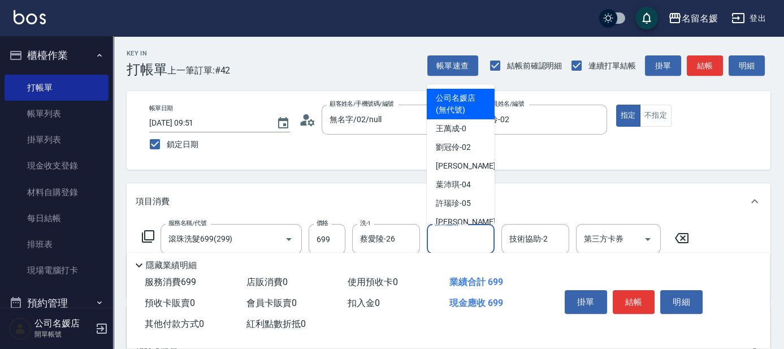
click at [453, 234] on input "技術協助-1" at bounding box center [461, 239] width 58 height 20
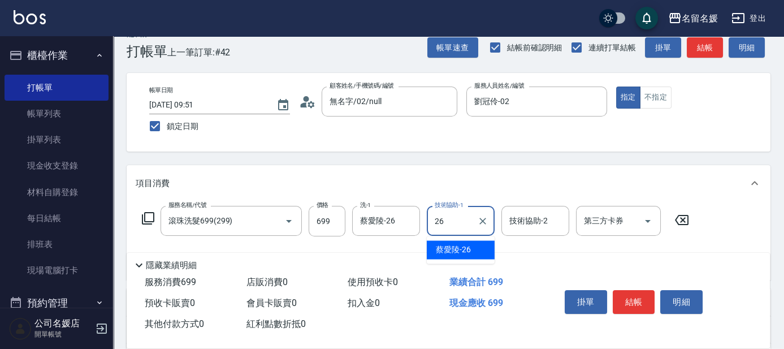
scroll to position [102, 0]
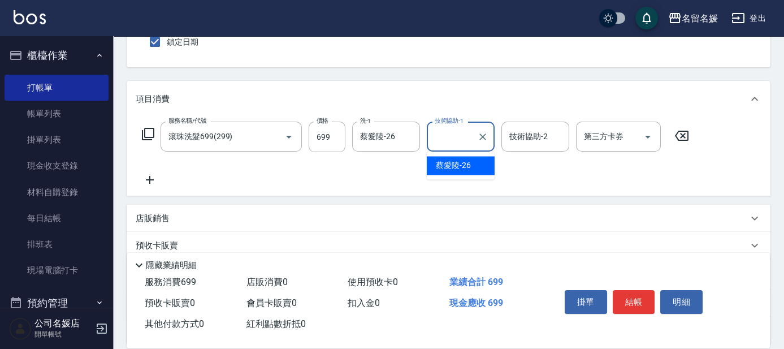
click at [147, 173] on icon at bounding box center [150, 180] width 28 height 14
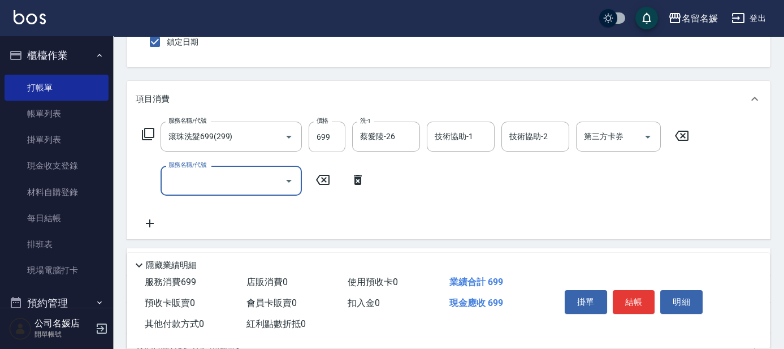
click at [245, 182] on input "服務名稱/代號" at bounding box center [223, 181] width 114 height 20
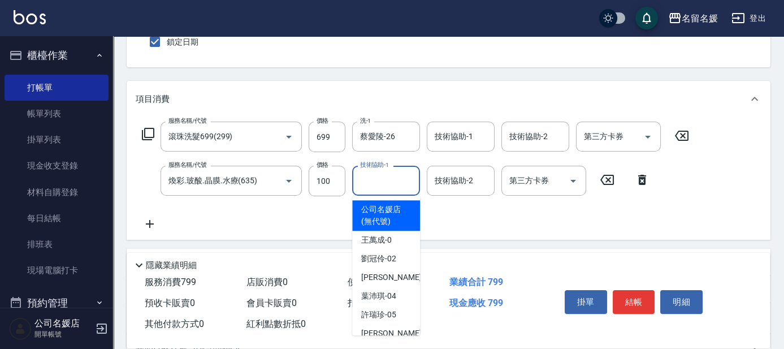
click at [385, 189] on input "技術協助-1" at bounding box center [386, 181] width 58 height 20
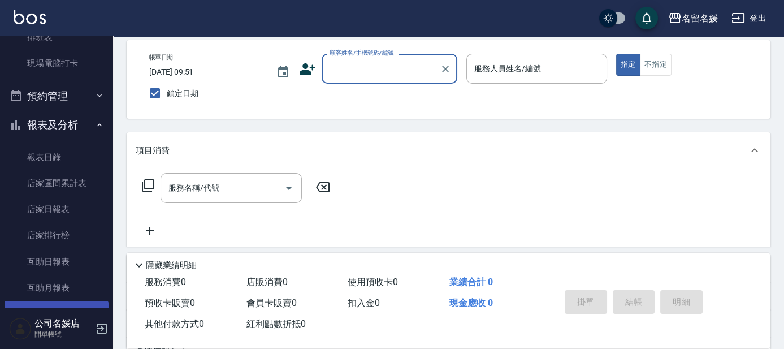
scroll to position [257, 0]
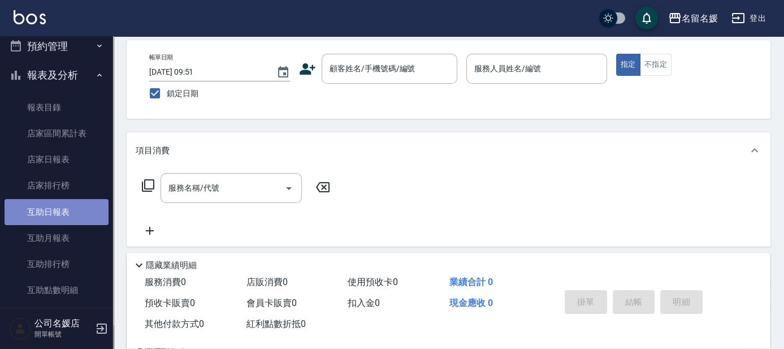
click at [77, 211] on link "互助日報表" at bounding box center [57, 212] width 104 height 26
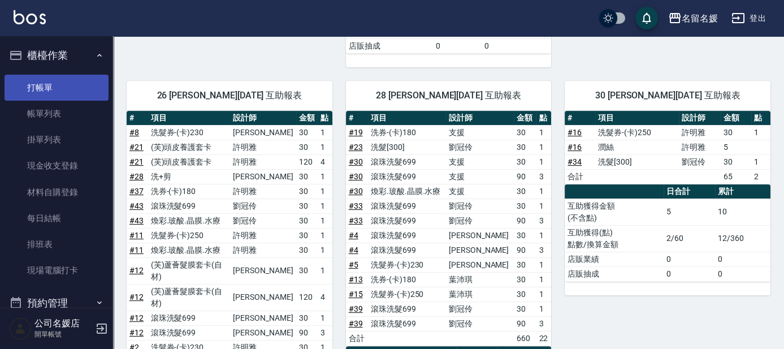
scroll to position [873, 0]
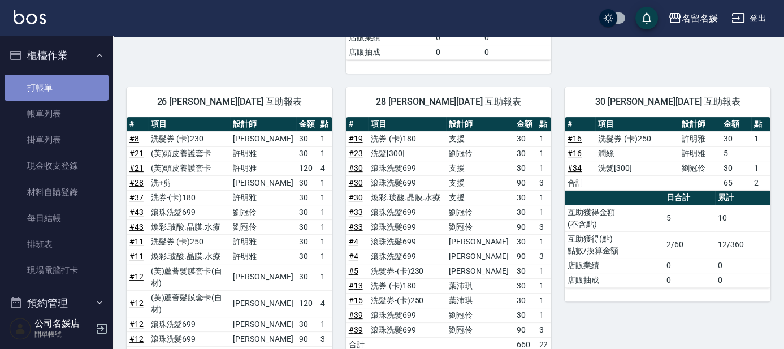
click at [77, 83] on link "打帳單" at bounding box center [57, 88] width 104 height 26
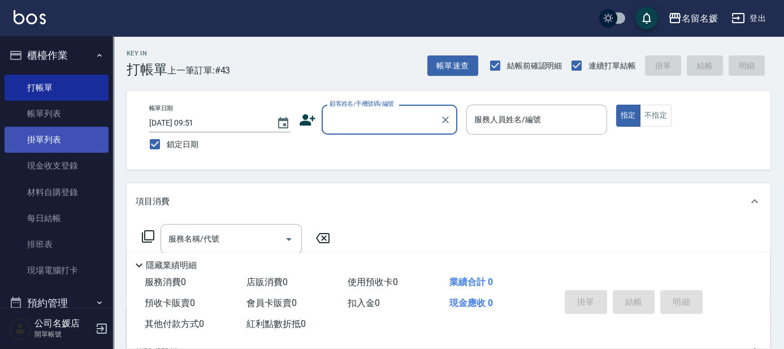
scroll to position [51, 0]
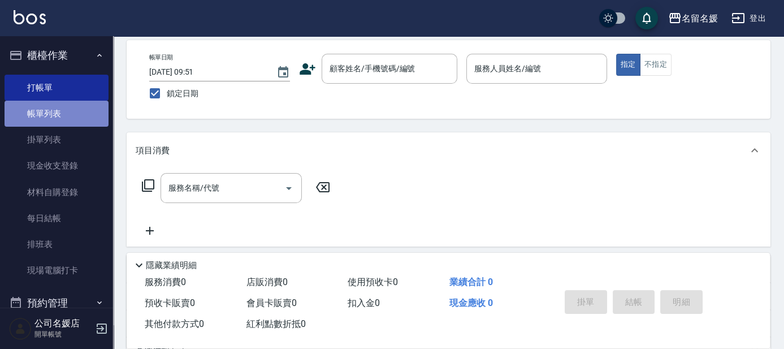
click at [70, 116] on link "帳單列表" at bounding box center [57, 114] width 104 height 26
click at [78, 112] on link "帳單列表" at bounding box center [57, 114] width 104 height 26
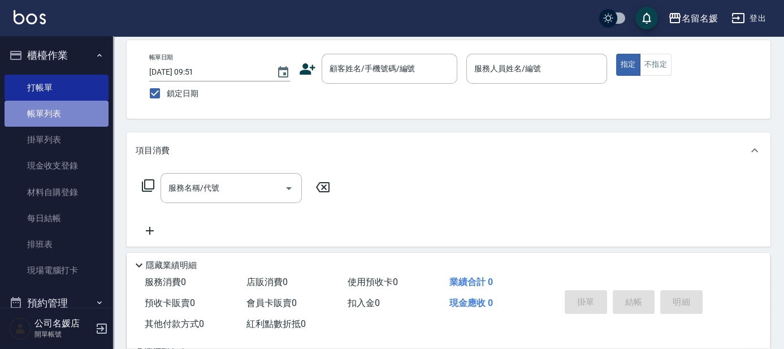
click at [78, 112] on link "帳單列表" at bounding box center [57, 114] width 104 height 26
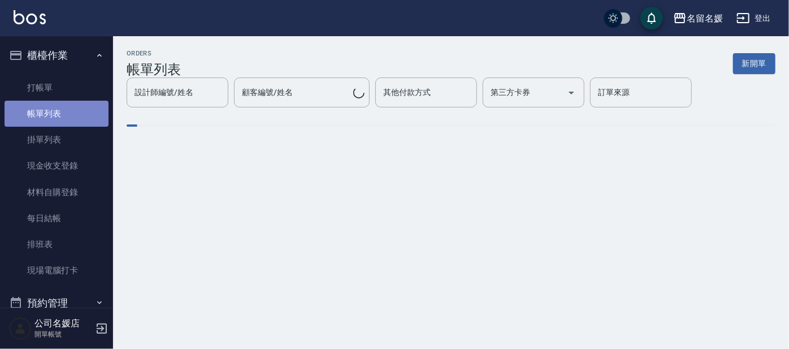
click at [79, 112] on link "帳單列表" at bounding box center [57, 114] width 104 height 26
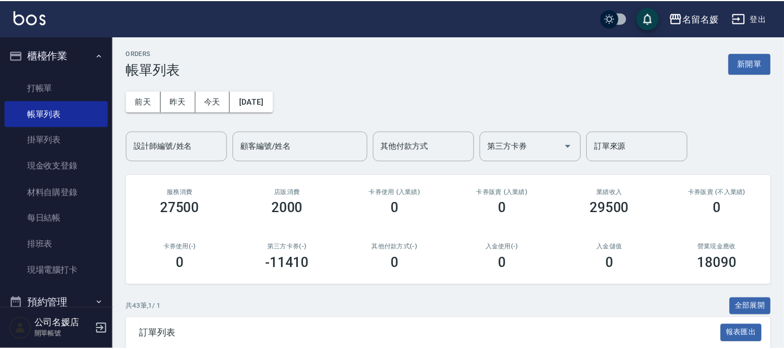
scroll to position [205, 0]
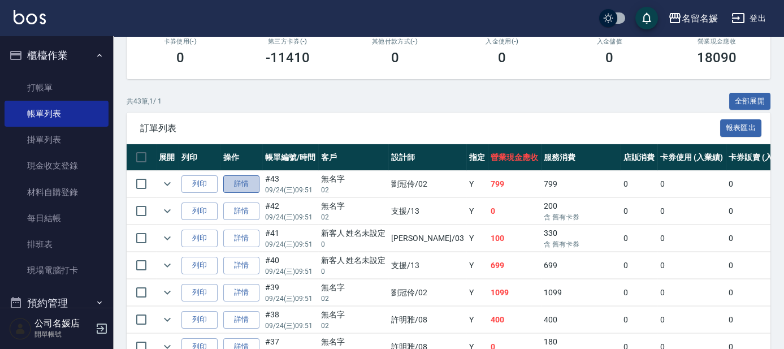
click at [244, 186] on link "詳情" at bounding box center [241, 184] width 36 height 18
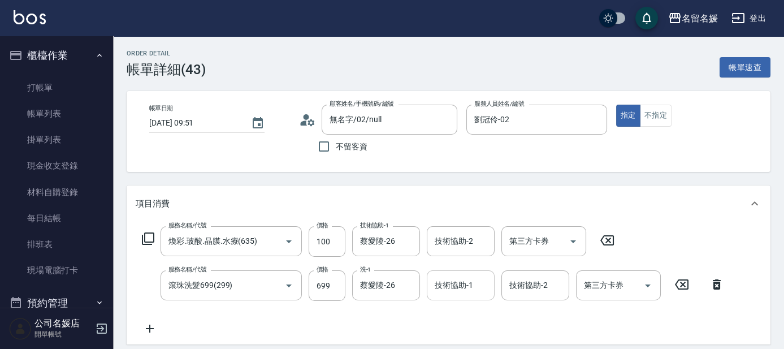
click at [476, 284] on input "技術協助-1" at bounding box center [461, 285] width 58 height 20
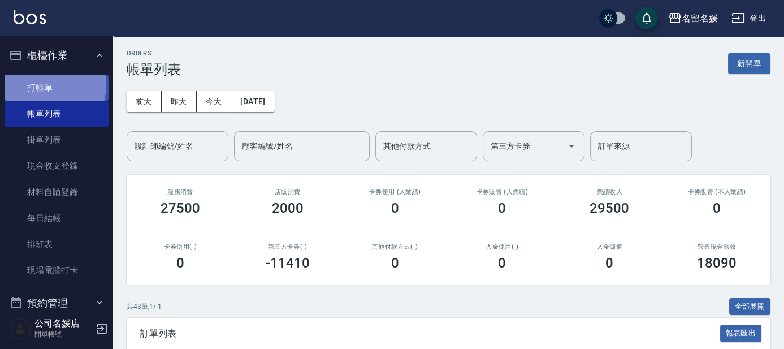
click at [51, 85] on link "打帳單" at bounding box center [57, 88] width 104 height 26
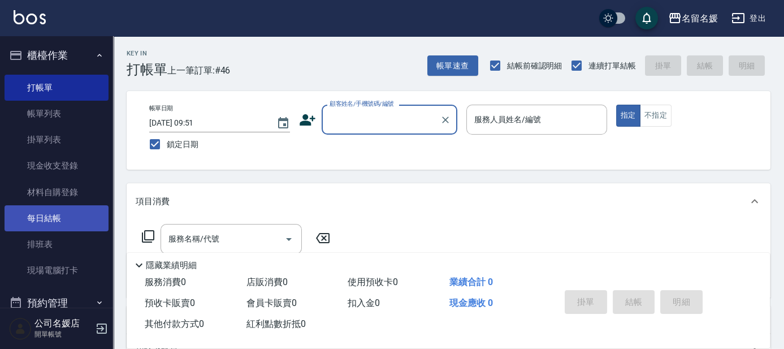
click at [44, 218] on link "每日結帳" at bounding box center [57, 218] width 104 height 26
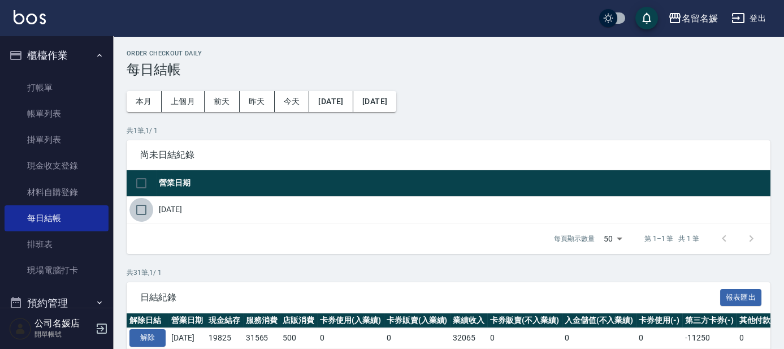
drag, startPoint x: 134, startPoint y: 203, endPoint x: 139, endPoint y: 207, distance: 6.8
click at [139, 207] on input "checkbox" at bounding box center [141, 210] width 24 height 24
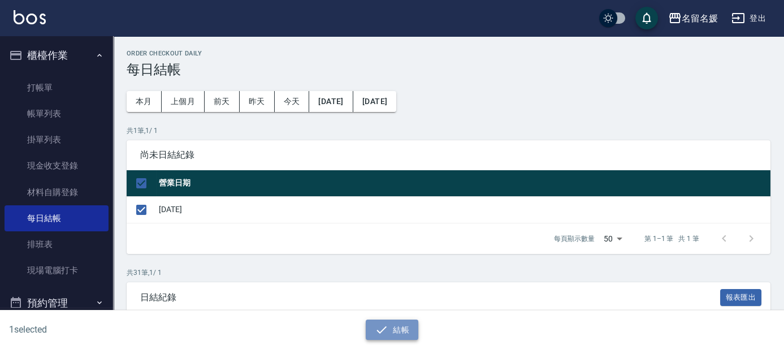
click at [390, 324] on button "結帳" at bounding box center [392, 329] width 53 height 21
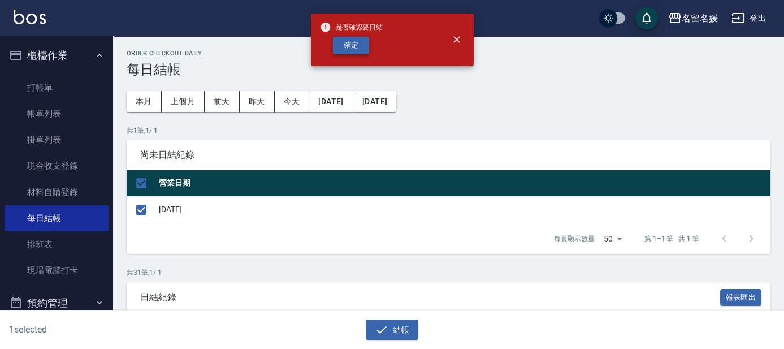
click at [359, 50] on button "確定" at bounding box center [351, 46] width 36 height 18
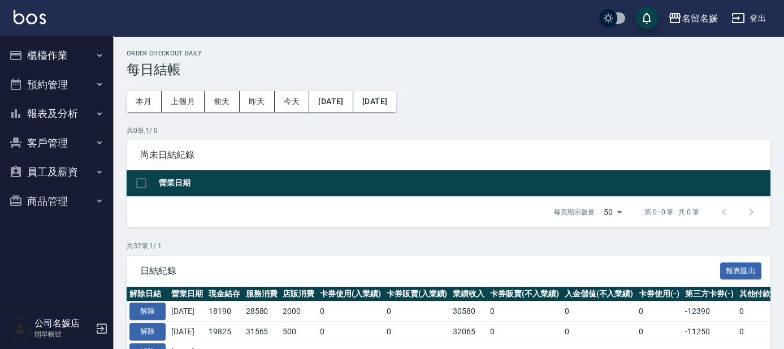
click at [72, 119] on button "報表及分析" at bounding box center [57, 113] width 104 height 29
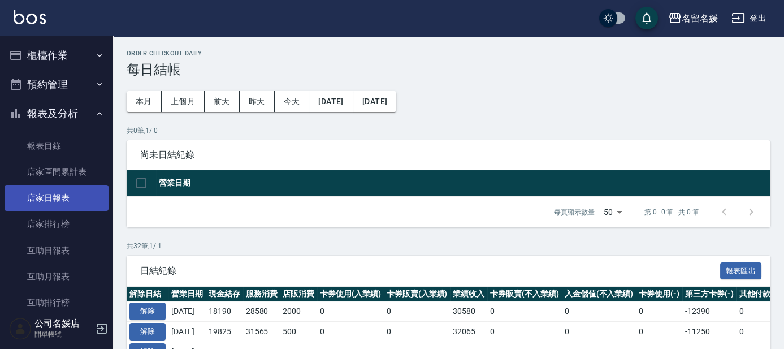
click at [55, 207] on link "店家日報表" at bounding box center [57, 198] width 104 height 26
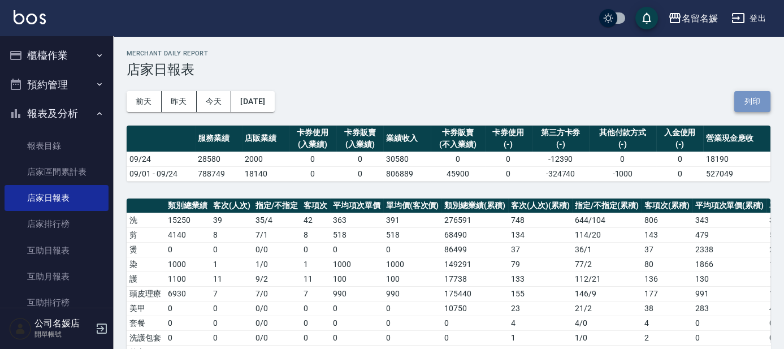
click at [749, 98] on button "列印" at bounding box center [752, 101] width 36 height 21
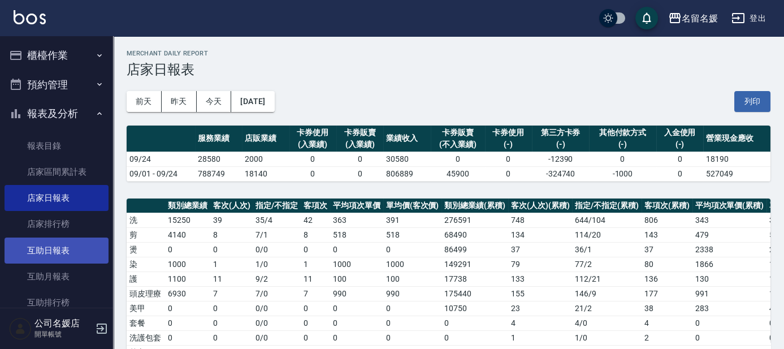
click at [49, 253] on link "互助日報表" at bounding box center [57, 250] width 104 height 26
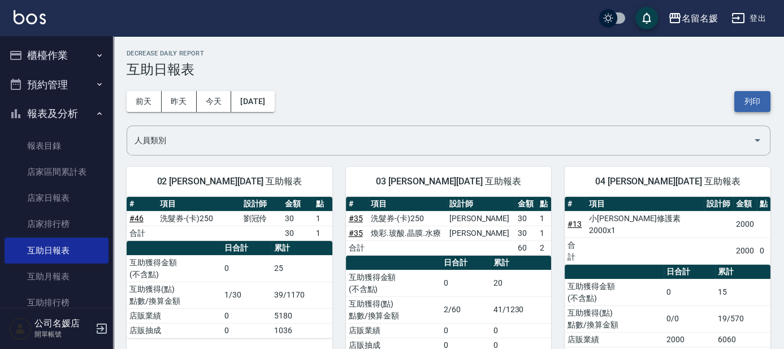
click at [755, 107] on button "列印" at bounding box center [752, 101] width 36 height 21
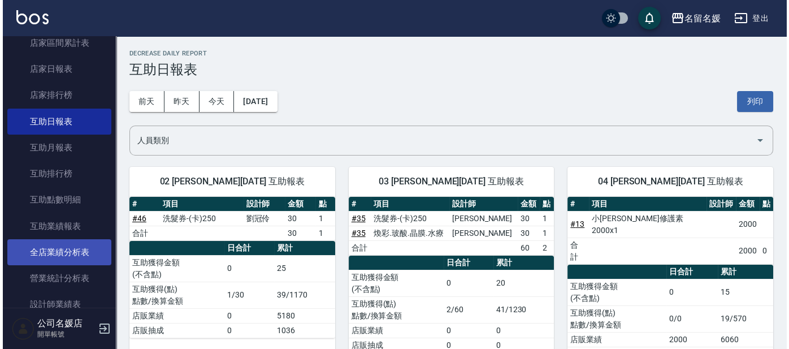
scroll to position [154, 0]
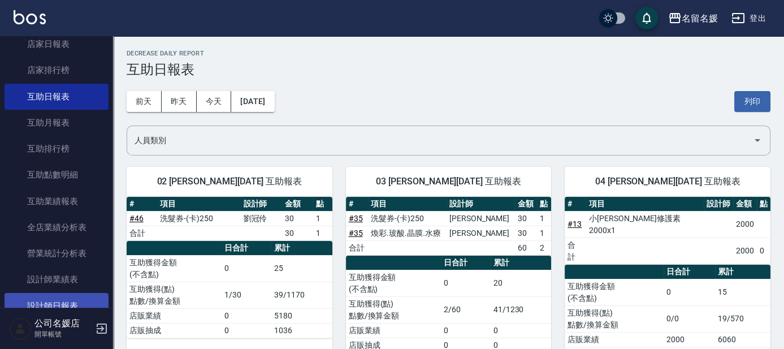
click at [69, 297] on link "設計師日報表" at bounding box center [57, 306] width 104 height 26
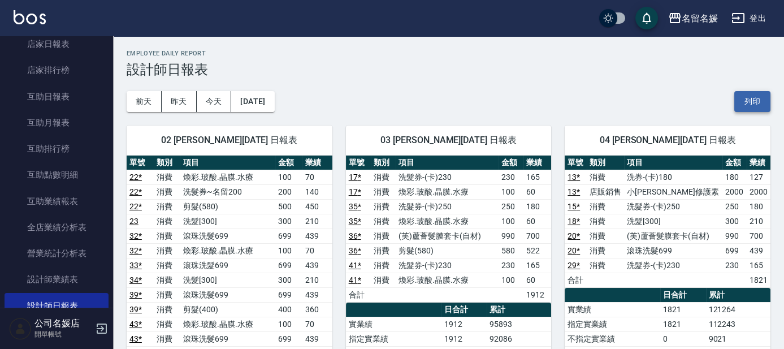
click at [767, 100] on button "列印" at bounding box center [752, 101] width 36 height 21
click at [751, 16] on button "登出" at bounding box center [749, 18] width 44 height 21
